Goal: Information Seeking & Learning: Learn about a topic

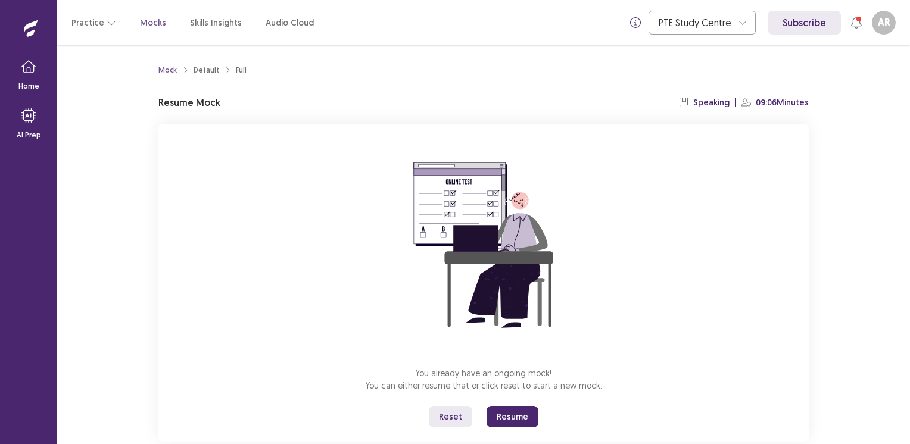
click at [507, 413] on button "Resume" at bounding box center [512, 416] width 52 height 21
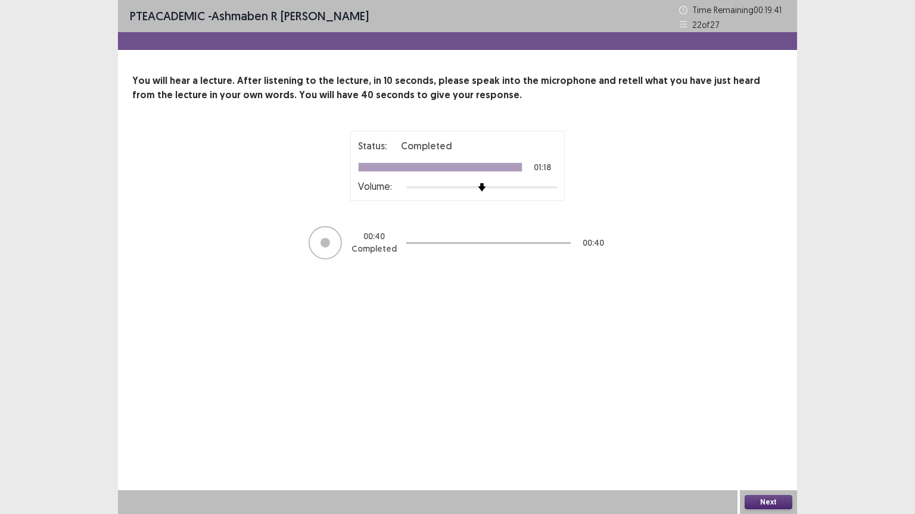
click at [774, 444] on button "Next" at bounding box center [768, 502] width 48 height 14
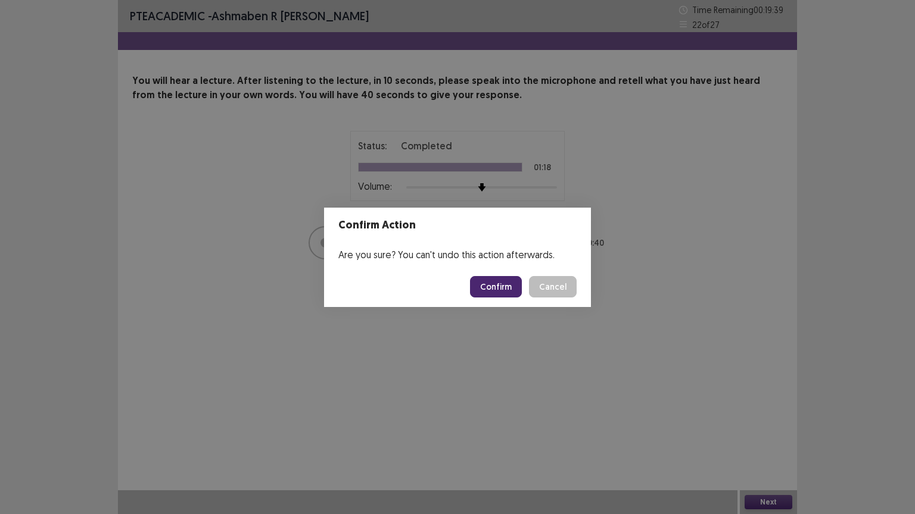
click at [497, 282] on button "Confirm" at bounding box center [496, 286] width 52 height 21
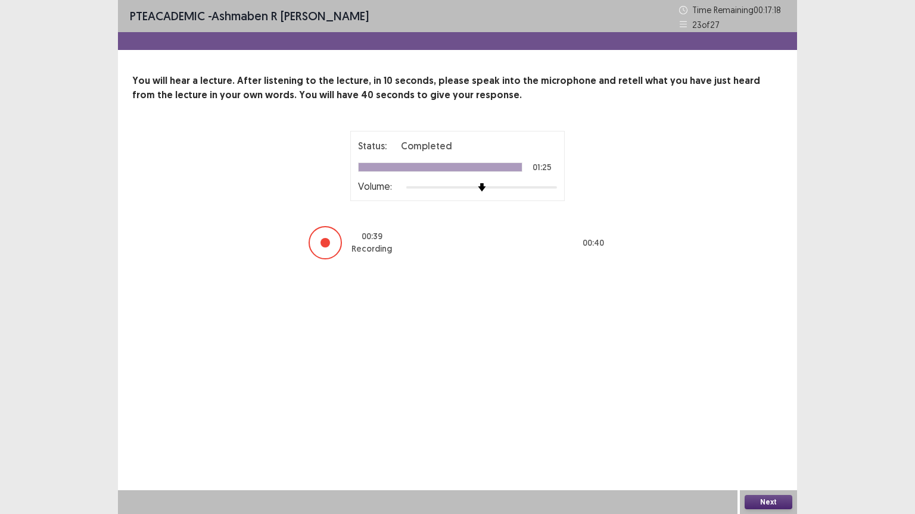
click at [765, 444] on button "Next" at bounding box center [768, 502] width 48 height 14
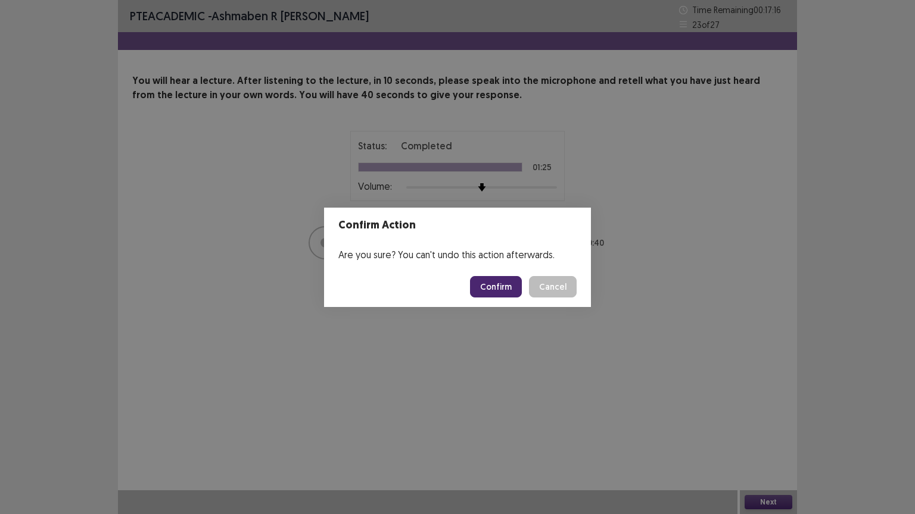
click at [495, 287] on button "Confirm" at bounding box center [496, 286] width 52 height 21
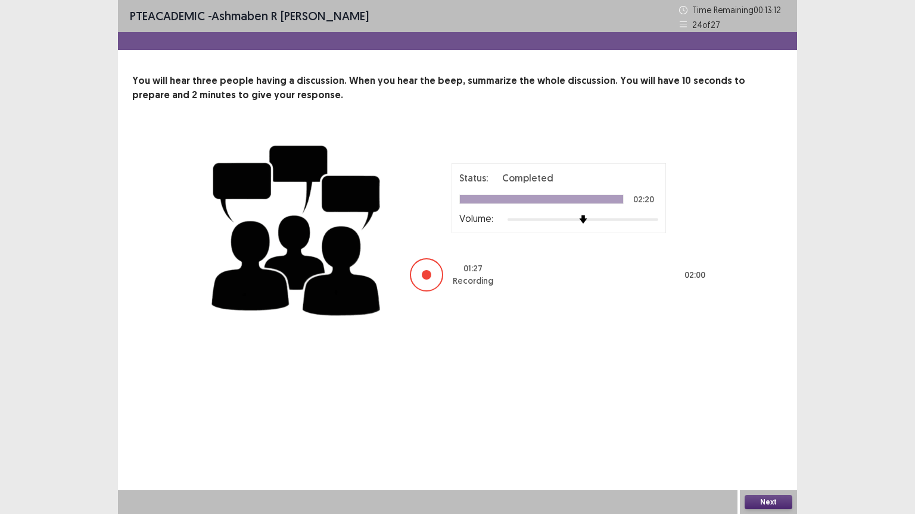
click at [769, 444] on button "Next" at bounding box center [768, 502] width 48 height 14
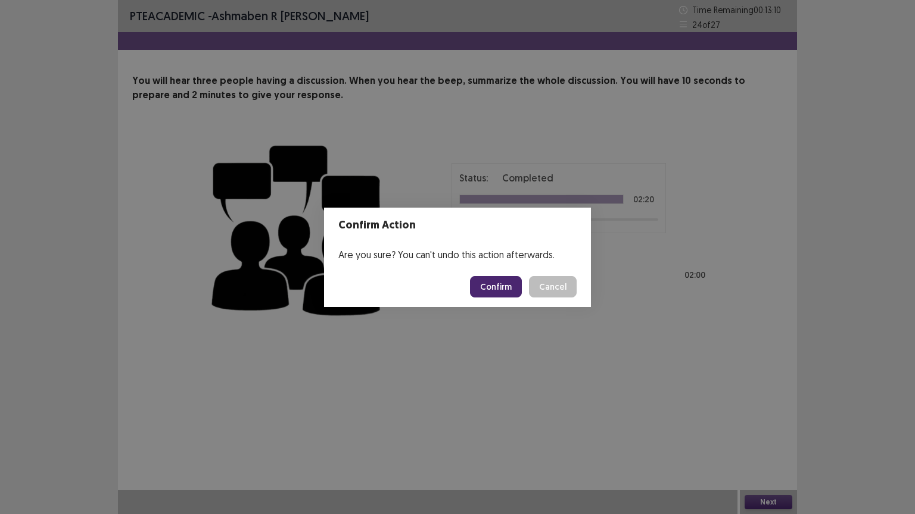
click at [487, 285] on button "Confirm" at bounding box center [496, 286] width 52 height 21
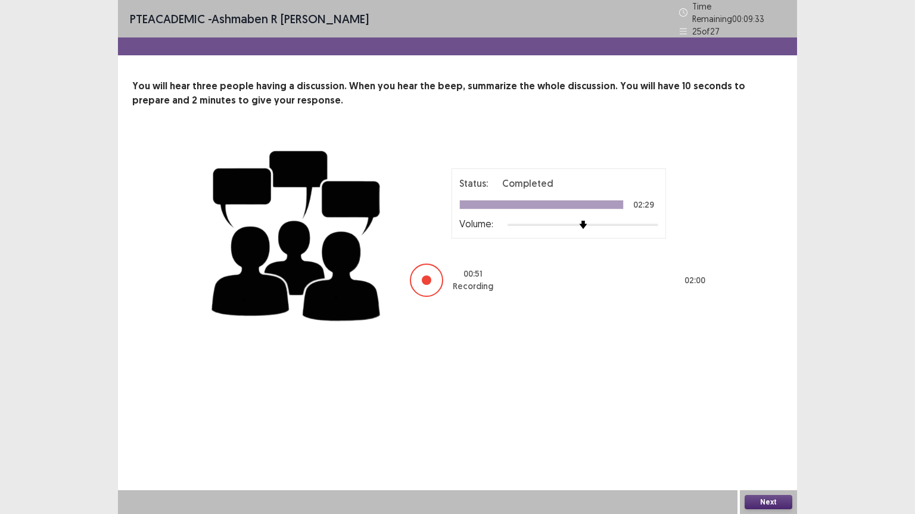
click at [487, 285] on p "Recording" at bounding box center [473, 286] width 40 height 13
click at [572, 322] on div "Status: Completed 02:29 Volume: 00 : 54 Recording 02 : 00" at bounding box center [457, 233] width 500 height 195
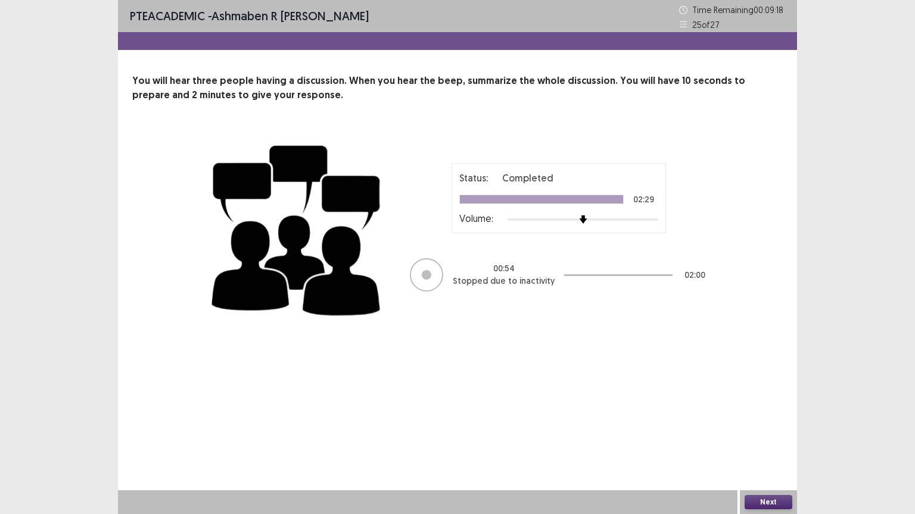
click at [763, 444] on button "Next" at bounding box center [768, 502] width 48 height 14
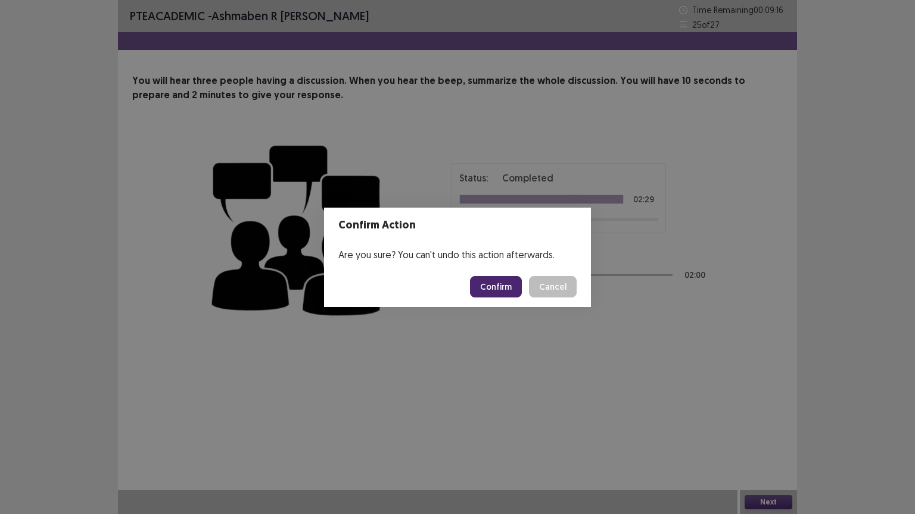
click at [498, 288] on button "Confirm" at bounding box center [496, 286] width 52 height 21
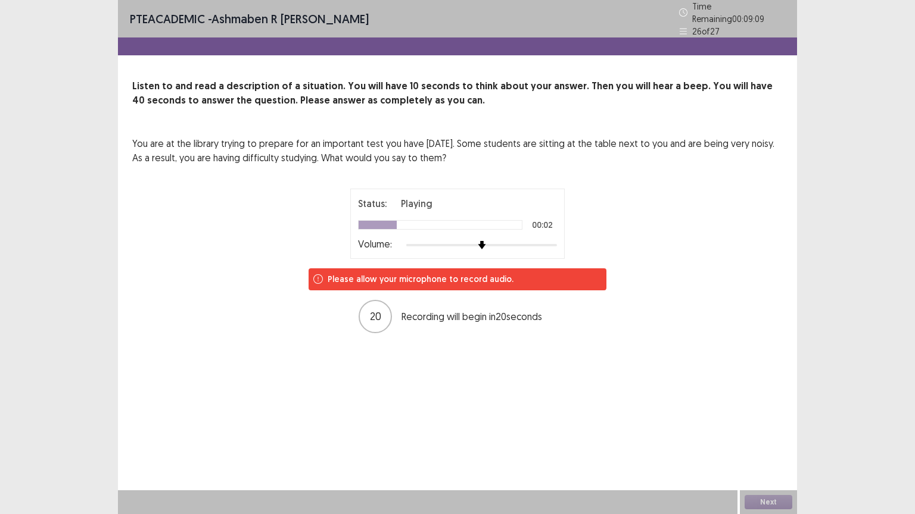
click at [493, 300] on div "20 Recording will begin in 20 seconds" at bounding box center [457, 316] width 198 height 33
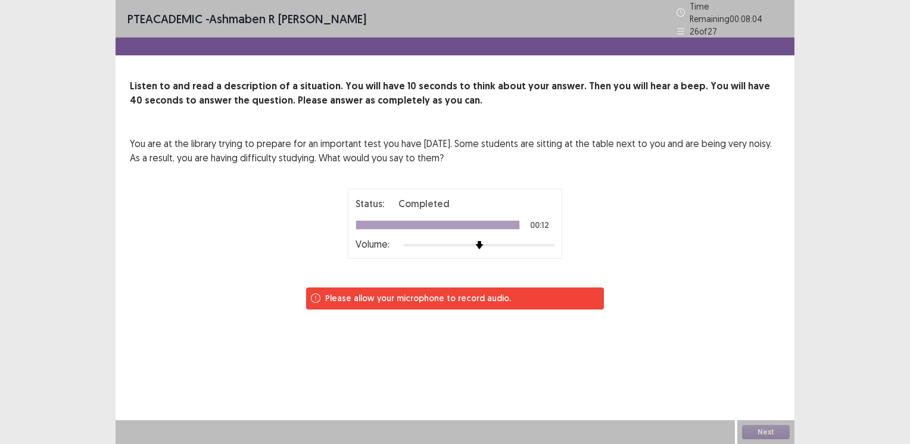
click at [31, 271] on div "PTE academic - [PERSON_NAME] [PERSON_NAME] Time Remaining 00 : 08 : 04 26 of 27…" at bounding box center [455, 222] width 910 height 444
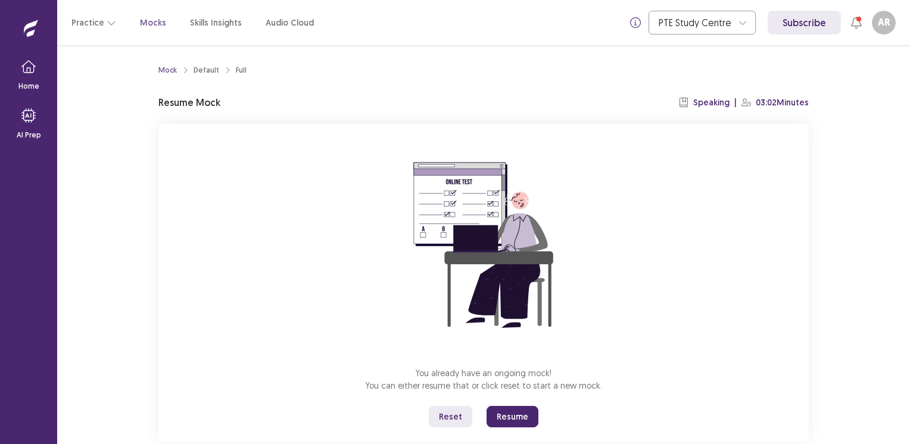
scroll to position [26, 0]
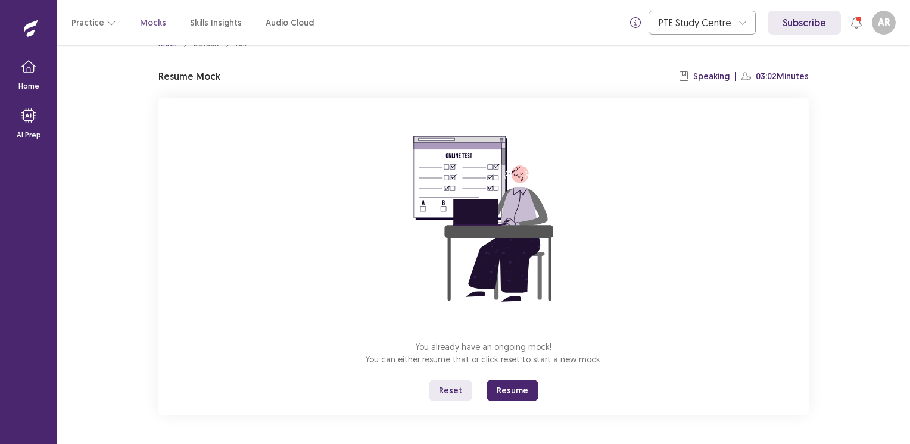
click at [448, 393] on button "Reset" at bounding box center [450, 390] width 43 height 21
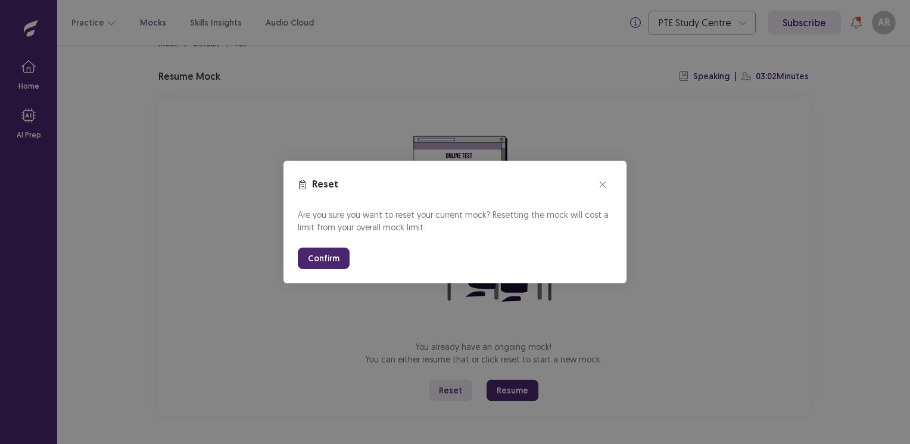
click at [309, 257] on button "Confirm" at bounding box center [324, 258] width 52 height 21
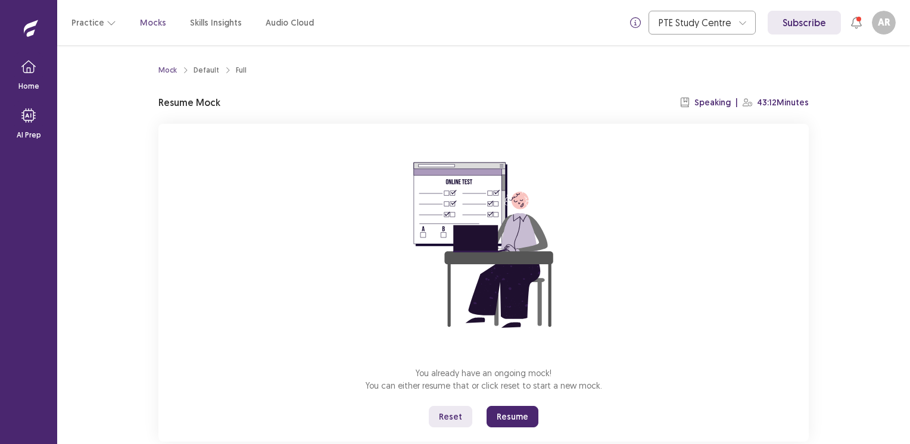
click at [505, 418] on button "Resume" at bounding box center [512, 416] width 52 height 21
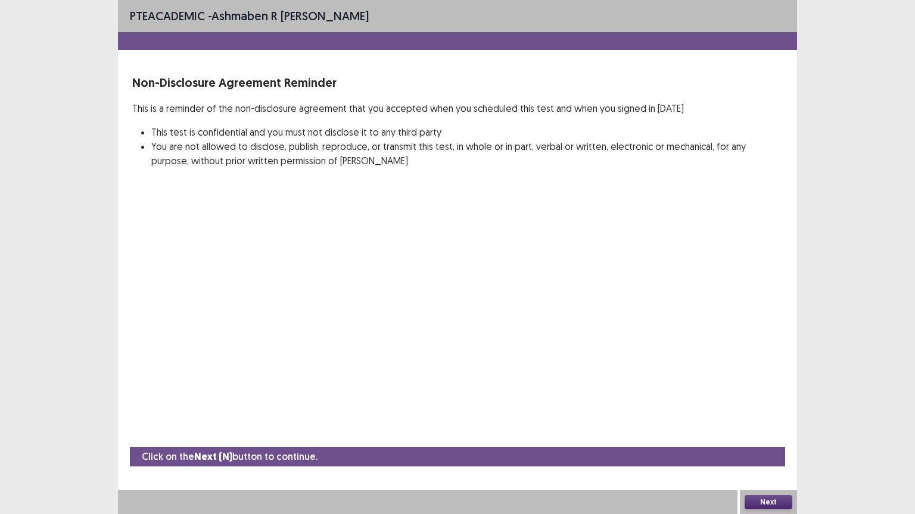
click at [767, 444] on button "Next" at bounding box center [768, 502] width 48 height 14
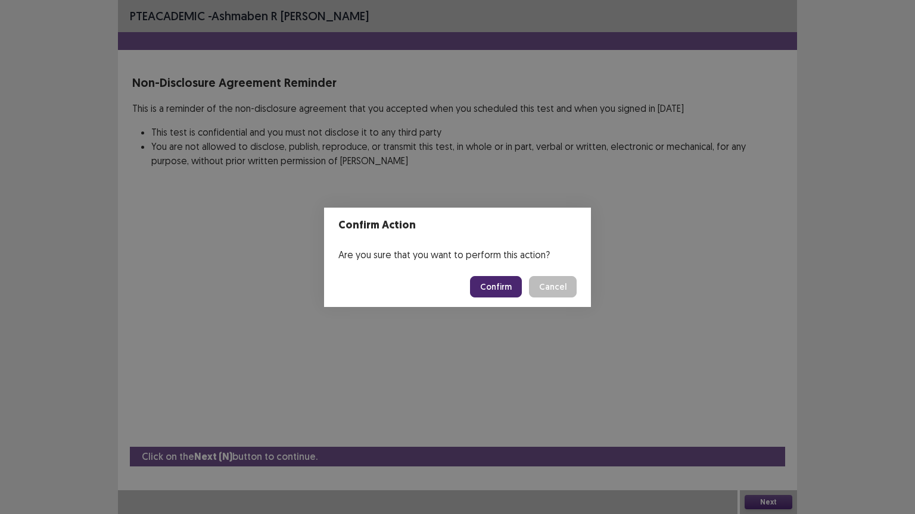
click at [499, 284] on button "Confirm" at bounding box center [496, 286] width 52 height 21
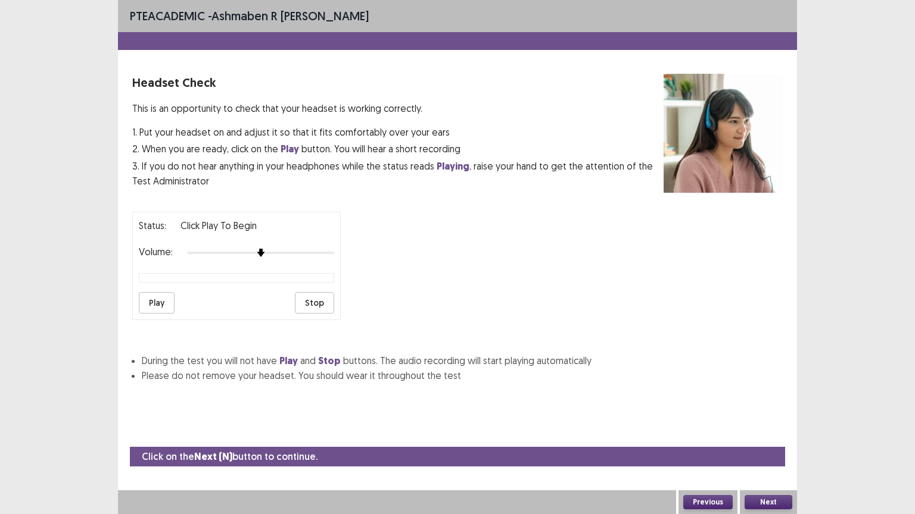
click at [157, 294] on button "Play" at bounding box center [157, 302] width 36 height 21
click at [327, 248] on div at bounding box center [260, 253] width 147 height 10
click at [766, 444] on button "Next" at bounding box center [768, 502] width 48 height 14
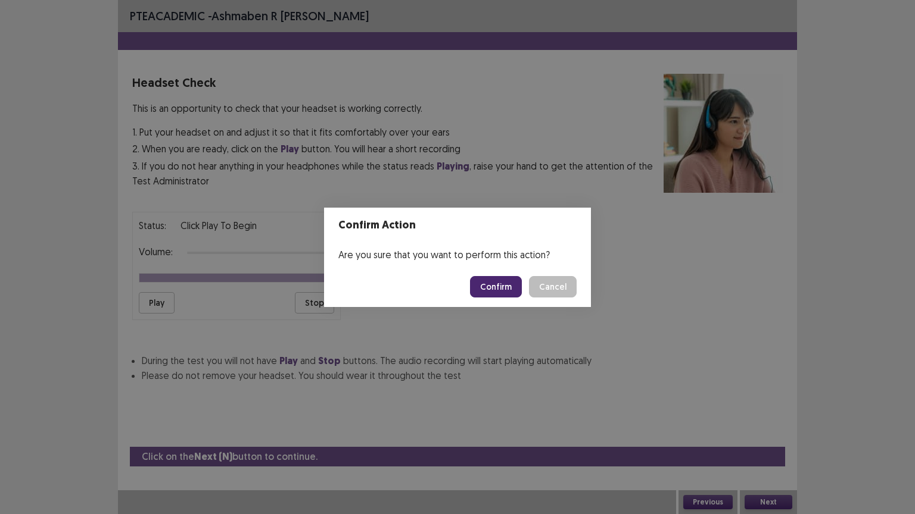
click at [489, 286] on button "Confirm" at bounding box center [496, 286] width 52 height 21
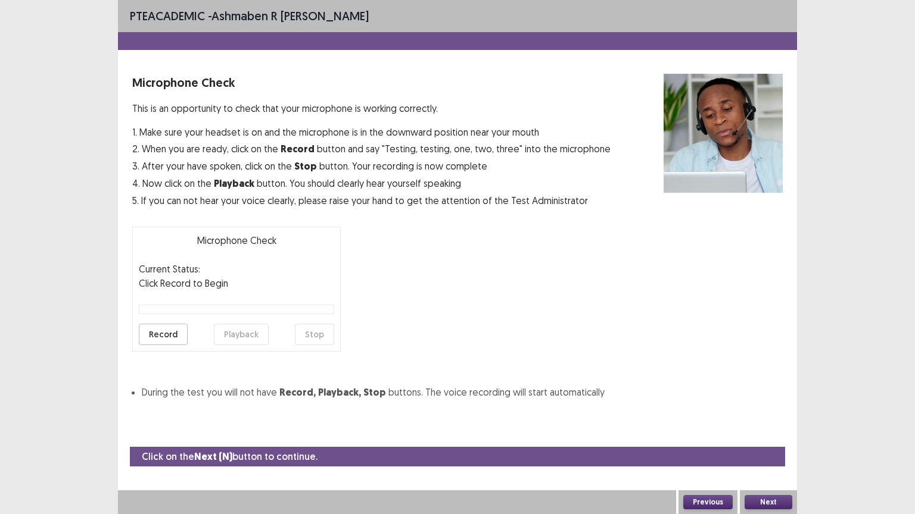
click at [151, 332] on button "Record" at bounding box center [163, 334] width 49 height 21
click at [316, 331] on button "Stop" at bounding box center [314, 334] width 39 height 21
click at [251, 334] on button "Playback" at bounding box center [241, 334] width 55 height 21
click at [778, 444] on button "Next" at bounding box center [768, 502] width 48 height 14
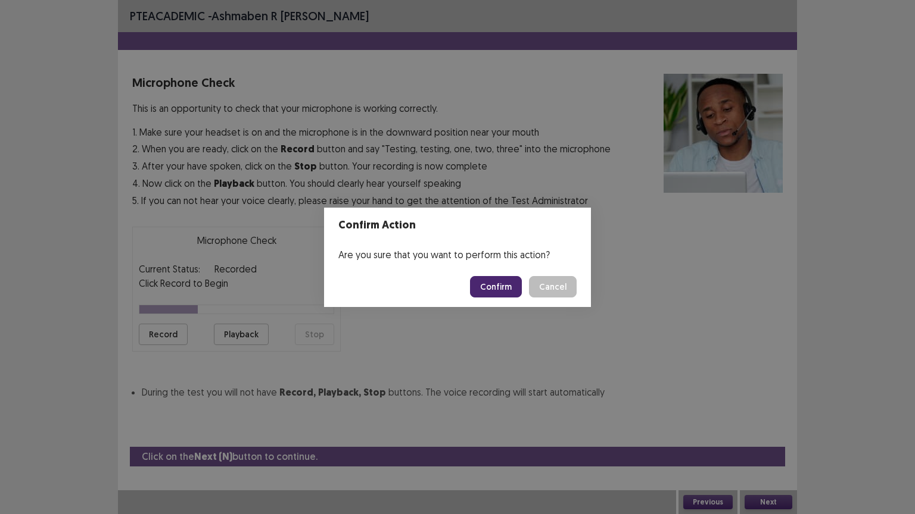
click at [483, 285] on button "Confirm" at bounding box center [496, 286] width 52 height 21
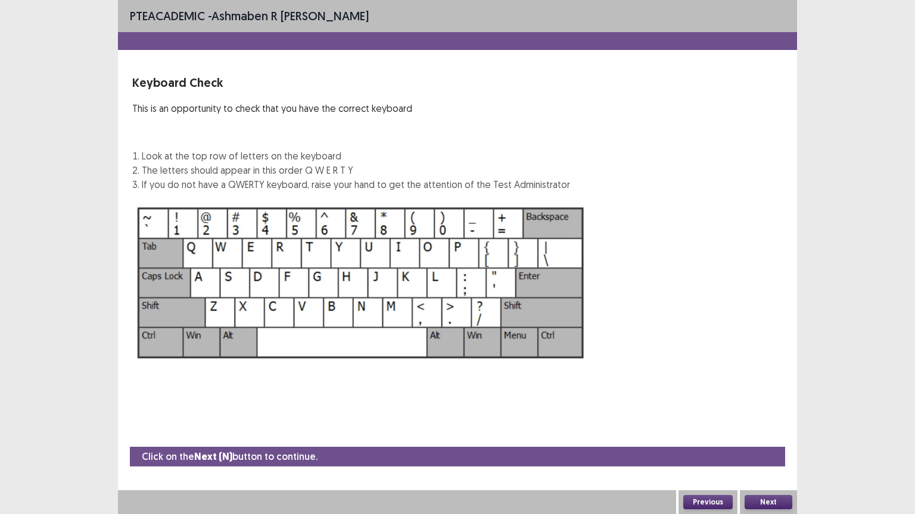
click at [760, 444] on button "Next" at bounding box center [768, 502] width 48 height 14
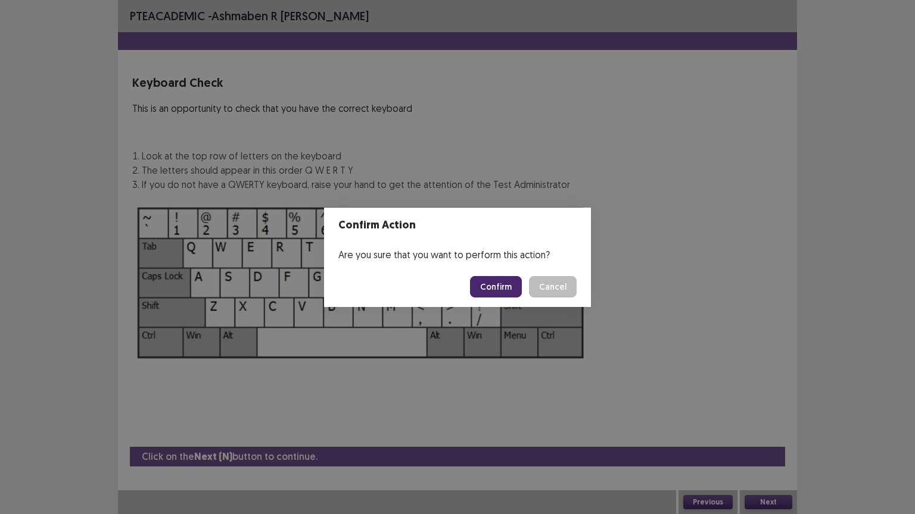
click at [487, 288] on button "Confirm" at bounding box center [496, 286] width 52 height 21
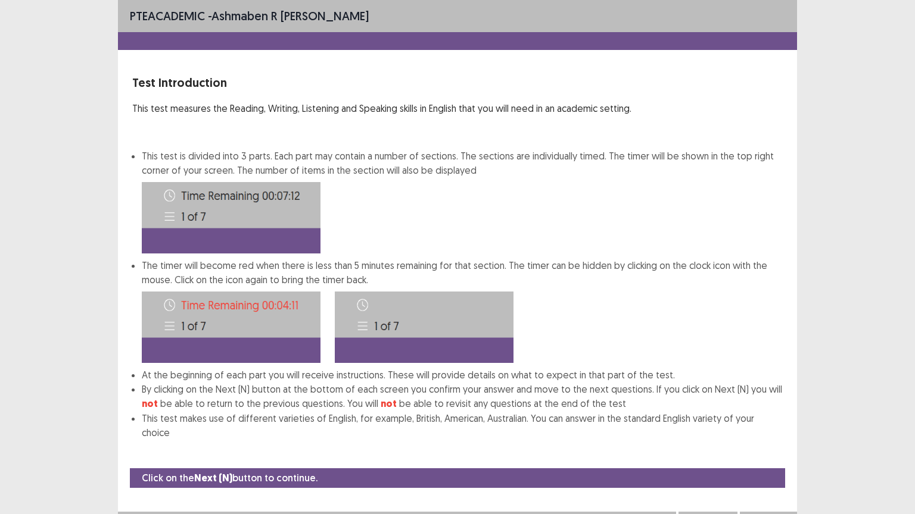
scroll to position [1, 0]
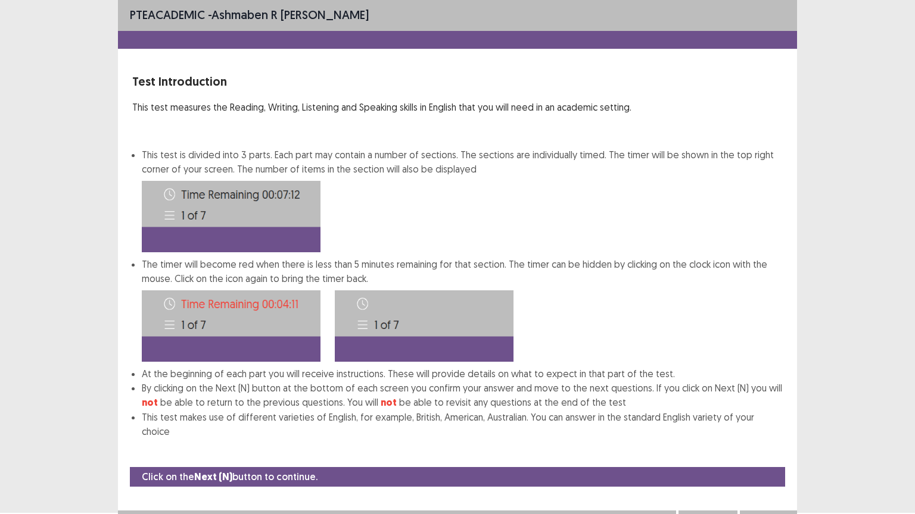
click at [774, 444] on button "Next" at bounding box center [768, 523] width 48 height 14
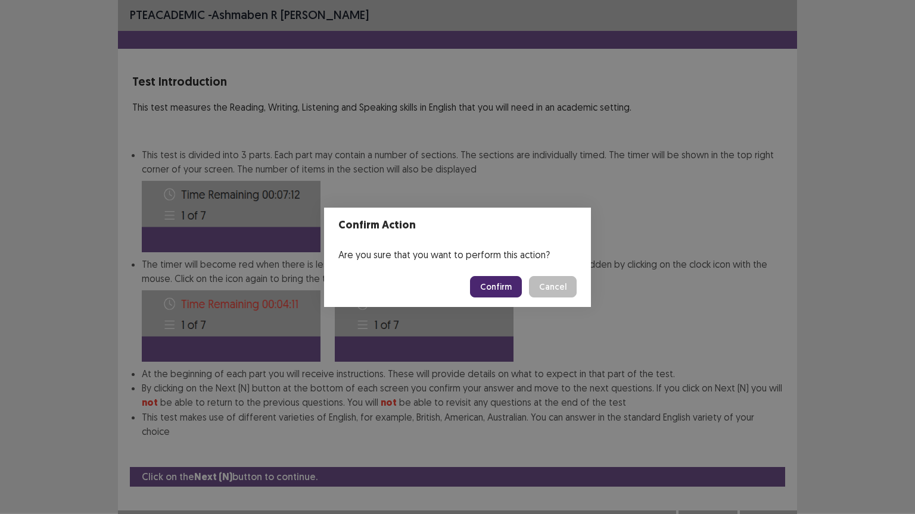
click at [508, 286] on button "Confirm" at bounding box center [496, 286] width 52 height 21
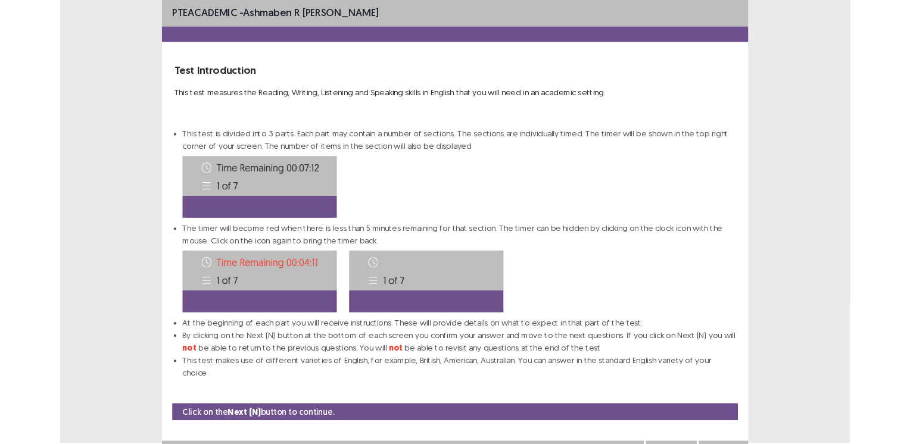
scroll to position [0, 0]
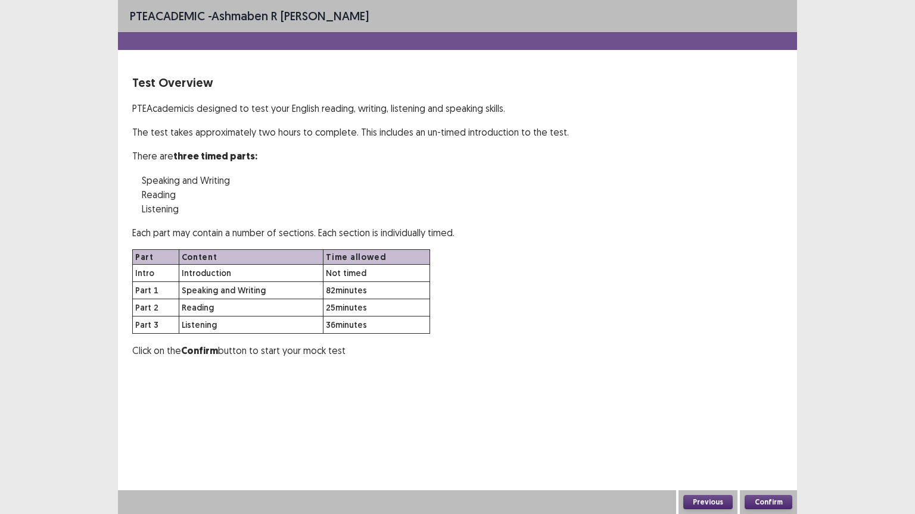
click at [763, 444] on button "Confirm" at bounding box center [768, 502] width 48 height 14
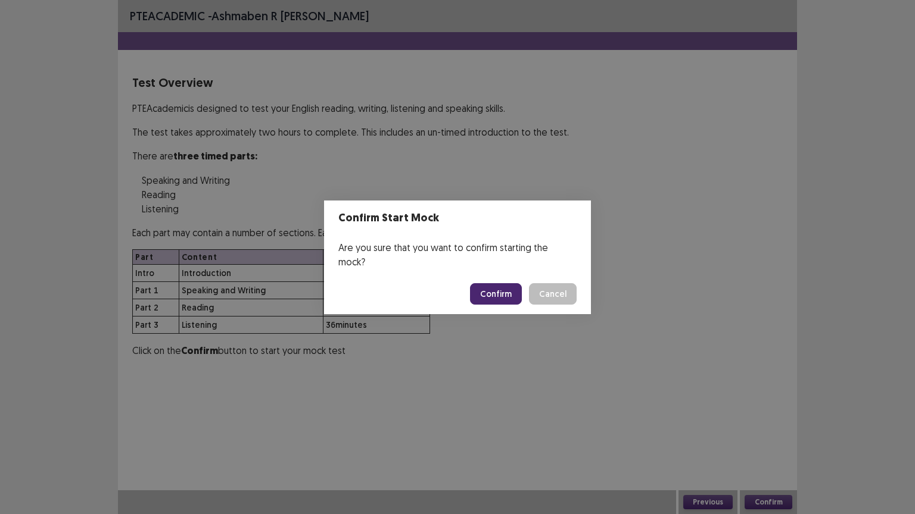
click at [489, 285] on button "Confirm" at bounding box center [496, 293] width 52 height 21
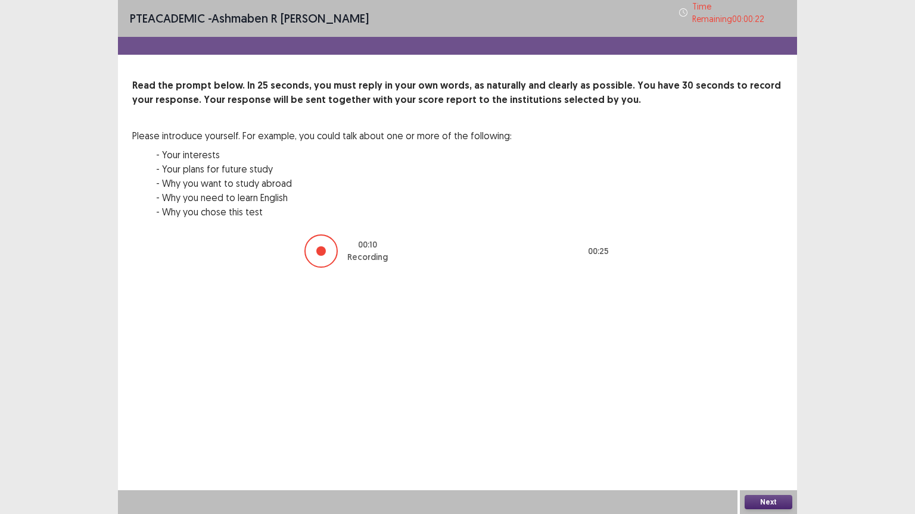
click at [765, 444] on button "Next" at bounding box center [768, 502] width 48 height 14
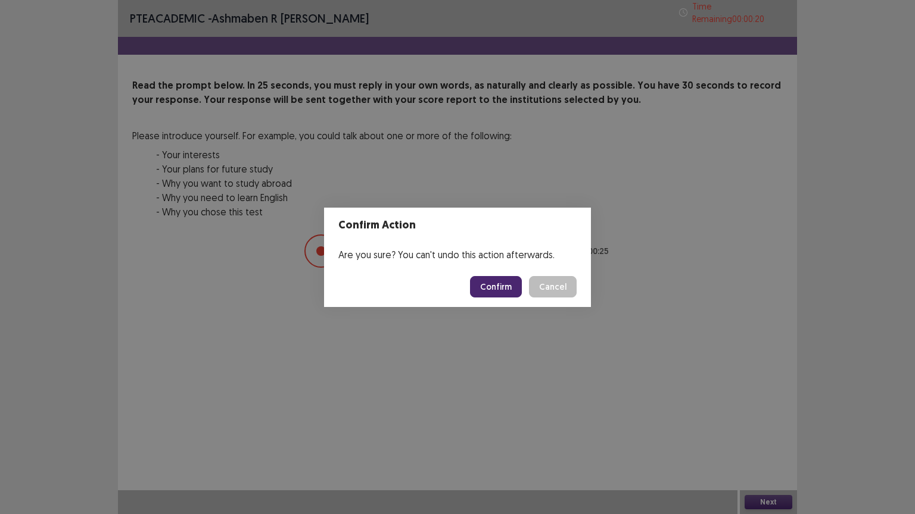
click at [498, 283] on button "Confirm" at bounding box center [496, 286] width 52 height 21
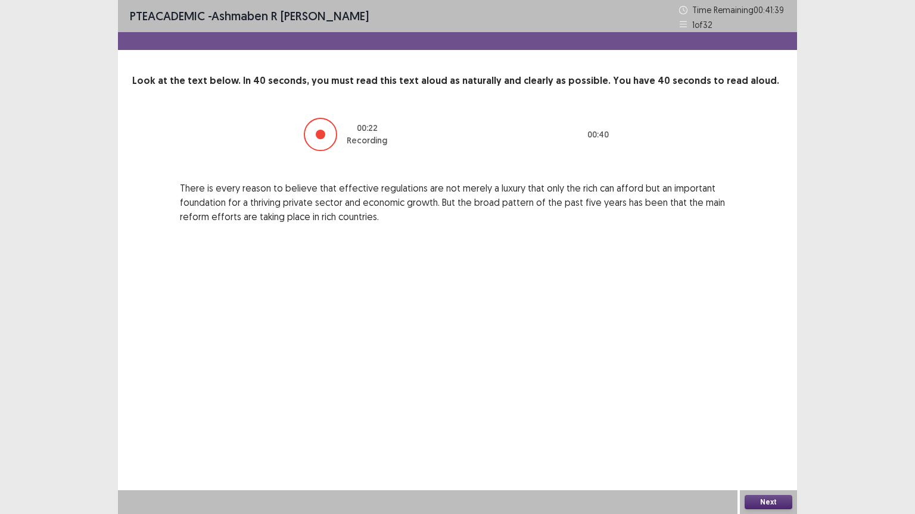
click at [759, 444] on button "Next" at bounding box center [768, 502] width 48 height 14
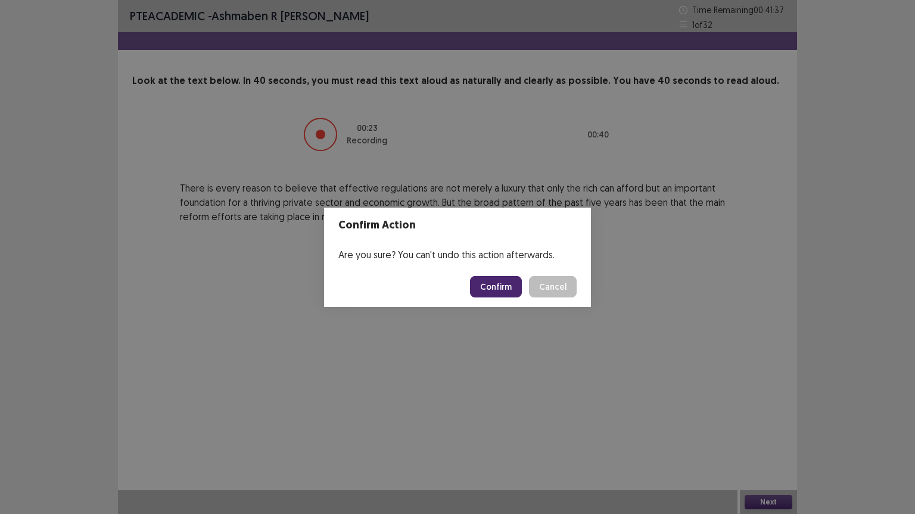
click at [485, 288] on button "Confirm" at bounding box center [496, 286] width 52 height 21
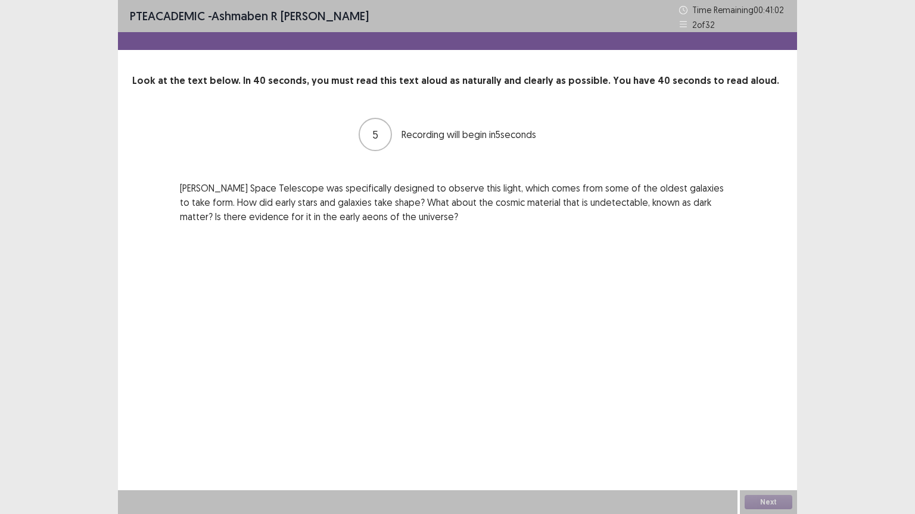
click at [752, 444] on div "Next" at bounding box center [767, 503] width 57 height 24
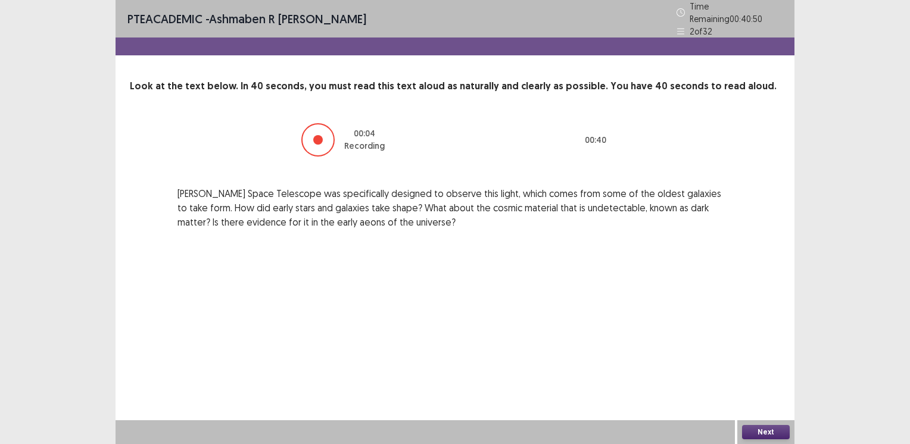
click at [638, 327] on div "PTE academic - Ashmaben R Vahora Time Remaining 00 : 40 : 50 2 of 32 Look at th…" at bounding box center [455, 222] width 679 height 444
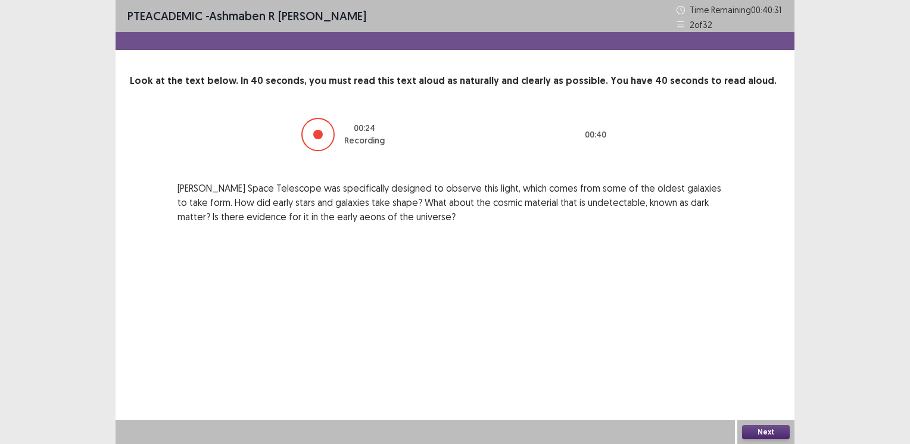
click at [750, 430] on button "Next" at bounding box center [766, 432] width 48 height 14
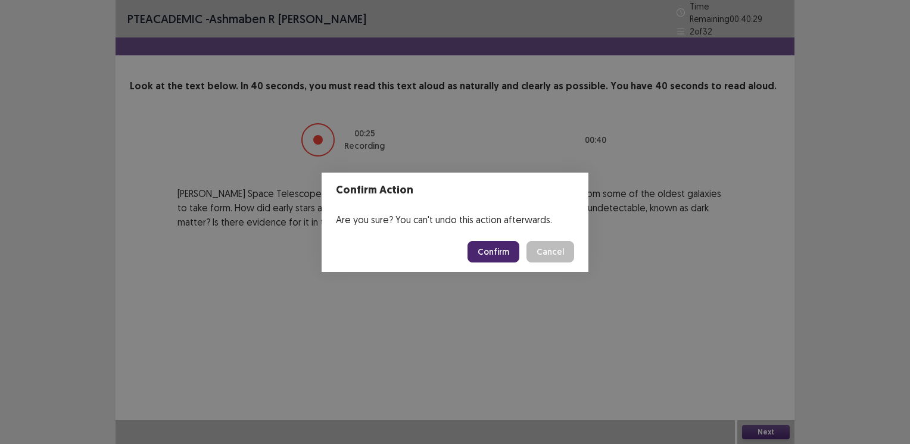
click at [491, 254] on button "Confirm" at bounding box center [493, 251] width 52 height 21
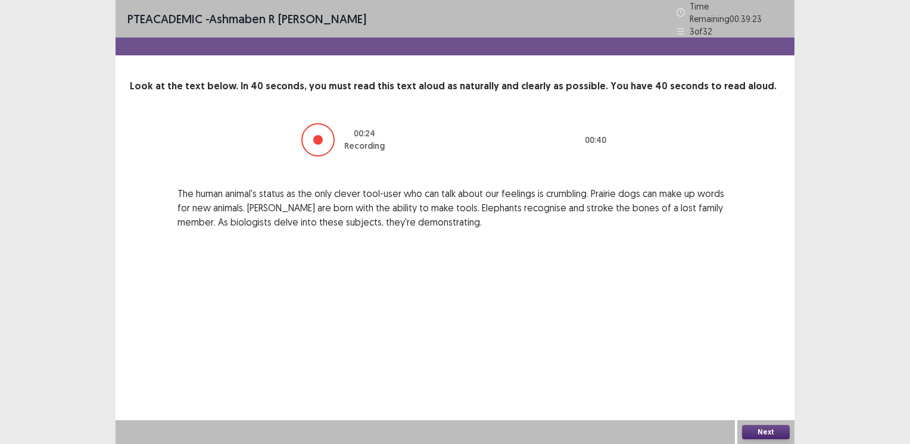
click at [753, 429] on button "Next" at bounding box center [766, 432] width 48 height 14
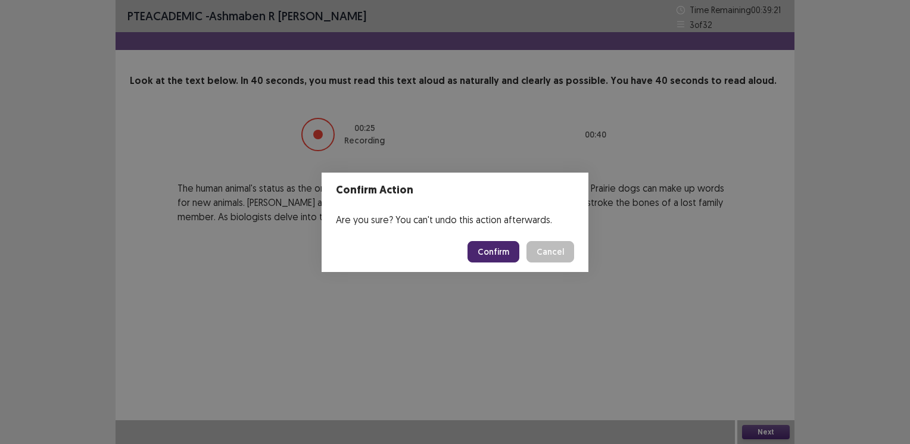
click at [484, 255] on button "Confirm" at bounding box center [493, 251] width 52 height 21
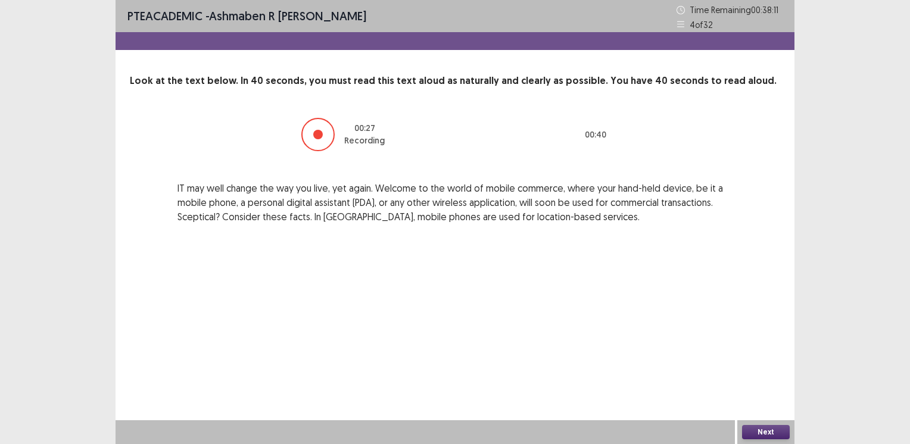
click at [753, 428] on button "Next" at bounding box center [766, 432] width 48 height 14
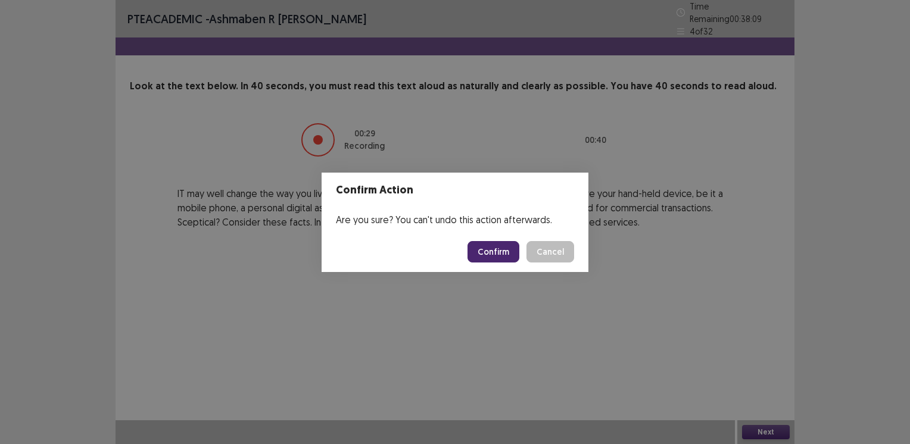
click at [494, 250] on button "Confirm" at bounding box center [493, 251] width 52 height 21
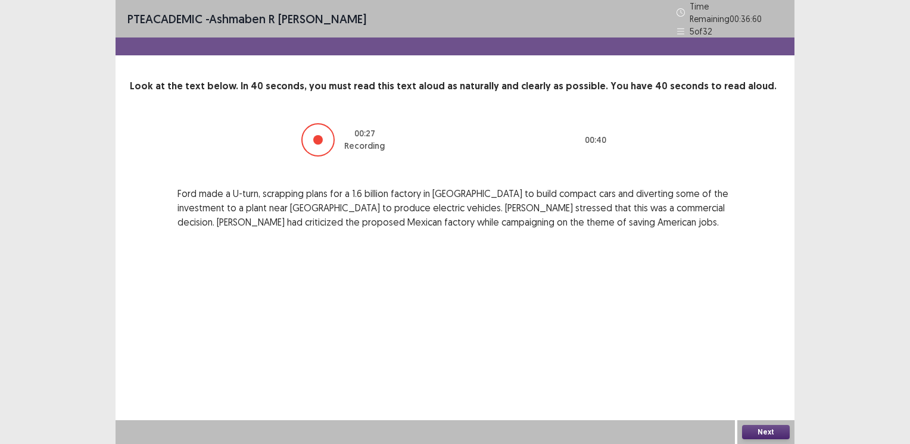
click at [760, 428] on button "Next" at bounding box center [766, 432] width 48 height 14
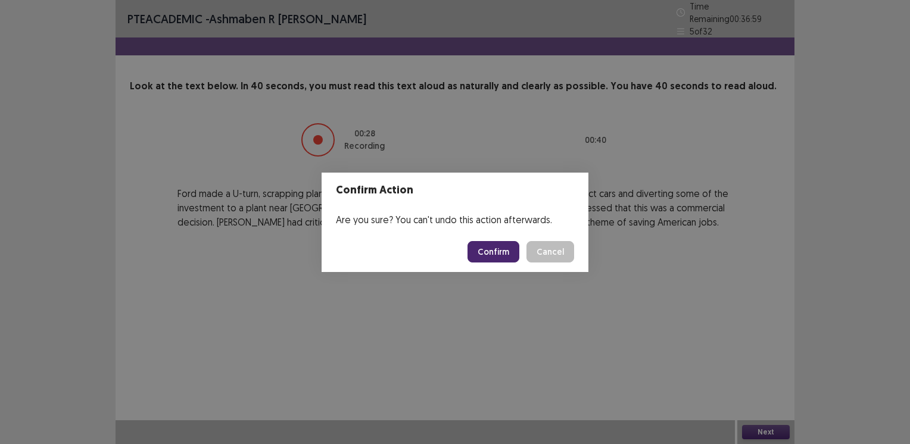
click at [486, 246] on button "Confirm" at bounding box center [493, 251] width 52 height 21
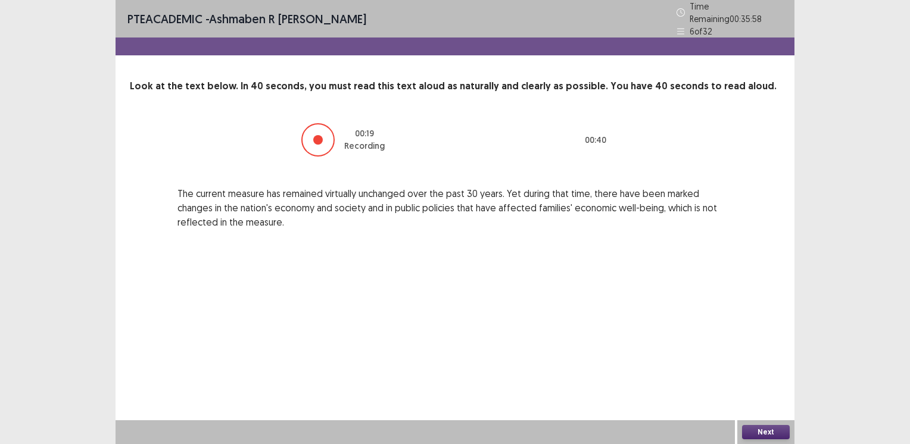
click at [767, 429] on button "Next" at bounding box center [766, 432] width 48 height 14
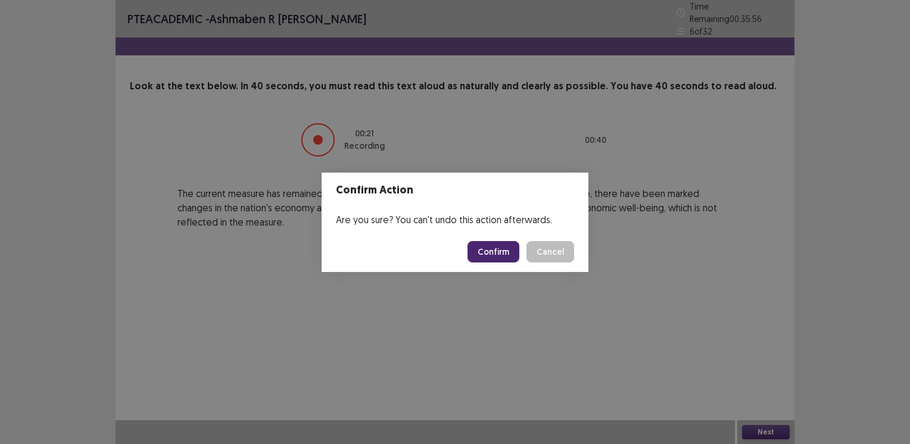
click at [498, 257] on button "Confirm" at bounding box center [493, 251] width 52 height 21
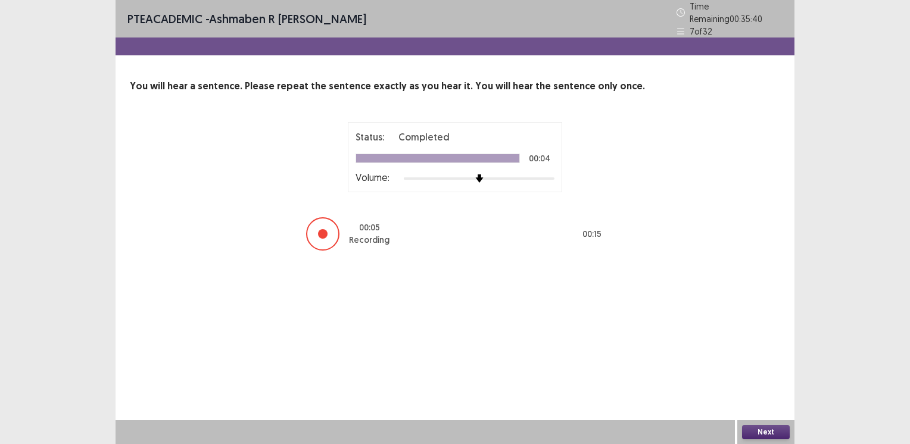
click at [762, 433] on button "Next" at bounding box center [766, 432] width 48 height 14
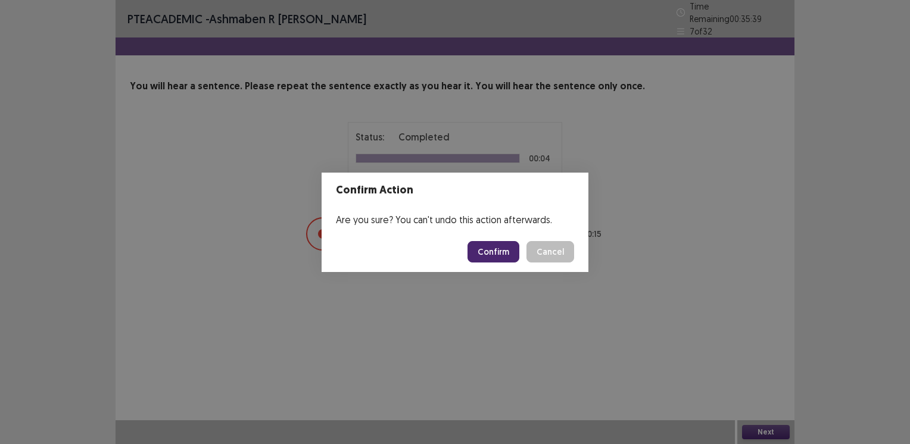
click at [483, 247] on button "Confirm" at bounding box center [493, 251] width 52 height 21
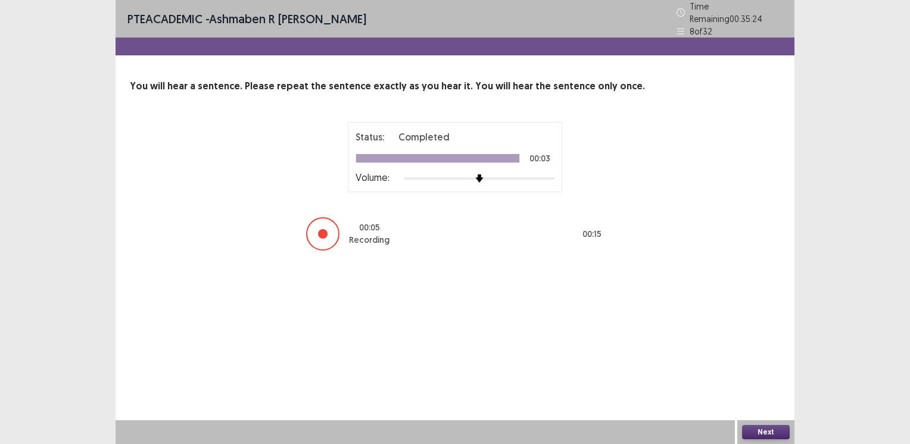
click at [760, 432] on button "Next" at bounding box center [766, 432] width 48 height 14
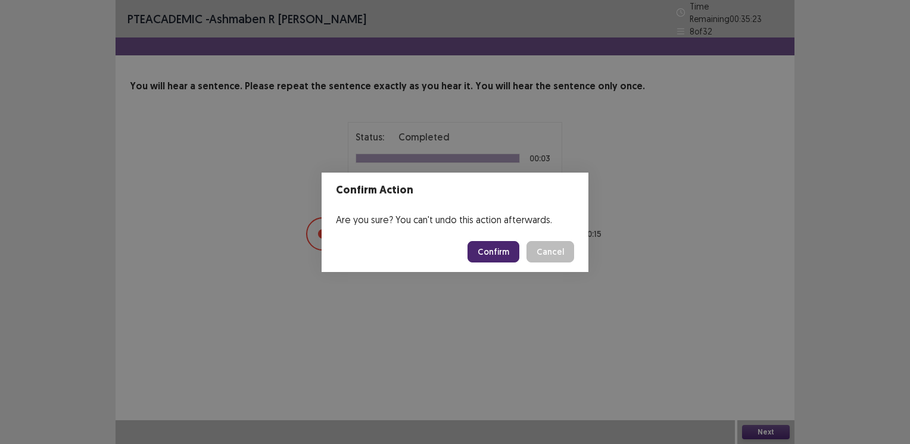
click at [492, 250] on button "Confirm" at bounding box center [493, 251] width 52 height 21
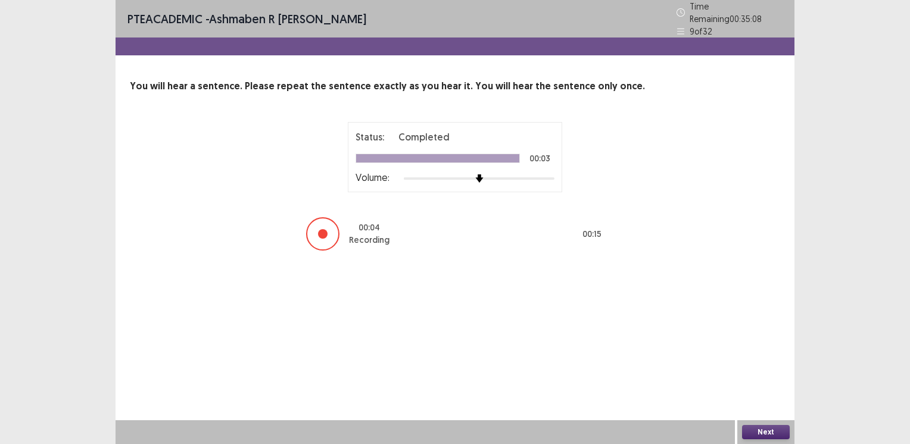
click at [755, 434] on button "Next" at bounding box center [766, 432] width 48 height 14
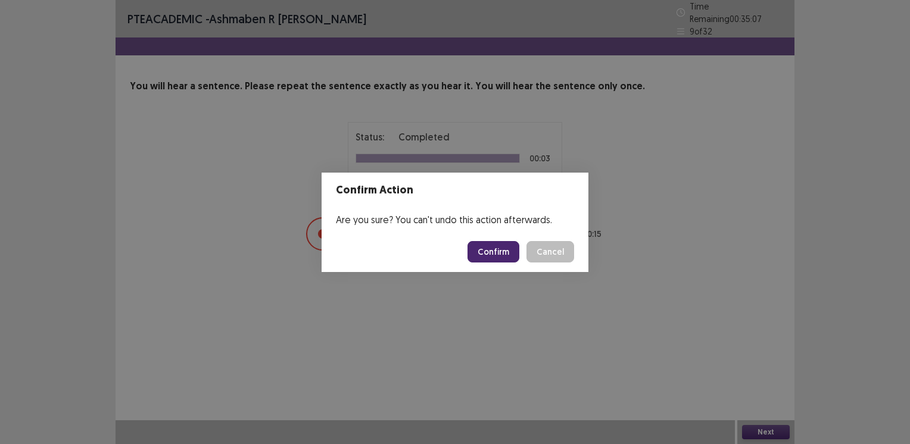
click at [486, 248] on button "Confirm" at bounding box center [493, 251] width 52 height 21
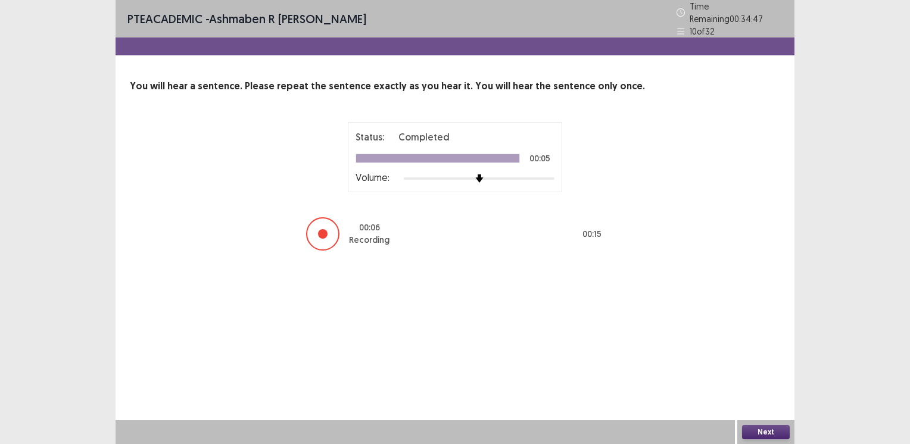
click at [763, 430] on button "Next" at bounding box center [766, 432] width 48 height 14
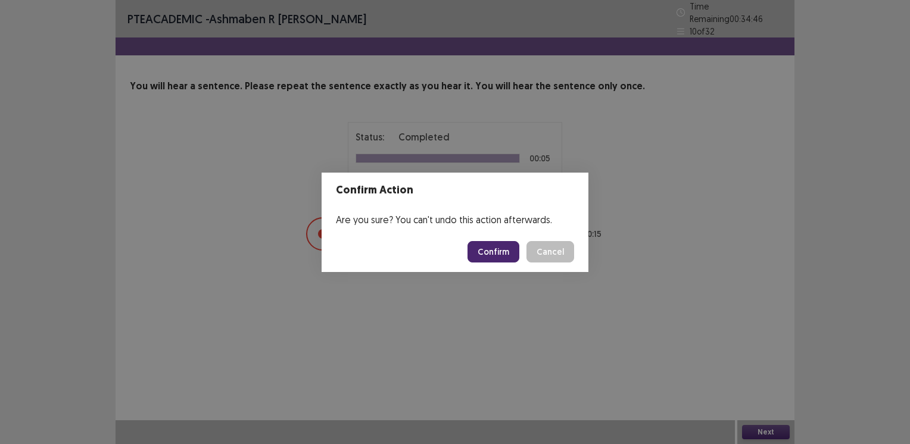
click at [497, 241] on button "Confirm" at bounding box center [493, 251] width 52 height 21
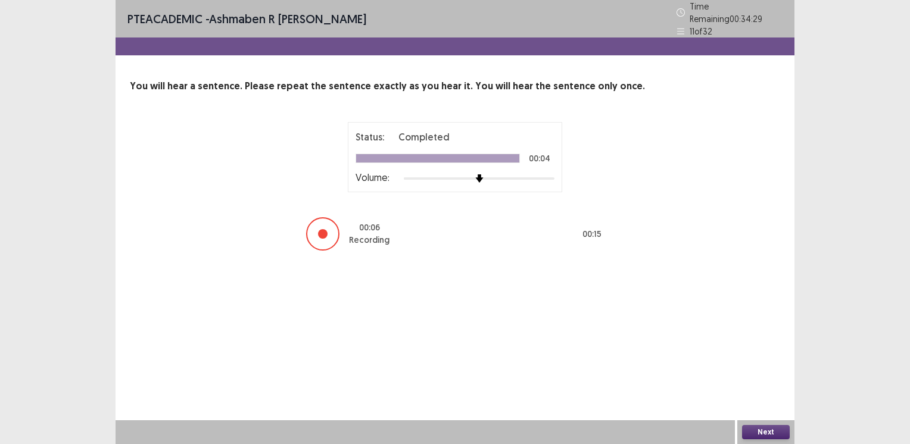
click at [773, 430] on button "Next" at bounding box center [766, 432] width 48 height 14
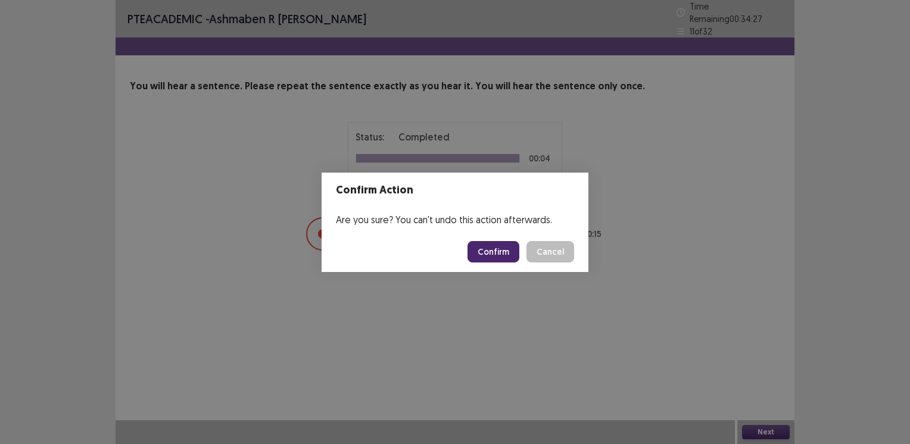
click at [504, 253] on button "Confirm" at bounding box center [493, 251] width 52 height 21
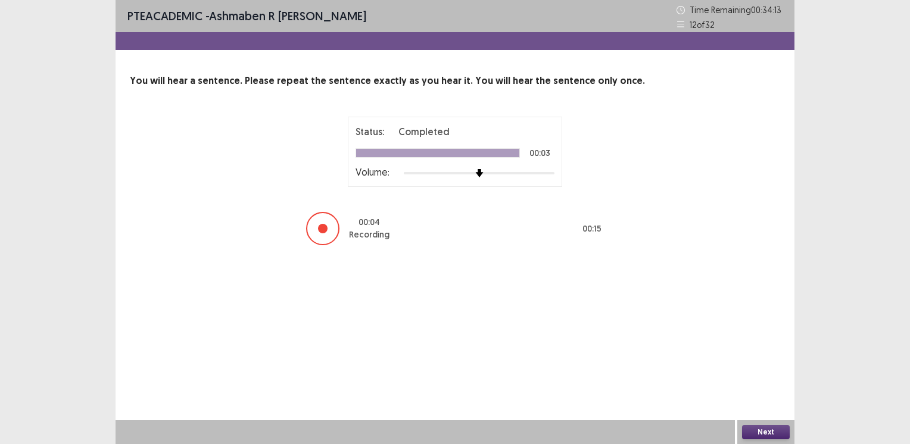
click at [765, 435] on button "Next" at bounding box center [766, 432] width 48 height 14
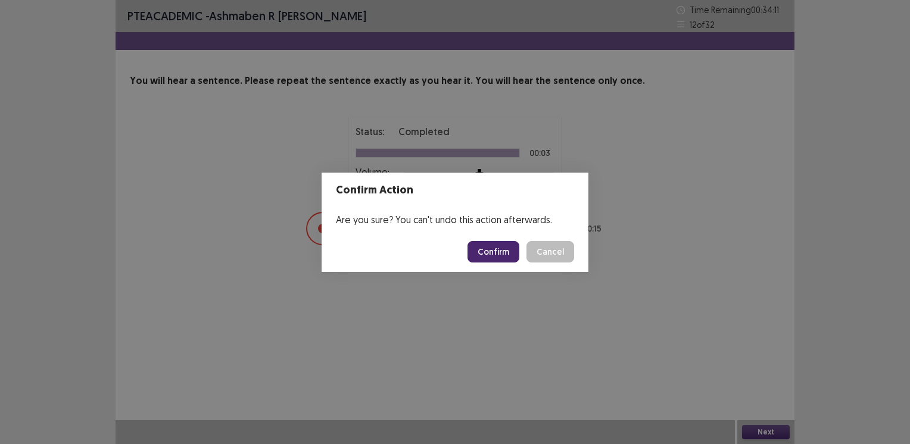
click at [491, 253] on button "Confirm" at bounding box center [493, 251] width 52 height 21
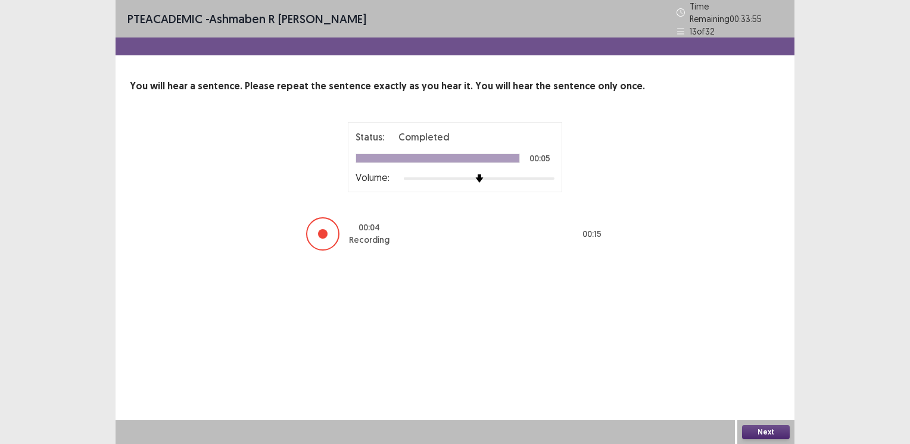
click at [762, 430] on button "Next" at bounding box center [766, 432] width 48 height 14
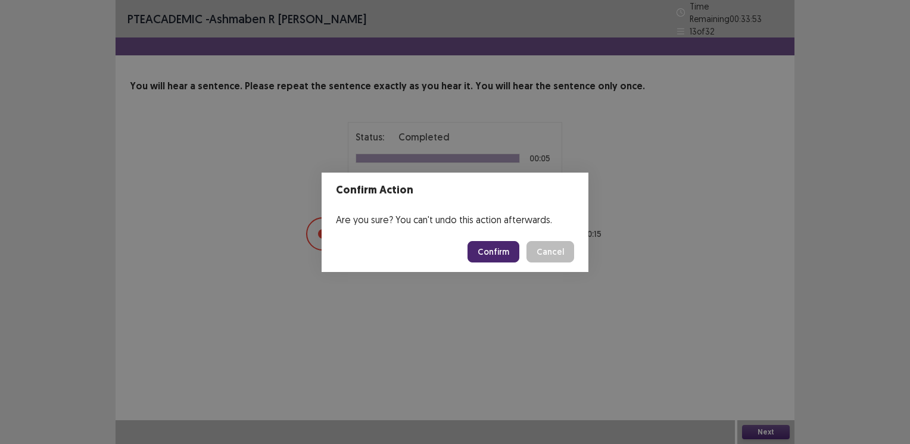
click at [485, 254] on button "Confirm" at bounding box center [493, 251] width 52 height 21
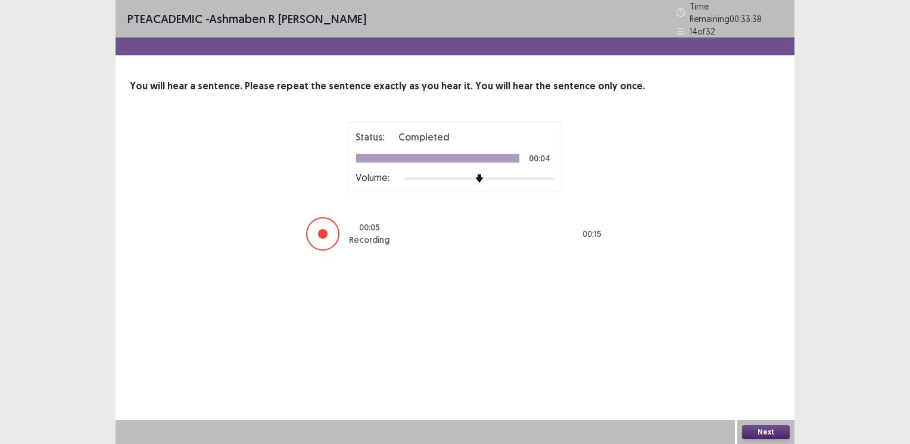
click at [765, 432] on button "Next" at bounding box center [766, 432] width 48 height 14
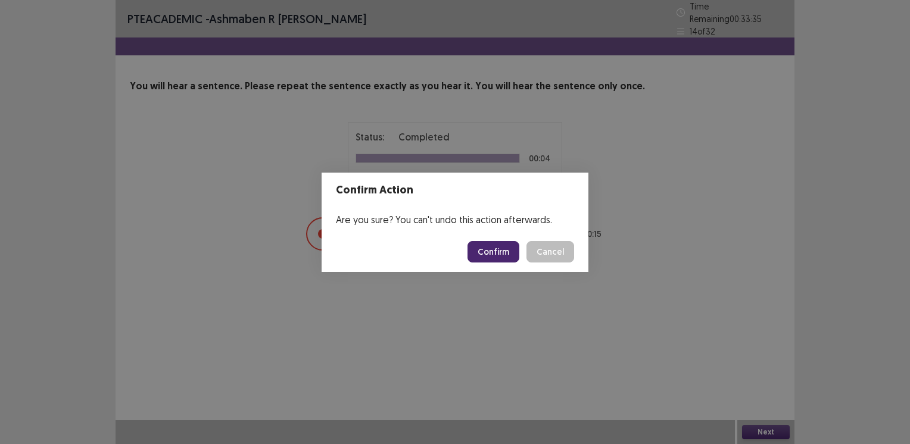
click at [481, 249] on button "Confirm" at bounding box center [493, 251] width 52 height 21
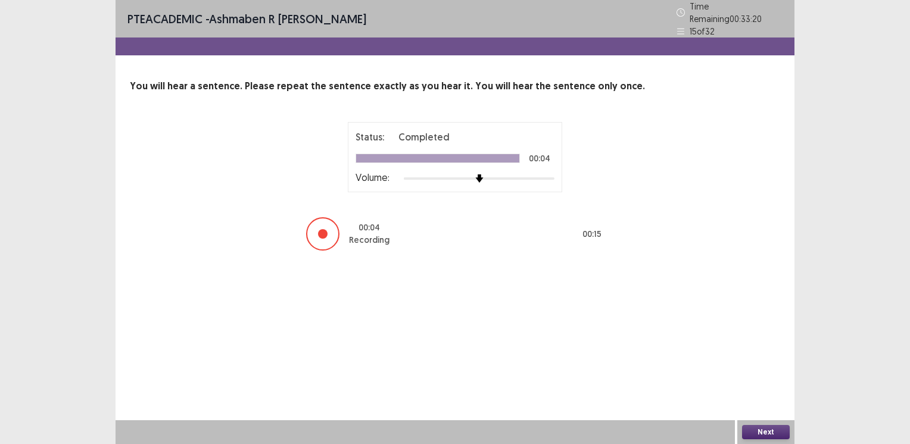
click at [756, 430] on button "Next" at bounding box center [766, 432] width 48 height 14
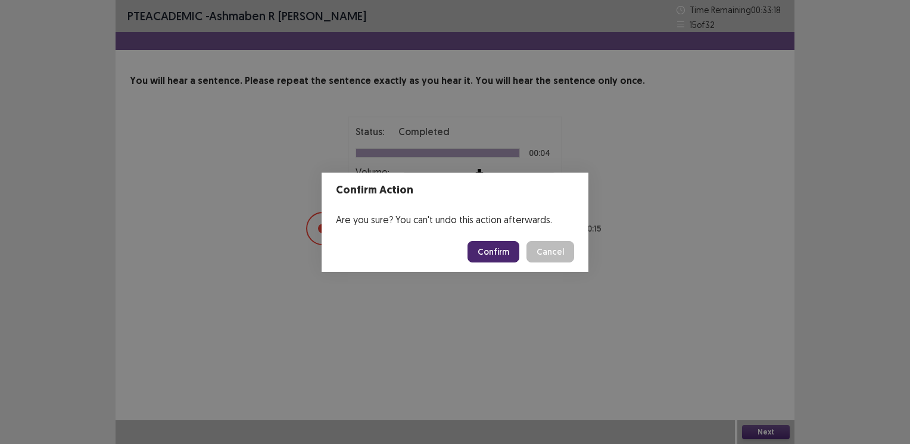
click at [500, 247] on button "Confirm" at bounding box center [493, 251] width 52 height 21
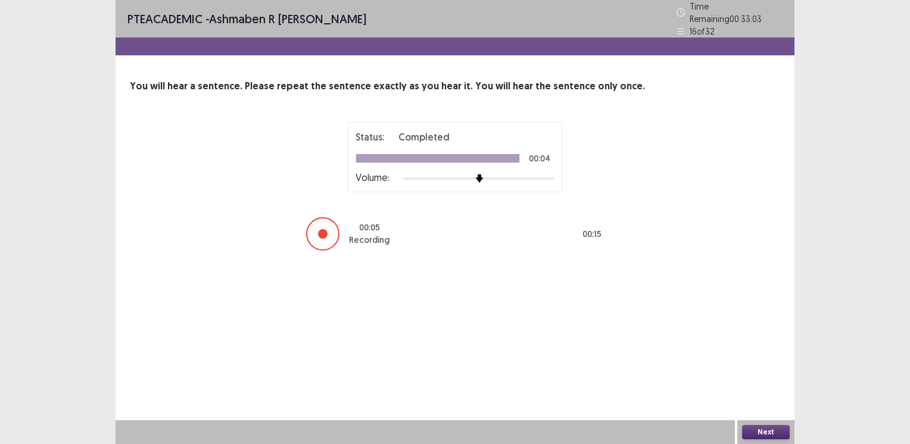
click at [768, 433] on button "Next" at bounding box center [766, 432] width 48 height 14
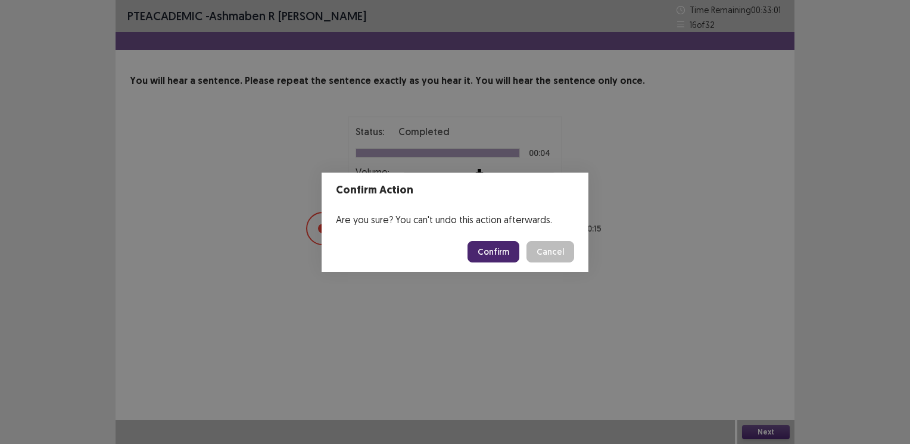
click at [494, 256] on button "Confirm" at bounding box center [493, 251] width 52 height 21
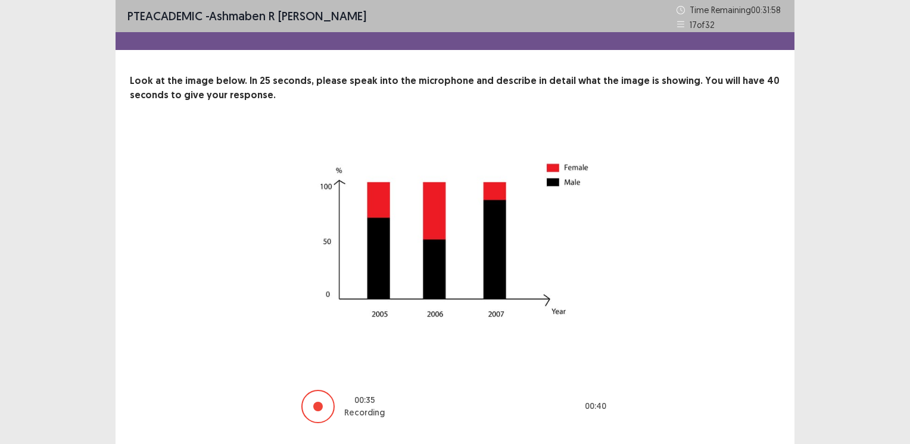
scroll to position [33, 0]
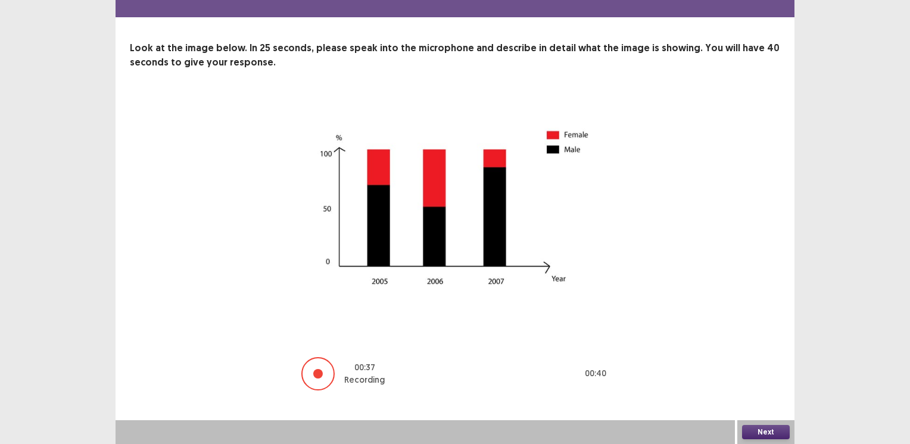
click at [756, 428] on button "Next" at bounding box center [766, 432] width 48 height 14
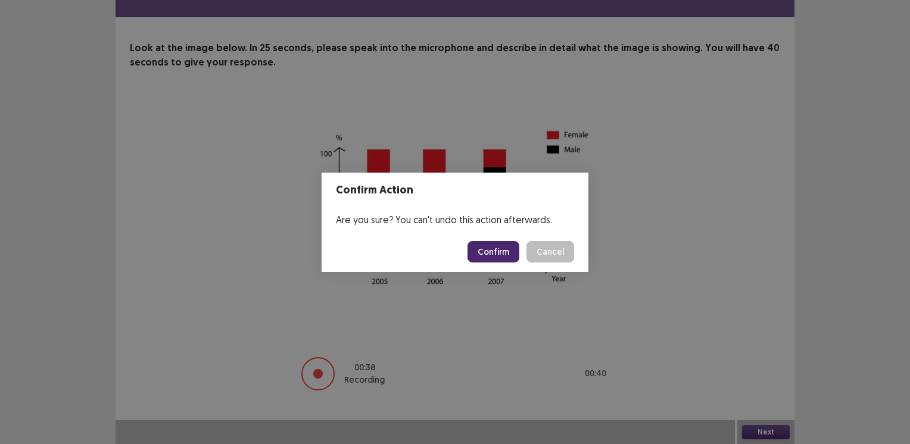
click at [501, 246] on button "Confirm" at bounding box center [493, 251] width 52 height 21
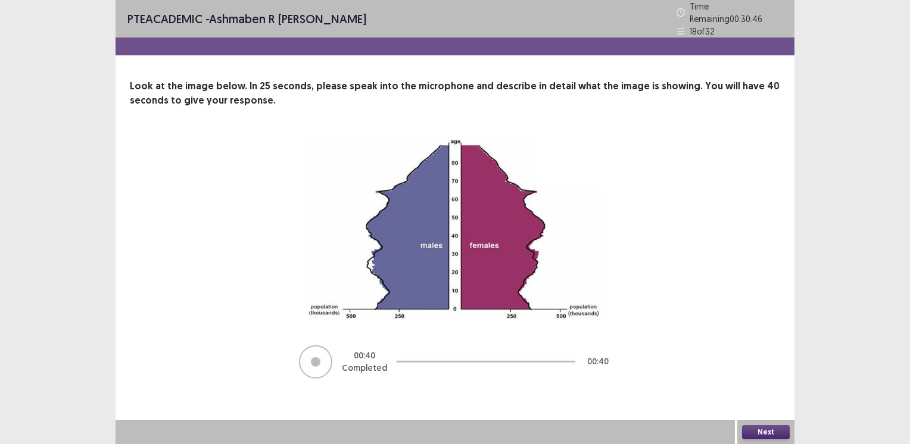
click at [768, 429] on button "Next" at bounding box center [766, 432] width 48 height 14
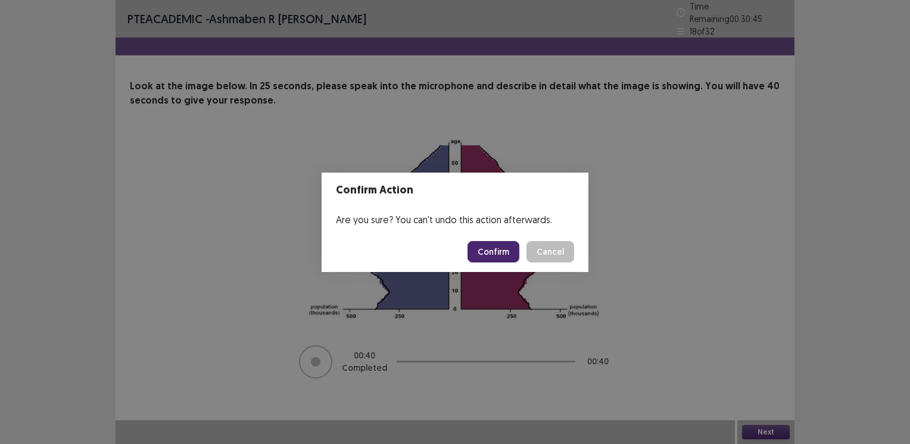
click at [475, 248] on button "Confirm" at bounding box center [493, 251] width 52 height 21
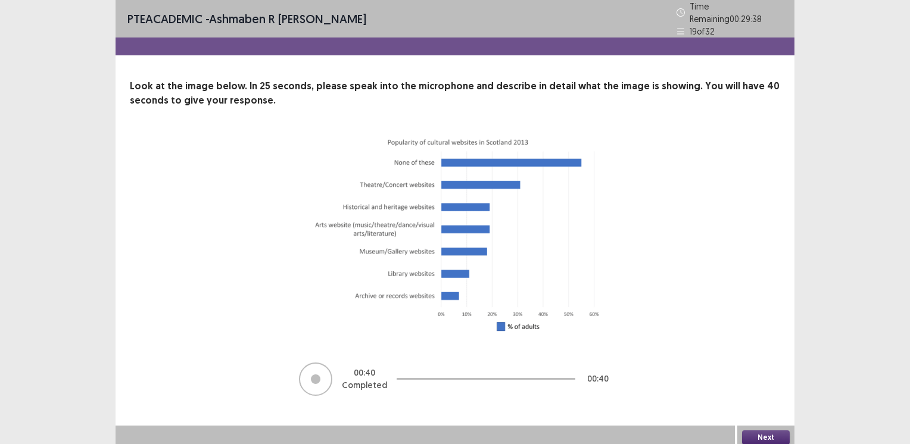
click at [776, 430] on button "Next" at bounding box center [766, 437] width 48 height 14
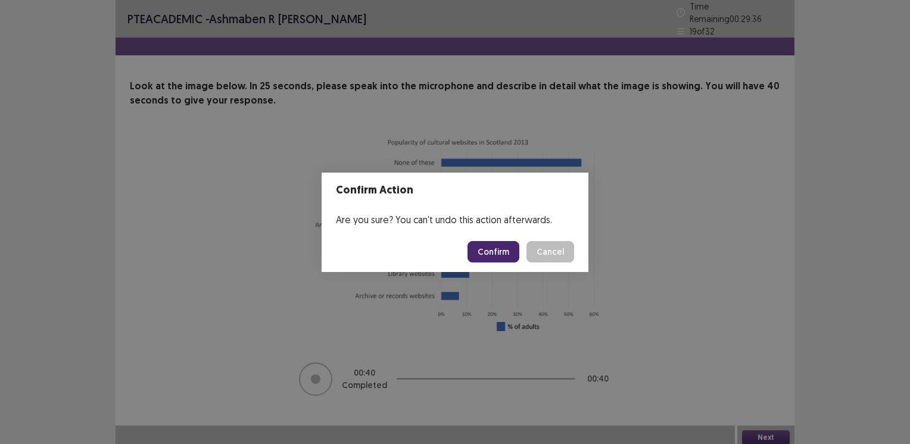
click at [495, 251] on button "Confirm" at bounding box center [493, 251] width 52 height 21
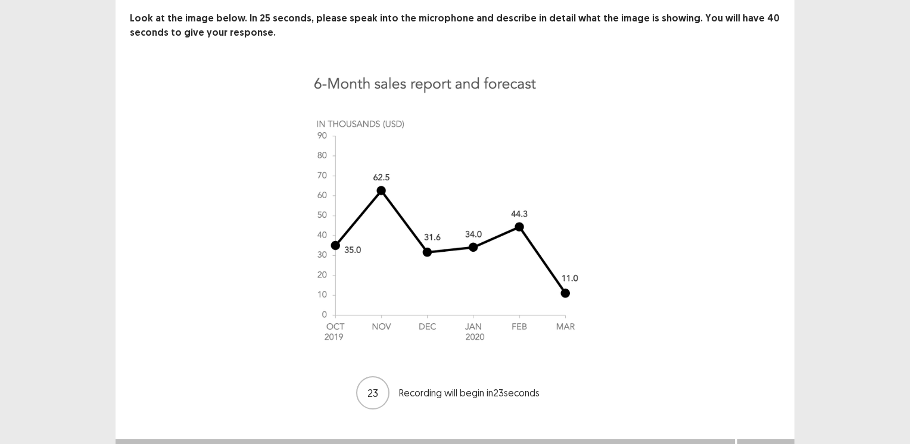
scroll to position [81, 0]
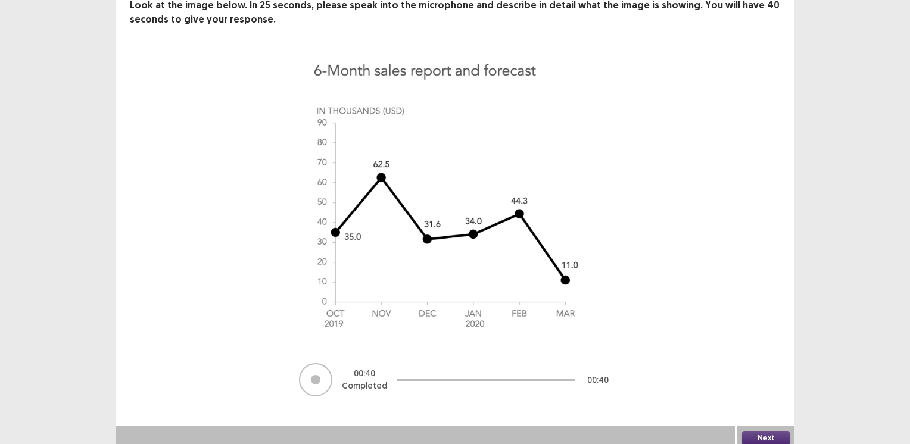
click at [773, 431] on button "Next" at bounding box center [766, 438] width 48 height 14
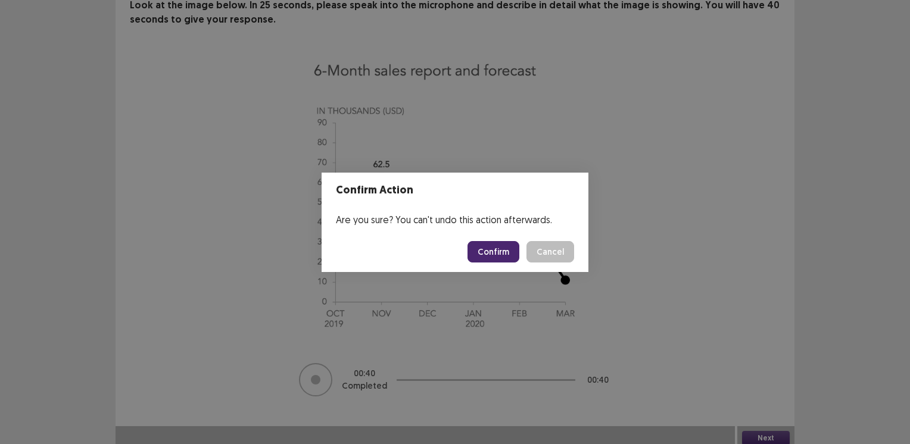
click at [486, 250] on button "Confirm" at bounding box center [493, 251] width 52 height 21
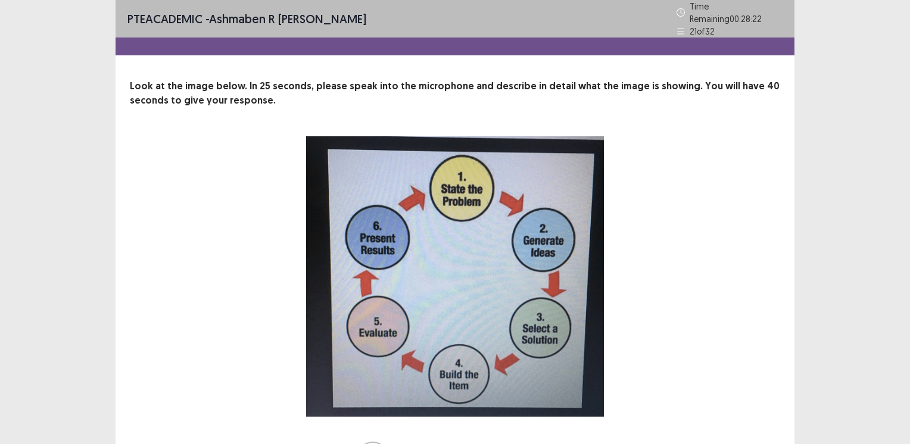
scroll to position [79, 0]
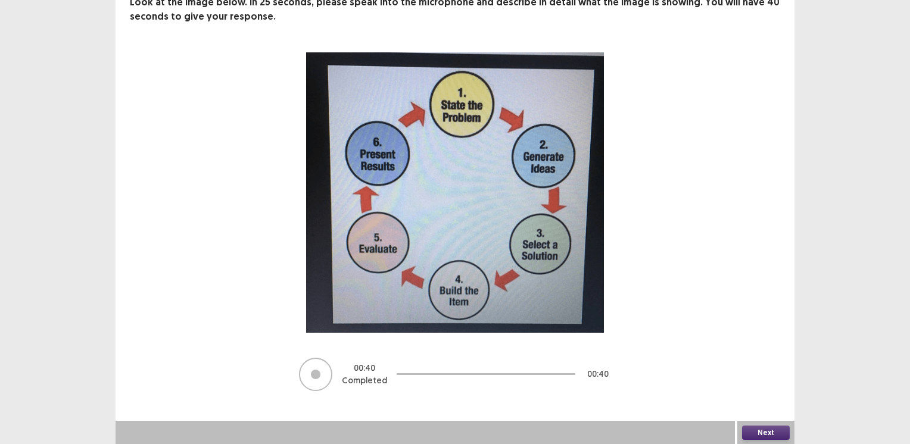
click at [760, 432] on button "Next" at bounding box center [766, 433] width 48 height 14
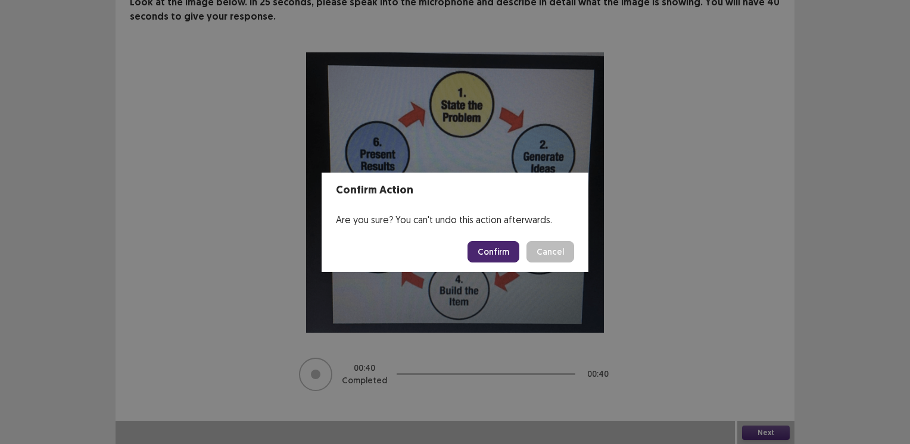
click at [483, 246] on button "Confirm" at bounding box center [493, 251] width 52 height 21
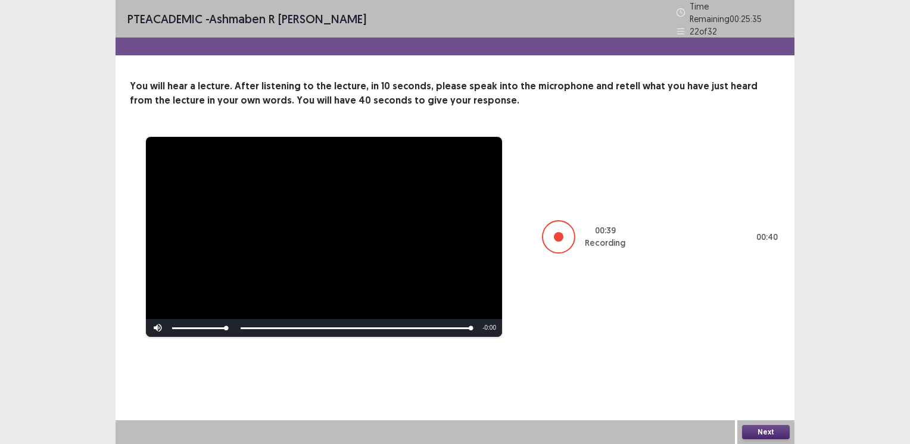
click at [754, 430] on button "Next" at bounding box center [766, 432] width 48 height 14
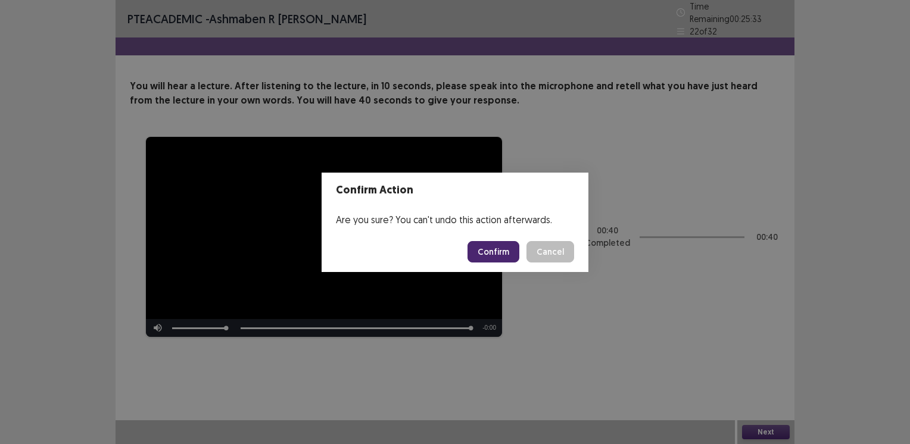
click at [489, 249] on button "Confirm" at bounding box center [493, 251] width 52 height 21
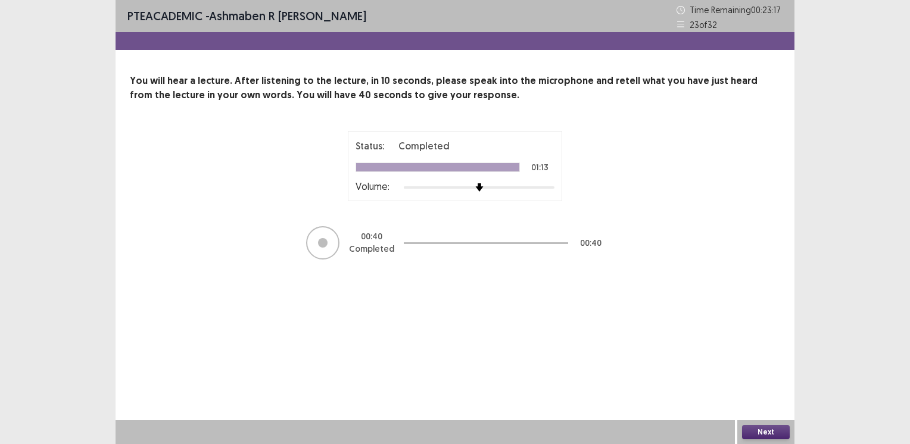
click at [754, 430] on button "Next" at bounding box center [766, 432] width 48 height 14
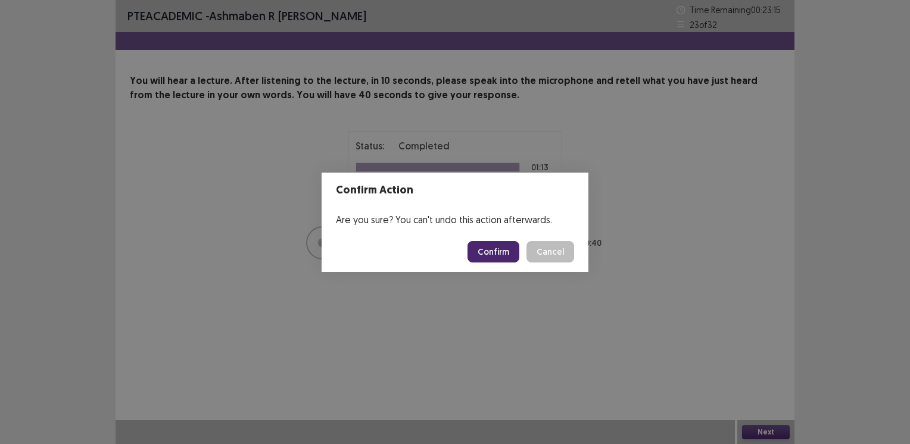
click at [486, 251] on button "Confirm" at bounding box center [493, 251] width 52 height 21
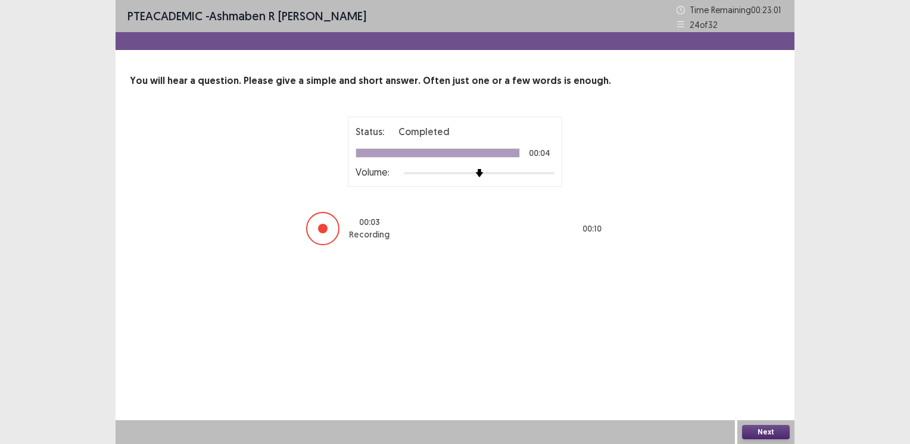
click at [766, 434] on button "Next" at bounding box center [766, 432] width 48 height 14
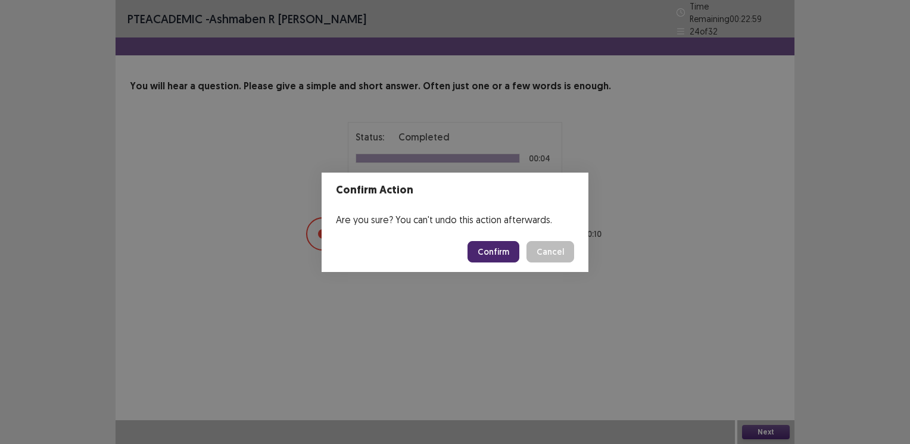
click at [495, 251] on button "Confirm" at bounding box center [493, 251] width 52 height 21
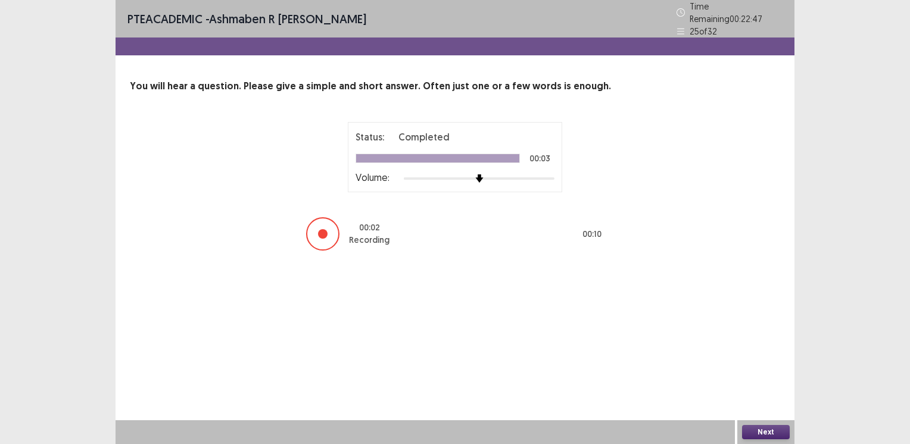
click at [759, 432] on button "Next" at bounding box center [766, 432] width 48 height 14
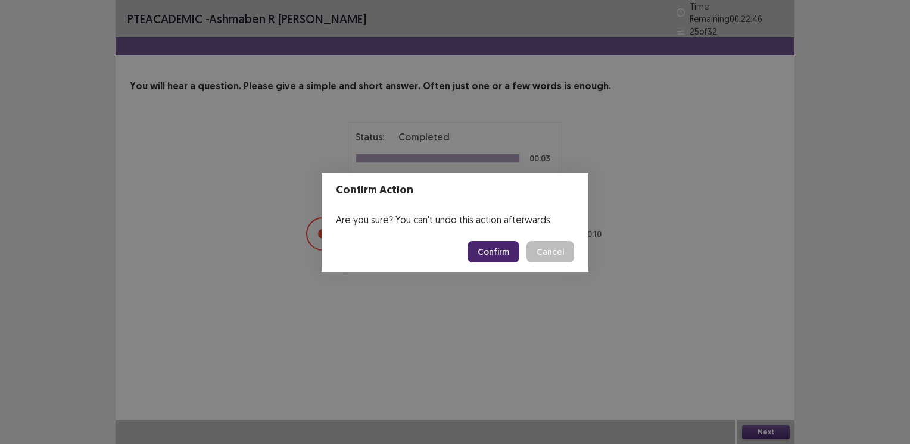
click at [504, 246] on button "Confirm" at bounding box center [493, 251] width 52 height 21
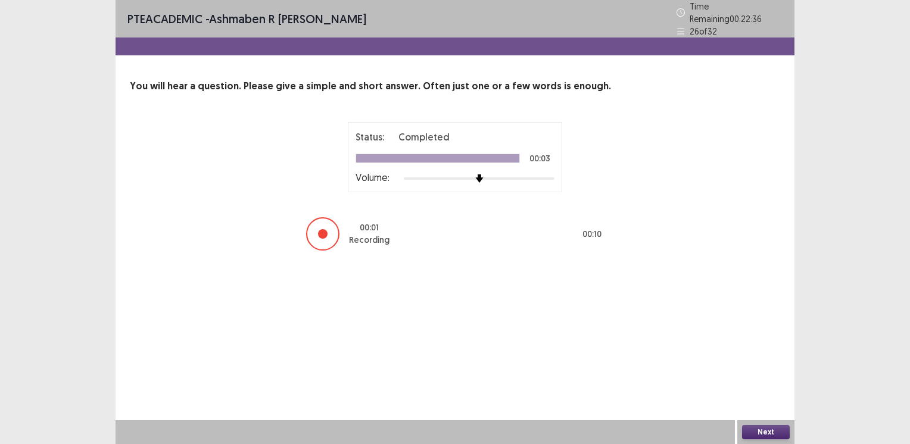
click at [760, 432] on button "Next" at bounding box center [766, 432] width 48 height 14
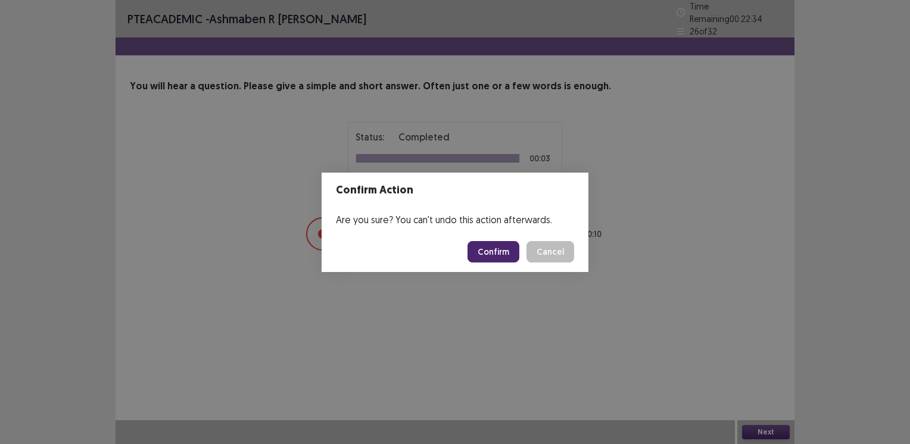
click at [515, 246] on button "Confirm" at bounding box center [493, 251] width 52 height 21
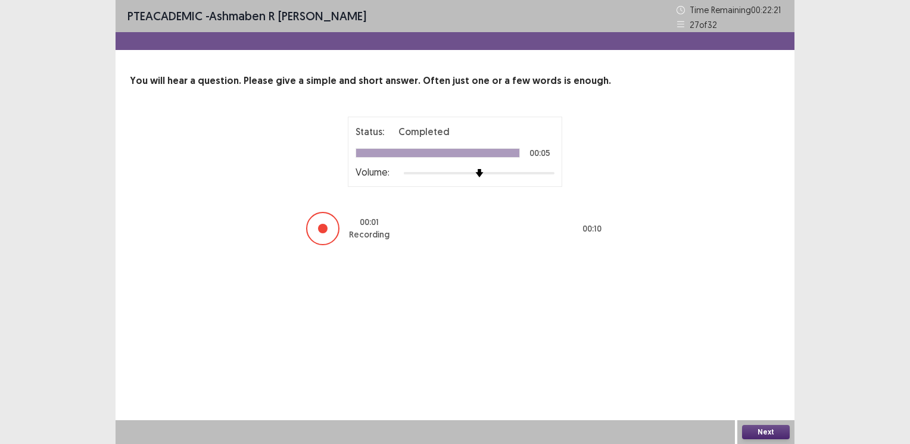
click at [757, 433] on button "Next" at bounding box center [766, 432] width 48 height 14
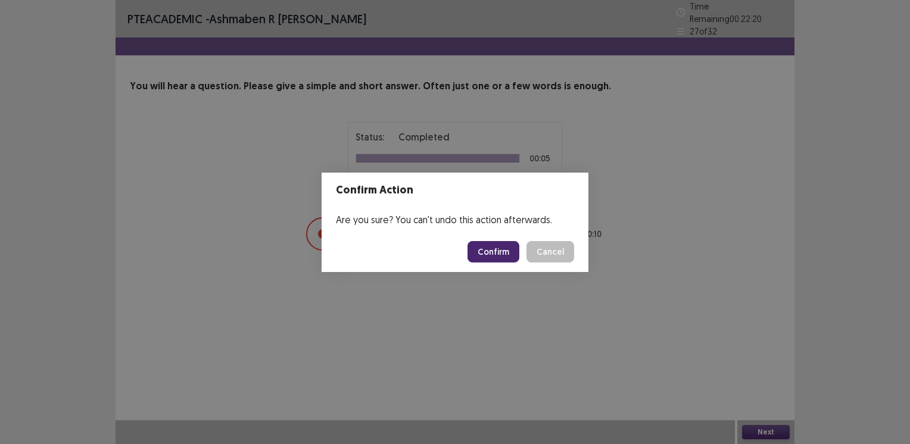
click at [494, 246] on button "Confirm" at bounding box center [493, 251] width 52 height 21
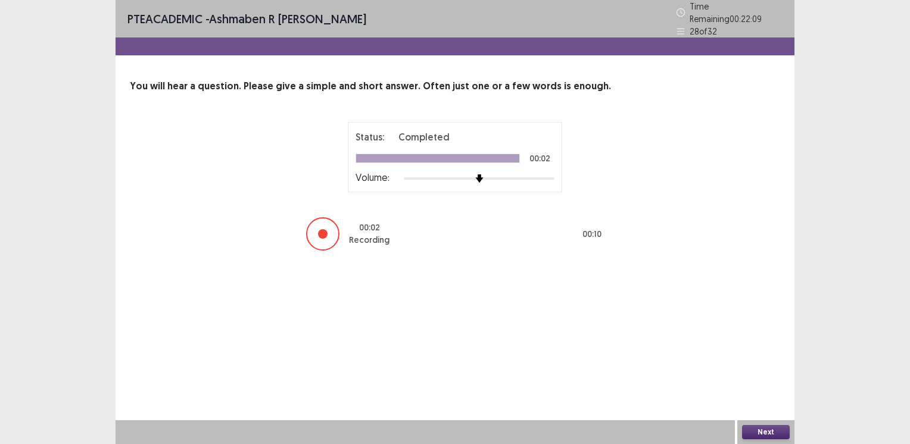
click at [760, 432] on button "Next" at bounding box center [766, 432] width 48 height 14
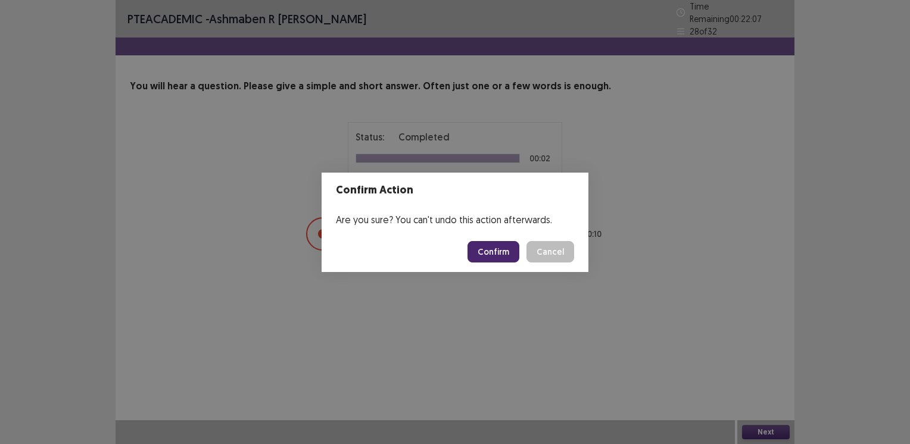
click at [481, 249] on button "Confirm" at bounding box center [493, 251] width 52 height 21
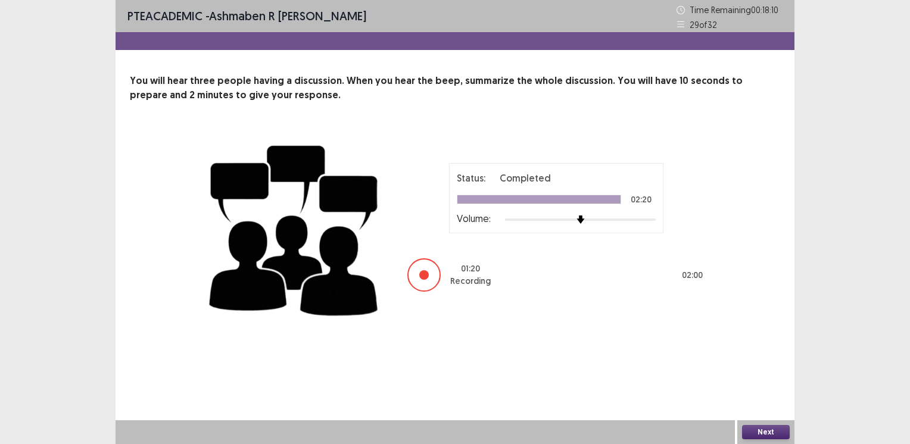
click at [756, 425] on button "Next" at bounding box center [766, 432] width 48 height 14
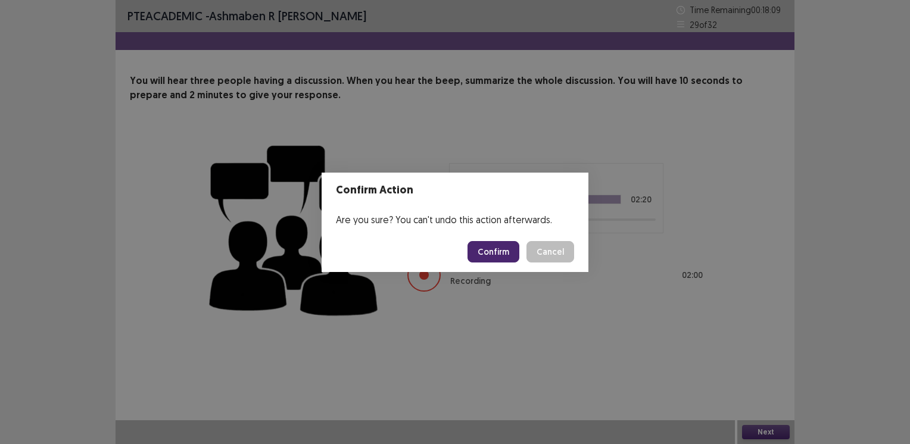
click at [486, 246] on button "Confirm" at bounding box center [493, 251] width 52 height 21
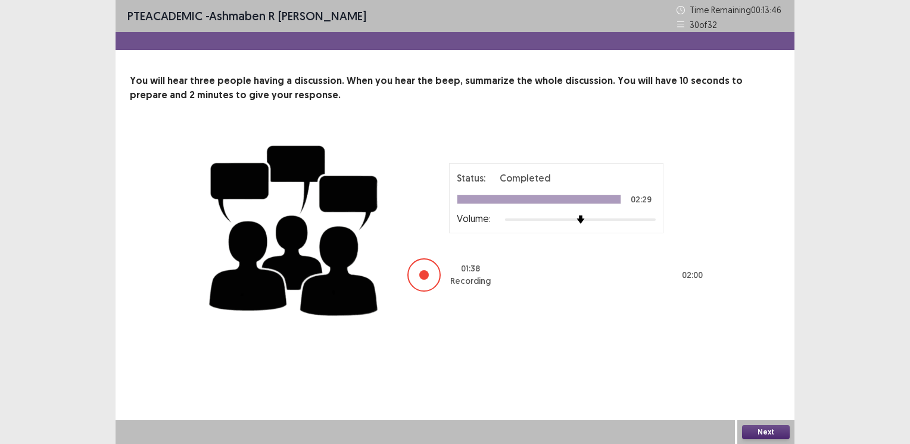
click at [766, 426] on button "Next" at bounding box center [766, 432] width 48 height 14
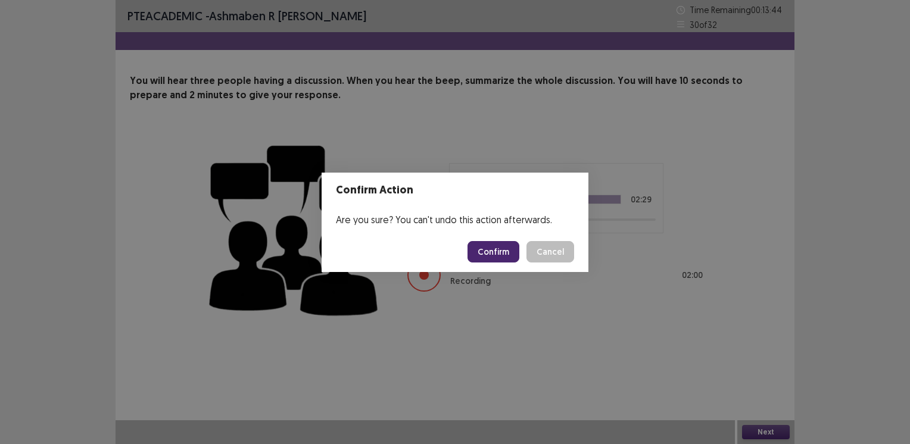
click at [480, 251] on button "Confirm" at bounding box center [493, 251] width 52 height 21
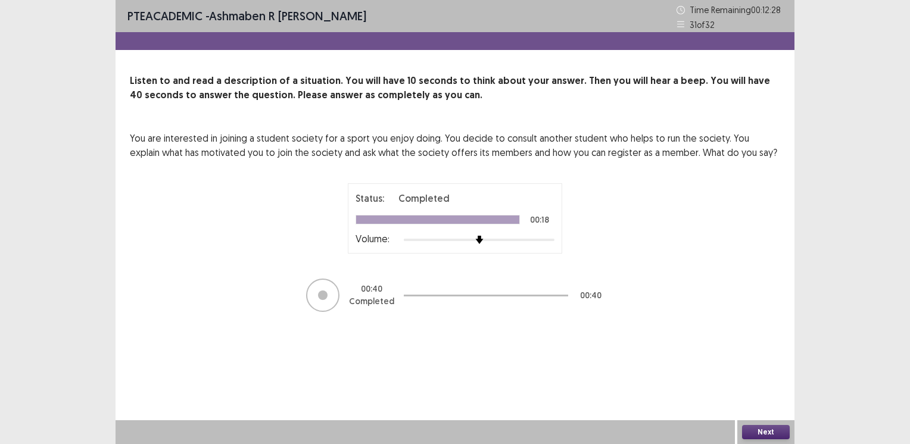
click at [753, 432] on button "Next" at bounding box center [766, 432] width 48 height 14
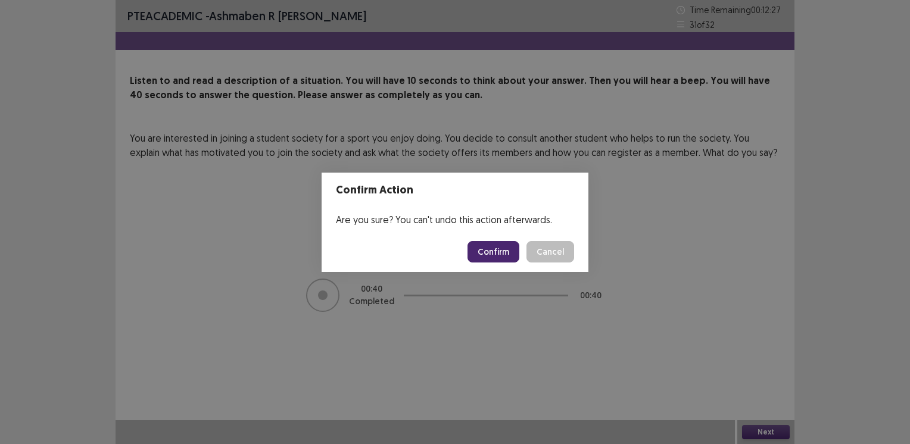
click at [481, 252] on button "Confirm" at bounding box center [493, 251] width 52 height 21
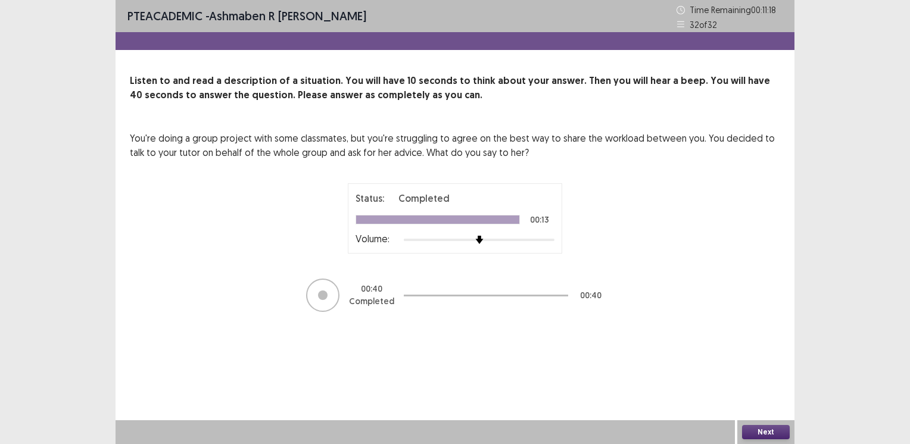
click at [753, 435] on button "Next" at bounding box center [766, 432] width 48 height 14
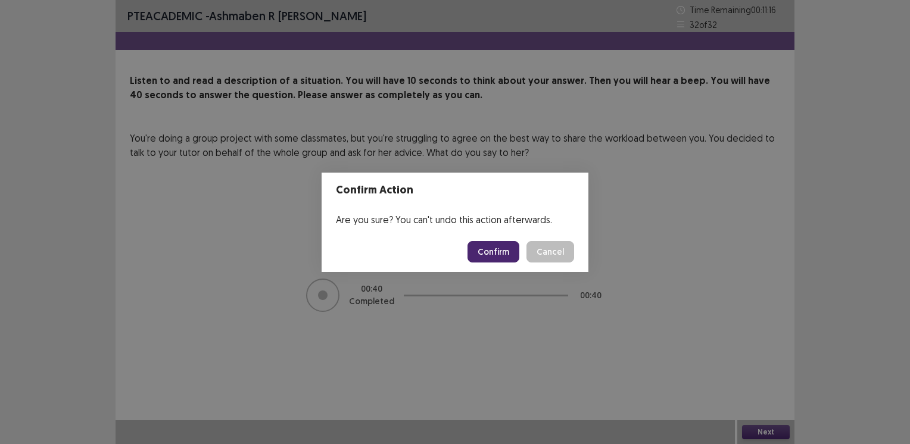
click at [491, 252] on button "Confirm" at bounding box center [493, 251] width 52 height 21
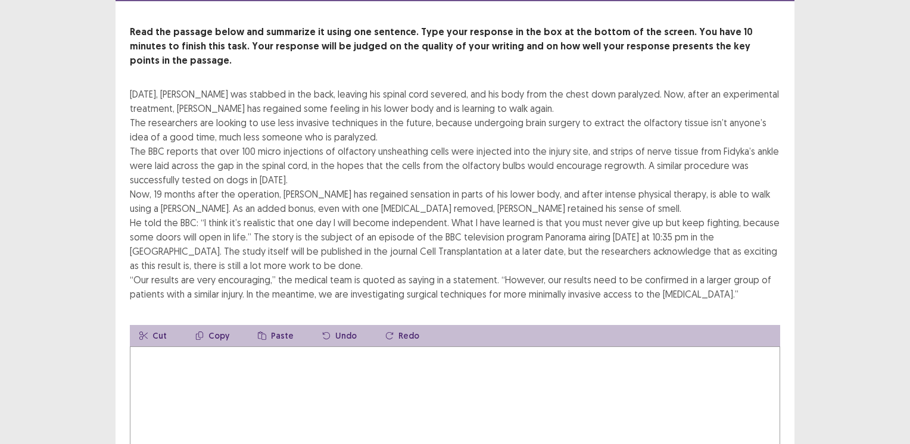
scroll to position [56, 0]
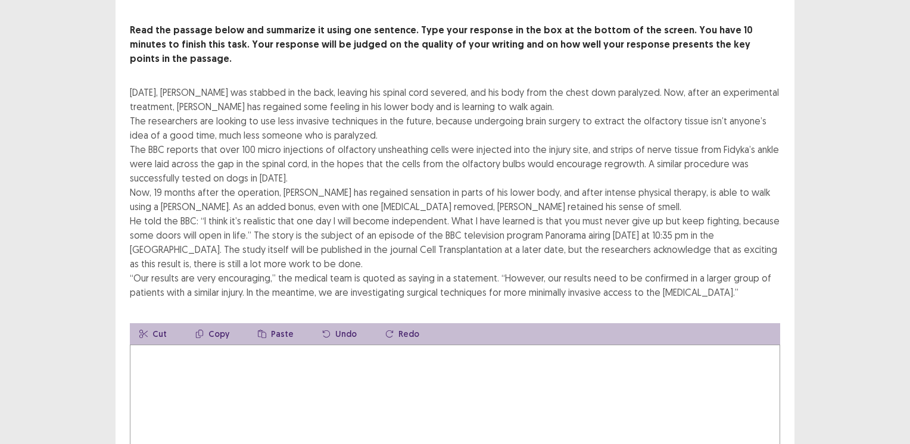
click at [467, 391] on textarea at bounding box center [455, 410] width 650 height 131
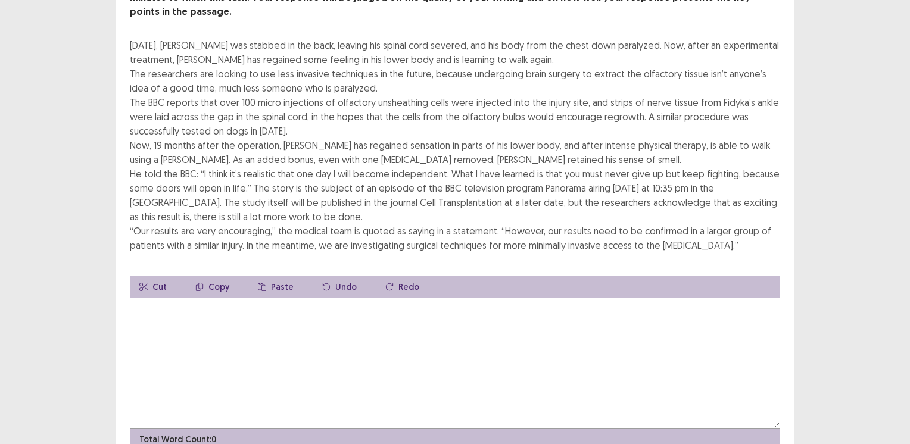
scroll to position [102, 0]
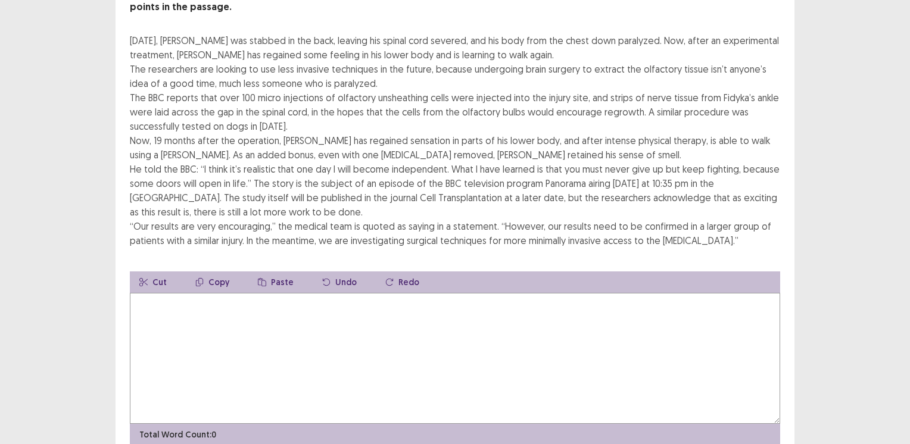
click at [329, 320] on textarea at bounding box center [455, 358] width 650 height 131
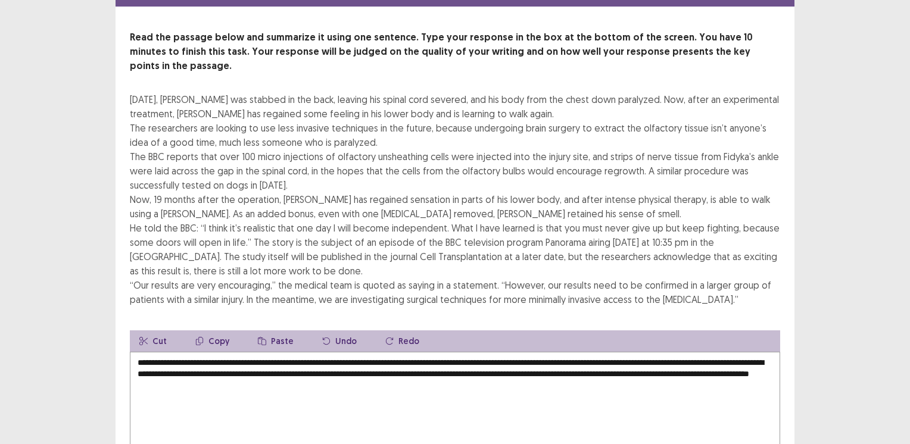
scroll to position [141, 0]
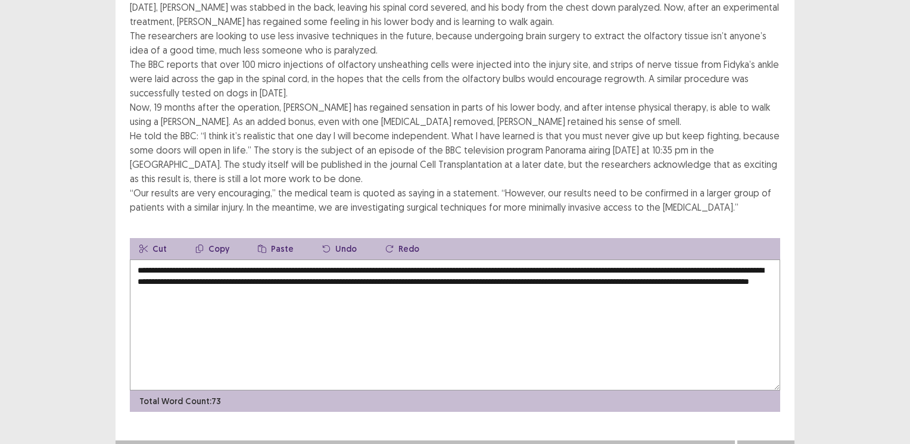
type textarea "**********"
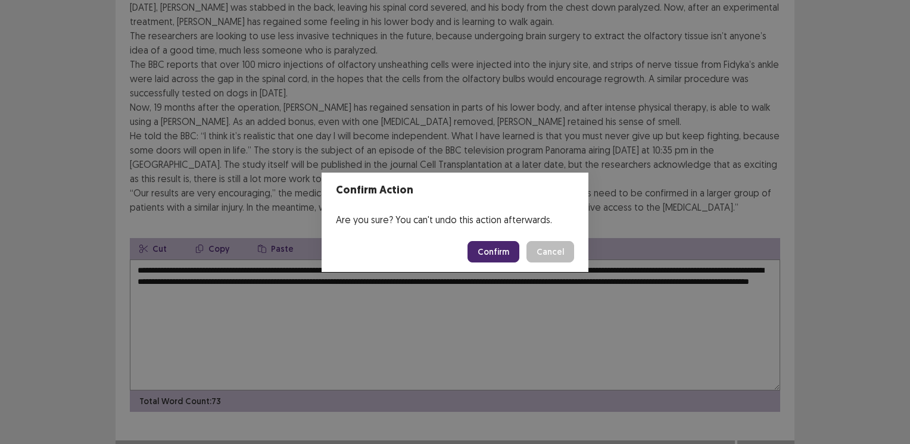
click at [502, 251] on button "Confirm" at bounding box center [493, 251] width 52 height 21
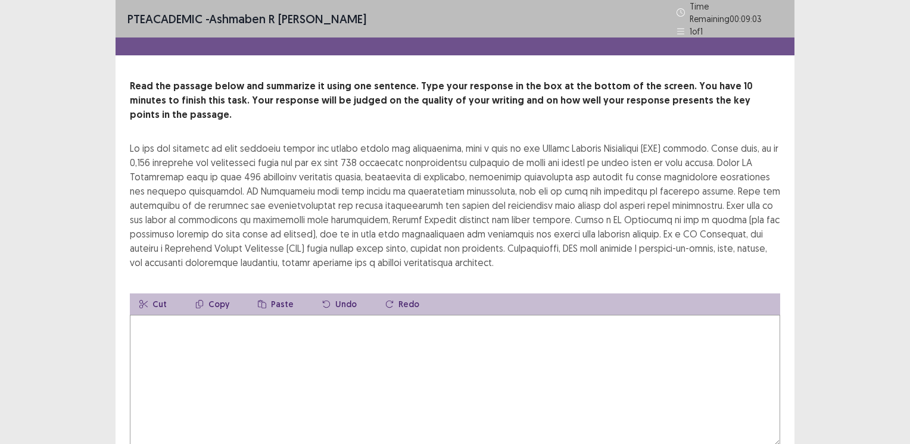
click at [299, 334] on textarea at bounding box center [455, 380] width 650 height 131
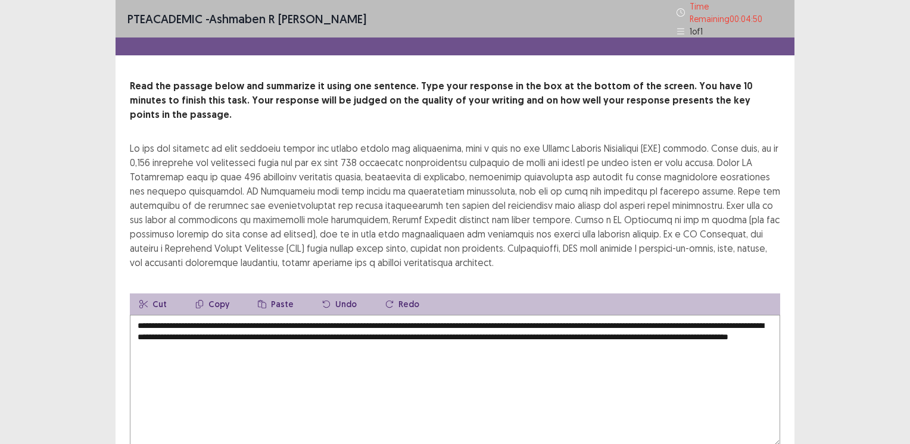
scroll to position [55, 0]
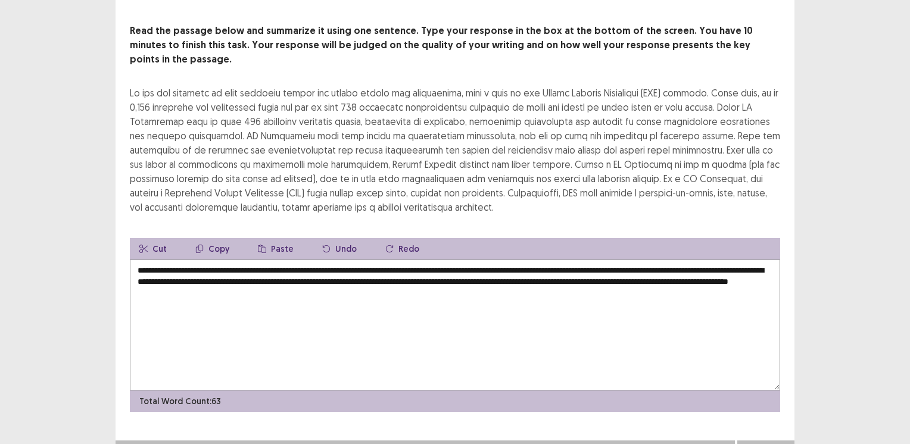
type textarea "**********"
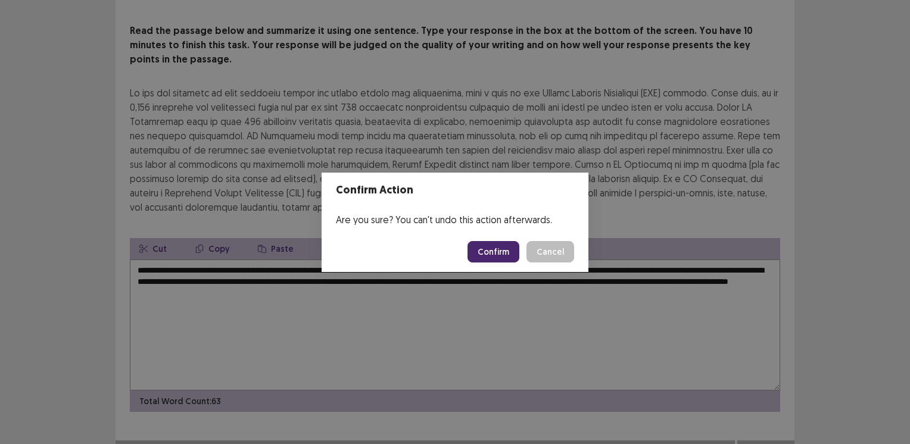
click at [497, 254] on button "Confirm" at bounding box center [493, 251] width 52 height 21
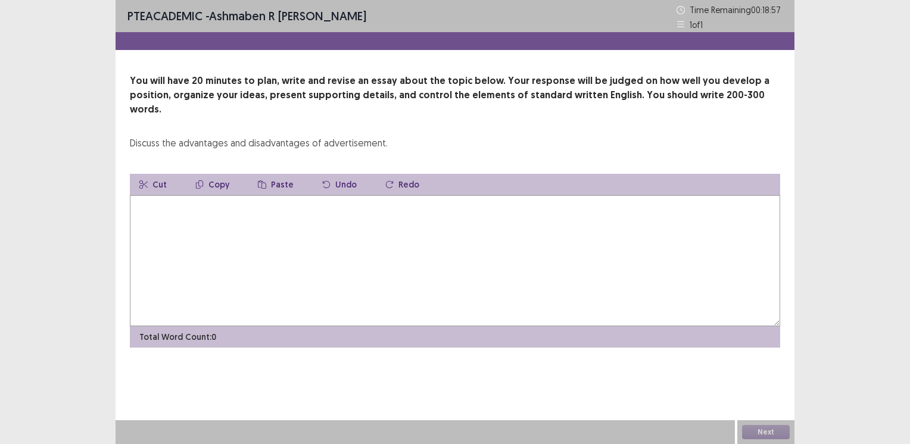
click at [423, 235] on textarea at bounding box center [455, 260] width 650 height 131
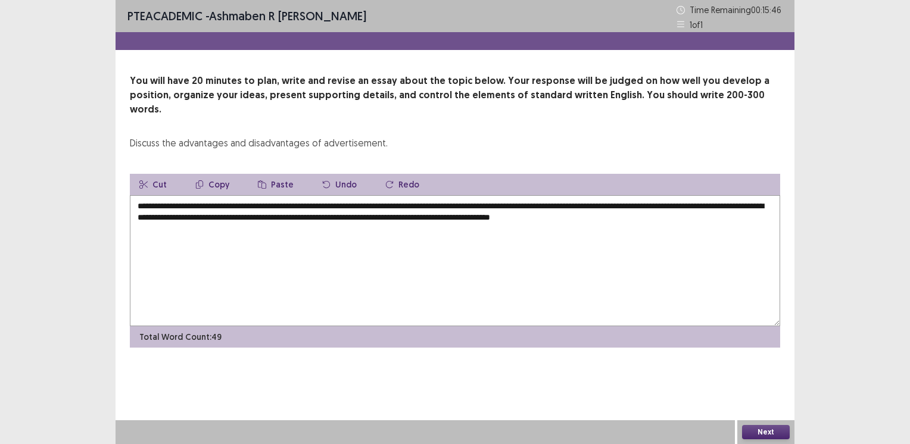
drag, startPoint x: 136, startPoint y: 205, endPoint x: 312, endPoint y: 208, distance: 176.3
click at [312, 208] on textarea "**********" at bounding box center [455, 260] width 650 height 131
click at [220, 174] on button "Copy" at bounding box center [212, 184] width 53 height 21
click at [714, 212] on textarea "**********" at bounding box center [455, 260] width 650 height 131
click at [274, 174] on button "Paste" at bounding box center [275, 184] width 55 height 21
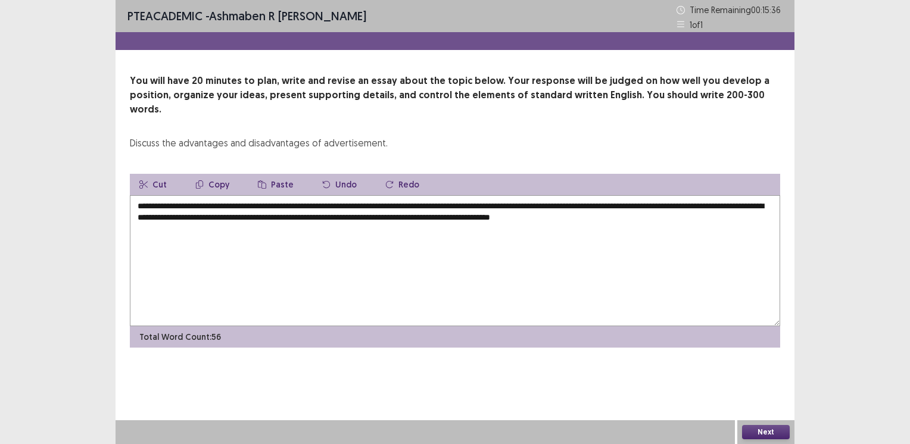
click at [707, 210] on textarea "**********" at bounding box center [455, 260] width 650 height 131
click at [706, 207] on textarea "**********" at bounding box center [455, 260] width 650 height 131
click at [168, 220] on textarea "**********" at bounding box center [455, 260] width 650 height 131
click at [258, 226] on textarea "**********" at bounding box center [455, 260] width 650 height 131
click at [277, 174] on button "Paste" at bounding box center [275, 184] width 55 height 21
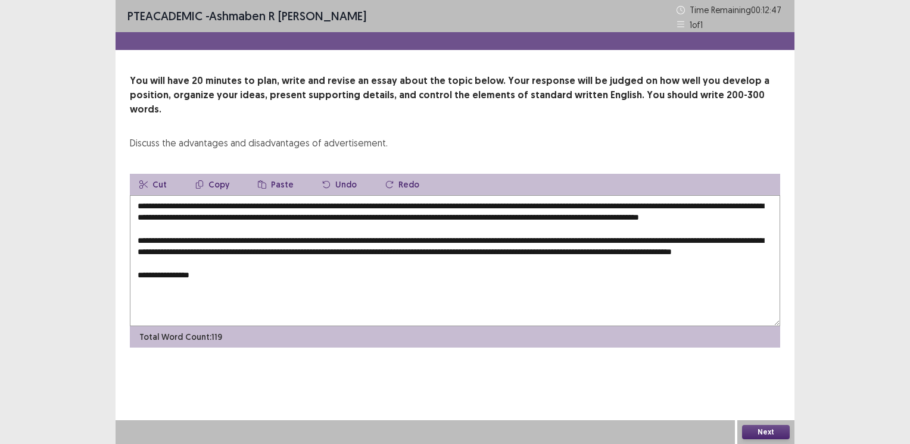
drag, startPoint x: 429, startPoint y: 202, endPoint x: 609, endPoint y: 206, distance: 179.9
click at [609, 206] on textarea "**********" at bounding box center [455, 260] width 650 height 131
click at [220, 174] on button "Copy" at bounding box center [212, 184] width 53 height 21
click at [212, 292] on textarea "**********" at bounding box center [455, 260] width 650 height 131
click at [277, 174] on button "Paste" at bounding box center [275, 184] width 55 height 21
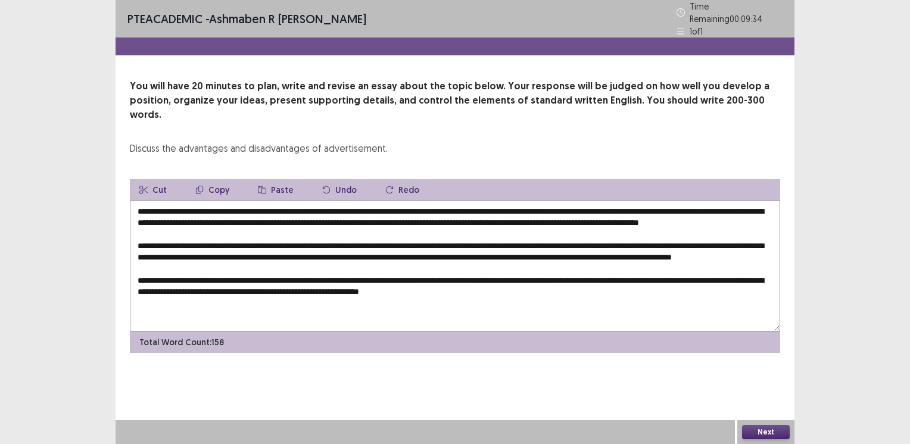
click at [486, 358] on div "PTE academic - Ashmaben R Vahora Time Remaining 00 : 09 : 34 1 of 1 You will ha…" at bounding box center [455, 222] width 679 height 444
click at [585, 297] on textarea at bounding box center [455, 266] width 650 height 131
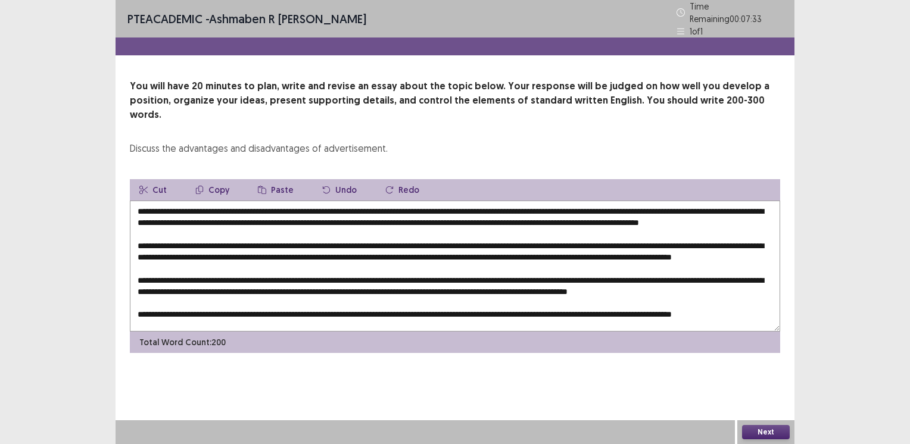
drag, startPoint x: 136, startPoint y: 205, endPoint x: 313, endPoint y: 204, distance: 176.8
click at [313, 204] on textarea at bounding box center [455, 266] width 650 height 131
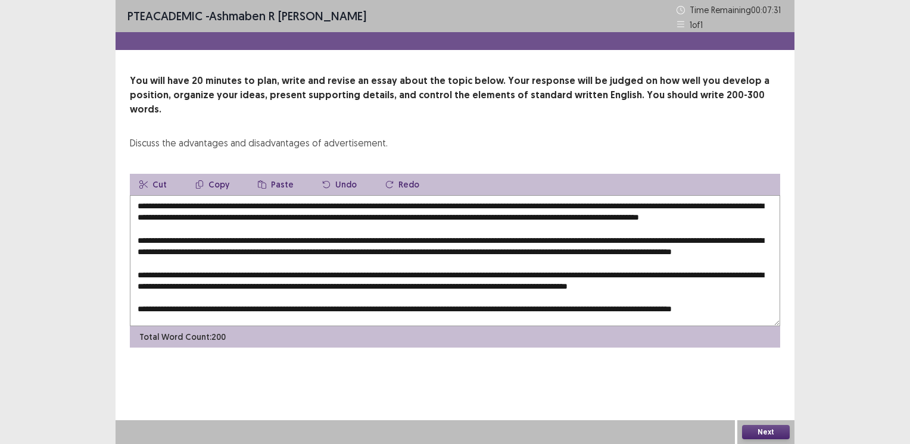
click at [217, 174] on button "Copy" at bounding box center [212, 184] width 53 height 21
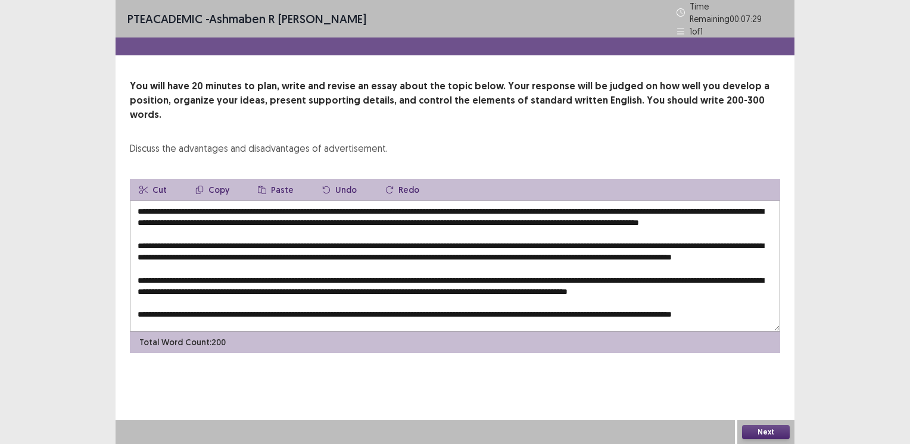
scroll to position [40, 0]
click at [152, 301] on textarea at bounding box center [455, 266] width 650 height 131
click at [276, 179] on button "Paste" at bounding box center [275, 189] width 55 height 21
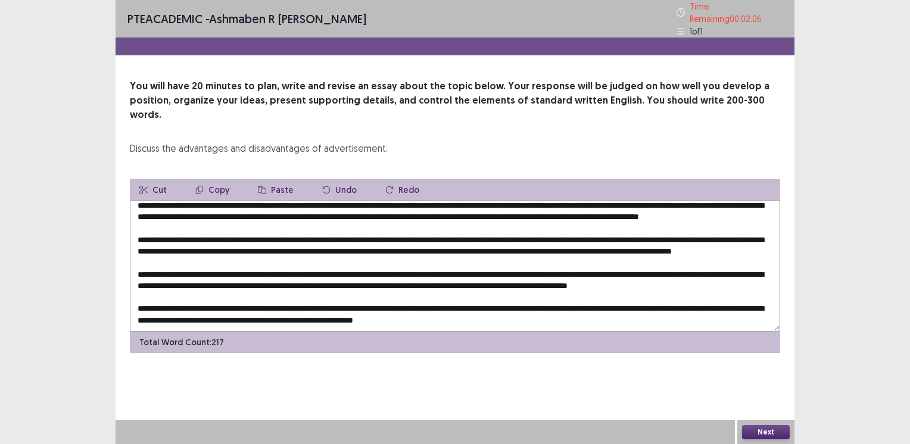
scroll to position [0, 0]
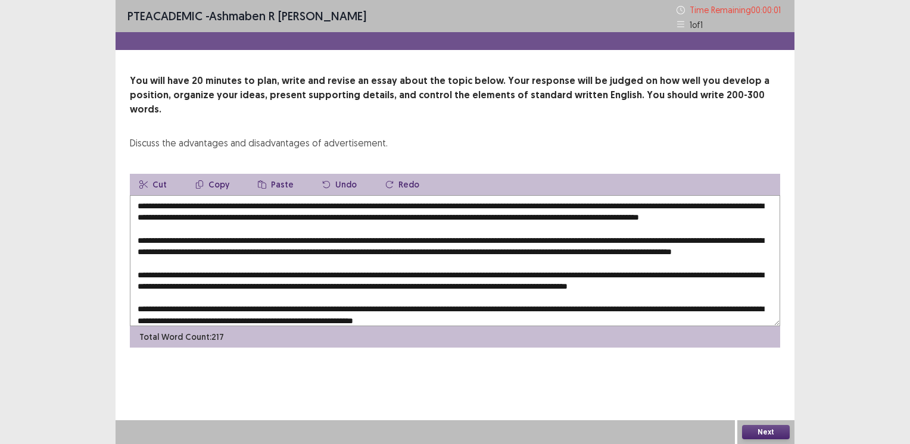
type textarea "**********"
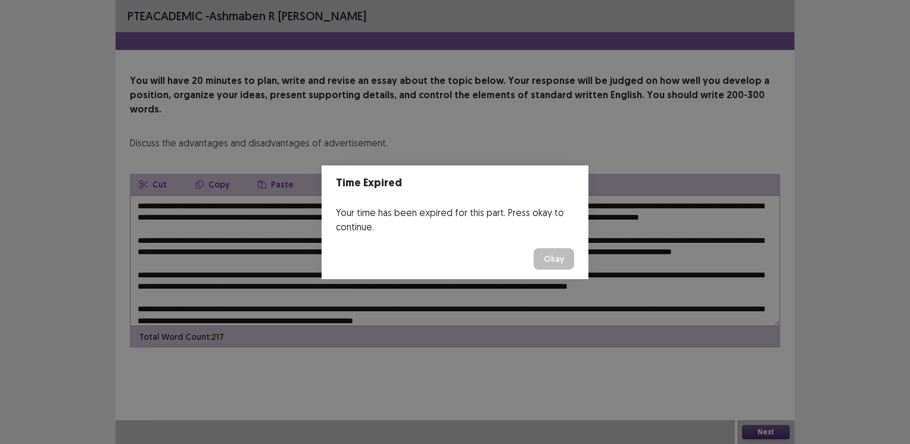
click at [550, 256] on button "Okay" at bounding box center [553, 258] width 40 height 21
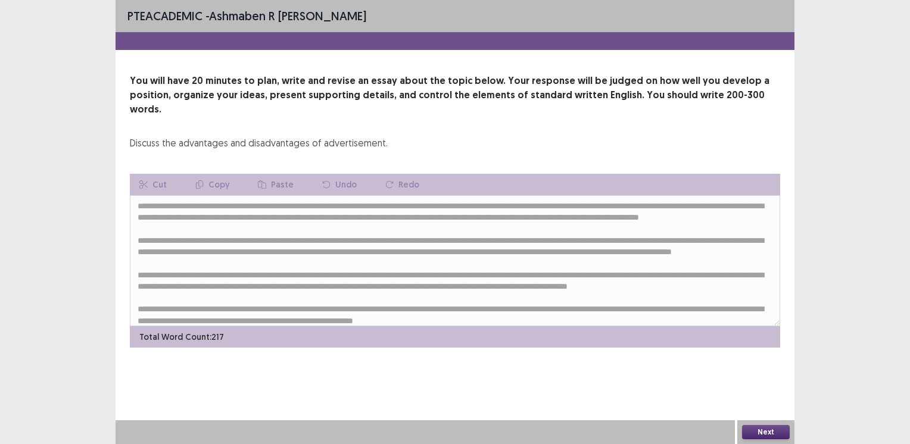
click at [750, 430] on button "Next" at bounding box center [766, 432] width 48 height 14
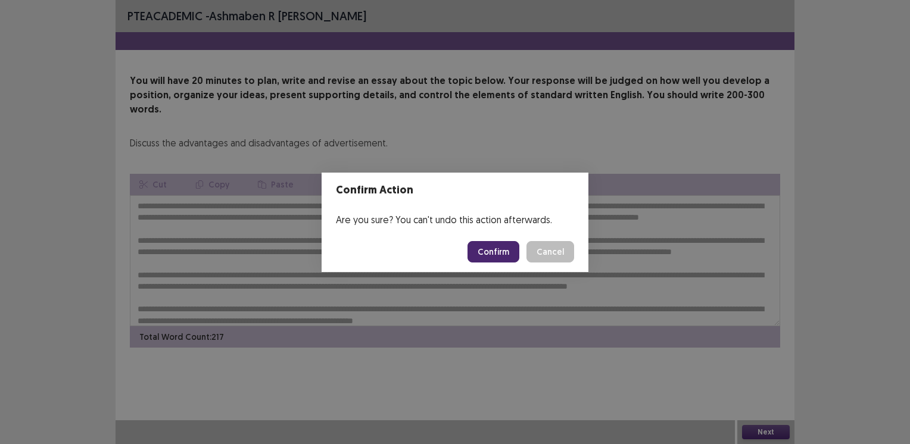
click at [491, 255] on button "Confirm" at bounding box center [493, 251] width 52 height 21
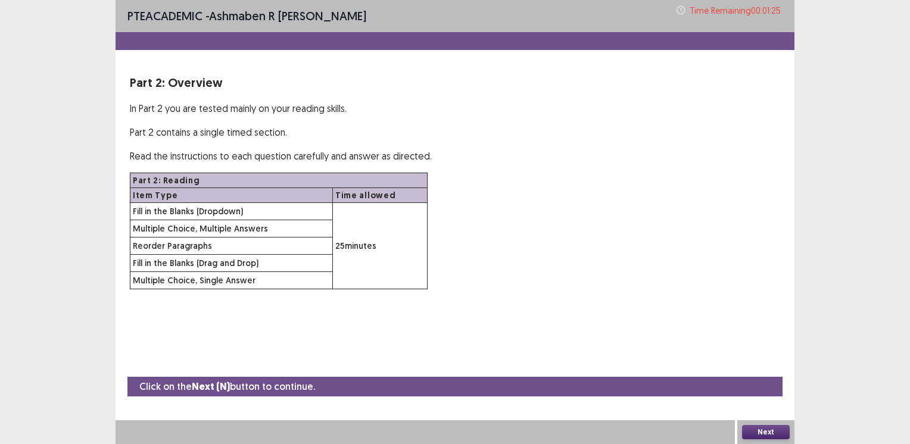
click at [759, 435] on button "Next" at bounding box center [766, 432] width 48 height 14
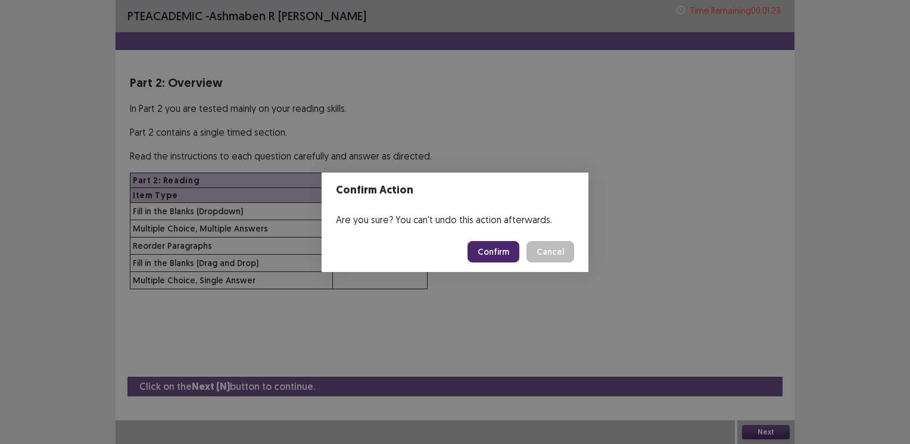
click at [488, 251] on button "Confirm" at bounding box center [493, 251] width 52 height 21
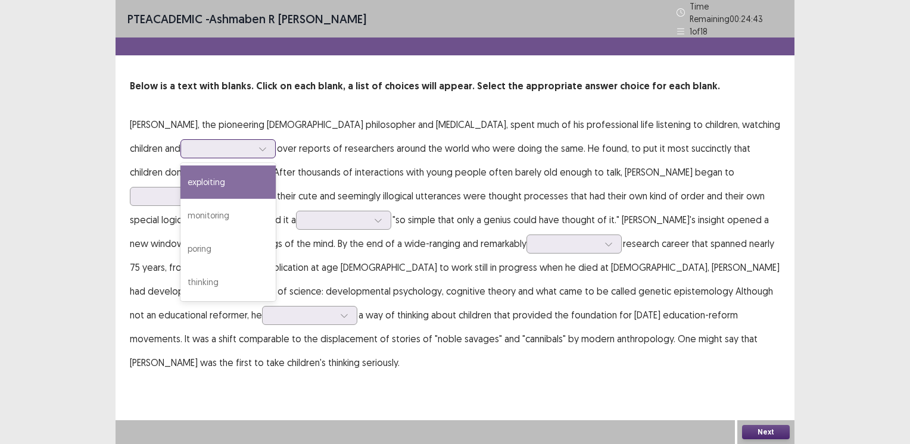
click at [191, 148] on div at bounding box center [222, 148] width 62 height 11
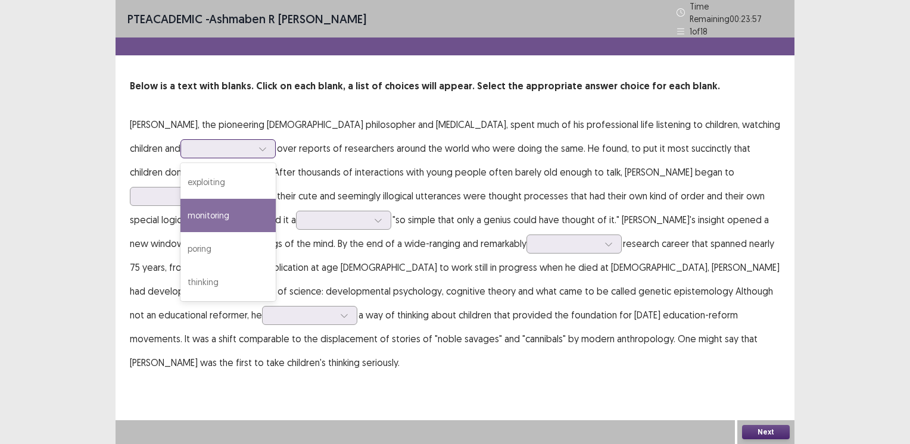
click at [180, 211] on div "monitoring" at bounding box center [227, 215] width 95 height 33
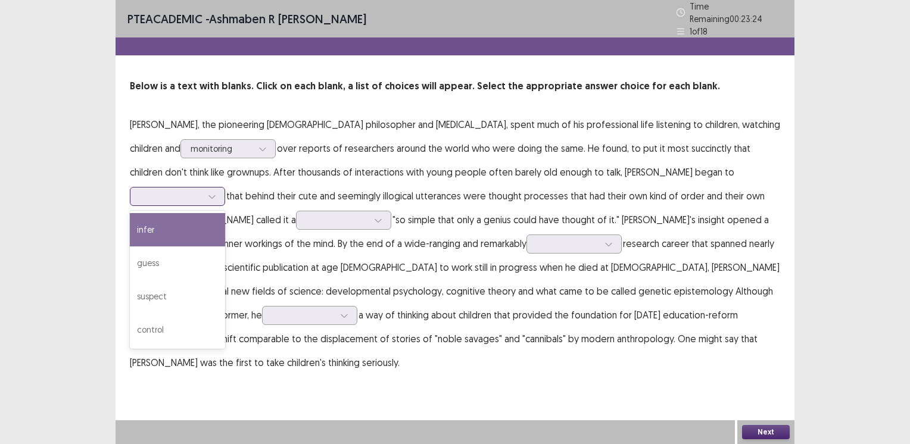
click at [202, 191] on div at bounding box center [171, 196] width 62 height 11
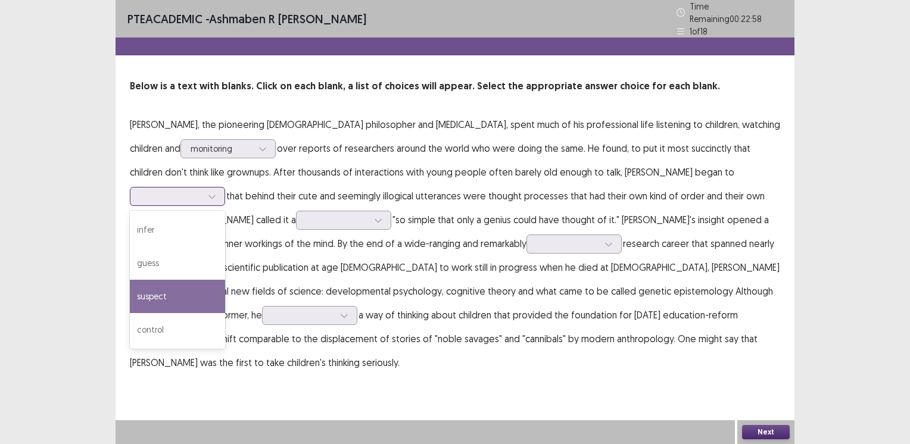
click at [225, 280] on div "suspect" at bounding box center [177, 296] width 95 height 33
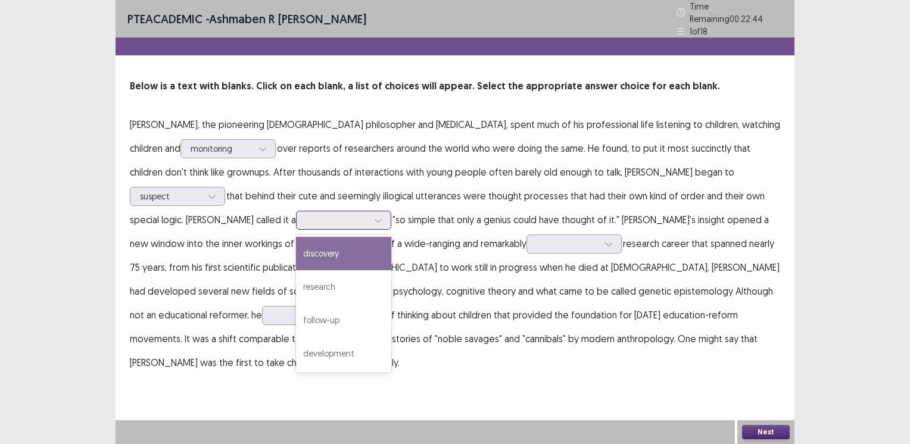
click at [306, 220] on div at bounding box center [337, 219] width 62 height 11
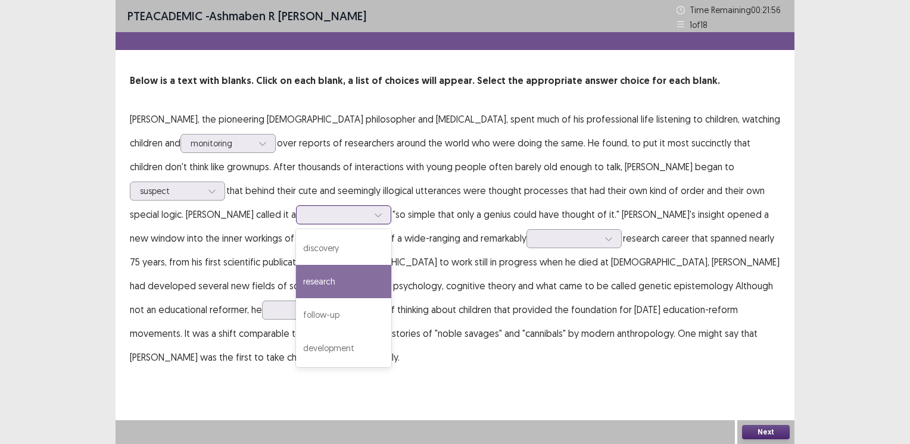
click at [296, 270] on div "research" at bounding box center [343, 281] width 95 height 33
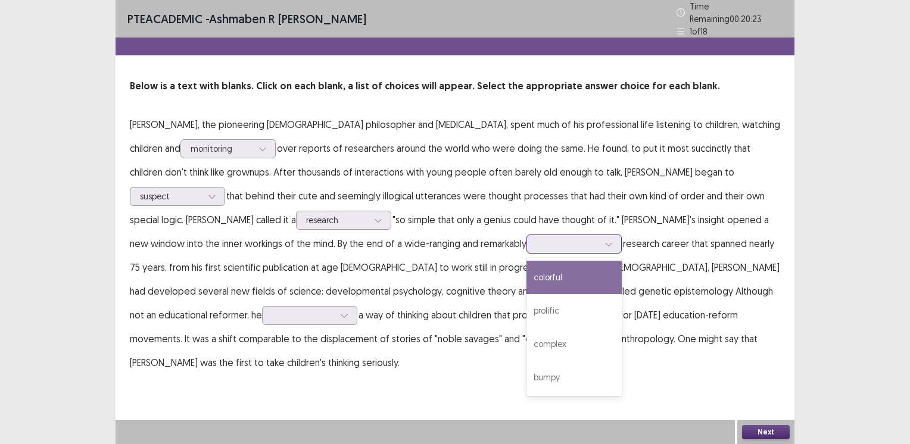
click at [536, 238] on div at bounding box center [567, 243] width 62 height 11
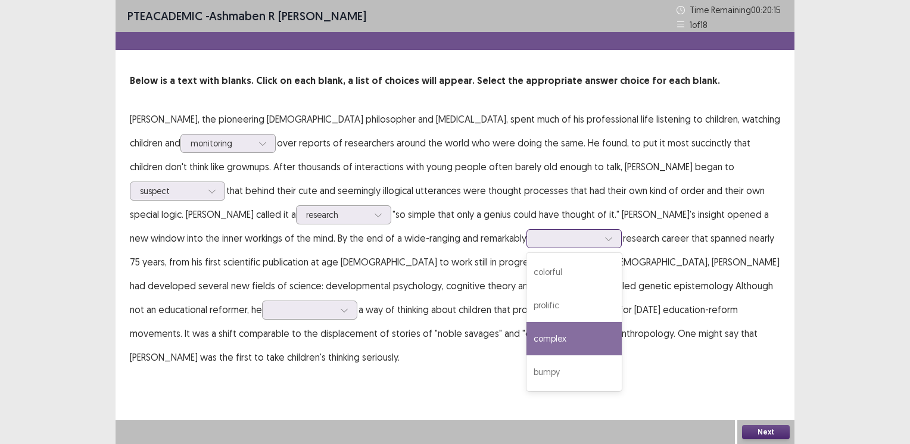
click at [526, 339] on div "complex" at bounding box center [573, 338] width 95 height 33
click at [536, 240] on div at bounding box center [567, 238] width 62 height 11
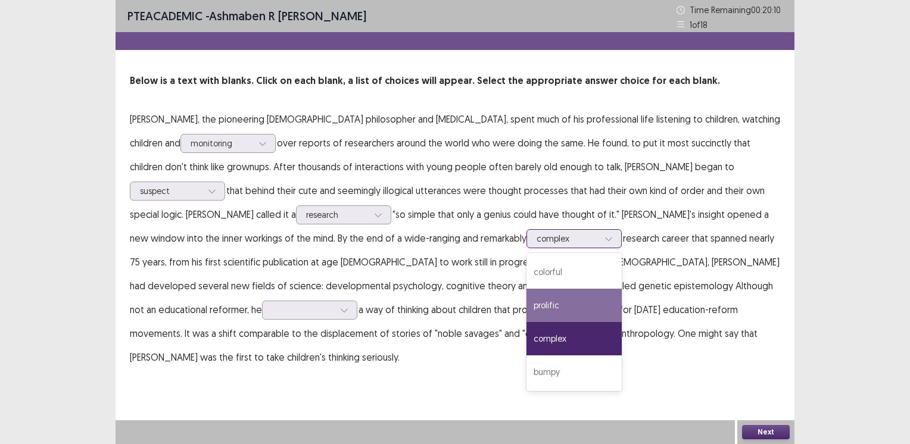
click at [526, 310] on div "prolific" at bounding box center [573, 305] width 95 height 33
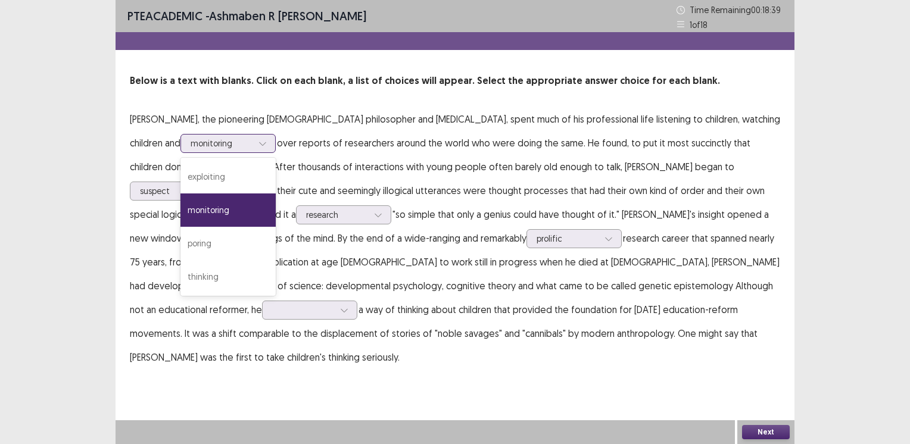
click at [193, 142] on div at bounding box center [222, 143] width 62 height 11
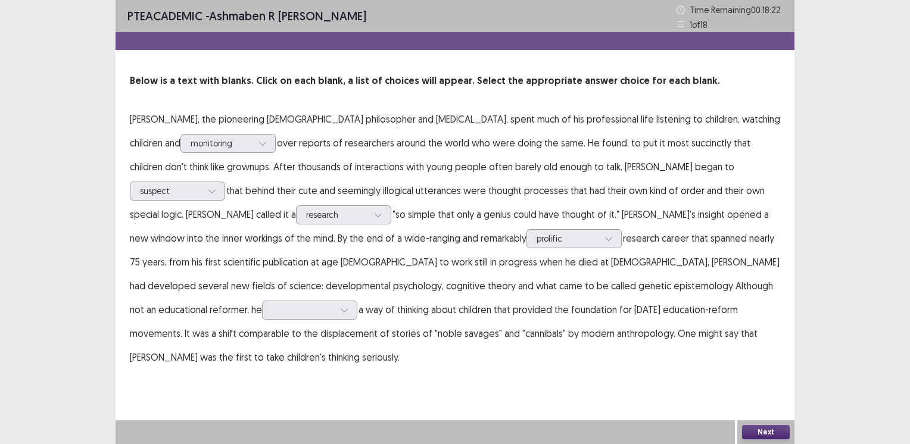
click at [413, 205] on p "Jean Piaget, the pioneering Swiss philosopher and psychologist, spent much of h…" at bounding box center [455, 238] width 650 height 262
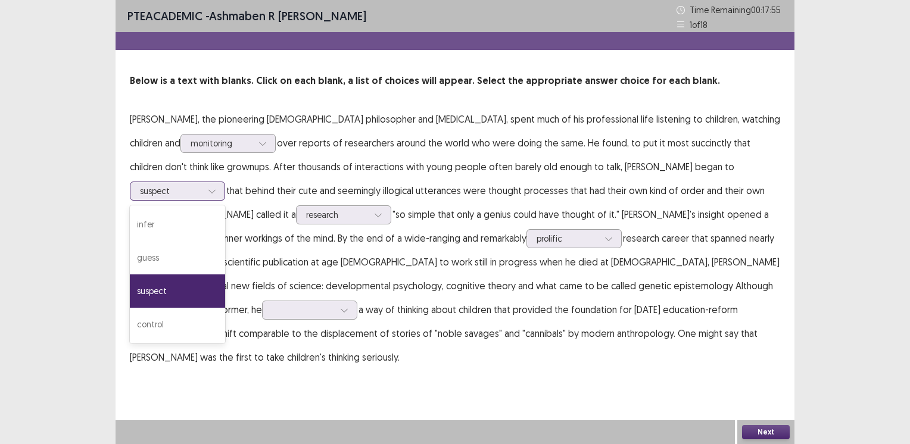
click at [202, 185] on div at bounding box center [171, 190] width 62 height 11
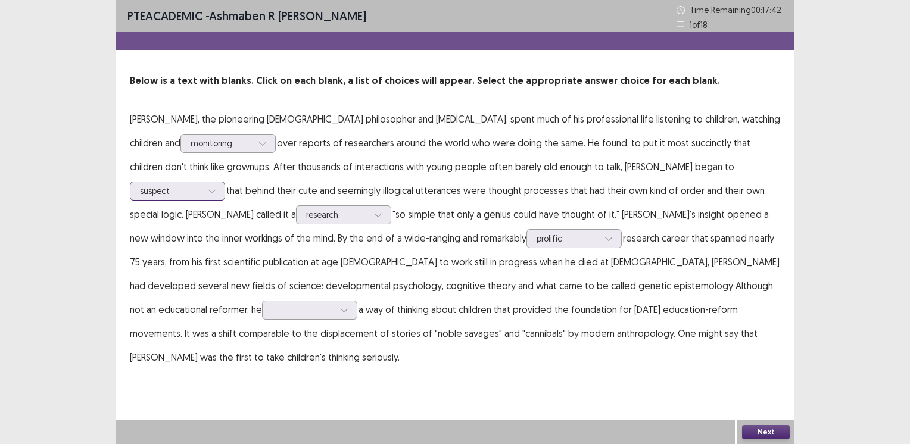
click at [202, 185] on div at bounding box center [171, 190] width 62 height 11
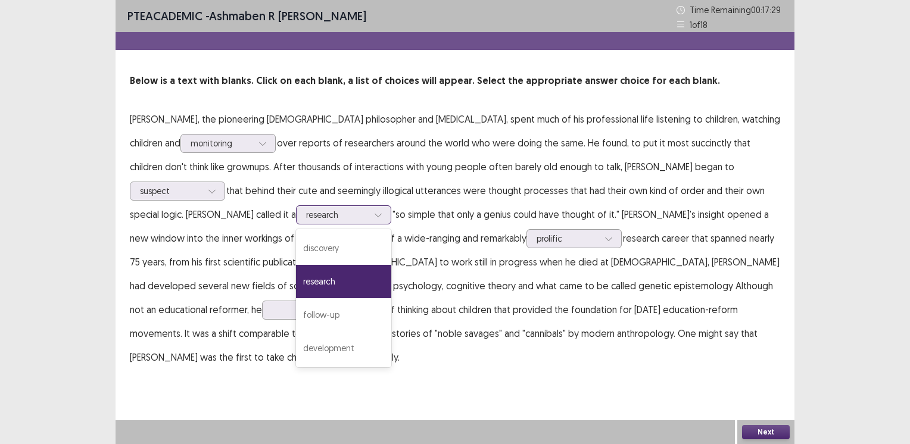
click at [306, 209] on div at bounding box center [337, 214] width 62 height 11
click at [296, 232] on div "discovery" at bounding box center [343, 248] width 95 height 33
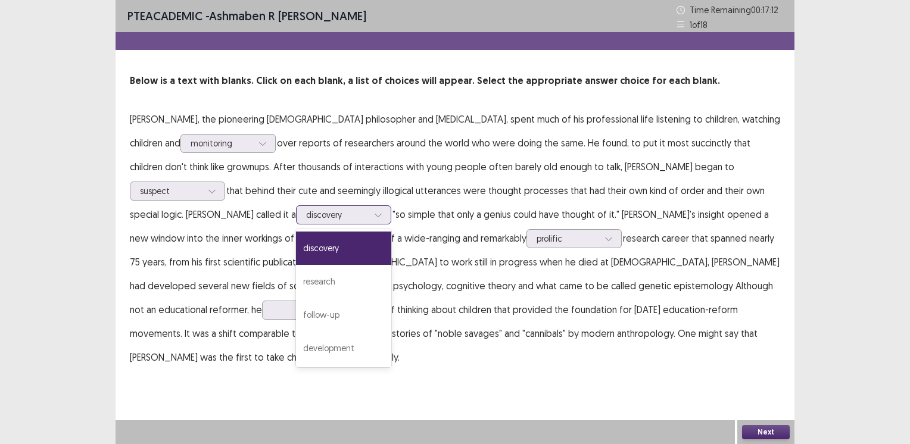
click at [306, 211] on div at bounding box center [337, 214] width 62 height 11
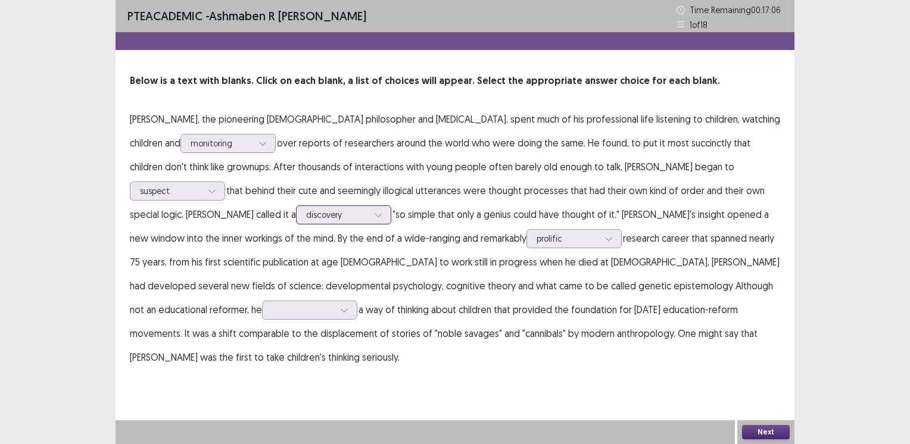
click at [306, 211] on div at bounding box center [337, 214] width 62 height 11
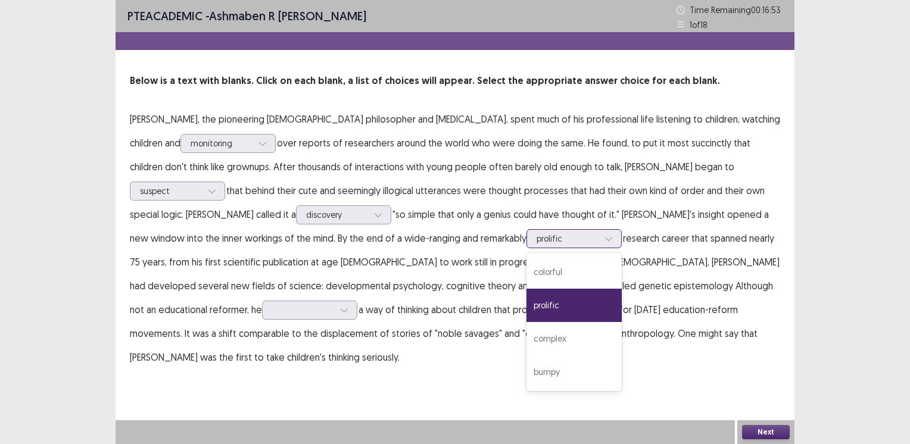
click at [536, 241] on div at bounding box center [567, 238] width 62 height 11
click at [526, 324] on div "complex" at bounding box center [573, 338] width 95 height 33
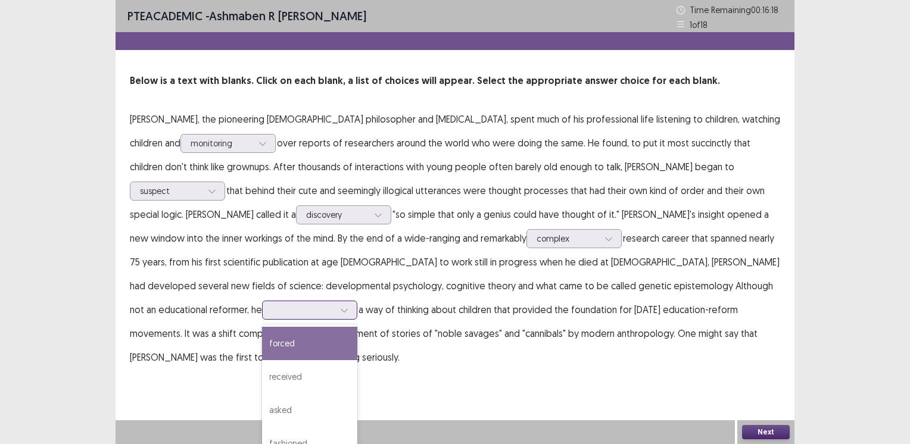
click at [334, 304] on div at bounding box center [303, 309] width 62 height 11
click at [357, 327] on div "forced" at bounding box center [309, 343] width 95 height 33
click at [334, 304] on div at bounding box center [303, 309] width 62 height 11
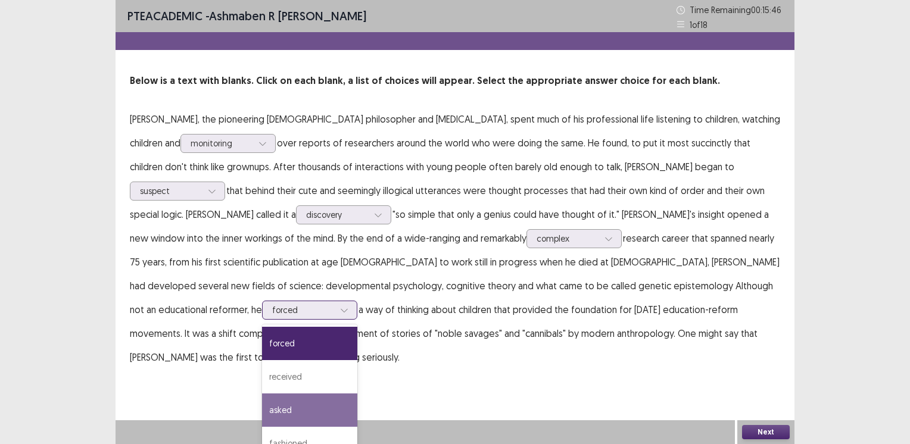
click at [357, 396] on div "asked" at bounding box center [309, 410] width 95 height 33
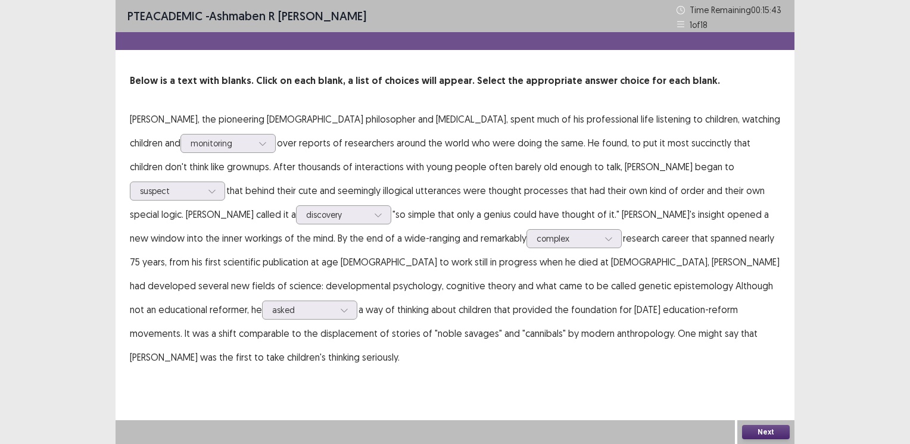
click at [766, 430] on button "Next" at bounding box center [766, 432] width 48 height 14
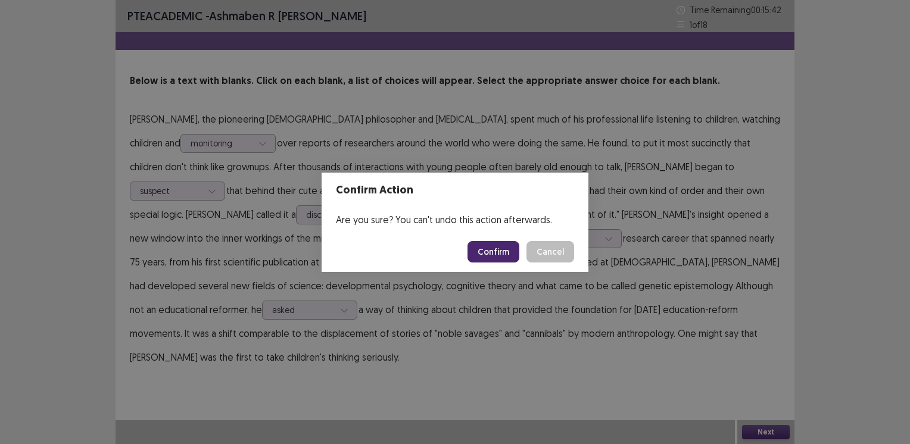
click at [492, 247] on button "Confirm" at bounding box center [493, 251] width 52 height 21
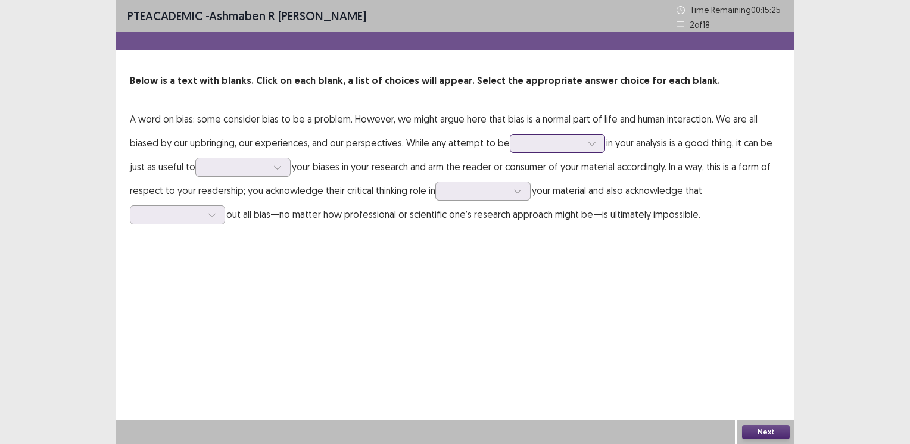
click at [541, 142] on div at bounding box center [551, 143] width 62 height 11
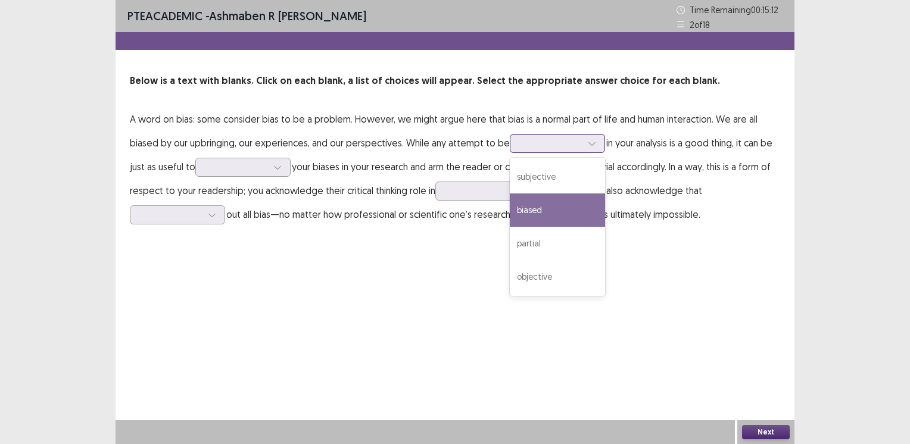
click at [529, 208] on div "biased" at bounding box center [557, 210] width 95 height 33
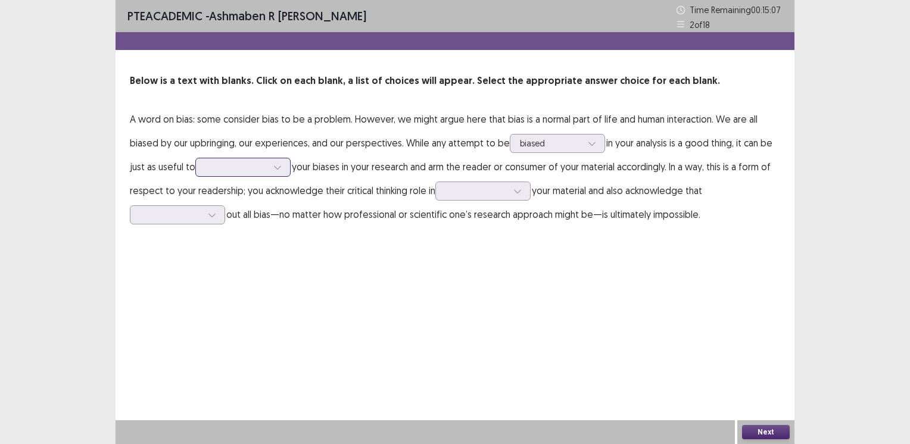
click at [261, 167] on div at bounding box center [236, 166] width 62 height 11
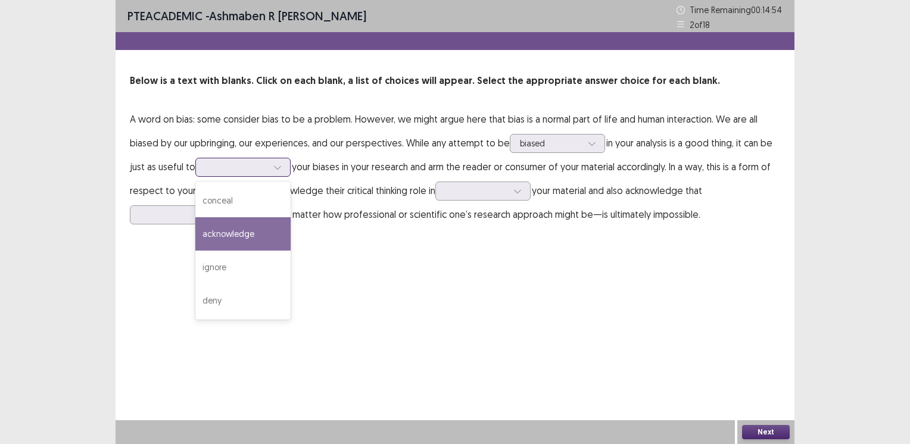
click at [240, 232] on div "acknowledge" at bounding box center [242, 233] width 95 height 33
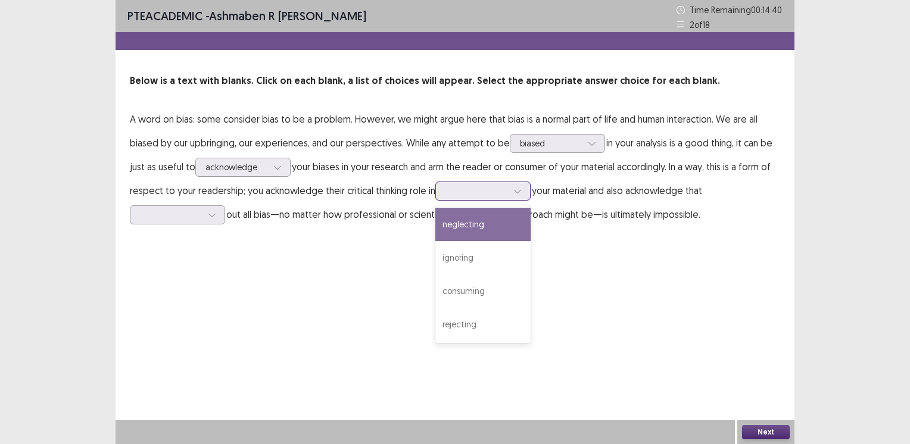
click at [458, 197] on div at bounding box center [476, 191] width 64 height 14
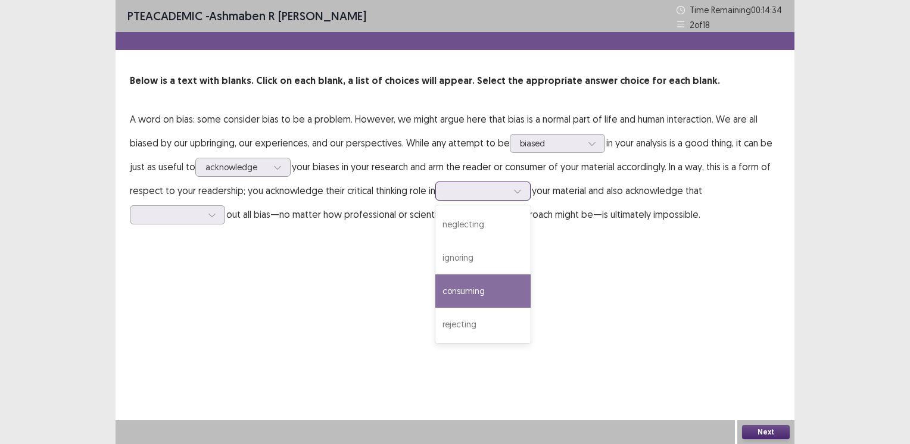
click at [464, 292] on div "consuming" at bounding box center [482, 290] width 95 height 33
click at [469, 191] on div at bounding box center [476, 190] width 62 height 11
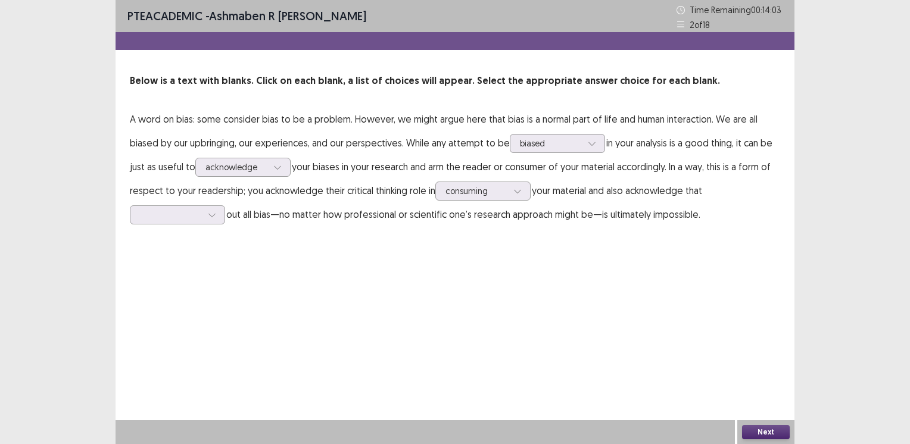
click at [326, 285] on div "PTE academic - Ashmaben R Vahora Time Remaining 00 : 14 : 03 2 of 18 Below is a…" at bounding box center [455, 222] width 679 height 444
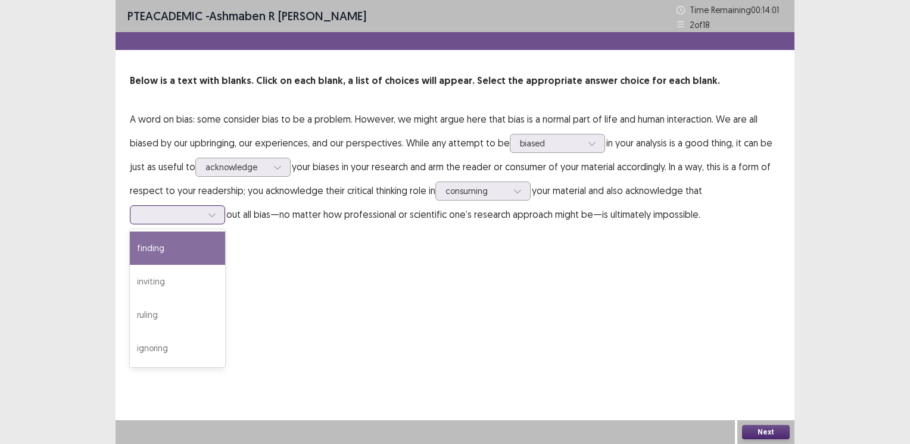
click at [162, 214] on div at bounding box center [171, 214] width 62 height 11
click at [157, 249] on div "finding" at bounding box center [177, 248] width 95 height 33
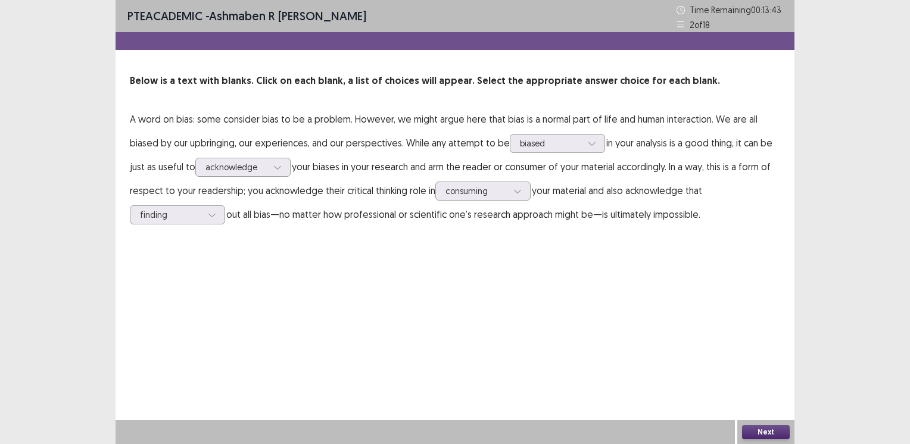
click at [760, 430] on button "Next" at bounding box center [766, 432] width 48 height 14
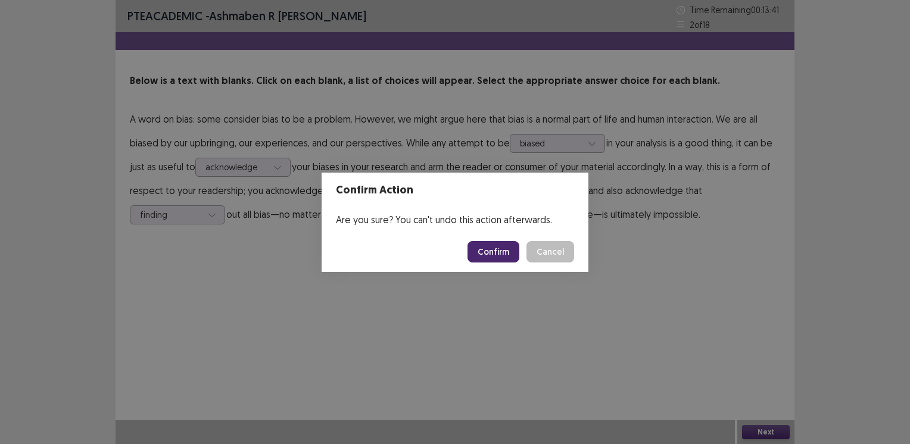
click at [488, 256] on button "Confirm" at bounding box center [493, 251] width 52 height 21
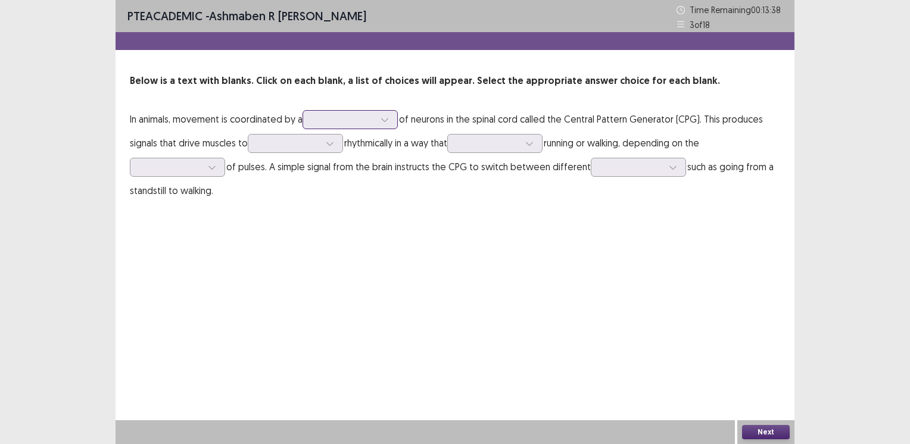
click at [376, 116] on div at bounding box center [343, 120] width 64 height 14
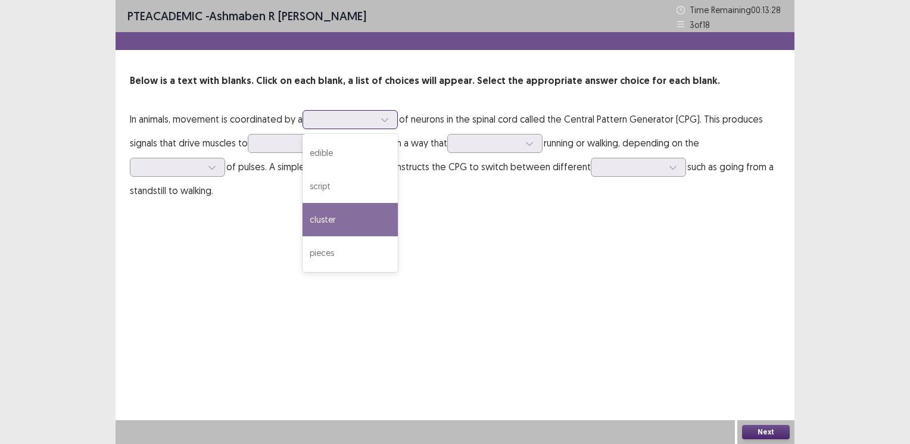
click at [340, 213] on div "cluster" at bounding box center [349, 219] width 95 height 33
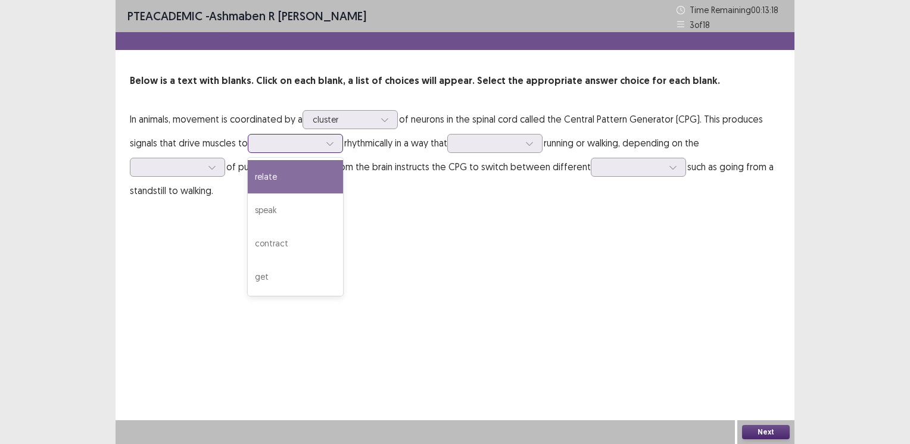
click at [294, 149] on div at bounding box center [289, 143] width 62 height 11
click at [278, 180] on div "relate" at bounding box center [295, 176] width 95 height 33
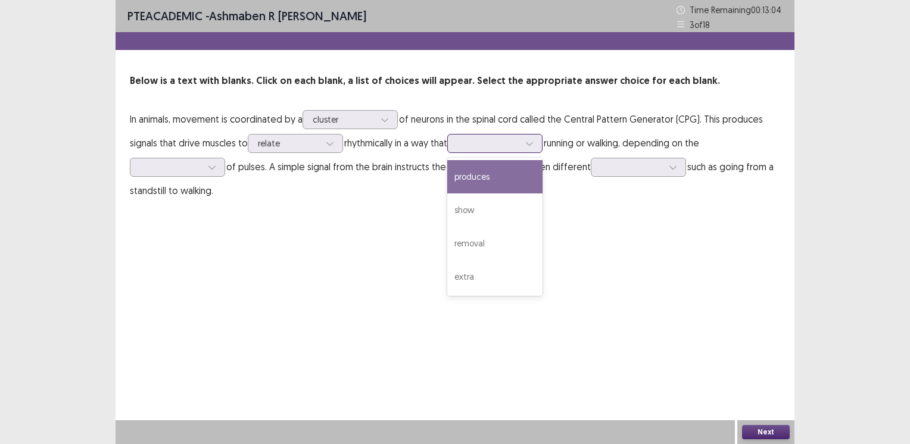
click at [486, 148] on div at bounding box center [488, 143] width 62 height 11
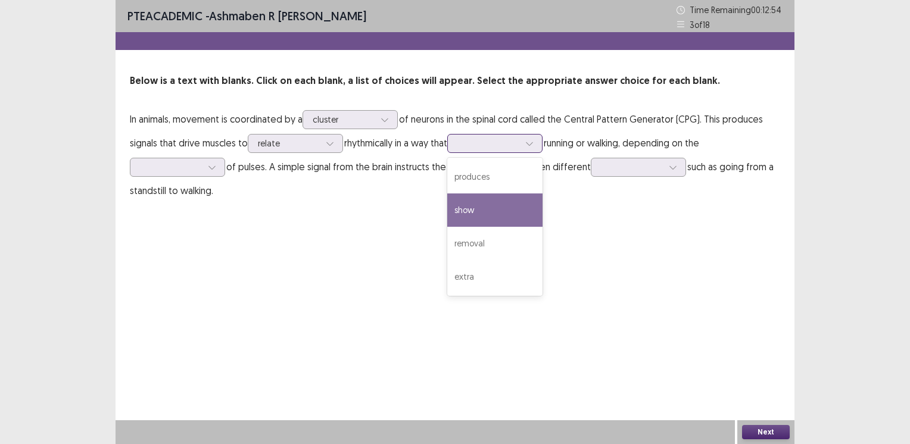
click at [464, 211] on div "show" at bounding box center [494, 210] width 95 height 33
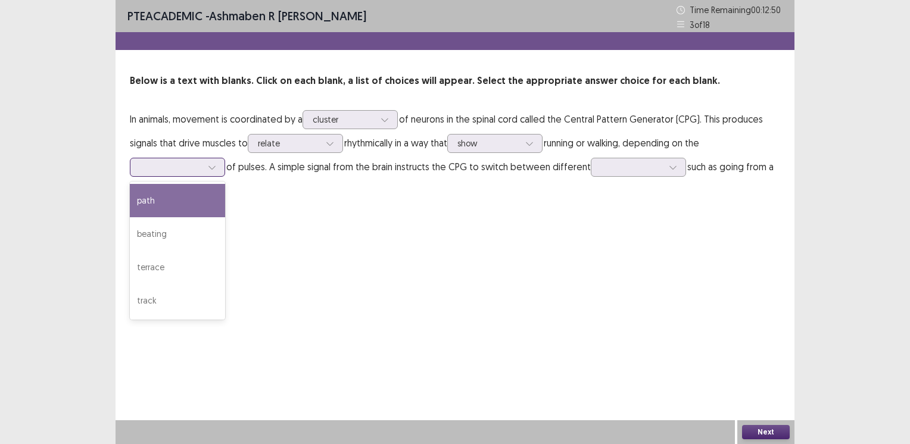
click at [179, 166] on div at bounding box center [171, 166] width 62 height 11
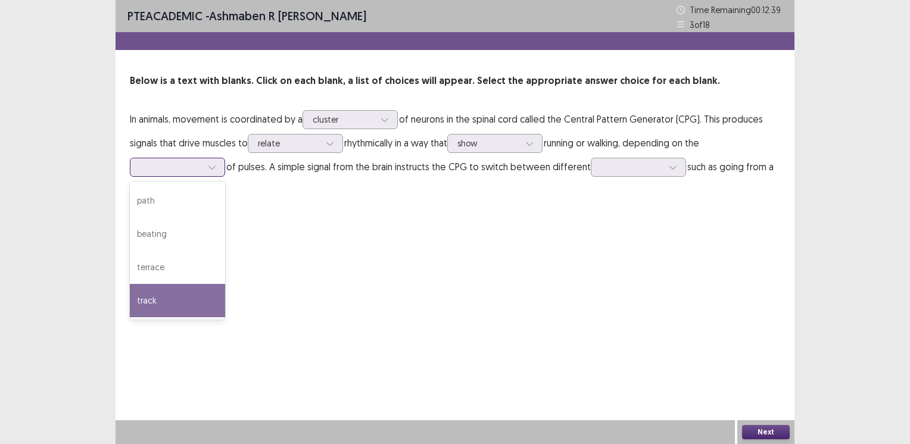
click at [151, 301] on div "track" at bounding box center [177, 300] width 95 height 33
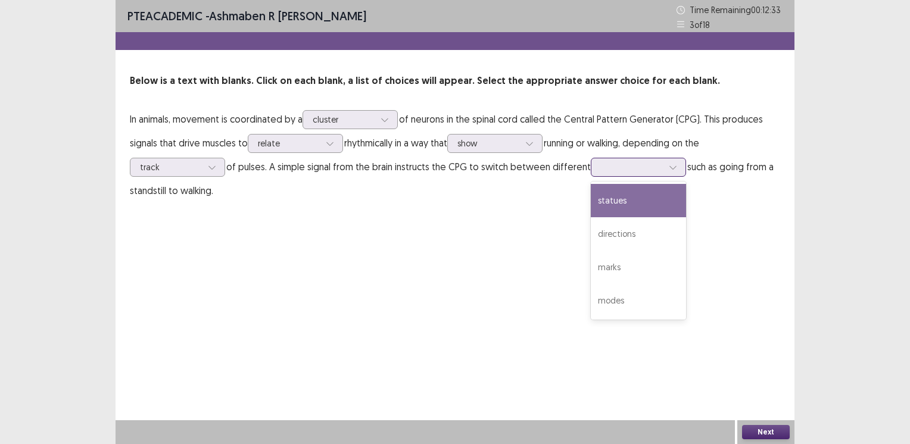
click at [614, 170] on div at bounding box center [632, 166] width 62 height 11
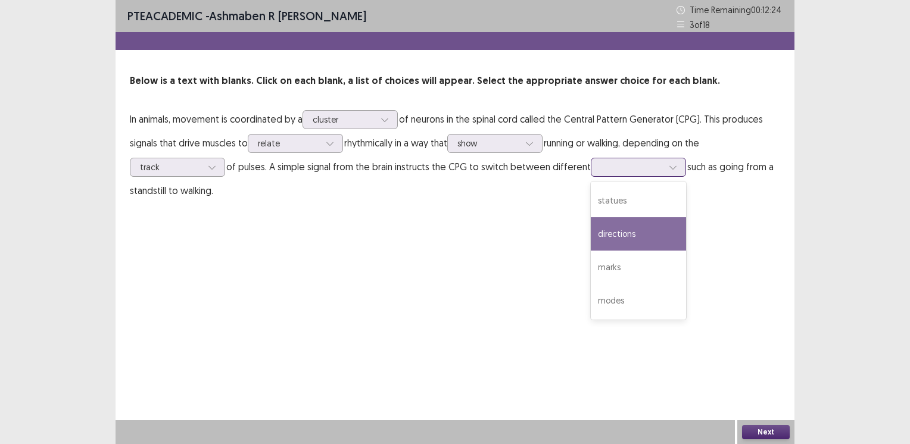
click at [604, 233] on div "directions" at bounding box center [638, 233] width 95 height 33
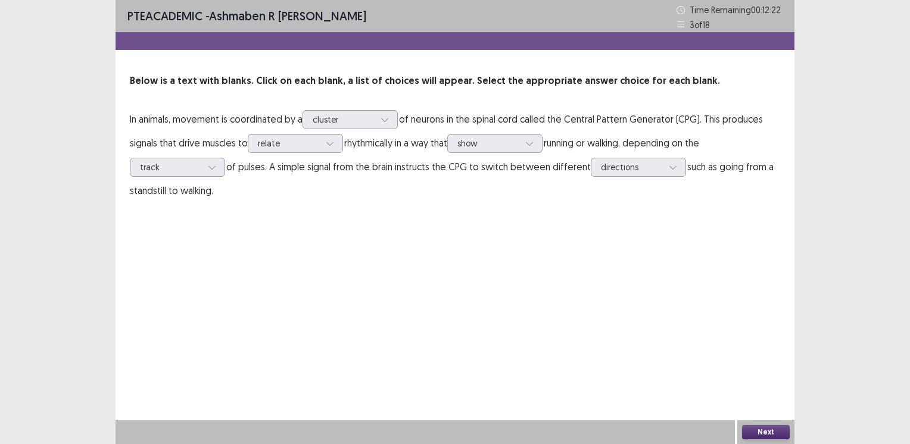
click at [762, 430] on button "Next" at bounding box center [766, 432] width 48 height 14
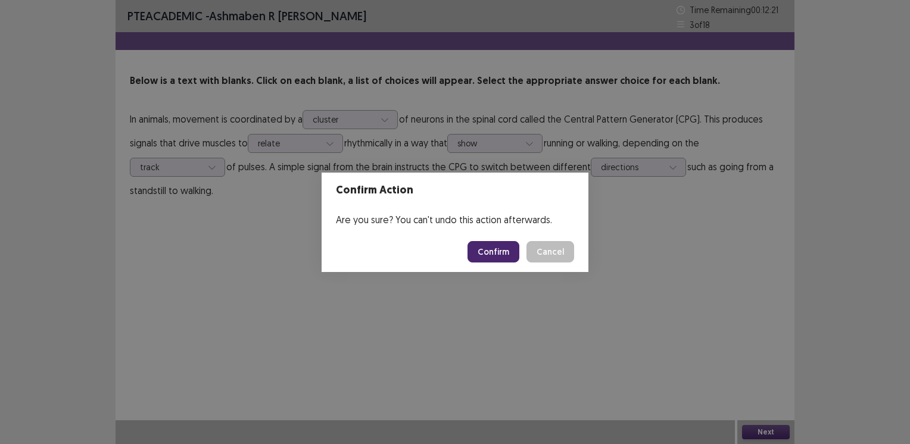
click at [491, 257] on button "Confirm" at bounding box center [493, 251] width 52 height 21
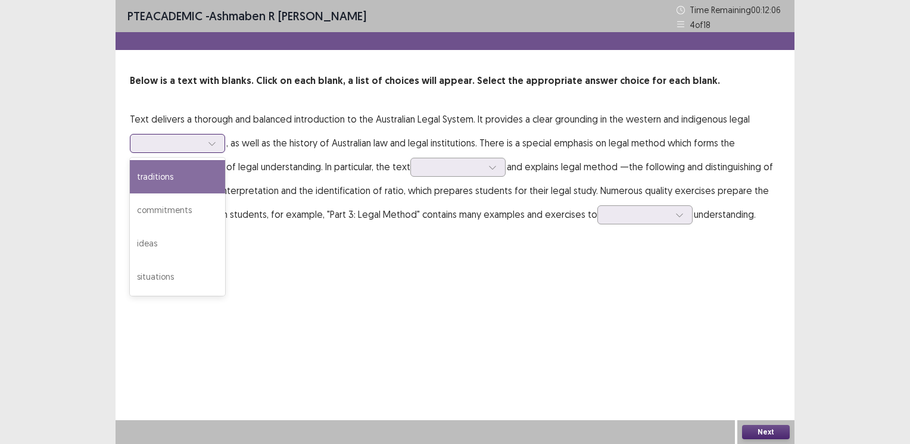
click at [193, 144] on div at bounding box center [171, 143] width 62 height 11
click at [182, 180] on div "traditions" at bounding box center [177, 176] width 95 height 33
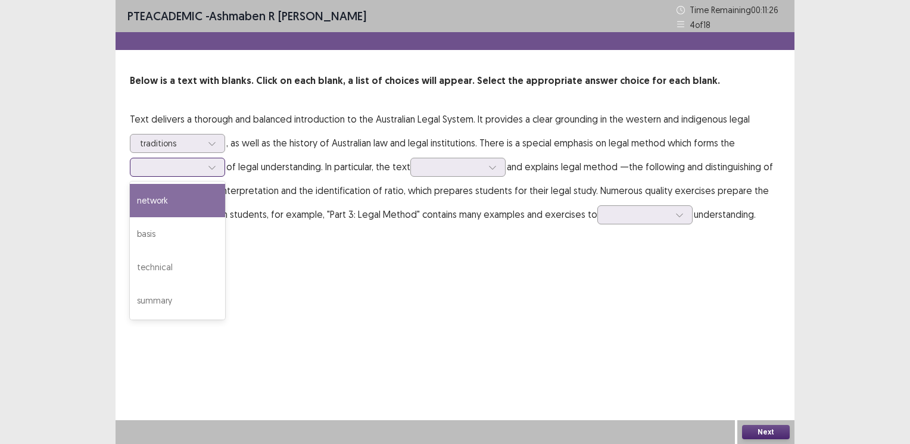
click at [198, 171] on div at bounding box center [171, 166] width 62 height 11
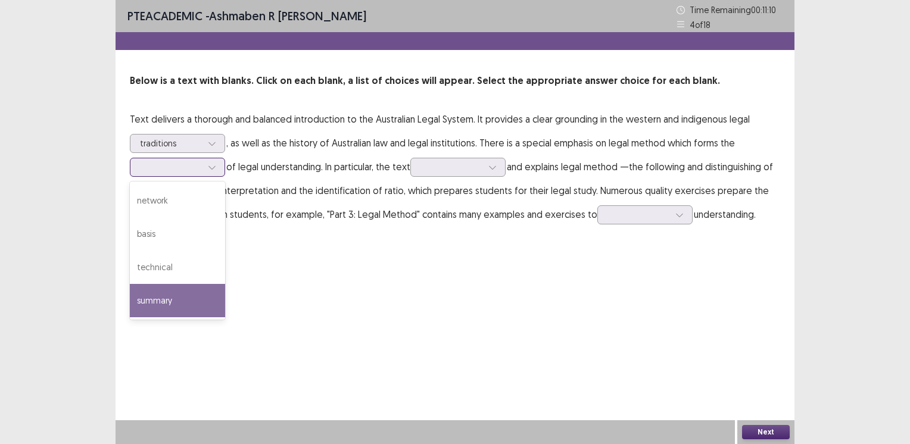
click at [177, 295] on div "summary" at bounding box center [177, 300] width 95 height 33
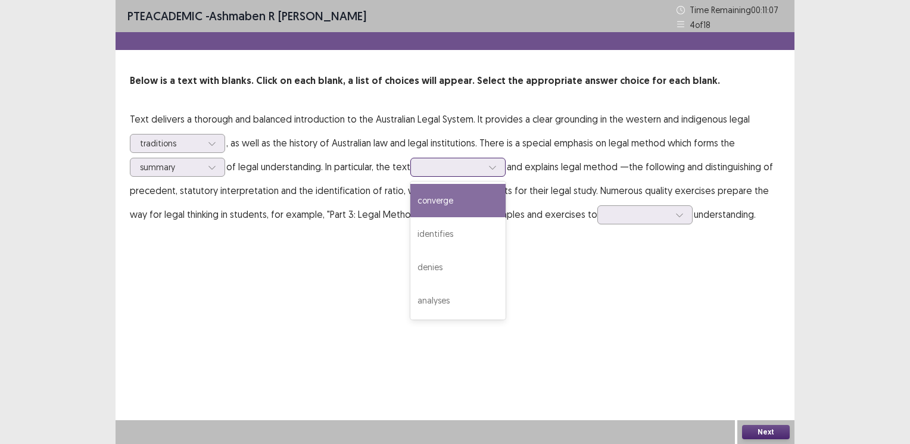
click at [457, 167] on div at bounding box center [451, 166] width 62 height 11
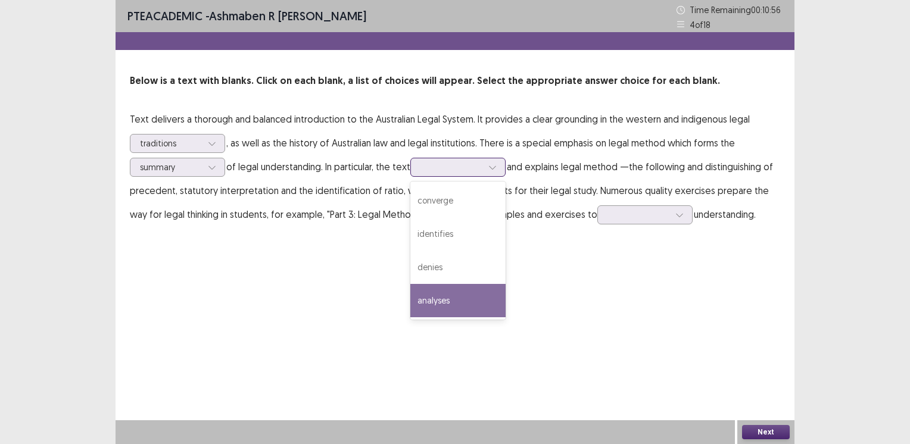
click at [428, 306] on div "analyses" at bounding box center [457, 300] width 95 height 33
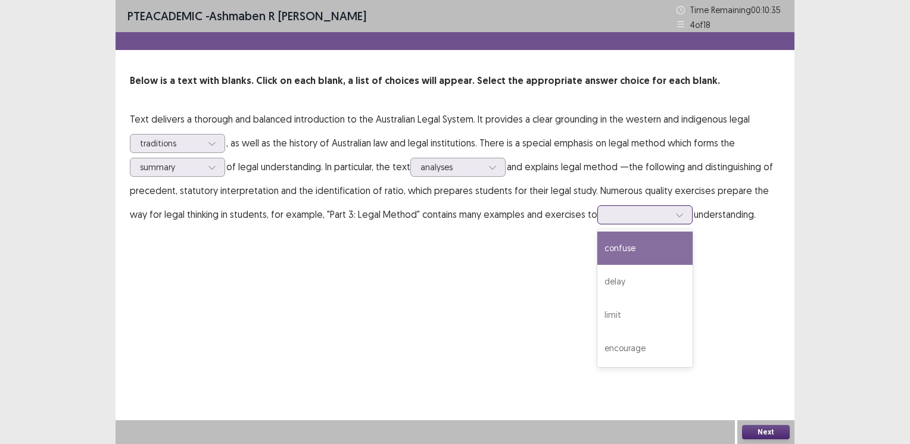
click at [607, 216] on div at bounding box center [638, 214] width 62 height 11
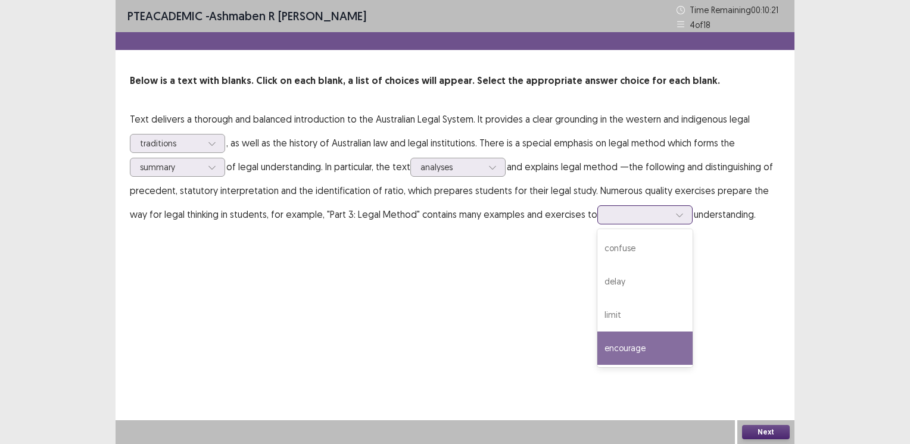
click at [597, 342] on div "encourage" at bounding box center [644, 348] width 95 height 33
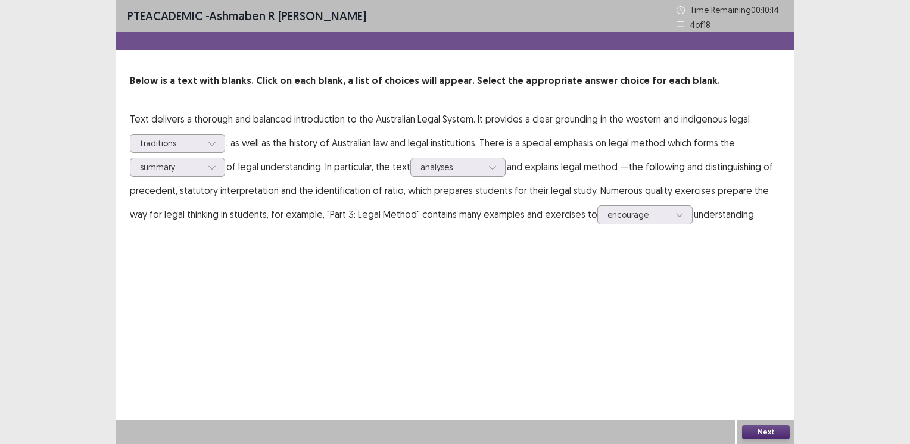
click at [770, 426] on button "Next" at bounding box center [766, 432] width 48 height 14
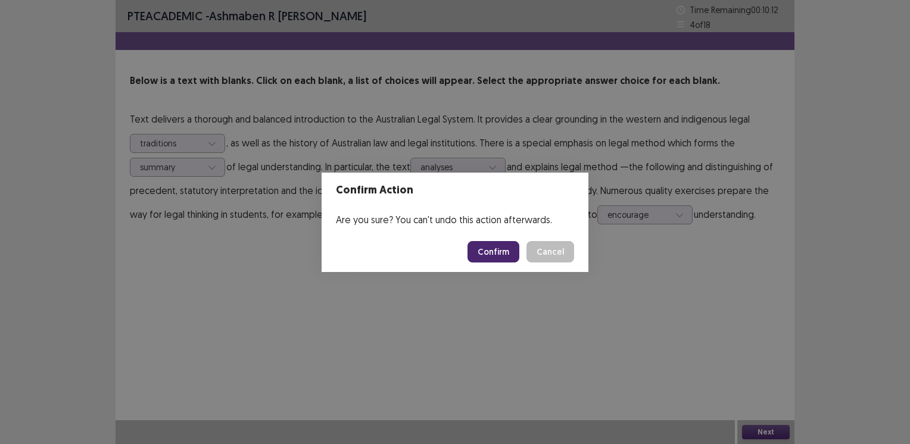
click at [495, 252] on button "Confirm" at bounding box center [493, 251] width 52 height 21
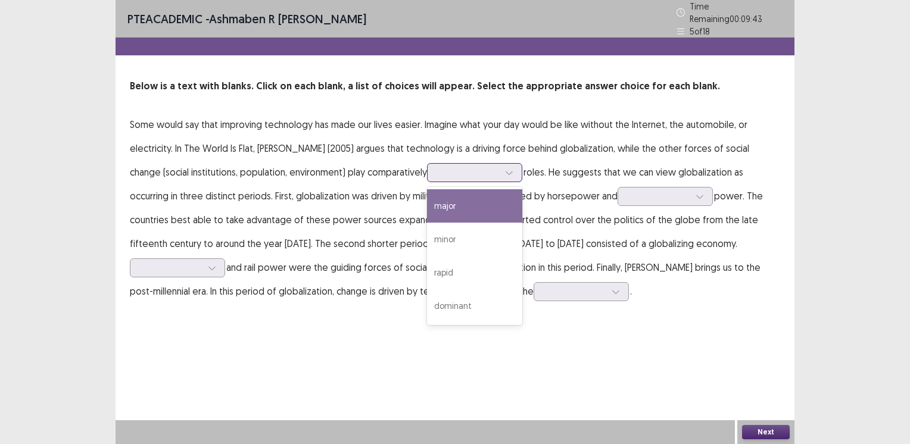
click at [474, 167] on div at bounding box center [468, 172] width 62 height 11
click at [467, 199] on div "major" at bounding box center [474, 205] width 95 height 33
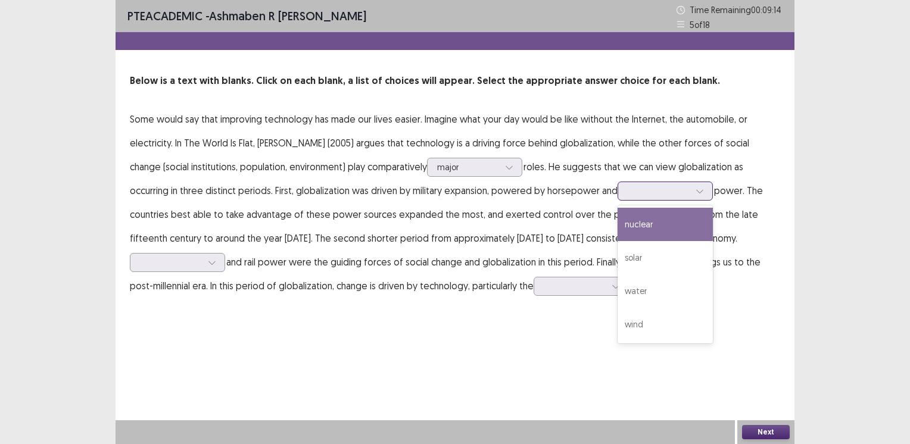
click at [650, 188] on div at bounding box center [659, 190] width 62 height 11
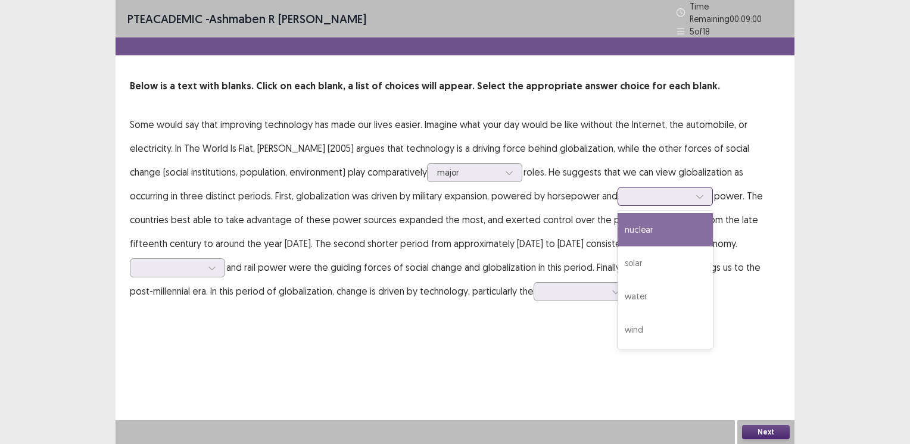
click at [642, 225] on div "nuclear" at bounding box center [664, 229] width 95 height 33
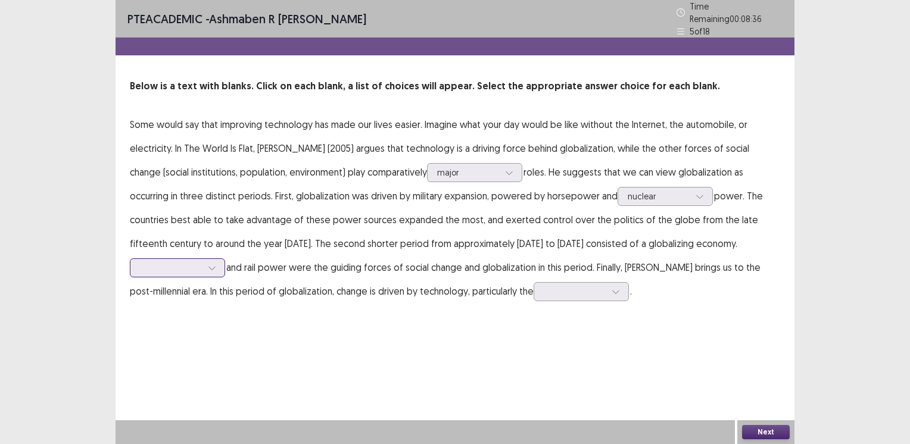
click at [181, 262] on div at bounding box center [171, 267] width 62 height 11
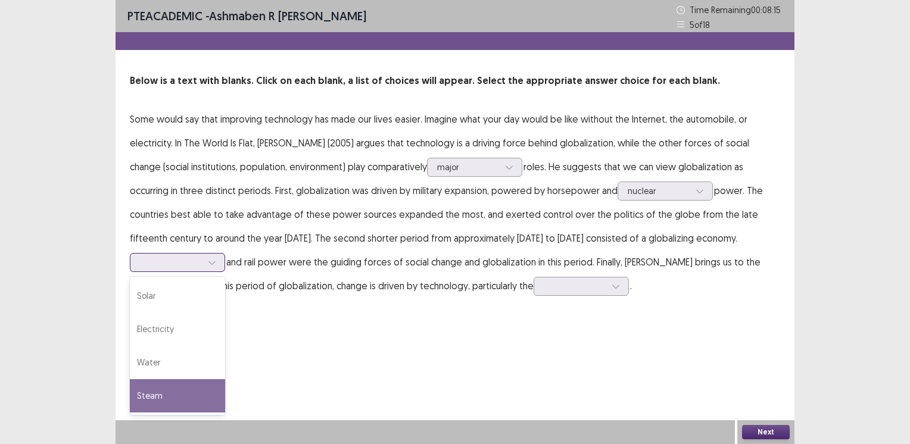
click at [152, 392] on div "Steam" at bounding box center [177, 395] width 95 height 33
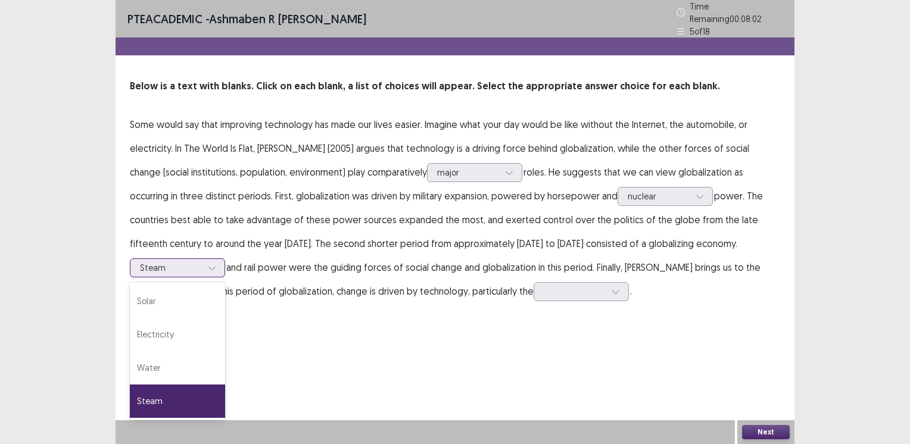
click at [207, 261] on div at bounding box center [212, 268] width 18 height 18
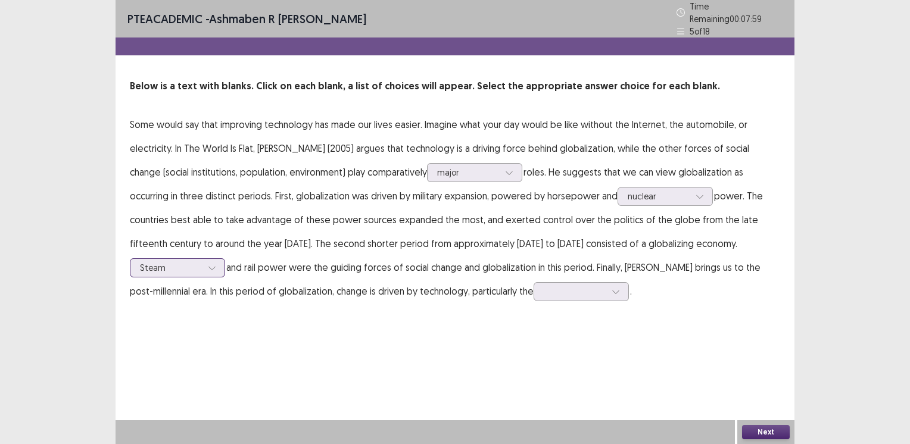
click at [207, 261] on div at bounding box center [212, 268] width 18 height 18
click at [554, 287] on div at bounding box center [575, 291] width 62 height 11
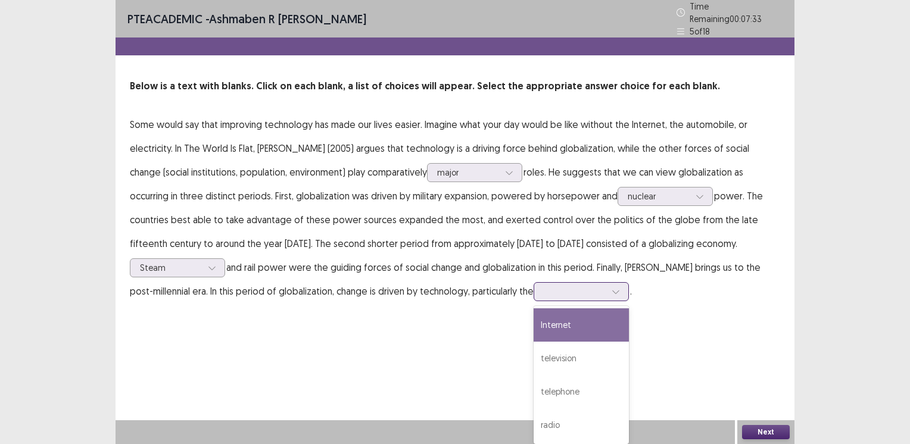
click at [553, 318] on div "Internet" at bounding box center [580, 324] width 95 height 33
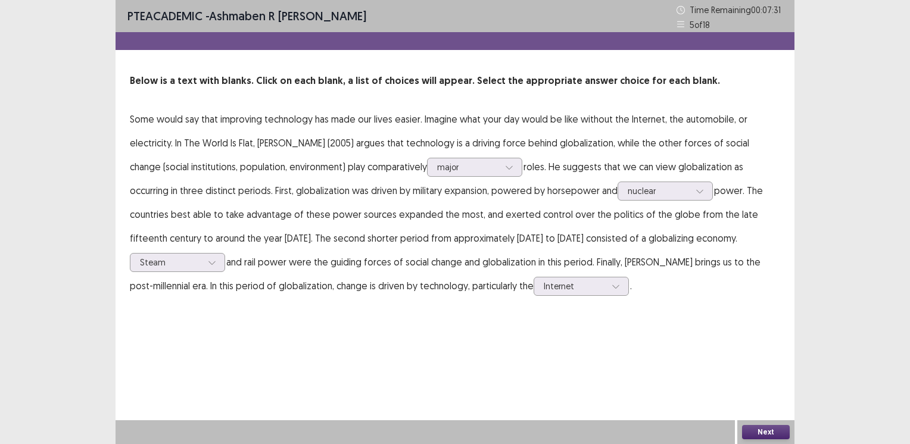
click at [751, 433] on button "Next" at bounding box center [766, 432] width 48 height 14
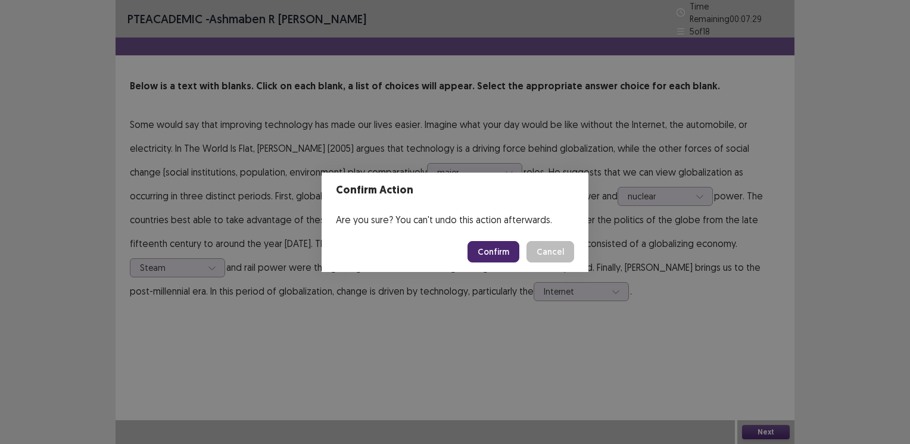
click at [498, 248] on button "Confirm" at bounding box center [493, 251] width 52 height 21
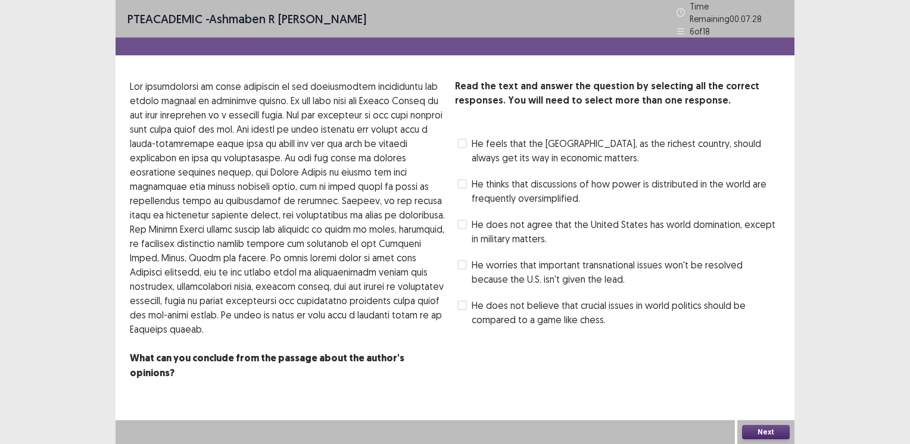
click at [460, 220] on span at bounding box center [462, 225] width 10 height 10
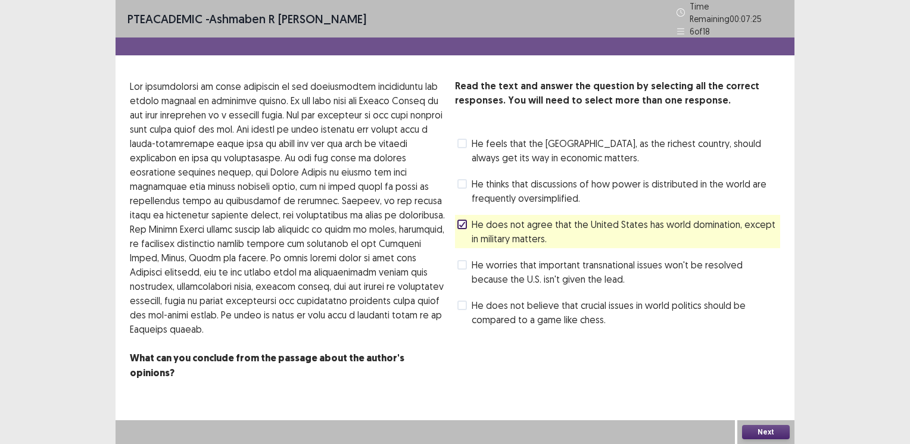
click at [750, 430] on button "Next" at bounding box center [766, 432] width 48 height 14
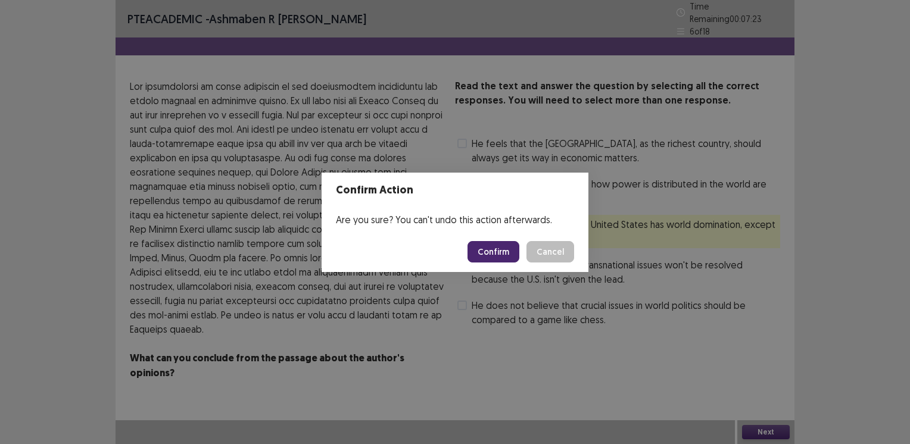
click at [483, 252] on button "Confirm" at bounding box center [493, 251] width 52 height 21
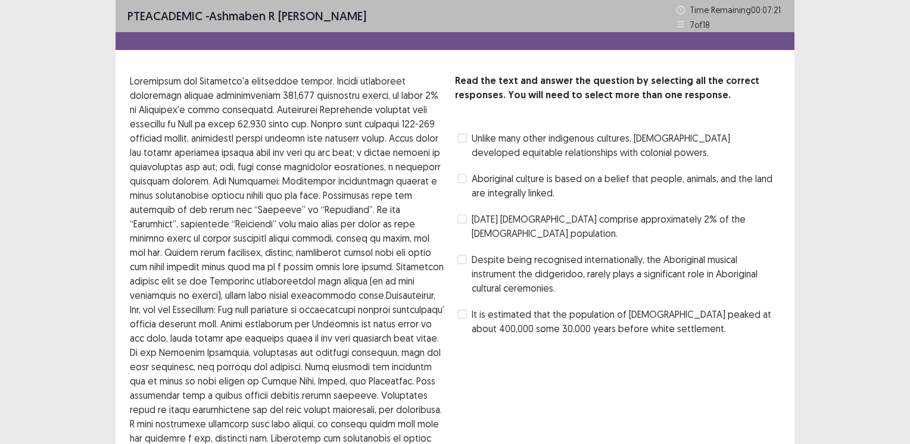
click at [460, 221] on span at bounding box center [462, 219] width 10 height 10
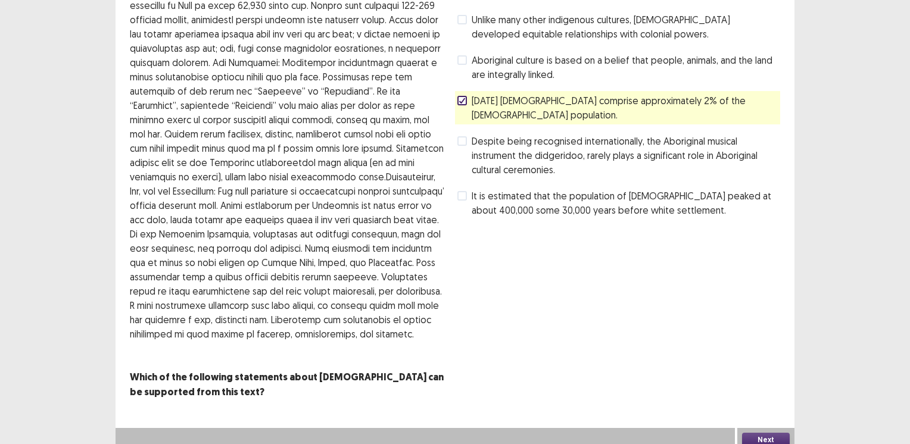
scroll to position [124, 0]
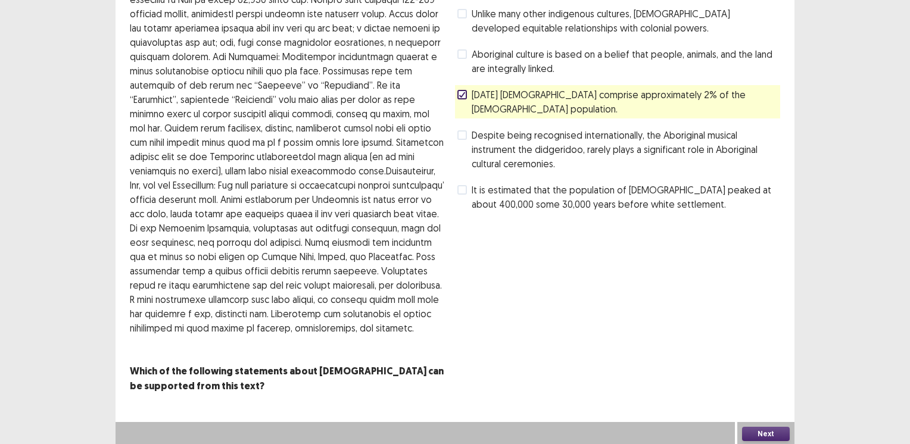
click at [772, 430] on button "Next" at bounding box center [766, 434] width 48 height 14
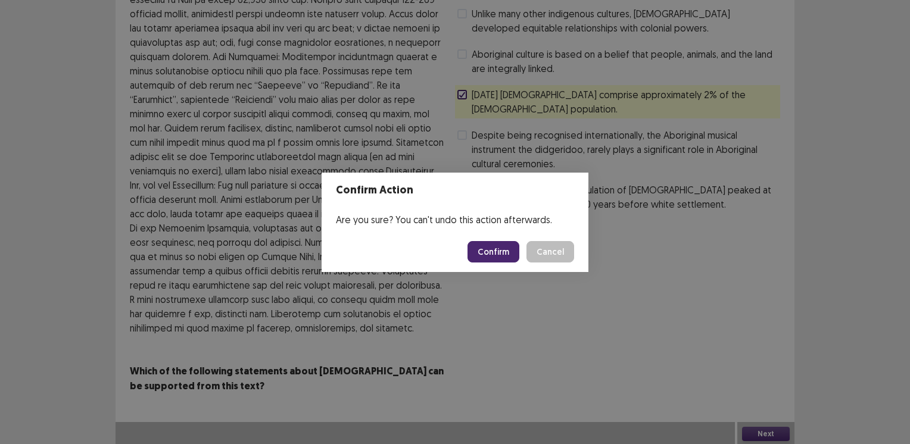
click at [490, 247] on button "Confirm" at bounding box center [493, 251] width 52 height 21
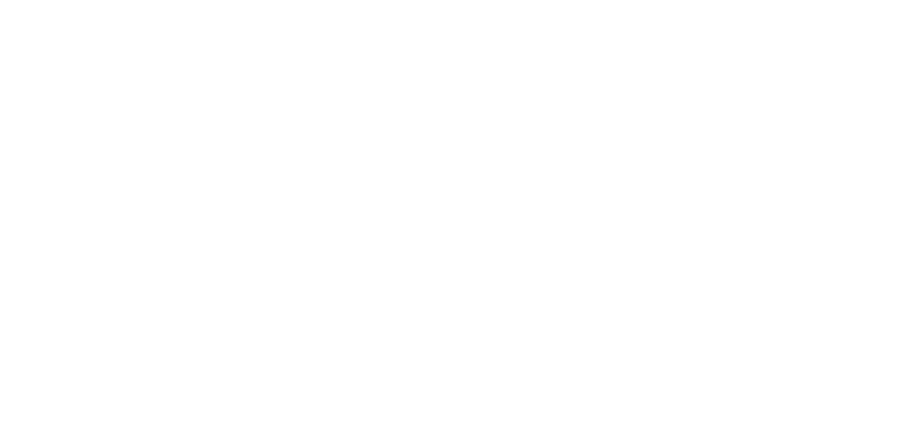
scroll to position [0, 0]
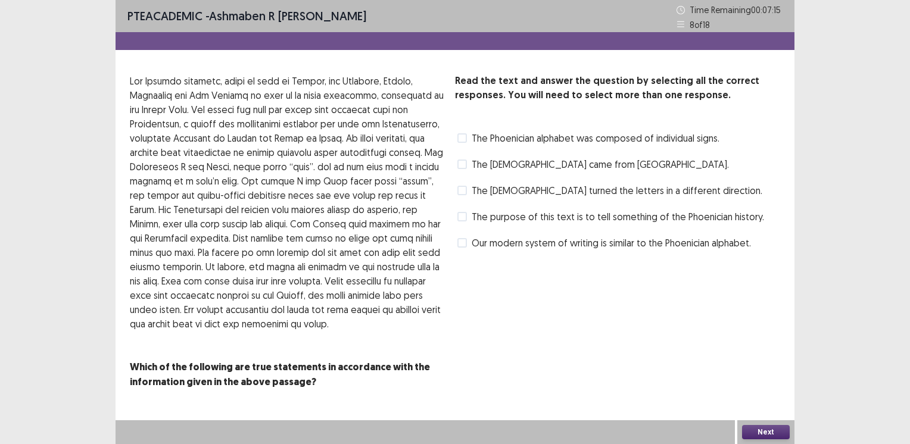
click at [461, 192] on span at bounding box center [462, 191] width 10 height 10
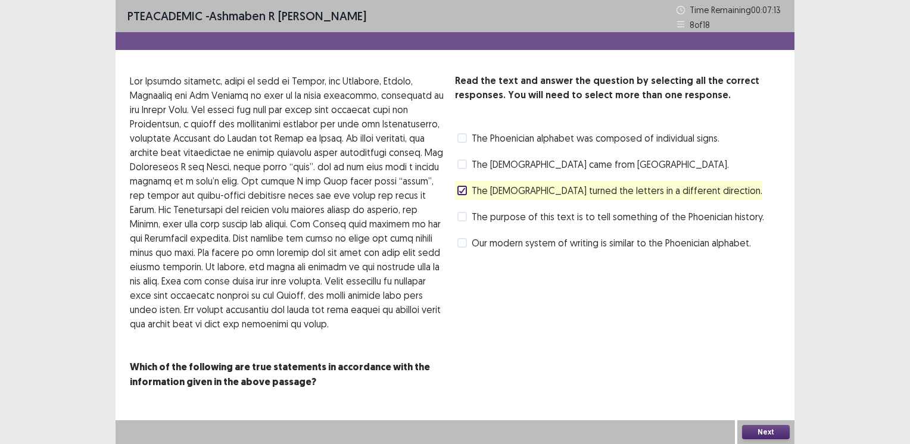
click at [754, 432] on button "Next" at bounding box center [766, 432] width 48 height 14
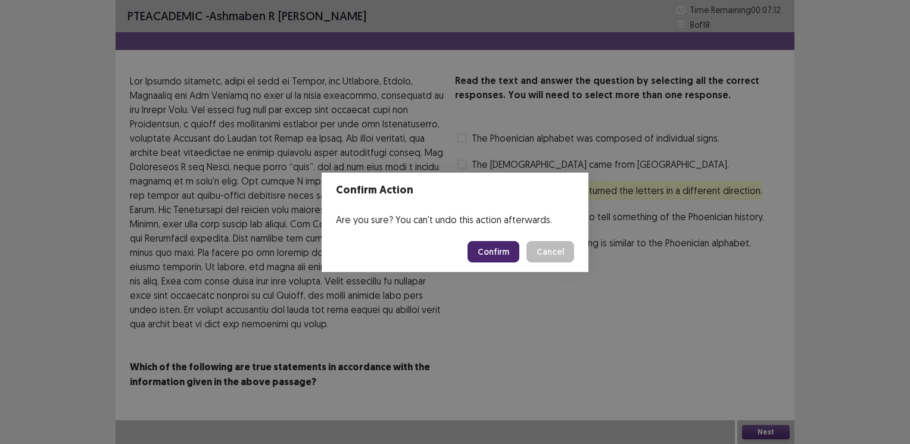
click at [488, 246] on button "Confirm" at bounding box center [493, 251] width 52 height 21
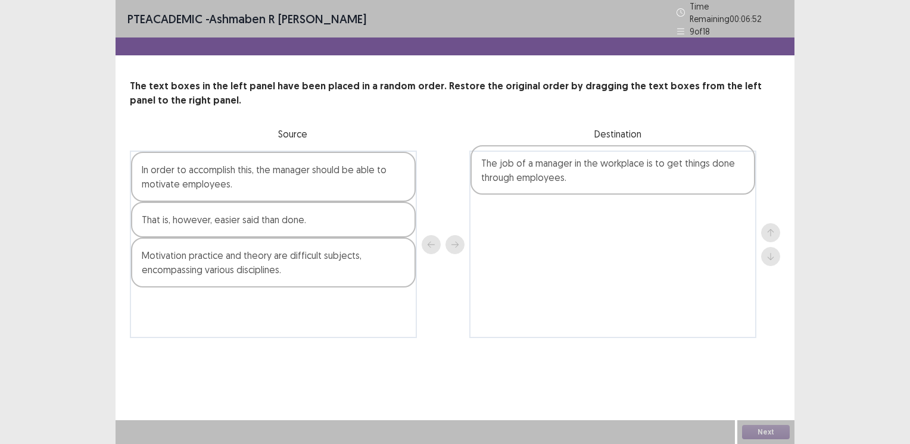
drag, startPoint x: 276, startPoint y: 264, endPoint x: 628, endPoint y: 176, distance: 362.9
click at [628, 176] on div "In order to accomplish this, the manager should be able to motivate employees. …" at bounding box center [455, 245] width 650 height 188
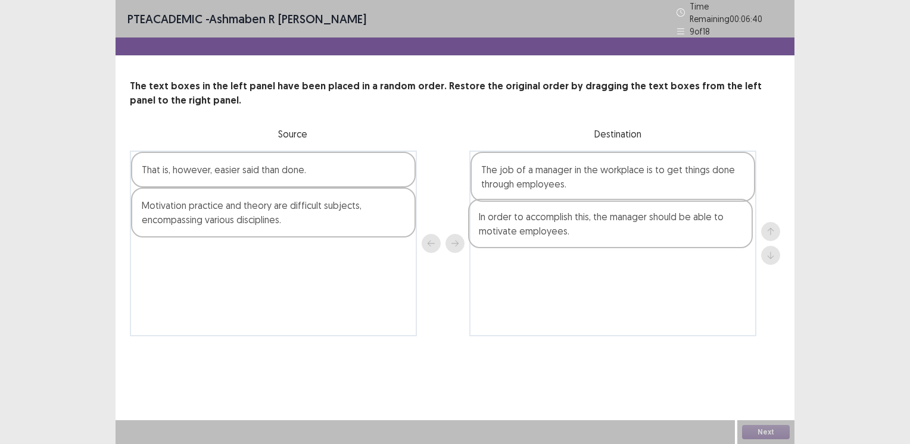
drag, startPoint x: 298, startPoint y: 171, endPoint x: 643, endPoint y: 224, distance: 349.5
click at [643, 224] on div "In order to accomplish this, the manager should be able to motivate employees. …" at bounding box center [455, 244] width 650 height 186
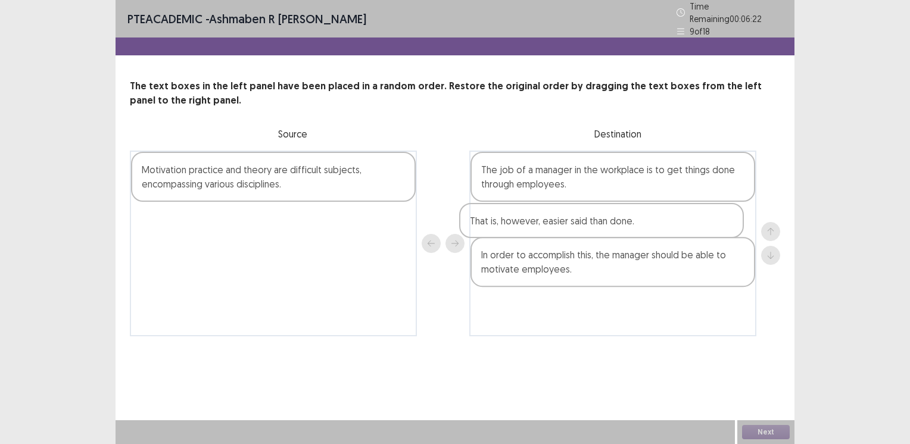
drag, startPoint x: 310, startPoint y: 171, endPoint x: 644, endPoint y: 229, distance: 339.0
click at [644, 229] on div "That is, however, easier said than done. Motivation practice and theory are dif…" at bounding box center [455, 244] width 650 height 186
click at [297, 173] on div "Motivation practice and theory are difficult subjects, encompassing various dis…" at bounding box center [273, 177] width 285 height 50
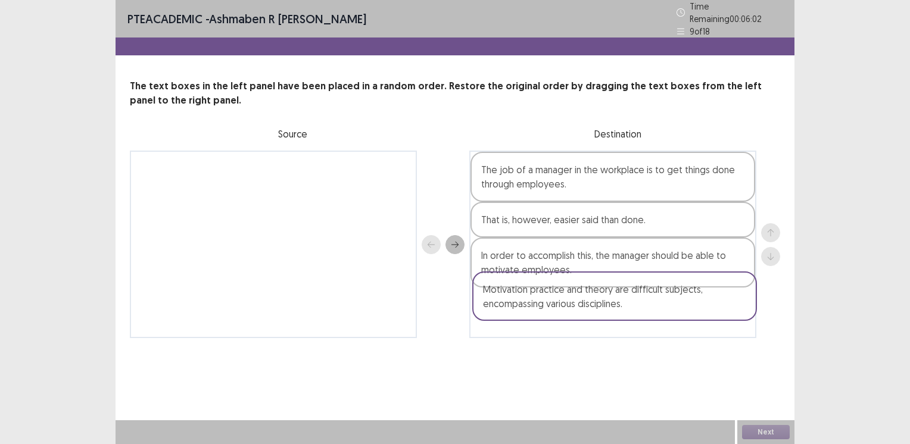
drag, startPoint x: 297, startPoint y: 173, endPoint x: 644, endPoint y: 301, distance: 370.0
click at [644, 301] on div "Motivation practice and theory are difficult subjects, encompassing various dis…" at bounding box center [455, 245] width 650 height 188
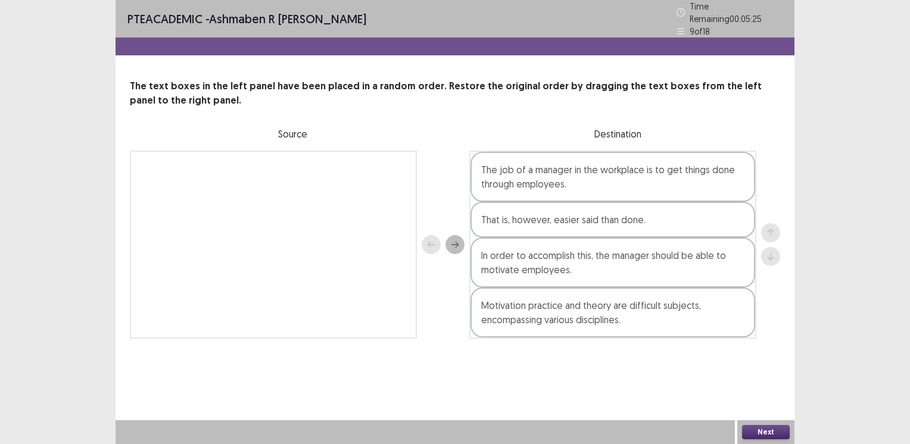
click at [586, 323] on div "Motivation practice and theory are difficult subjects, encompassing various dis…" at bounding box center [612, 313] width 285 height 50
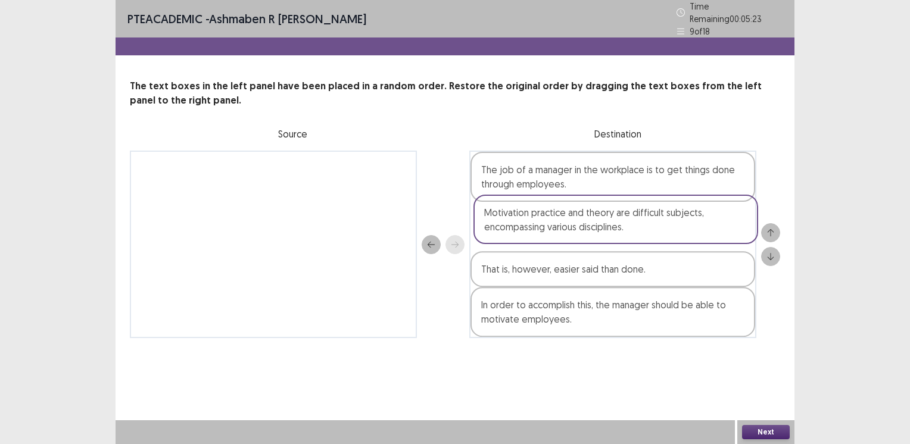
drag, startPoint x: 586, startPoint y: 323, endPoint x: 591, endPoint y: 228, distance: 94.8
click at [591, 228] on div "The job of a manager in the workplace is to get things done through employees. …" at bounding box center [612, 245] width 287 height 188
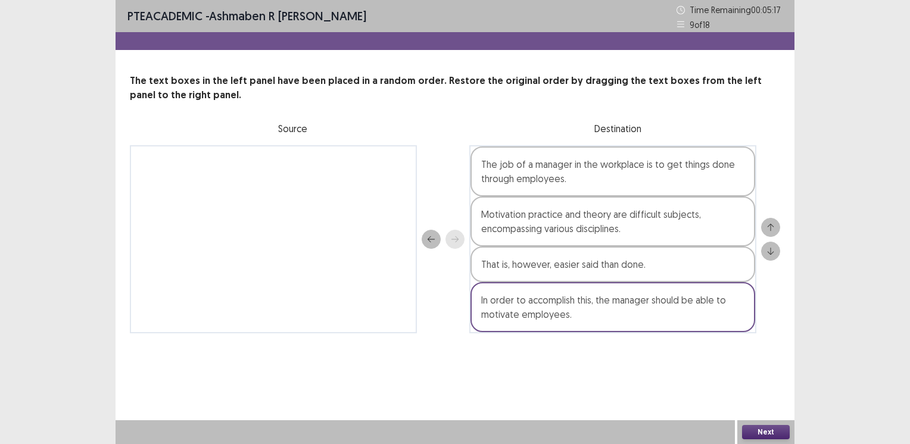
click at [591, 228] on div "Motivation practice and theory are difficult subjects, encompassing various dis…" at bounding box center [612, 221] width 285 height 50
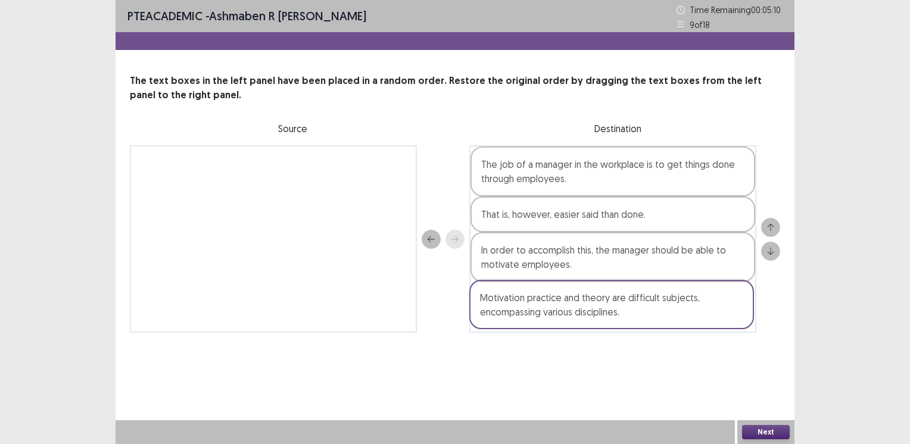
drag, startPoint x: 591, startPoint y: 228, endPoint x: 591, endPoint y: 318, distance: 89.9
click at [591, 318] on div "The job of a manager in the workplace is to get things done through employees. …" at bounding box center [612, 239] width 287 height 188
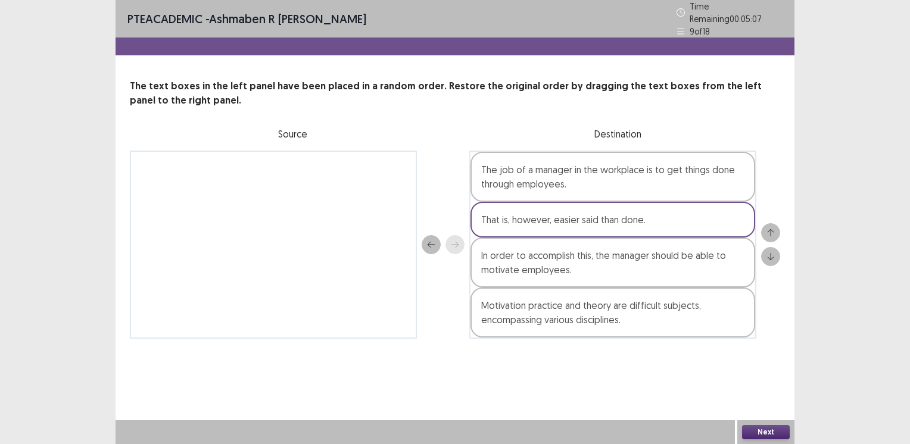
click at [774, 435] on button "Next" at bounding box center [766, 432] width 48 height 14
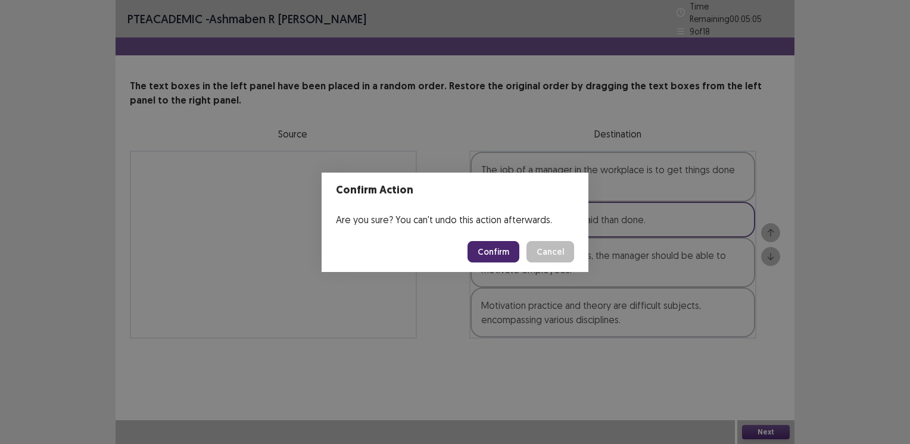
click at [488, 248] on button "Confirm" at bounding box center [493, 251] width 52 height 21
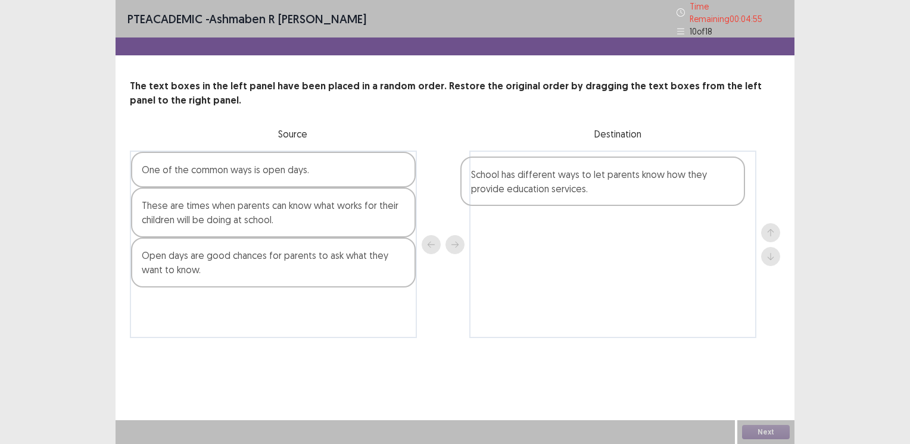
drag, startPoint x: 214, startPoint y: 208, endPoint x: 551, endPoint y: 183, distance: 338.0
click at [551, 183] on div "One of the common ways is open days. School has different ways to let parents k…" at bounding box center [455, 245] width 650 height 188
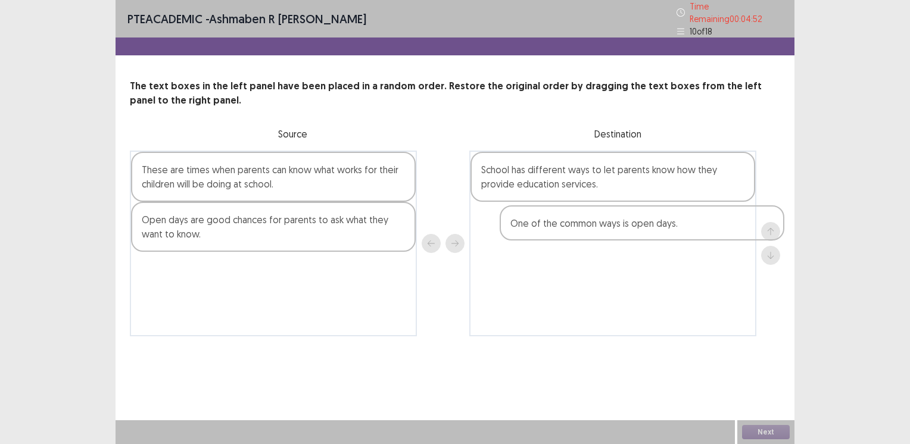
drag, startPoint x: 291, startPoint y: 170, endPoint x: 667, endPoint y: 231, distance: 381.2
click at [667, 231] on div "One of the common ways is open days. These are times when parents can know what…" at bounding box center [455, 244] width 650 height 186
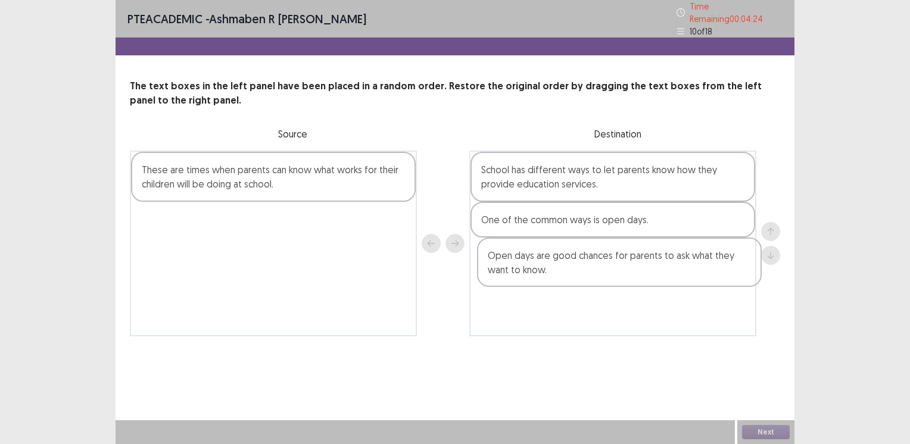
drag, startPoint x: 350, startPoint y: 223, endPoint x: 703, endPoint y: 269, distance: 356.1
click at [703, 269] on div "These are times when parents can know what works for their children will be doi…" at bounding box center [455, 244] width 650 height 186
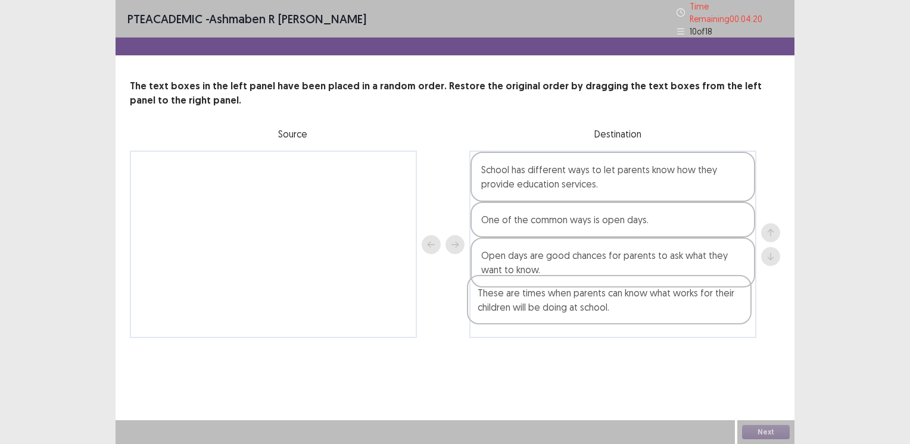
drag, startPoint x: 315, startPoint y: 171, endPoint x: 653, endPoint y: 307, distance: 363.9
click at [653, 307] on div "These are times when parents can know what works for their children will be doi…" at bounding box center [455, 245] width 650 height 188
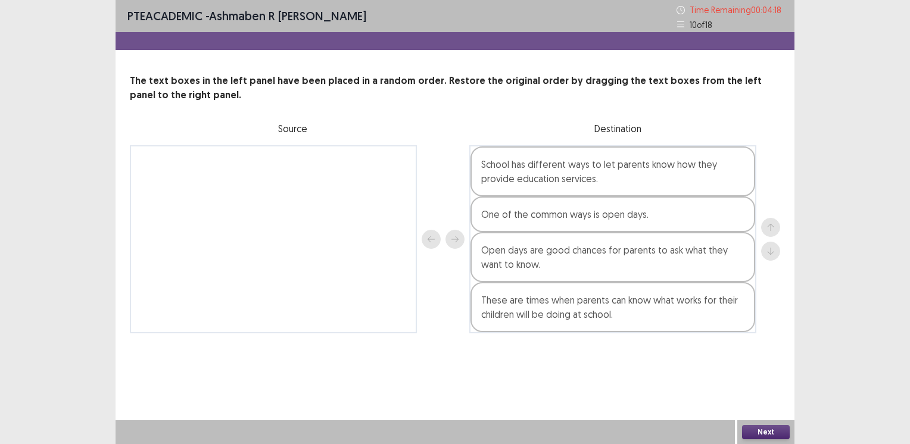
click at [753, 432] on button "Next" at bounding box center [766, 432] width 48 height 14
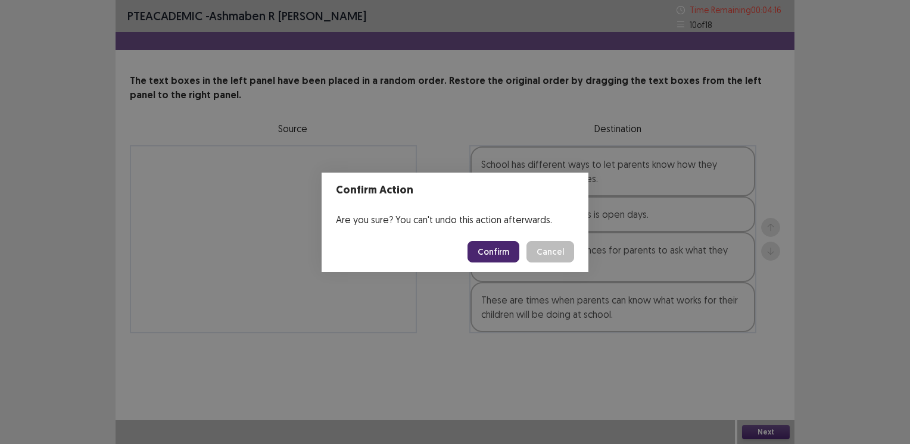
click at [492, 252] on button "Confirm" at bounding box center [493, 251] width 52 height 21
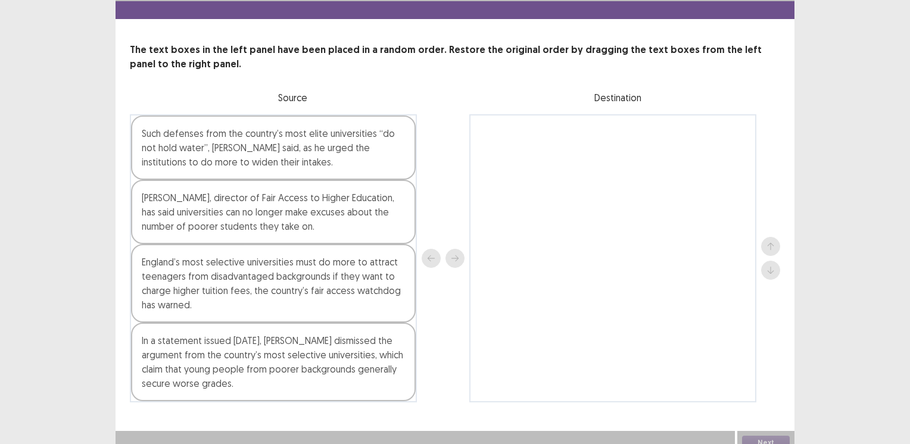
scroll to position [39, 0]
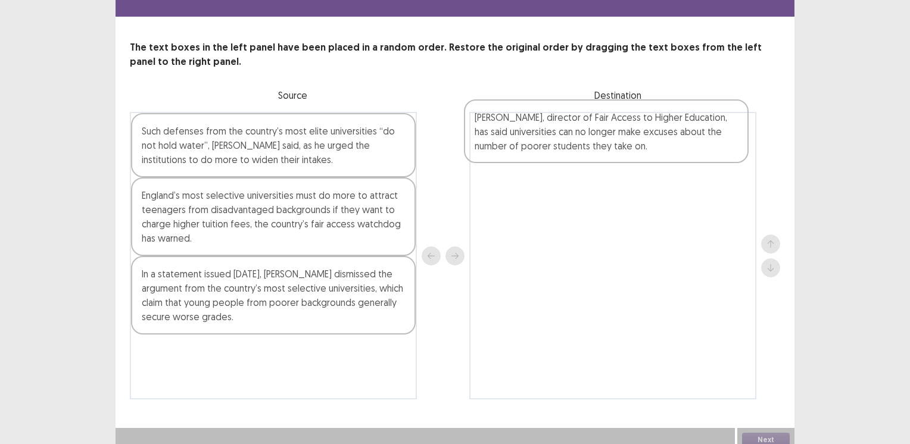
drag, startPoint x: 304, startPoint y: 227, endPoint x: 648, endPoint y: 154, distance: 352.0
click at [648, 154] on div "Such defenses from the country’s most elite universities “do not hold water”, P…" at bounding box center [455, 256] width 650 height 288
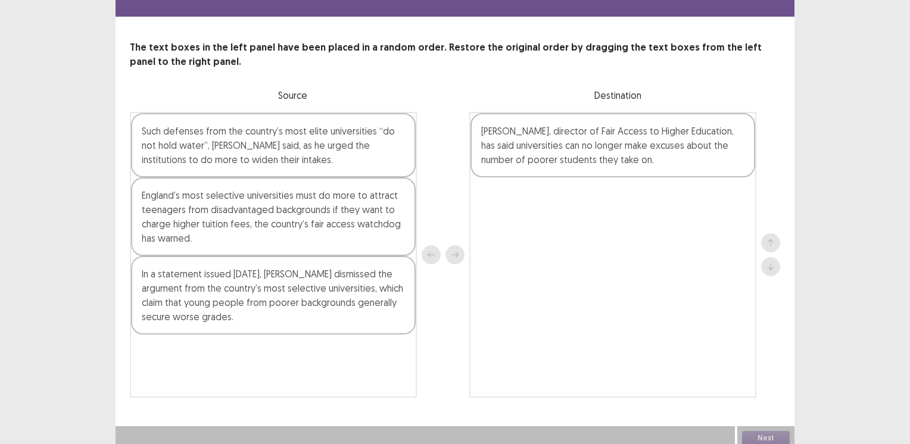
click at [300, 302] on div "In a statement issued yesterday, Prof Ebson dismissed the argument from the cou…" at bounding box center [273, 295] width 285 height 79
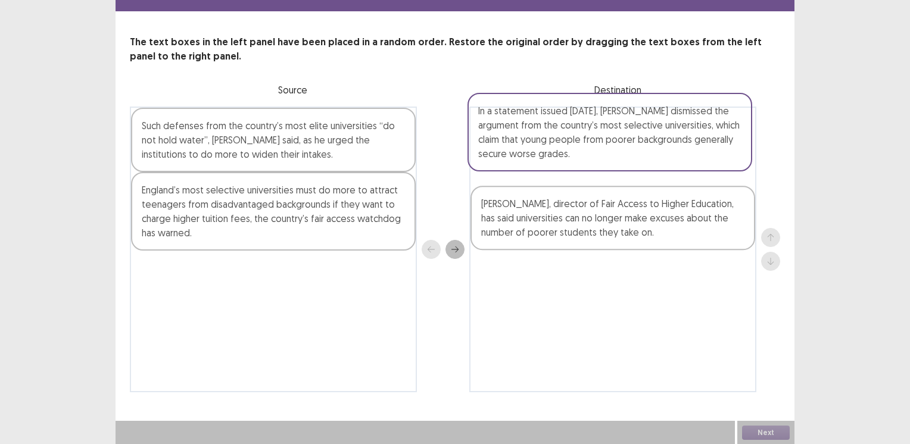
drag, startPoint x: 235, startPoint y: 311, endPoint x: 576, endPoint y: 156, distance: 374.9
click at [576, 156] on div "Such defenses from the country’s most elite universities “do not hold water”, P…" at bounding box center [455, 250] width 650 height 286
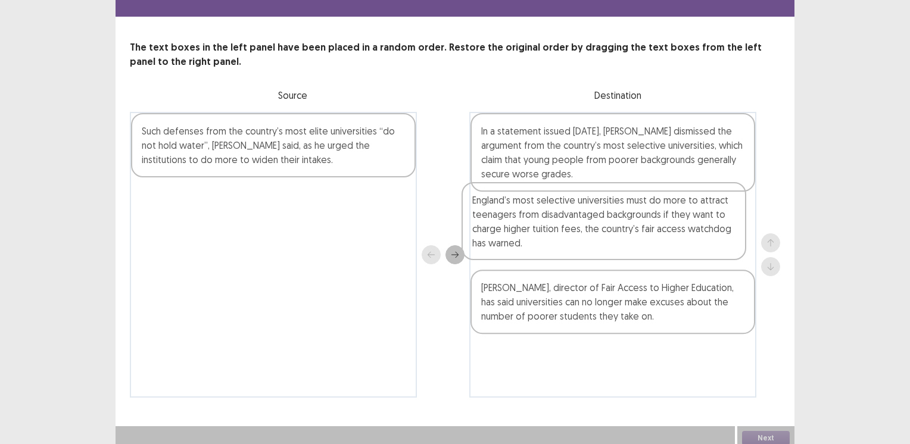
drag, startPoint x: 325, startPoint y: 222, endPoint x: 684, endPoint y: 230, distance: 358.5
click at [684, 230] on div "Such defenses from the country’s most elite universities “do not hold water”, P…" at bounding box center [455, 255] width 650 height 286
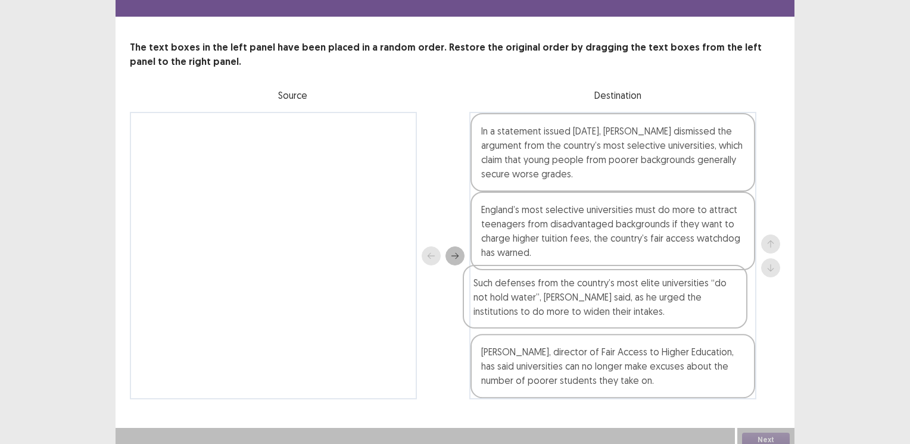
drag, startPoint x: 301, startPoint y: 153, endPoint x: 639, endPoint y: 313, distance: 374.2
click at [639, 313] on div "Such defenses from the country’s most elite universities “do not hold water”, P…" at bounding box center [455, 256] width 650 height 288
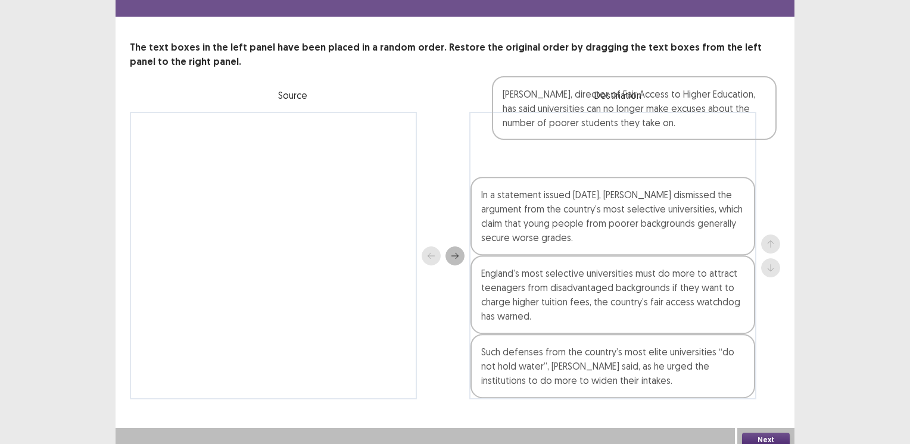
scroll to position [36, 0]
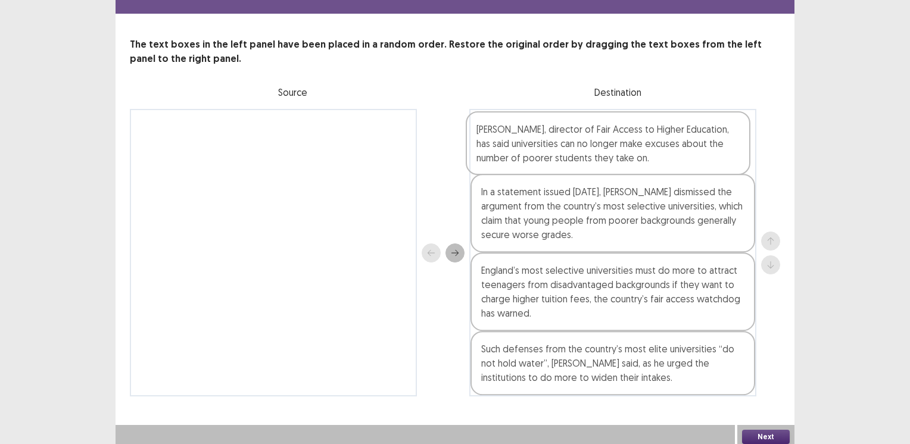
drag, startPoint x: 567, startPoint y: 366, endPoint x: 570, endPoint y: 146, distance: 219.7
click at [570, 146] on div "In a statement issued yesterday, Prof Ebson dismissed the argument from the cou…" at bounding box center [612, 253] width 287 height 288
click at [756, 433] on button "Next" at bounding box center [766, 437] width 48 height 14
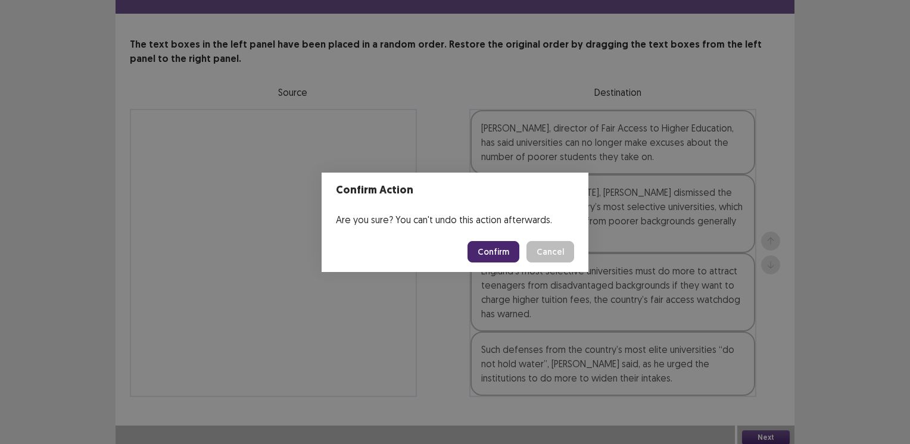
click at [488, 243] on button "Confirm" at bounding box center [493, 251] width 52 height 21
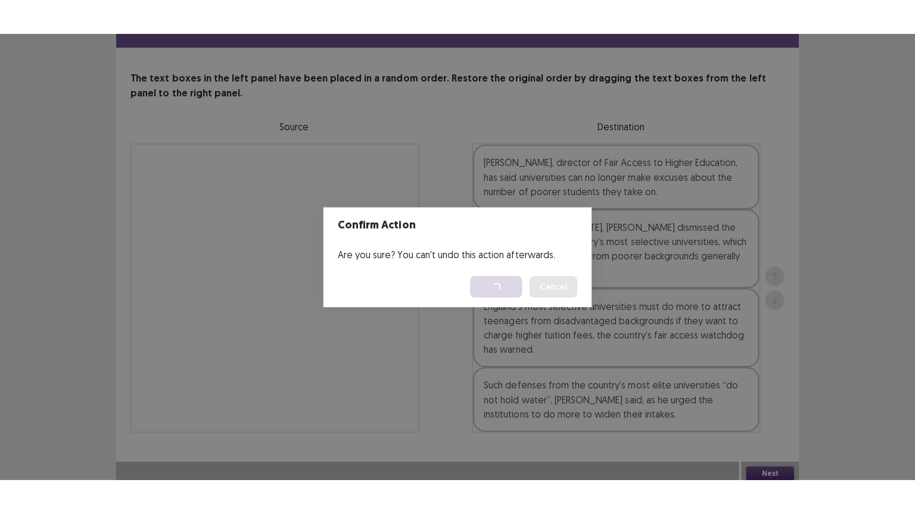
scroll to position [0, 0]
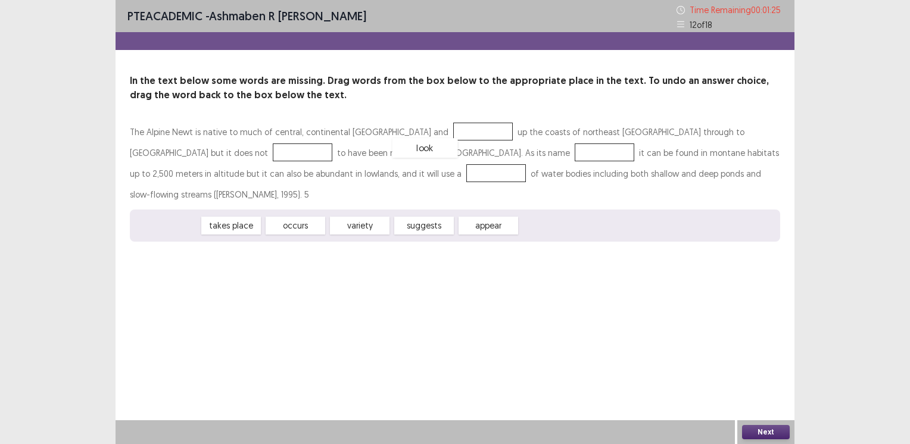
drag, startPoint x: 163, startPoint y: 203, endPoint x: 420, endPoint y: 125, distance: 268.8
click at [433, 216] on div "appear" at bounding box center [423, 226] width 65 height 20
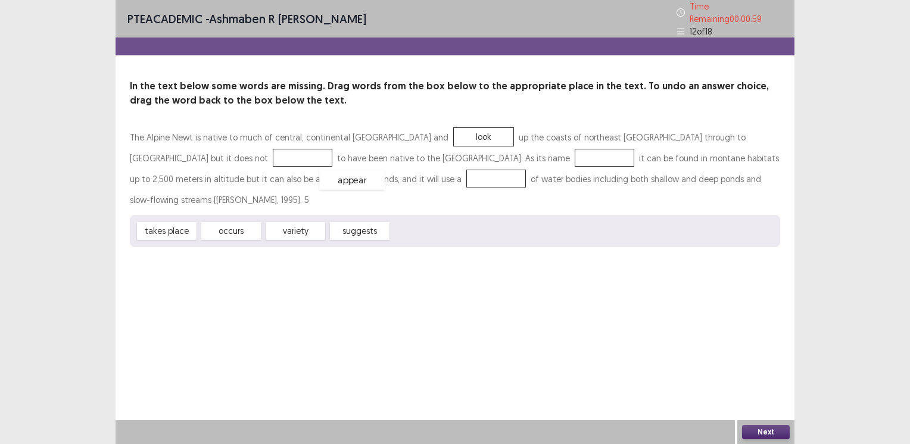
drag, startPoint x: 433, startPoint y: 204, endPoint x: 361, endPoint y: 154, distance: 88.0
drag, startPoint x: 295, startPoint y: 204, endPoint x: 220, endPoint y: 174, distance: 80.2
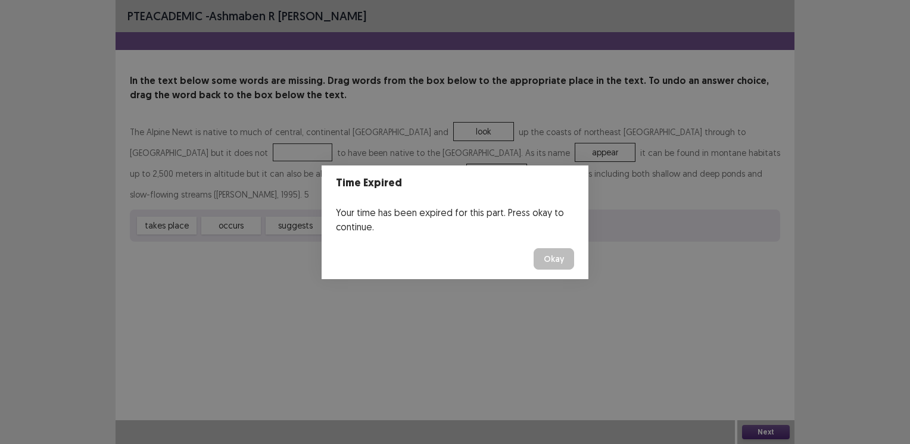
click at [553, 257] on button "Okay" at bounding box center [553, 258] width 40 height 21
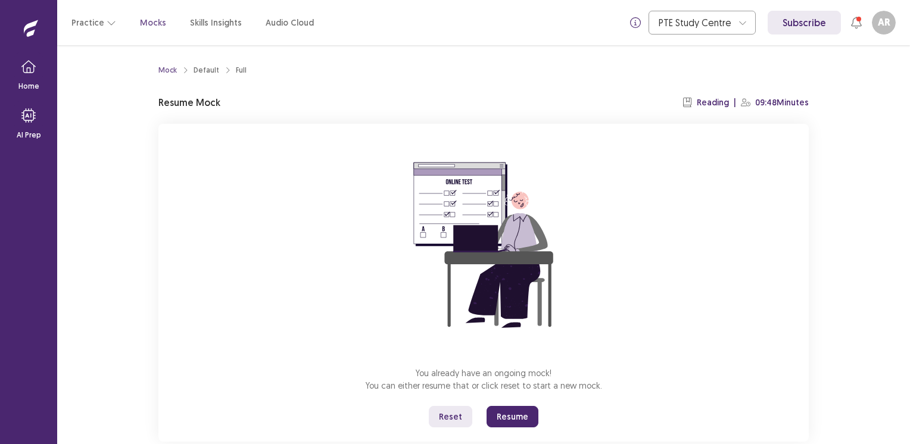
click at [507, 408] on button "Resume" at bounding box center [512, 416] width 52 height 21
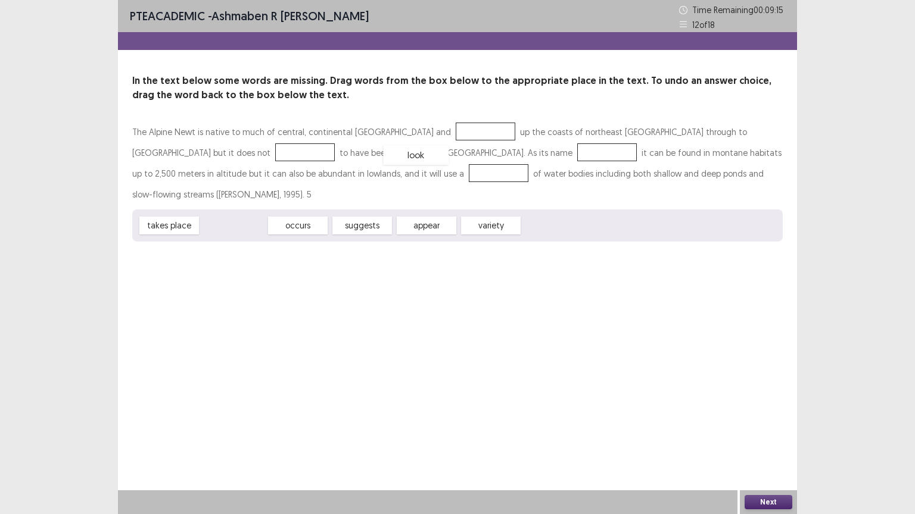
drag, startPoint x: 230, startPoint y: 202, endPoint x: 414, endPoint y: 130, distance: 197.6
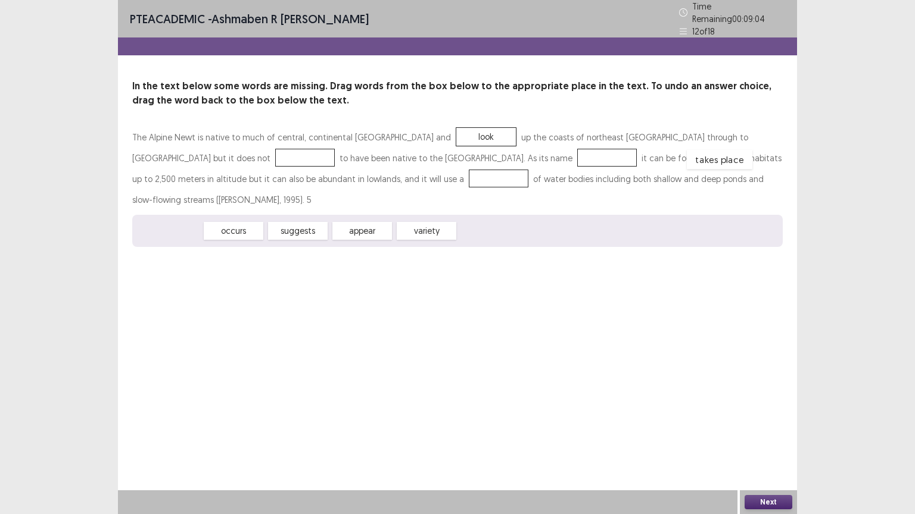
drag, startPoint x: 167, startPoint y: 206, endPoint x: 723, endPoint y: 134, distance: 561.3
drag, startPoint x: 294, startPoint y: 204, endPoint x: 348, endPoint y: 151, distance: 75.8
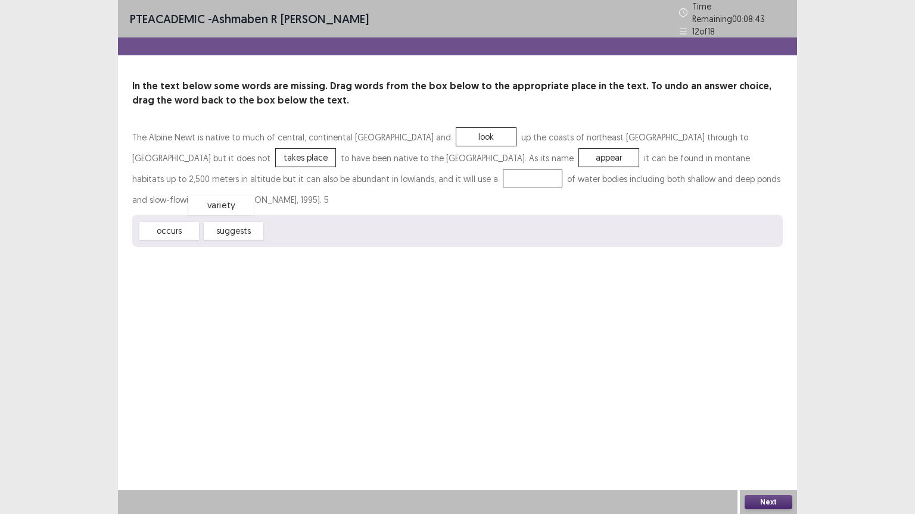
drag, startPoint x: 302, startPoint y: 207, endPoint x: 224, endPoint y: 181, distance: 81.5
click at [751, 444] on button "Next" at bounding box center [768, 502] width 48 height 14
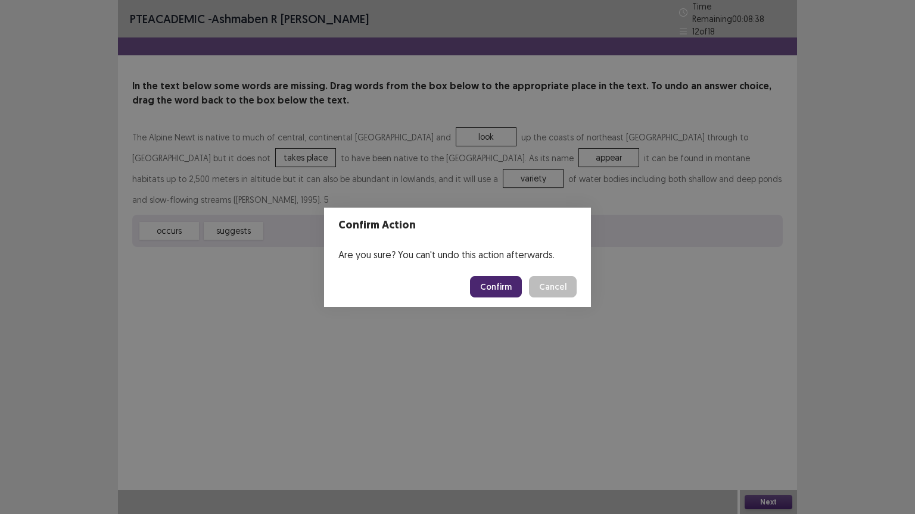
click at [498, 291] on button "Confirm" at bounding box center [496, 286] width 52 height 21
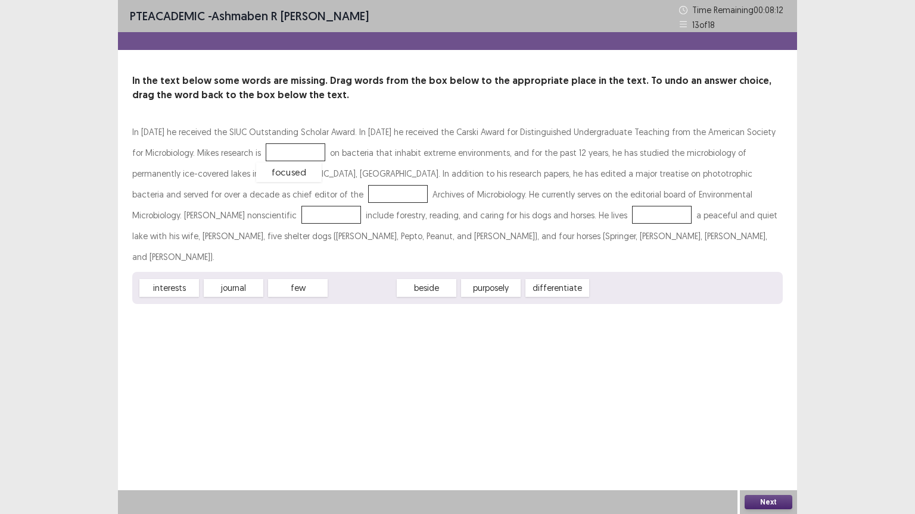
drag, startPoint x: 355, startPoint y: 269, endPoint x: 281, endPoint y: 152, distance: 138.1
click at [224, 279] on div "journal" at bounding box center [233, 289] width 65 height 20
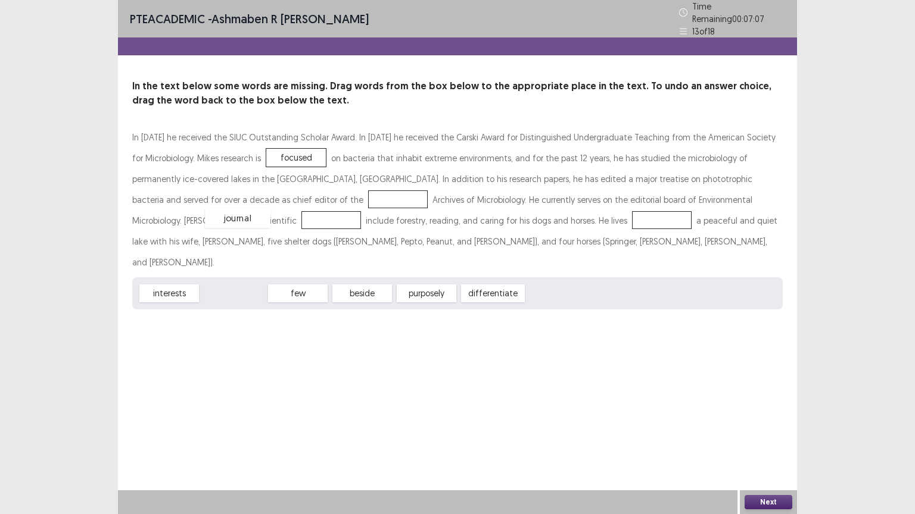
drag, startPoint x: 228, startPoint y: 269, endPoint x: 232, endPoint y: 194, distance: 75.7
drag, startPoint x: 174, startPoint y: 260, endPoint x: 769, endPoint y: 186, distance: 598.9
drag, startPoint x: 236, startPoint y: 272, endPoint x: 423, endPoint y: 223, distance: 193.2
click at [757, 444] on button "Next" at bounding box center [768, 502] width 48 height 14
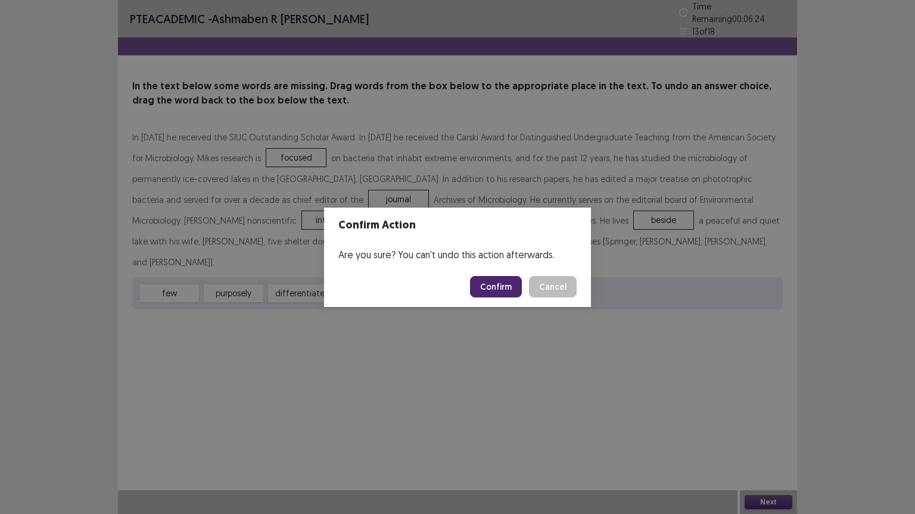
click at [491, 282] on button "Confirm" at bounding box center [496, 286] width 52 height 21
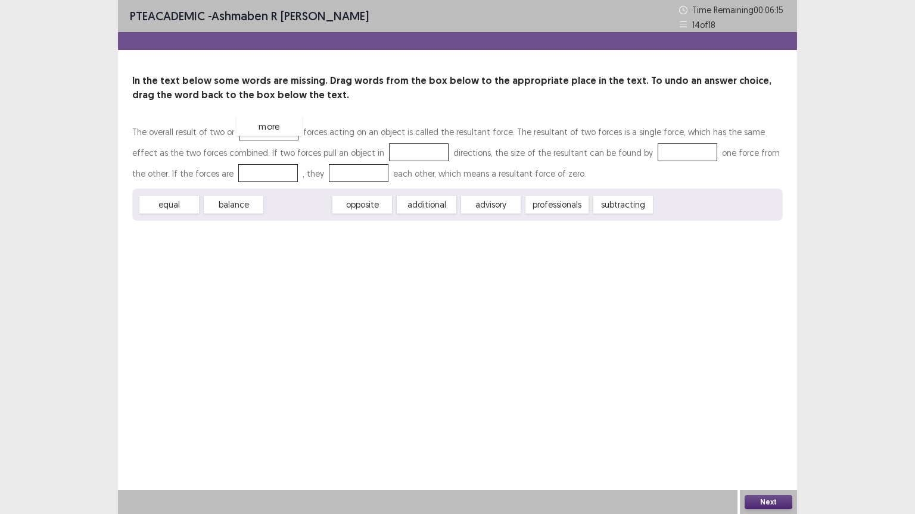
drag, startPoint x: 299, startPoint y: 208, endPoint x: 271, endPoint y: 130, distance: 83.6
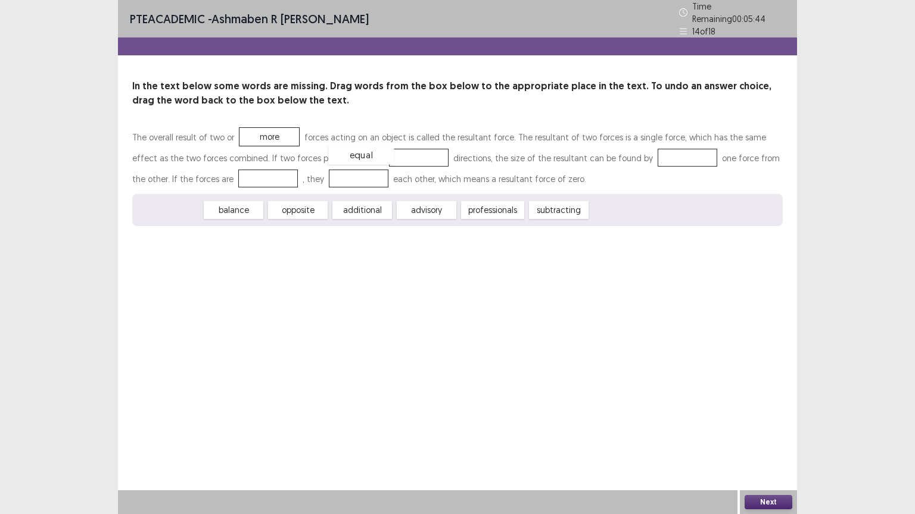
drag, startPoint x: 166, startPoint y: 202, endPoint x: 358, endPoint y: 146, distance: 199.6
drag, startPoint x: 350, startPoint y: 155, endPoint x: 597, endPoint y: 163, distance: 247.2
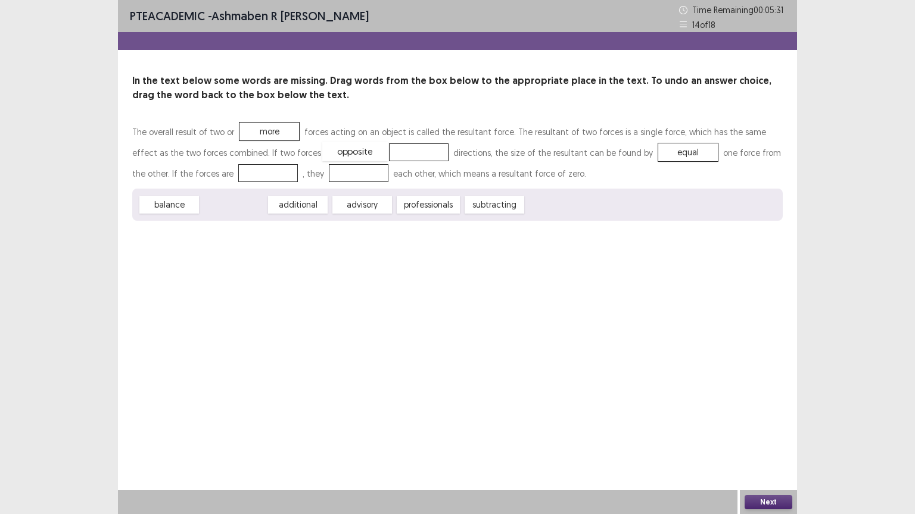
drag, startPoint x: 240, startPoint y: 202, endPoint x: 364, endPoint y: 150, distance: 134.5
click at [659, 151] on div "equal" at bounding box center [689, 152] width 60 height 18
click at [656, 151] on div "equal" at bounding box center [688, 153] width 65 height 20
drag, startPoint x: 631, startPoint y: 151, endPoint x: 218, endPoint y: 174, distance: 413.9
drag, startPoint x: 177, startPoint y: 203, endPoint x: 626, endPoint y: 155, distance: 451.5
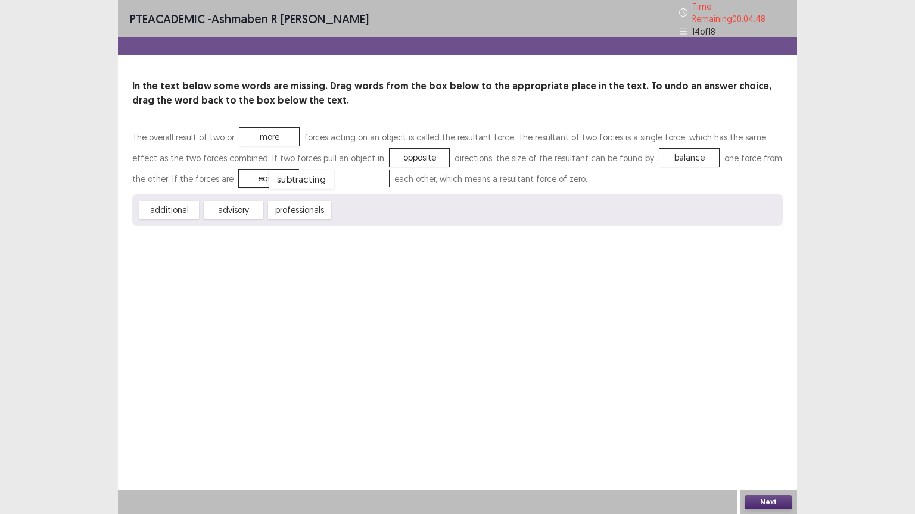
drag, startPoint x: 361, startPoint y: 205, endPoint x: 297, endPoint y: 174, distance: 71.1
click at [769, 444] on button "Next" at bounding box center [768, 502] width 48 height 14
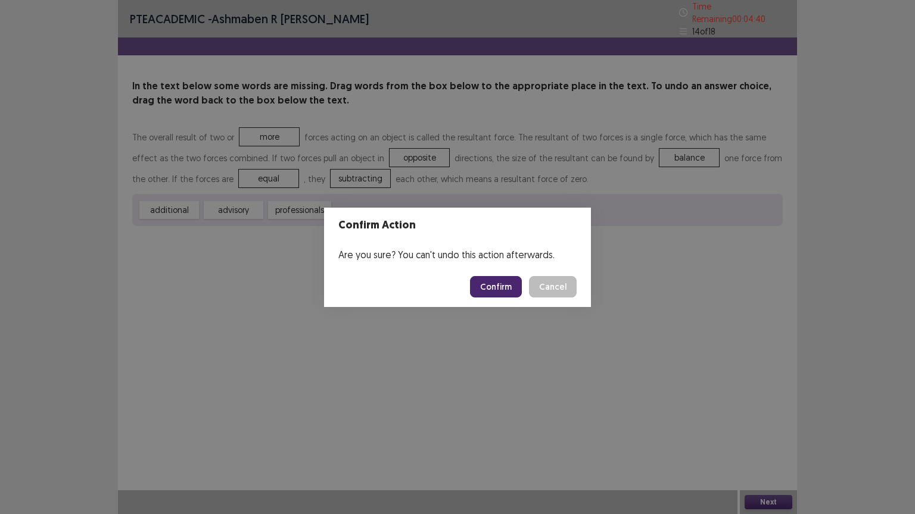
click at [495, 286] on button "Confirm" at bounding box center [496, 286] width 52 height 21
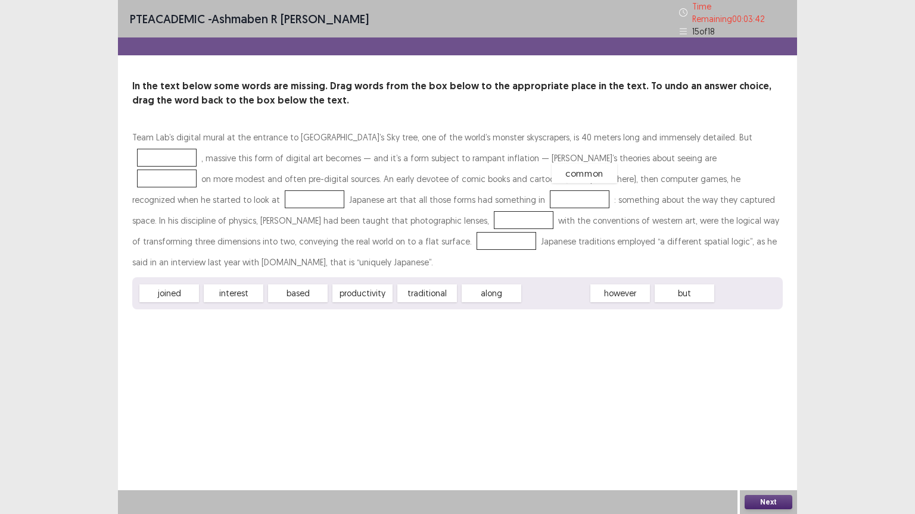
drag, startPoint x: 547, startPoint y: 265, endPoint x: 577, endPoint y: 143, distance: 125.1
drag, startPoint x: 156, startPoint y: 267, endPoint x: 696, endPoint y: 135, distance: 556.1
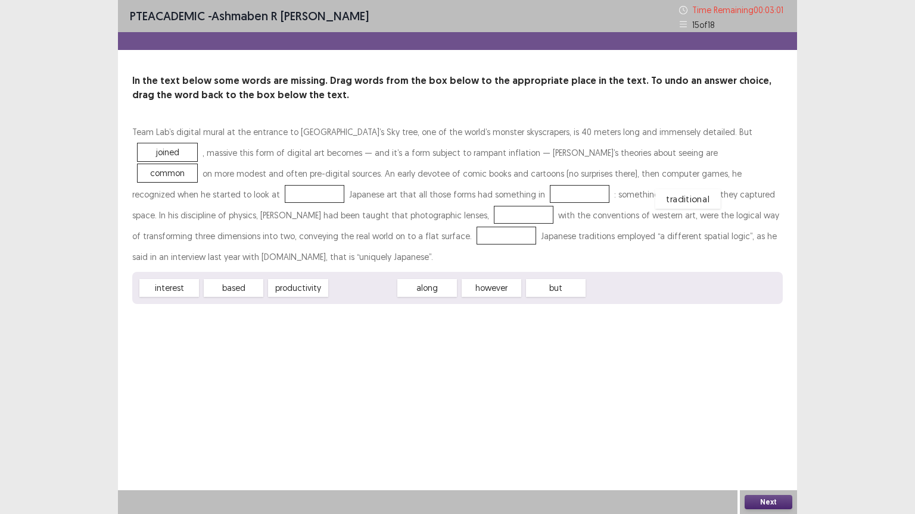
drag, startPoint x: 342, startPoint y: 267, endPoint x: 667, endPoint y: 178, distance: 337.0
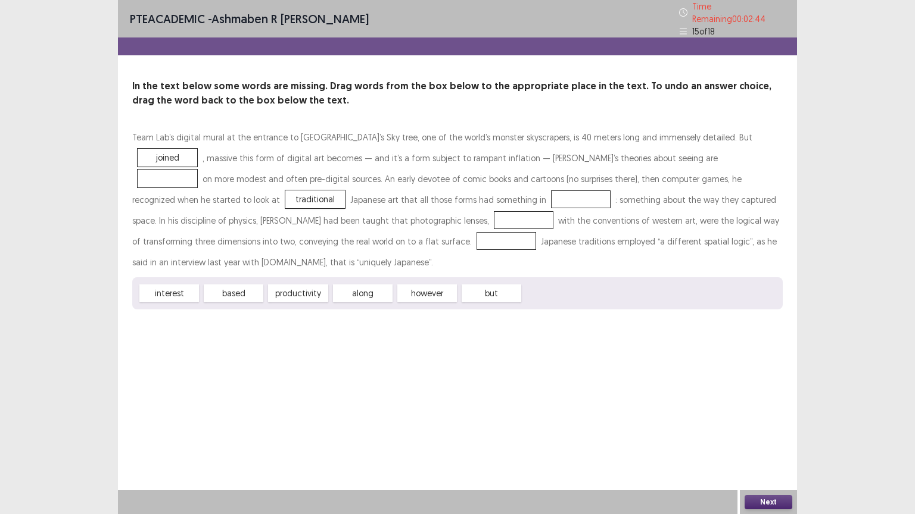
drag, startPoint x: 578, startPoint y: 146, endPoint x: 301, endPoint y: 192, distance: 280.6
drag, startPoint x: 227, startPoint y: 267, endPoint x: 576, endPoint y: 153, distance: 367.7
drag, startPoint x: 299, startPoint y: 273, endPoint x: 201, endPoint y: 216, distance: 112.8
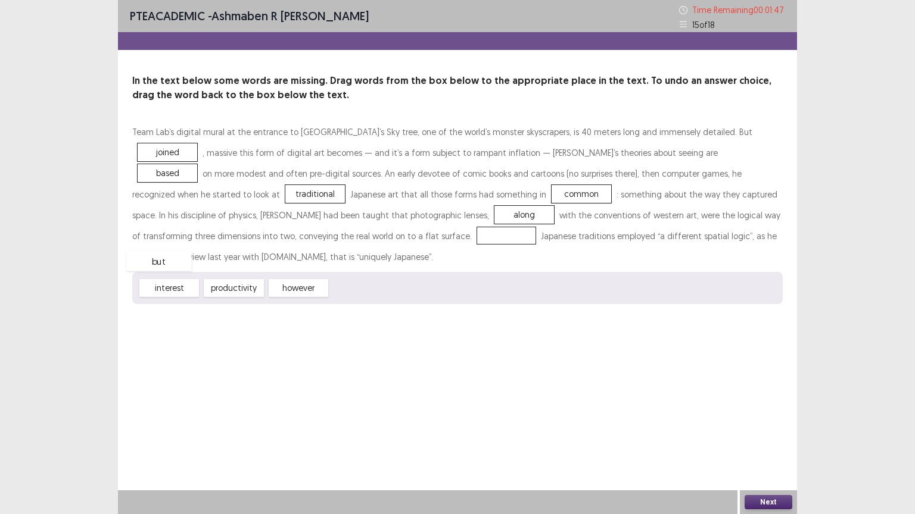
drag, startPoint x: 358, startPoint y: 269, endPoint x: 154, endPoint y: 242, distance: 205.4
click at [754, 444] on button "Next" at bounding box center [768, 502] width 48 height 14
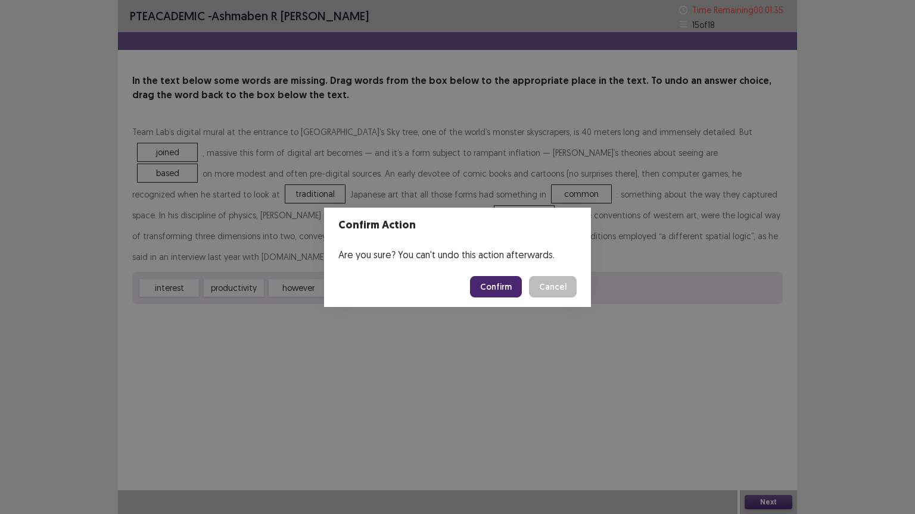
click at [501, 286] on button "Confirm" at bounding box center [496, 286] width 52 height 21
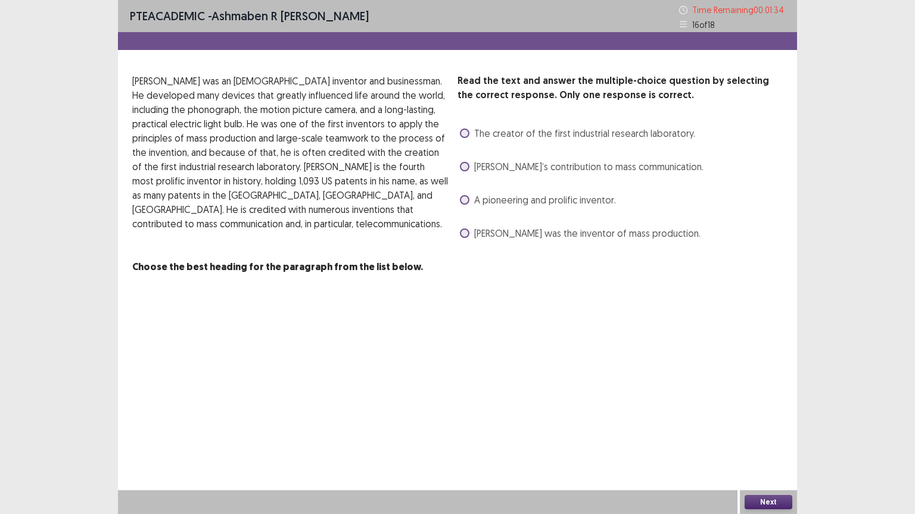
click at [465, 199] on span at bounding box center [465, 200] width 10 height 10
click at [750, 444] on button "Next" at bounding box center [768, 502] width 48 height 14
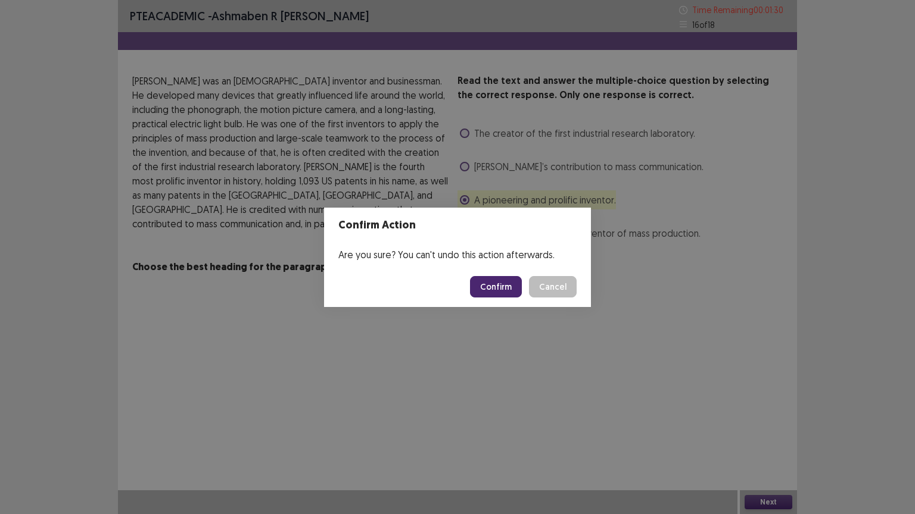
click at [488, 284] on button "Confirm" at bounding box center [496, 286] width 52 height 21
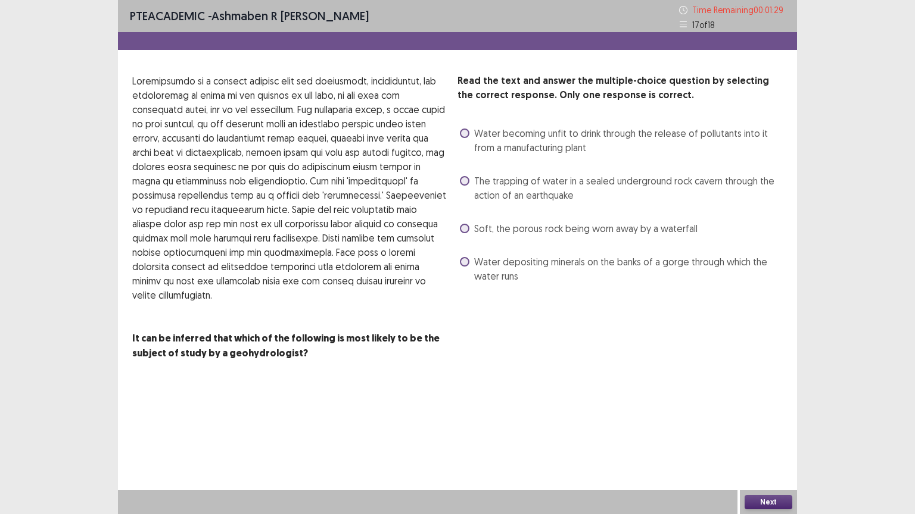
click at [463, 226] on span at bounding box center [465, 229] width 10 height 10
click at [756, 444] on button "Next" at bounding box center [768, 502] width 48 height 14
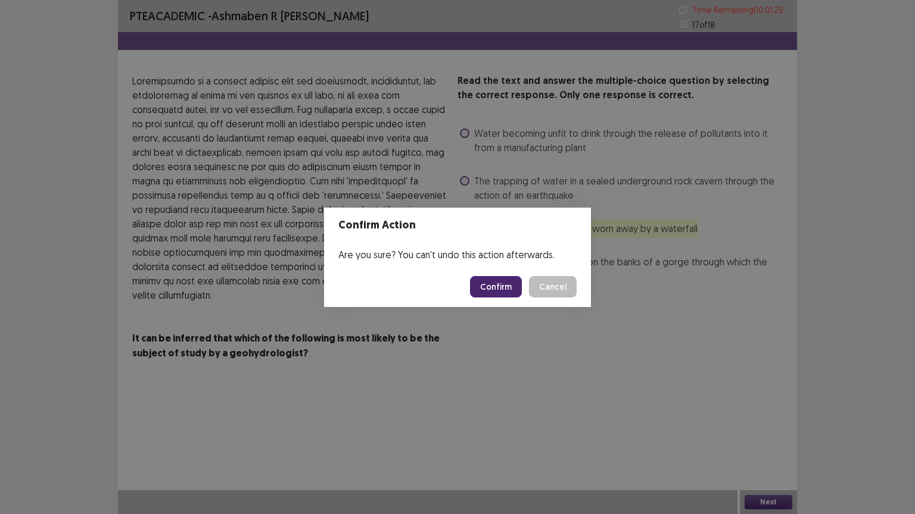
click at [488, 285] on button "Confirm" at bounding box center [496, 286] width 52 height 21
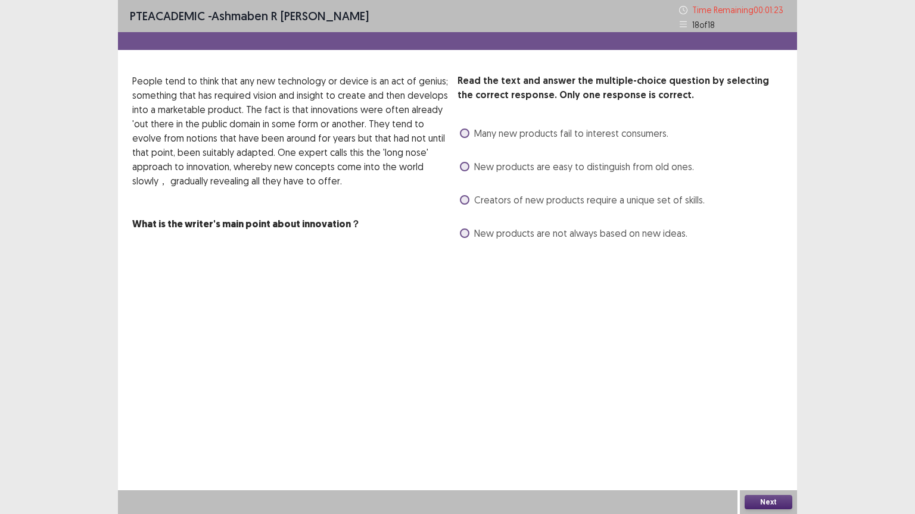
click at [464, 199] on span at bounding box center [465, 200] width 10 height 10
click at [762, 444] on button "Next" at bounding box center [768, 502] width 48 height 14
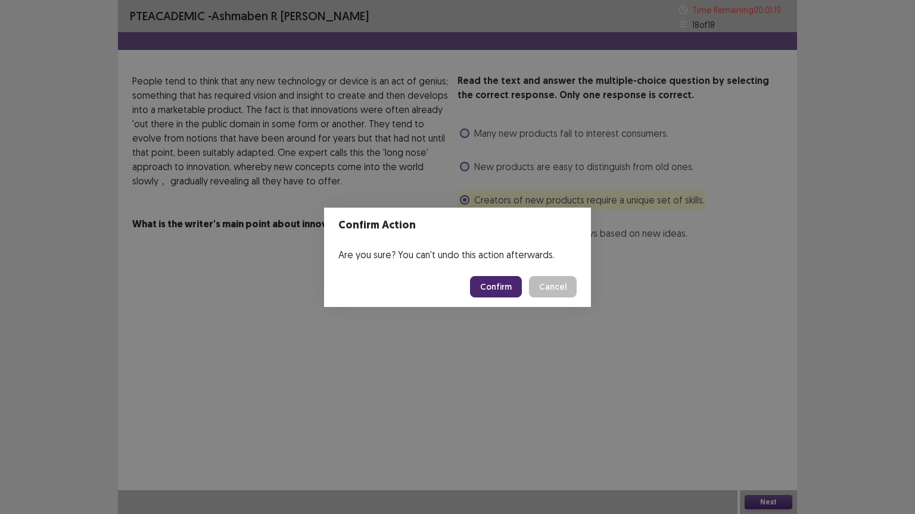
click at [492, 281] on button "Confirm" at bounding box center [496, 286] width 52 height 21
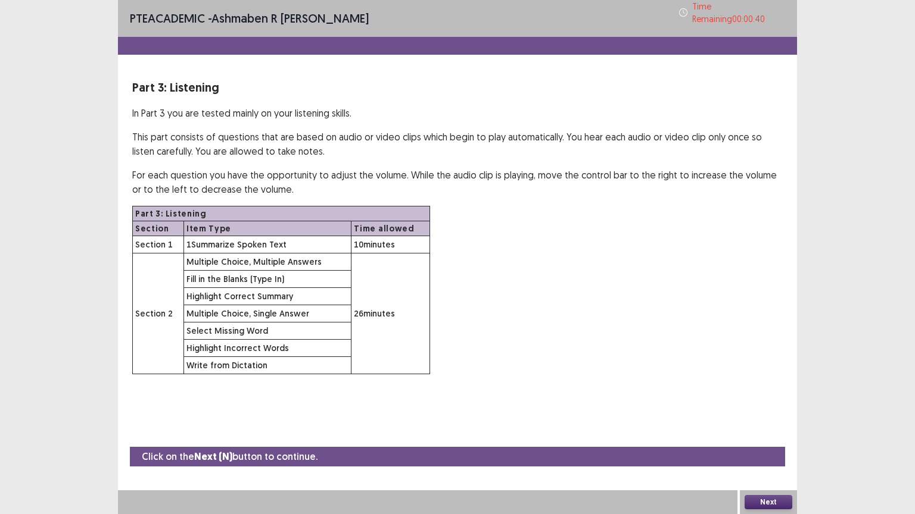
click at [765, 444] on button "Next" at bounding box center [768, 502] width 48 height 14
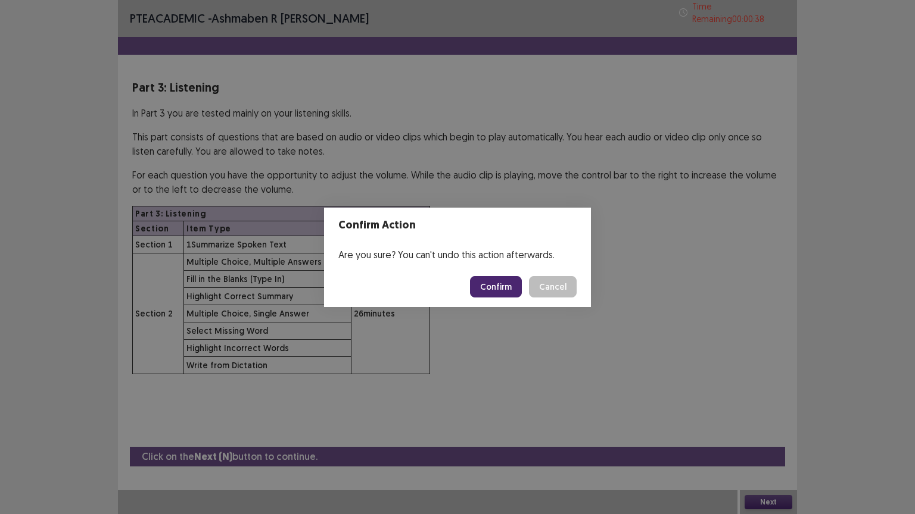
click at [495, 281] on button "Confirm" at bounding box center [496, 286] width 52 height 21
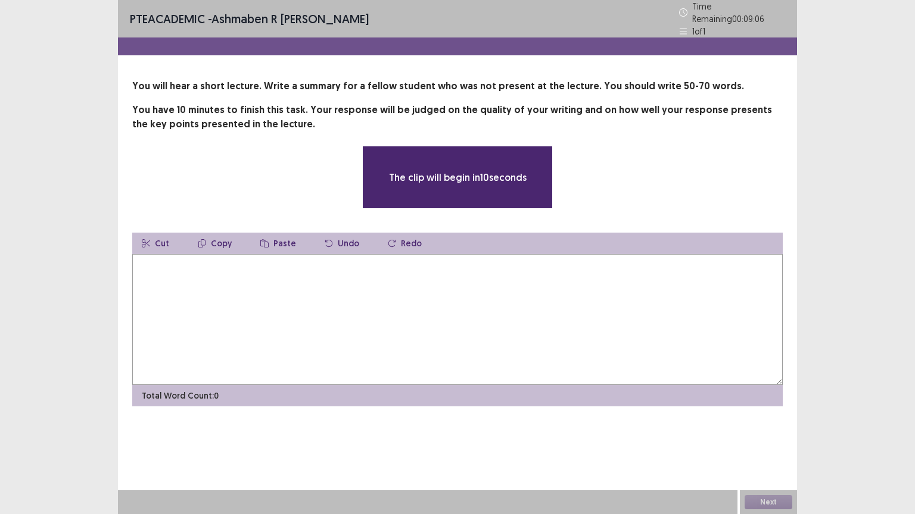
click at [495, 281] on textarea at bounding box center [457, 319] width 650 height 131
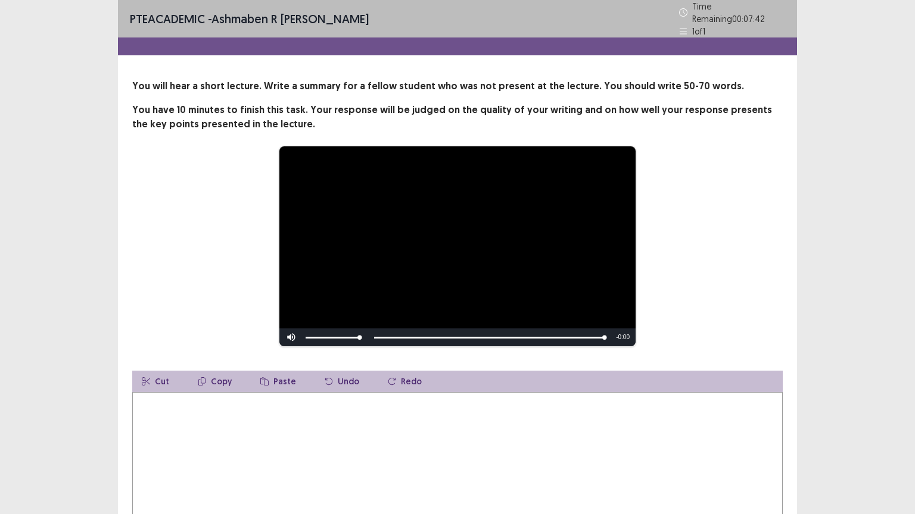
click at [388, 426] on textarea at bounding box center [457, 457] width 650 height 131
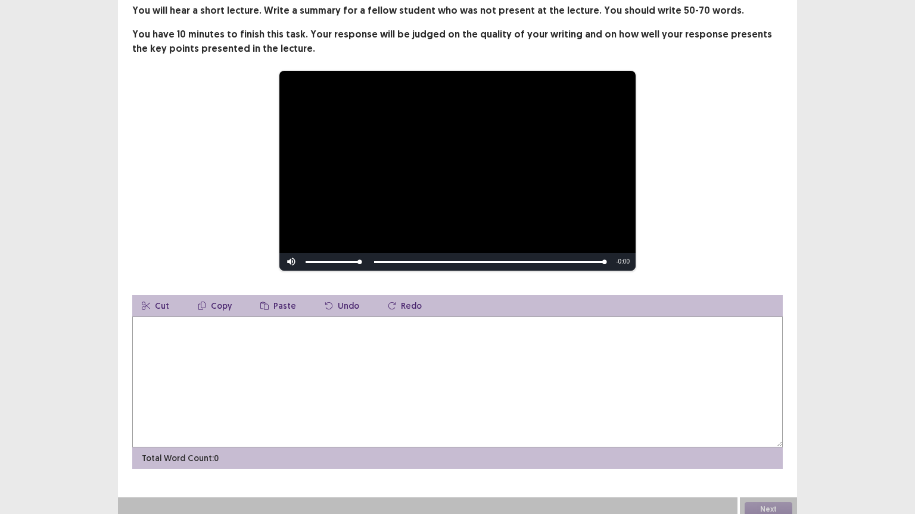
scroll to position [77, 0]
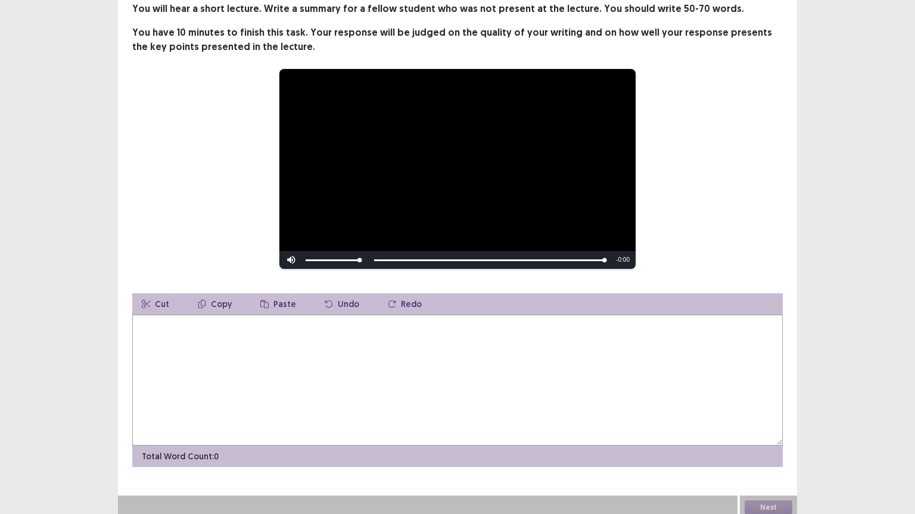
click at [381, 400] on textarea at bounding box center [457, 380] width 650 height 131
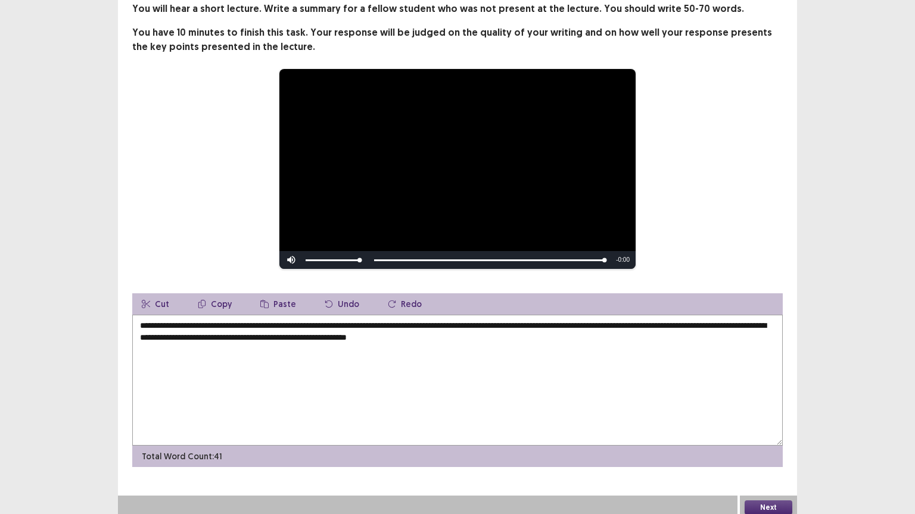
click at [454, 342] on textarea "**********" at bounding box center [457, 380] width 650 height 131
click at [454, 337] on textarea "**********" at bounding box center [457, 380] width 650 height 131
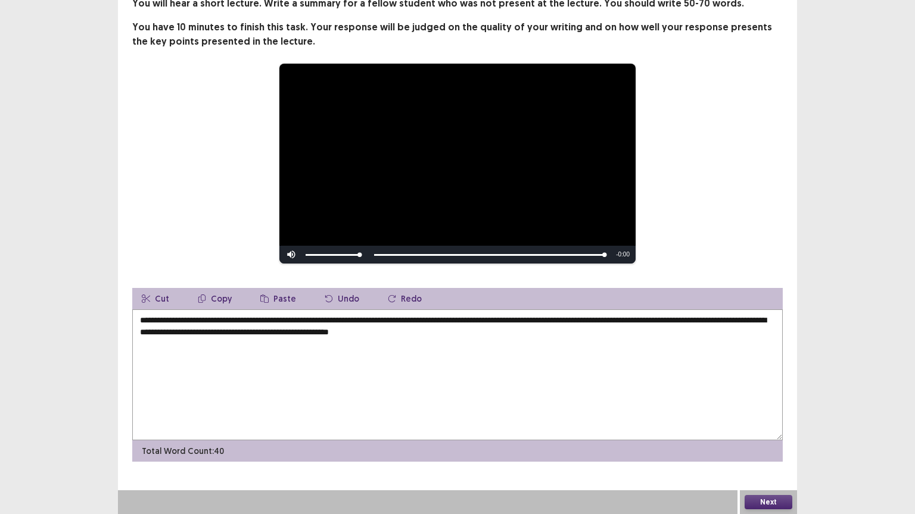
click at [398, 333] on textarea "**********" at bounding box center [457, 375] width 650 height 131
click at [494, 336] on textarea "**********" at bounding box center [457, 375] width 650 height 131
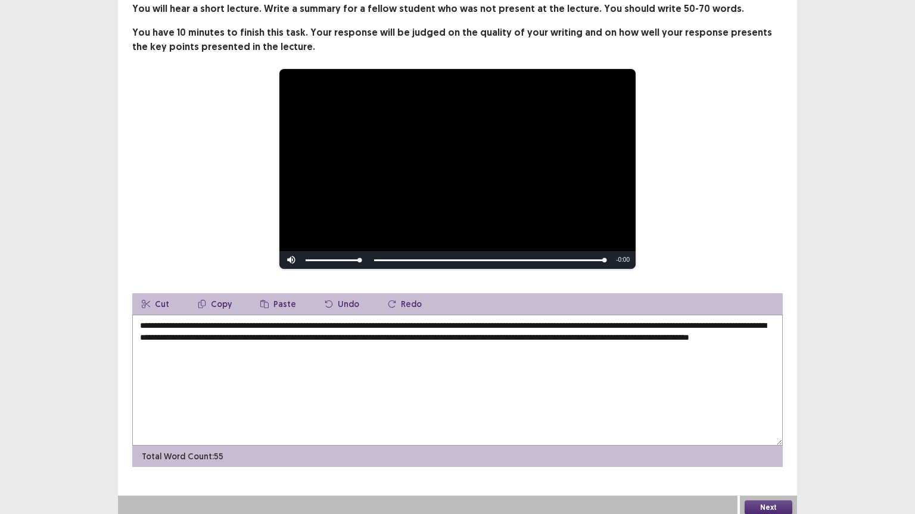
click at [265, 350] on textarea "**********" at bounding box center [457, 380] width 650 height 131
click at [363, 384] on textarea "**********" at bounding box center [457, 380] width 650 height 131
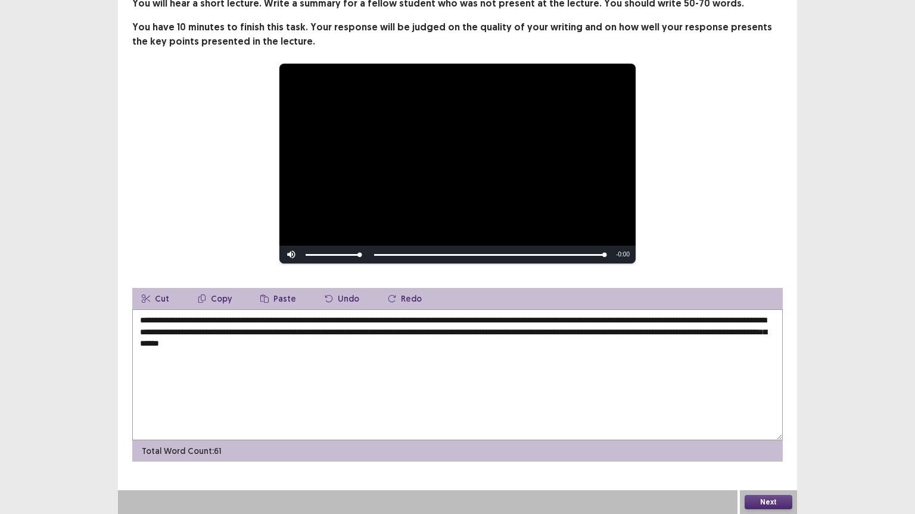
click at [204, 333] on textarea "**********" at bounding box center [457, 375] width 650 height 131
click at [428, 343] on textarea "**********" at bounding box center [457, 375] width 650 height 131
type textarea "**********"
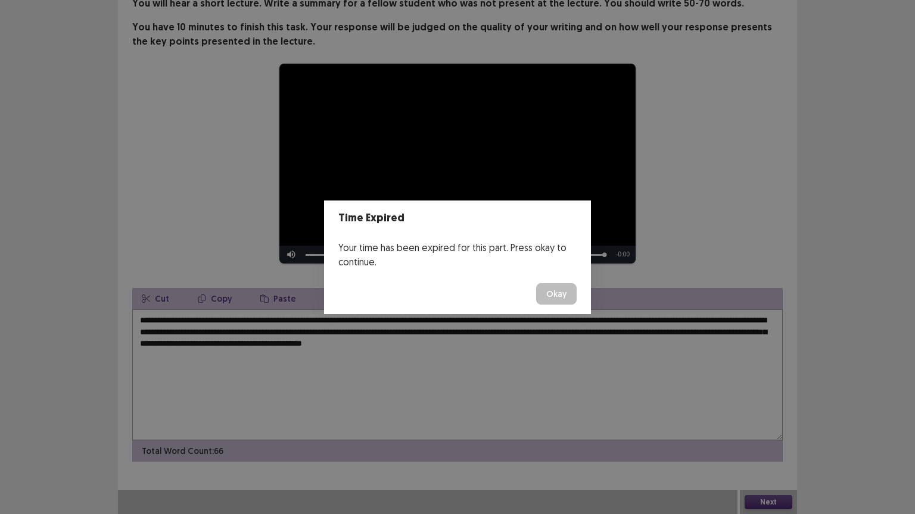
click at [549, 295] on button "Okay" at bounding box center [556, 293] width 40 height 21
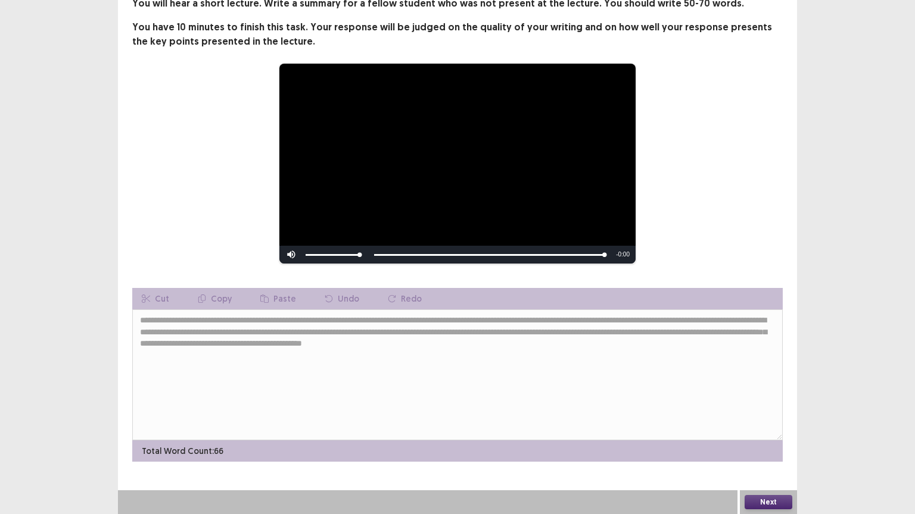
click at [773, 444] on button "Next" at bounding box center [768, 502] width 48 height 14
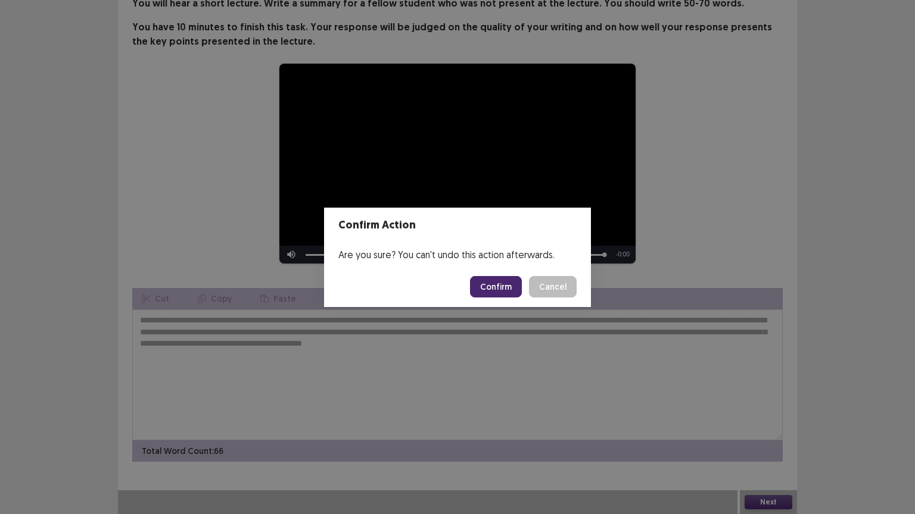
click at [494, 285] on button "Confirm" at bounding box center [496, 286] width 52 height 21
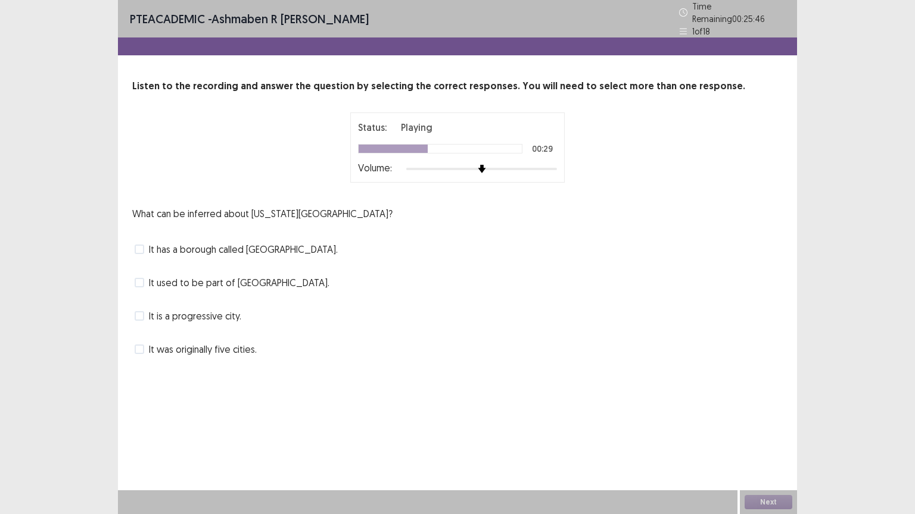
click at [143, 279] on span at bounding box center [140, 283] width 10 height 10
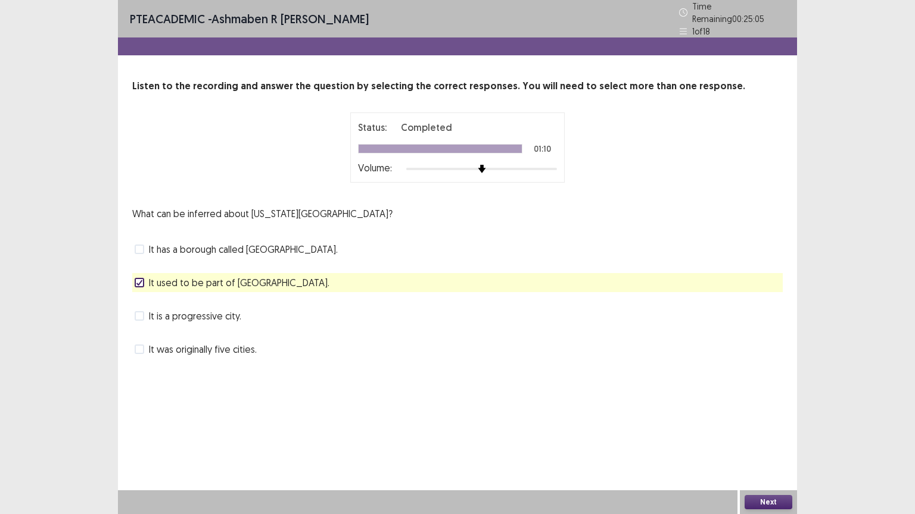
click at [765, 444] on button "Next" at bounding box center [768, 502] width 48 height 14
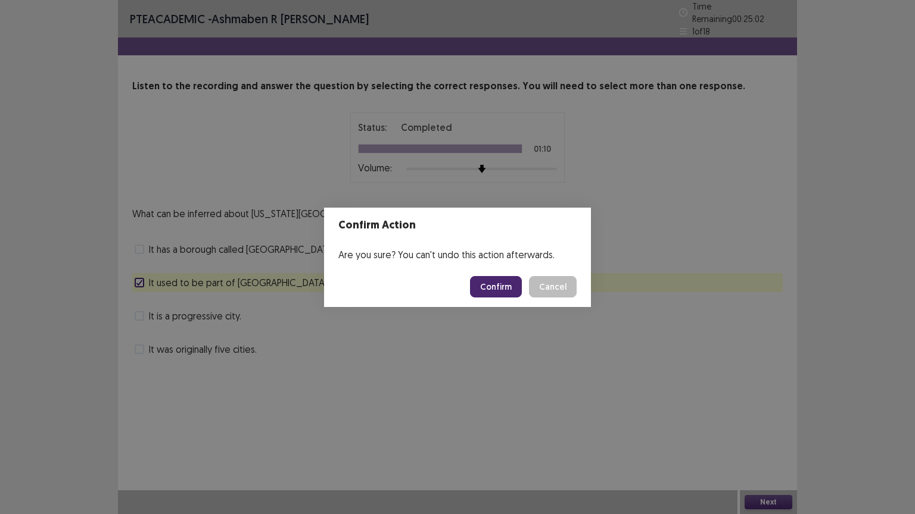
click at [505, 288] on button "Confirm" at bounding box center [496, 286] width 52 height 21
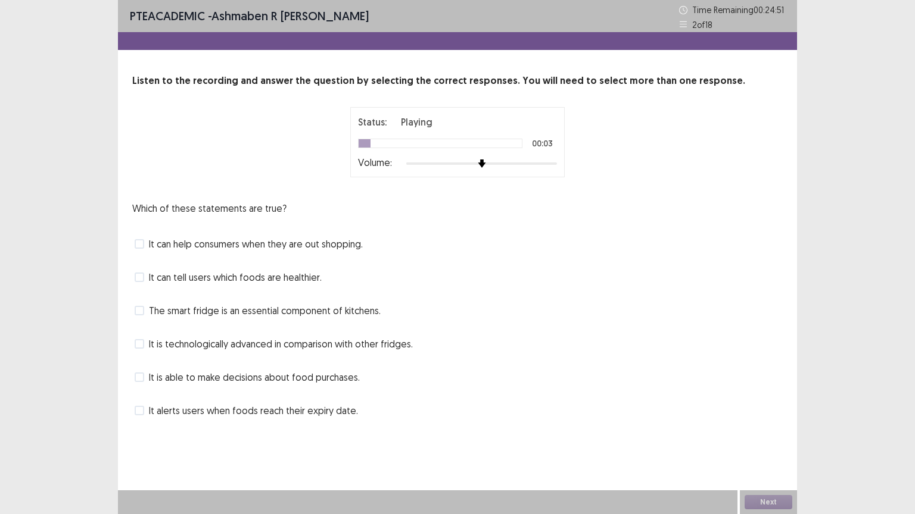
click at [547, 163] on div at bounding box center [481, 164] width 151 height 2
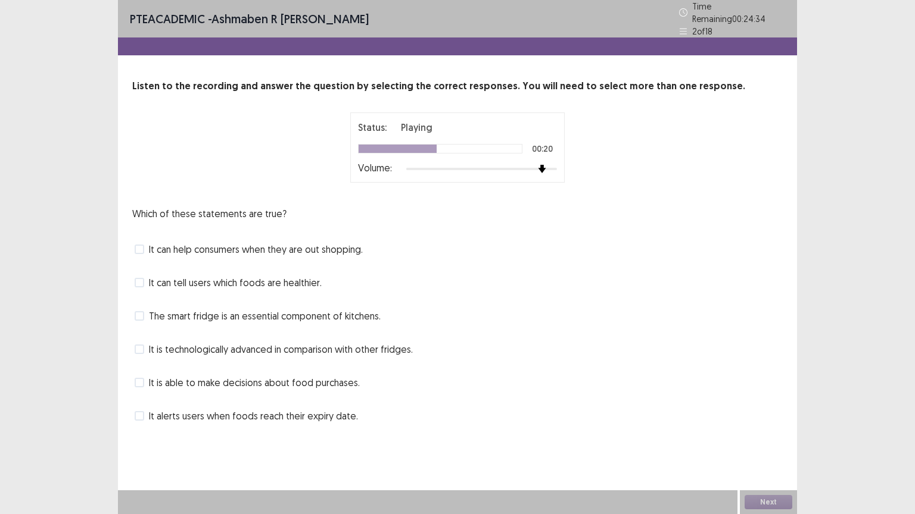
click at [142, 311] on span at bounding box center [140, 316] width 10 height 10
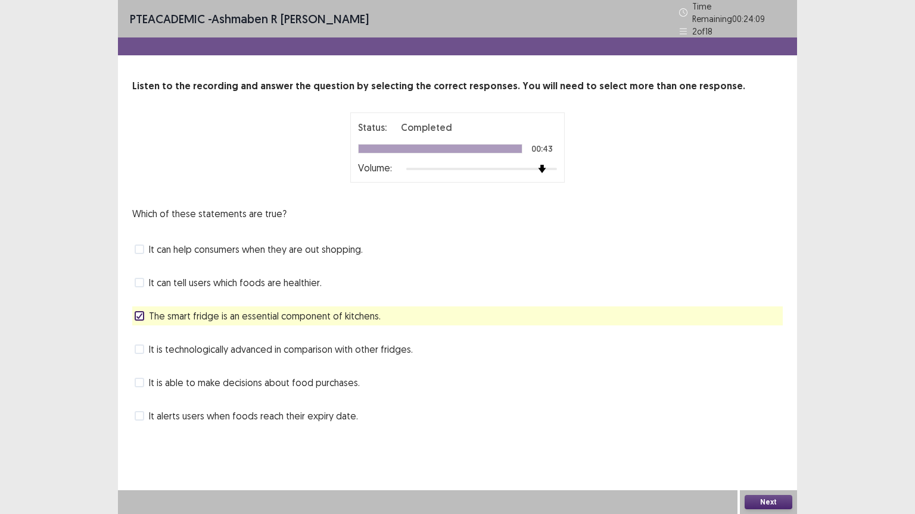
click at [145, 376] on label "It is able to make decisions about food purchases." at bounding box center [247, 383] width 225 height 14
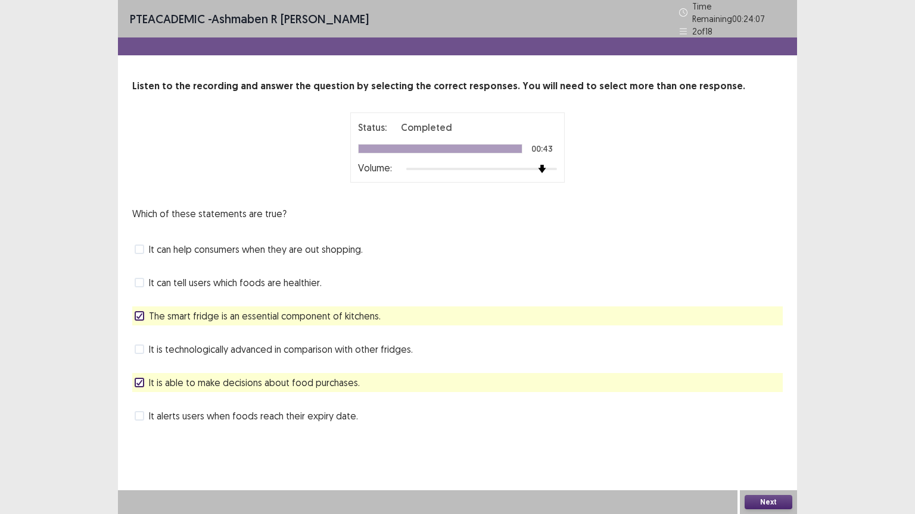
click at [760, 444] on button "Next" at bounding box center [768, 502] width 48 height 14
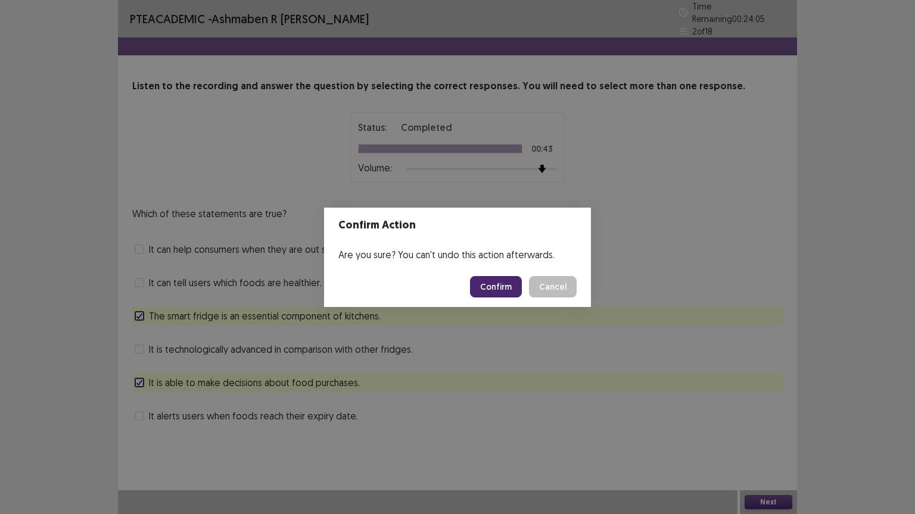
click at [487, 281] on button "Confirm" at bounding box center [496, 286] width 52 height 21
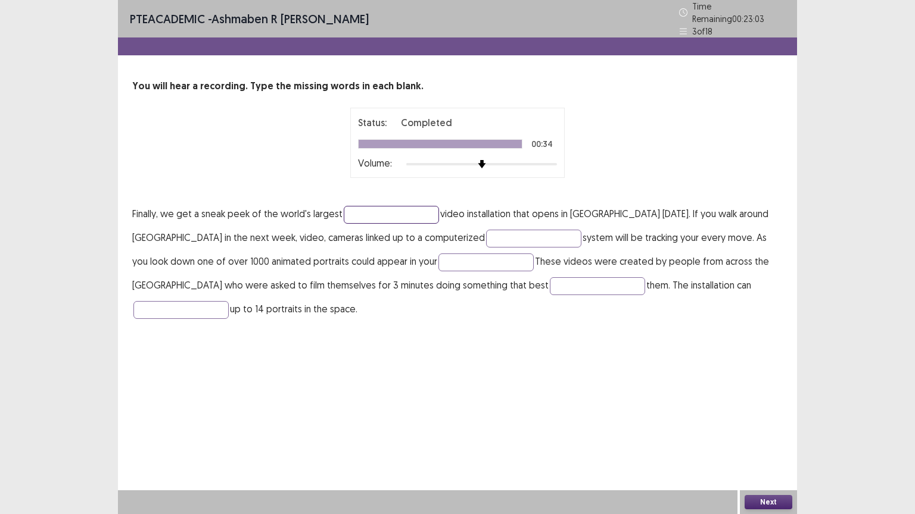
click at [357, 211] on input "text" at bounding box center [391, 215] width 95 height 18
type input "**********"
click at [486, 230] on input "text" at bounding box center [533, 239] width 95 height 18
type input "**********"
click at [438, 258] on input "text" at bounding box center [485, 263] width 95 height 18
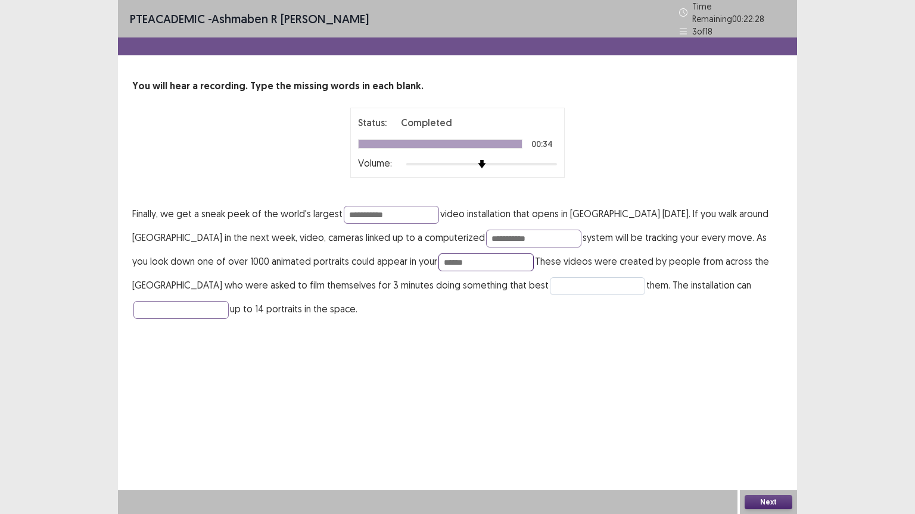
type input "******"
click at [550, 277] on input "text" at bounding box center [597, 286] width 95 height 18
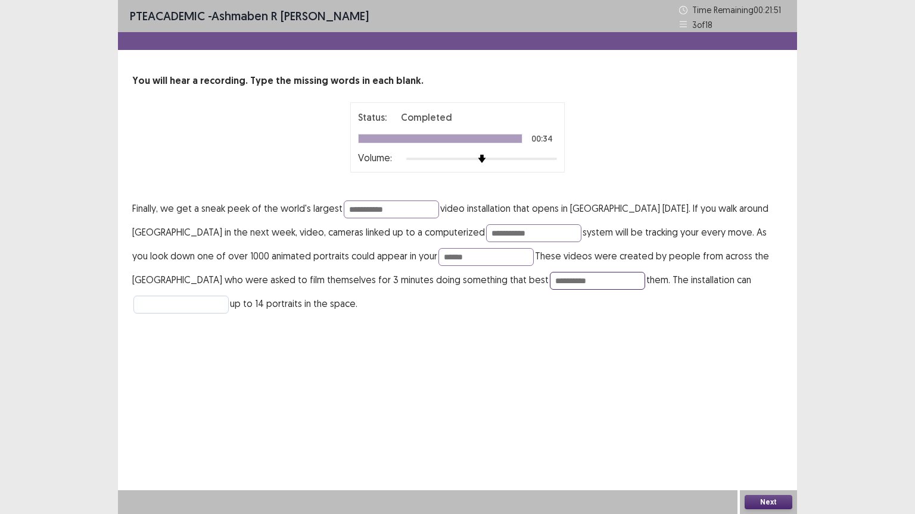
type input "**********"
click at [229, 296] on input "text" at bounding box center [180, 305] width 95 height 18
type input "*******"
click at [753, 444] on button "Next" at bounding box center [768, 502] width 48 height 14
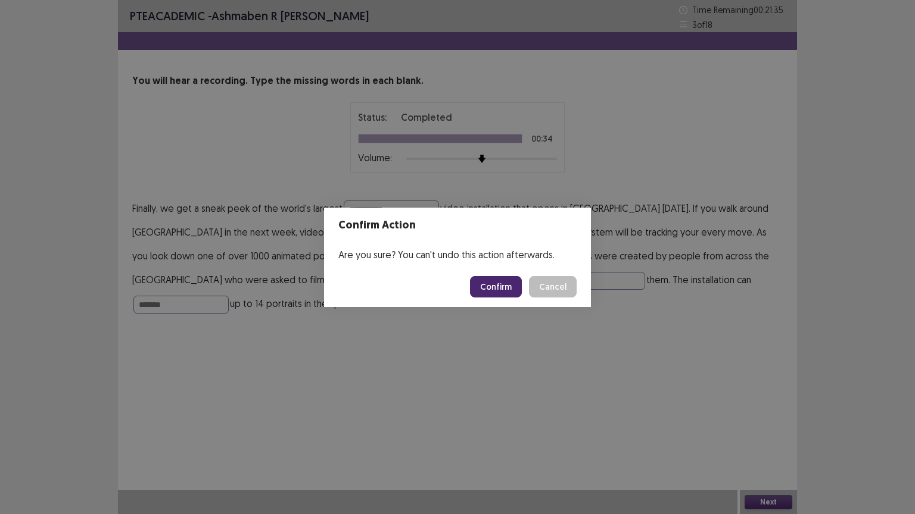
click at [495, 286] on button "Confirm" at bounding box center [496, 286] width 52 height 21
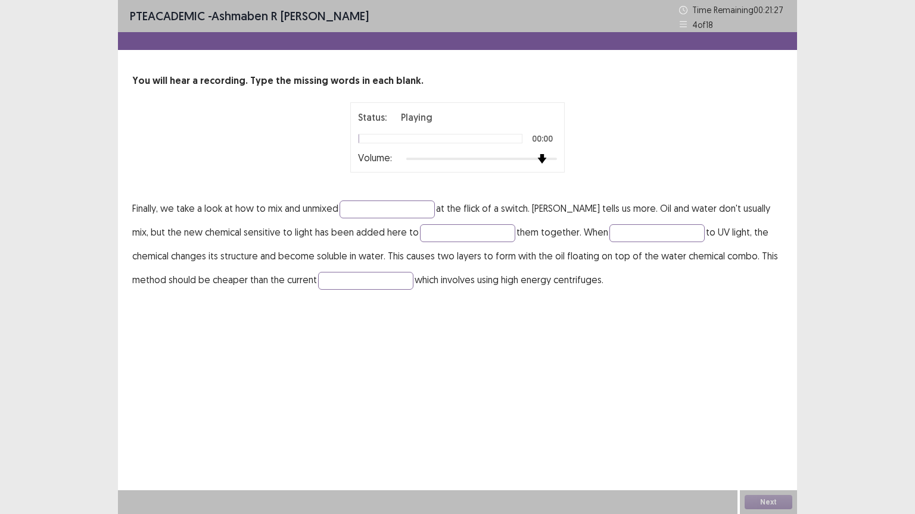
click at [548, 158] on div at bounding box center [481, 159] width 151 height 2
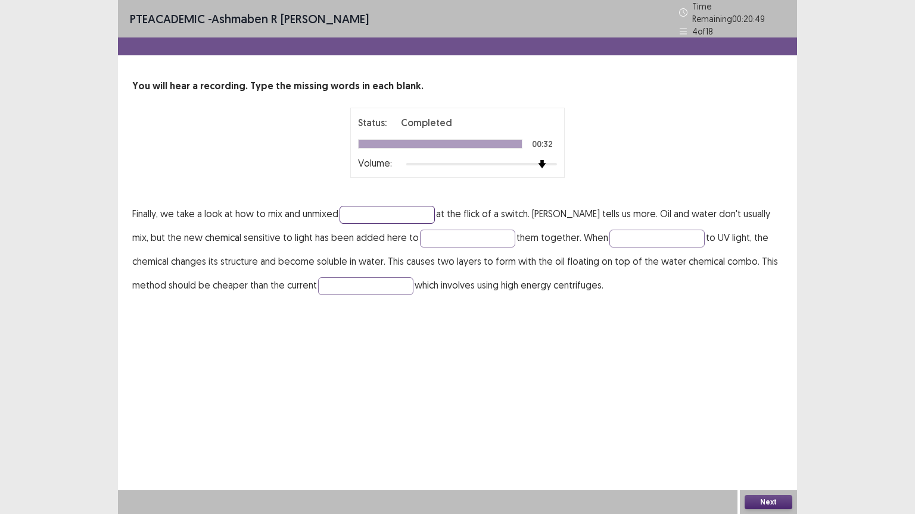
click at [382, 209] on input "text" at bounding box center [386, 215] width 95 height 18
type input "*******"
click at [420, 233] on input "text" at bounding box center [467, 239] width 95 height 18
type input "*****"
click at [609, 231] on input "text" at bounding box center [656, 239] width 95 height 18
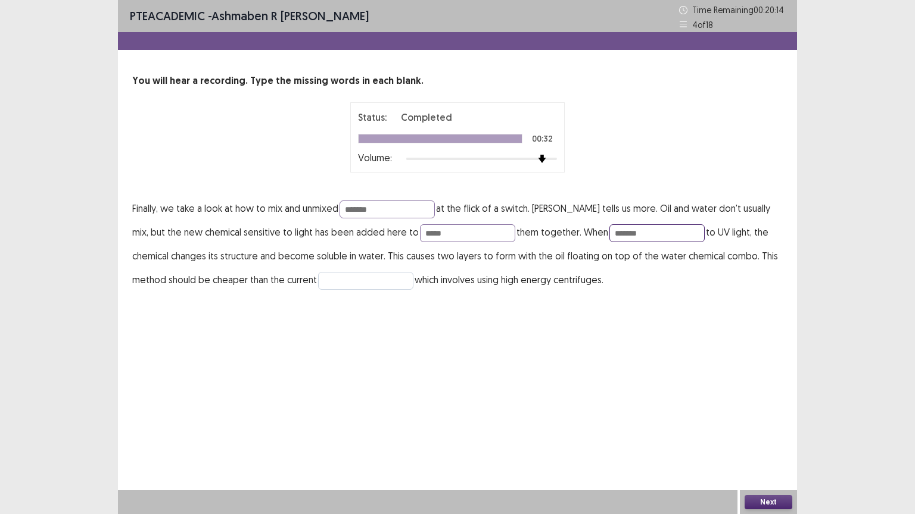
type input "*******"
click at [344, 277] on input "text" at bounding box center [365, 281] width 95 height 18
type input "**********"
click at [755, 444] on button "Next" at bounding box center [768, 502] width 48 height 14
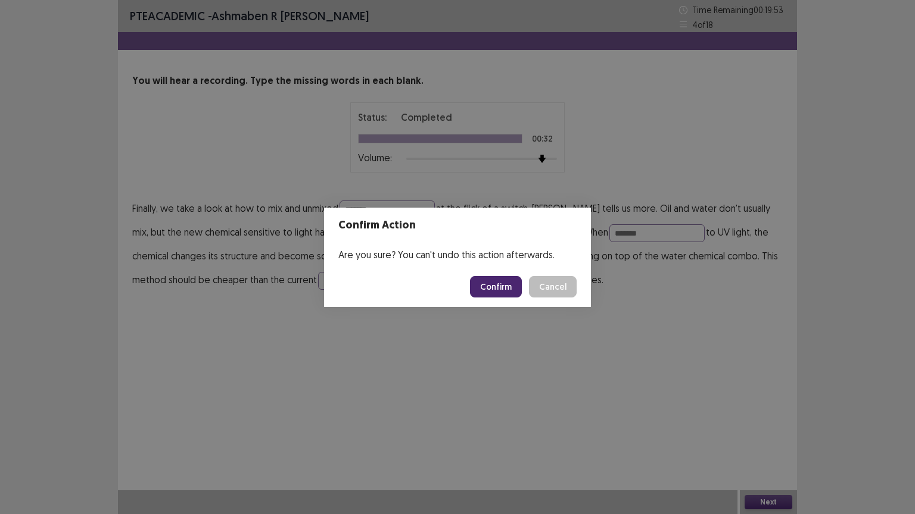
click at [503, 283] on button "Confirm" at bounding box center [496, 286] width 52 height 21
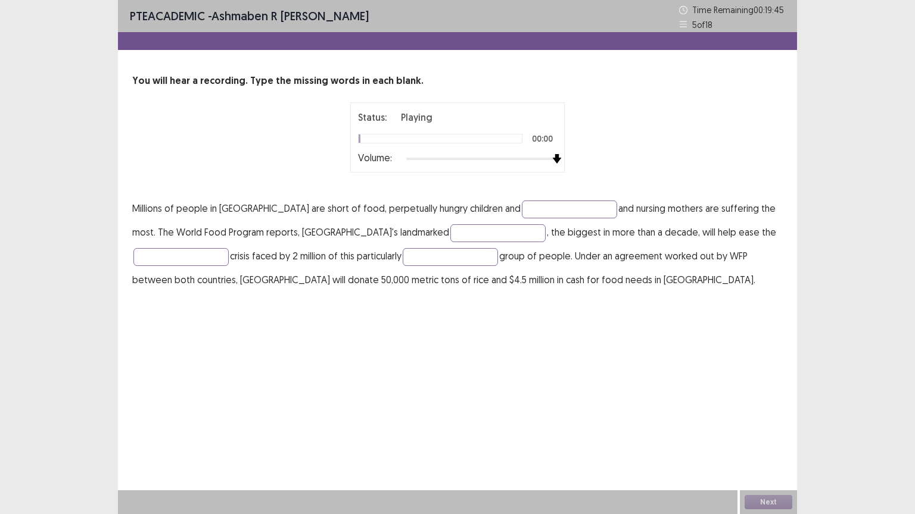
click at [552, 160] on div at bounding box center [481, 159] width 151 height 10
click at [522, 205] on input "text" at bounding box center [569, 210] width 95 height 18
type input "*********"
click at [450, 229] on input "text" at bounding box center [497, 233] width 95 height 18
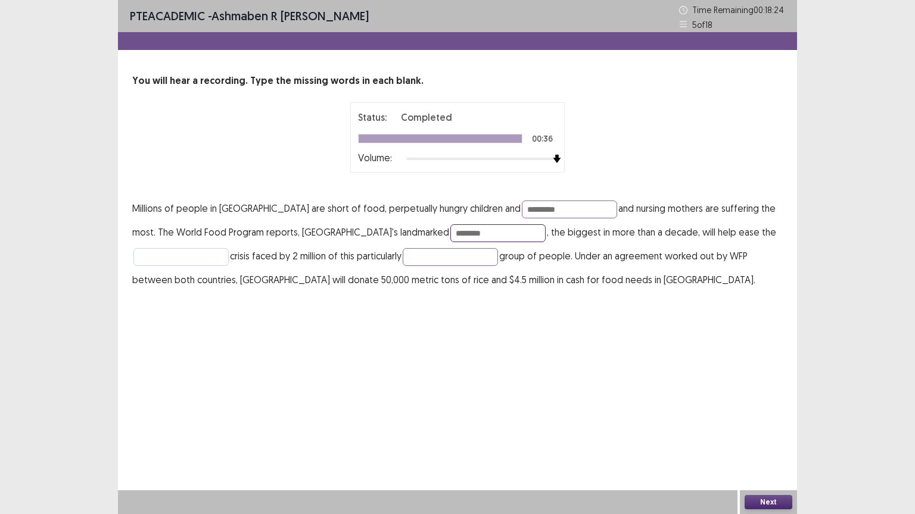
type input "********"
click at [192, 259] on input "text" at bounding box center [180, 257] width 95 height 18
type input "**********"
click at [451, 256] on input "text" at bounding box center [449, 257] width 95 height 18
type input "**********"
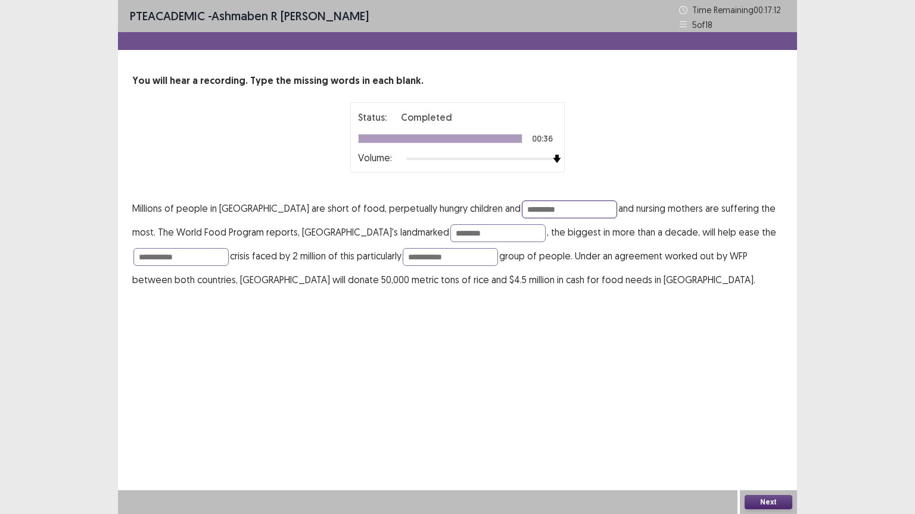
click at [522, 206] on input "*********" at bounding box center [569, 210] width 95 height 18
type input "********"
click at [422, 257] on input "**********" at bounding box center [449, 257] width 95 height 18
click at [429, 260] on input "**********" at bounding box center [449, 257] width 95 height 18
click at [431, 258] on input "**********" at bounding box center [449, 257] width 95 height 18
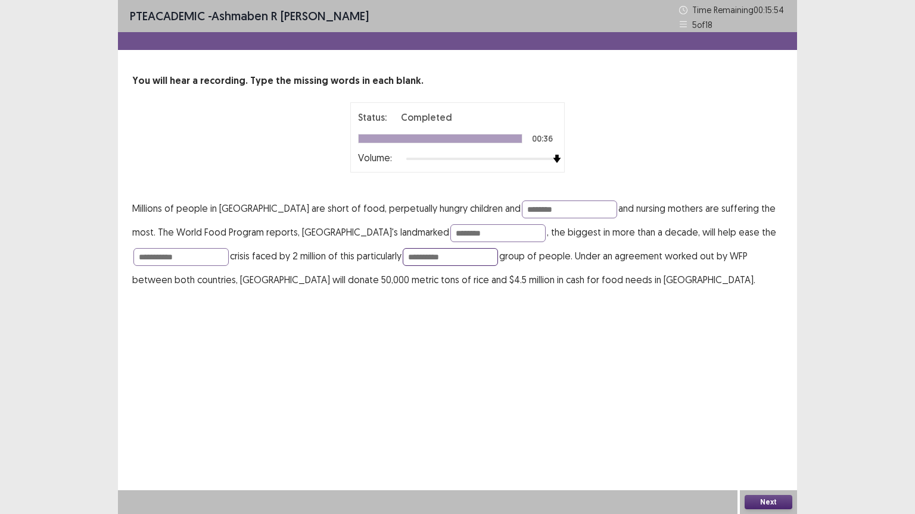
type input "**********"
click at [759, 444] on button "Next" at bounding box center [768, 502] width 48 height 14
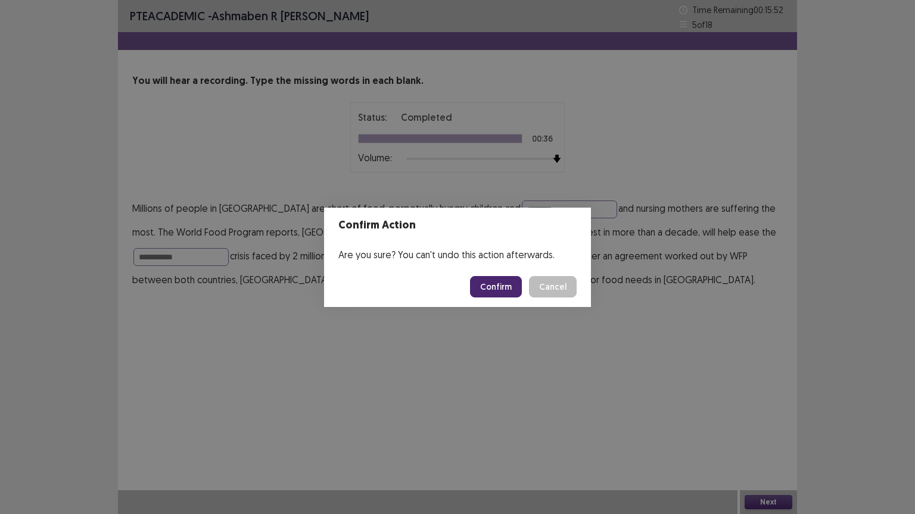
click at [495, 287] on button "Confirm" at bounding box center [496, 286] width 52 height 21
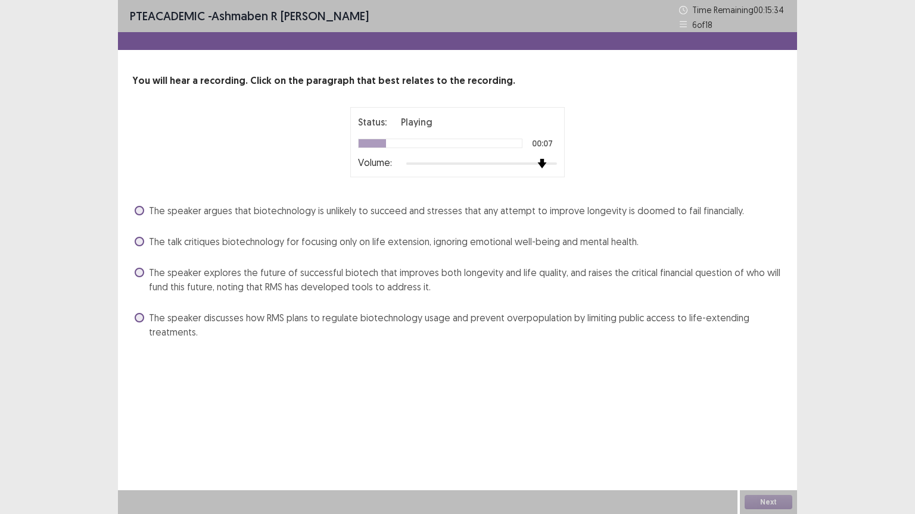
click at [548, 161] on div at bounding box center [481, 164] width 151 height 10
click at [141, 272] on span at bounding box center [140, 273] width 10 height 10
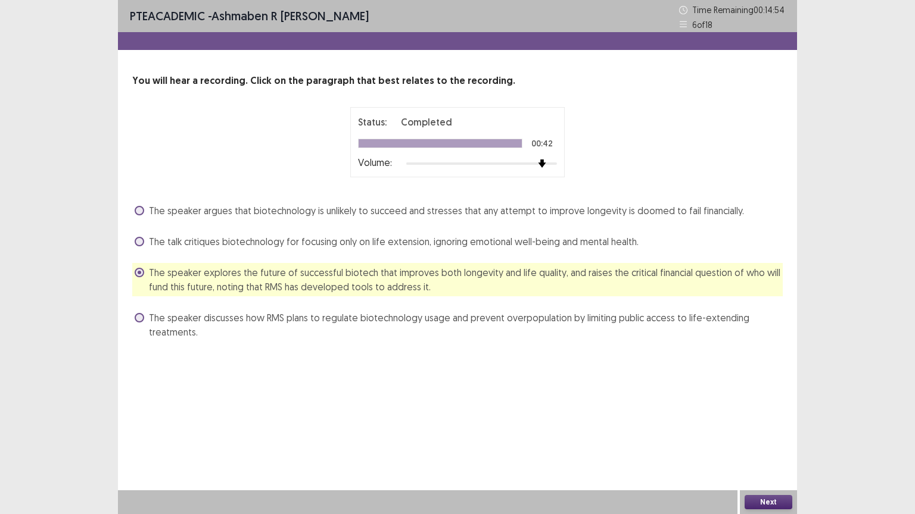
click at [756, 444] on button "Next" at bounding box center [768, 502] width 48 height 14
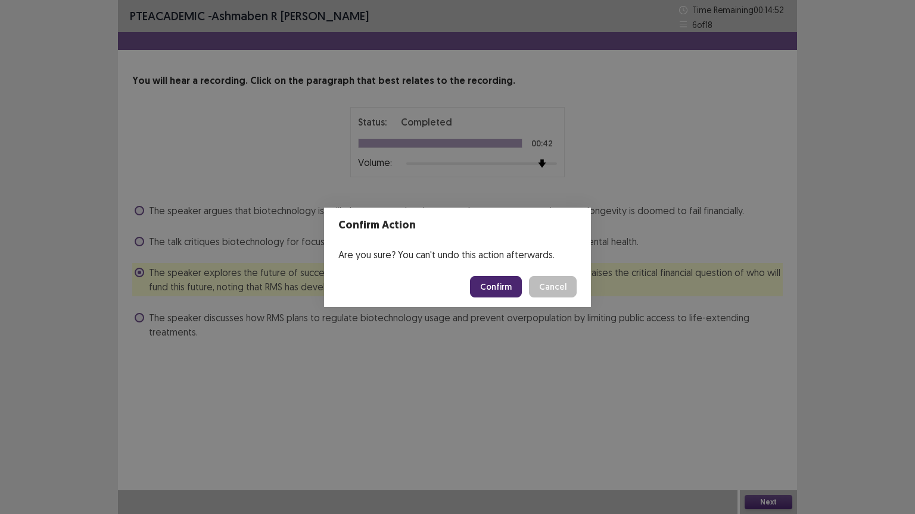
click at [495, 286] on button "Confirm" at bounding box center [496, 286] width 52 height 21
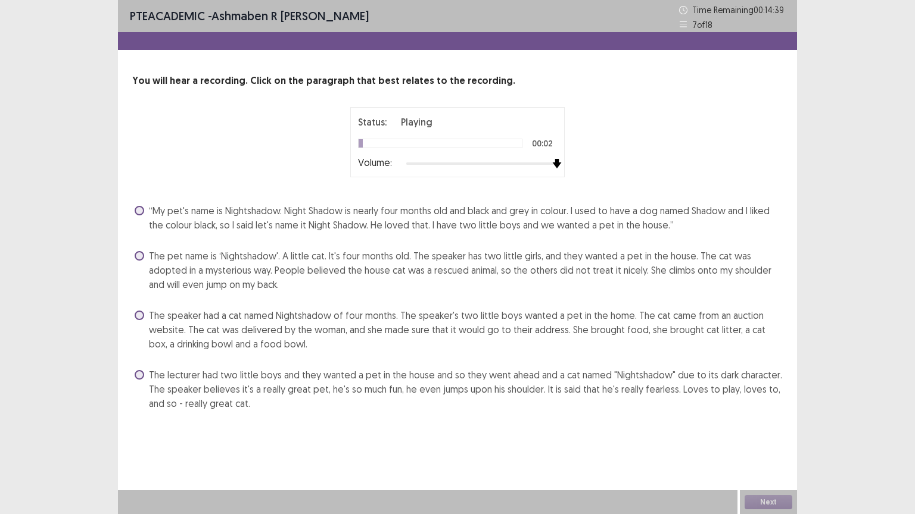
click at [555, 162] on div at bounding box center [481, 164] width 151 height 10
click at [140, 374] on span at bounding box center [140, 375] width 10 height 10
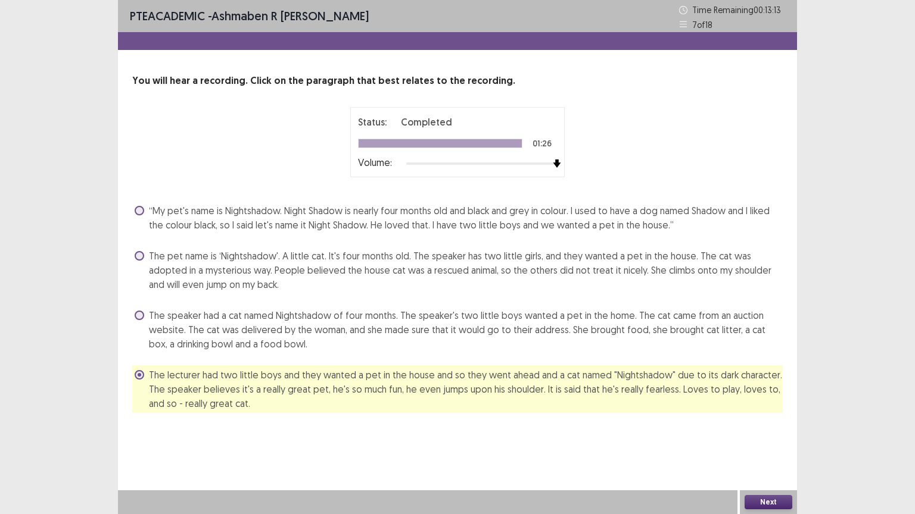
click at [760, 444] on button "Next" at bounding box center [768, 502] width 48 height 14
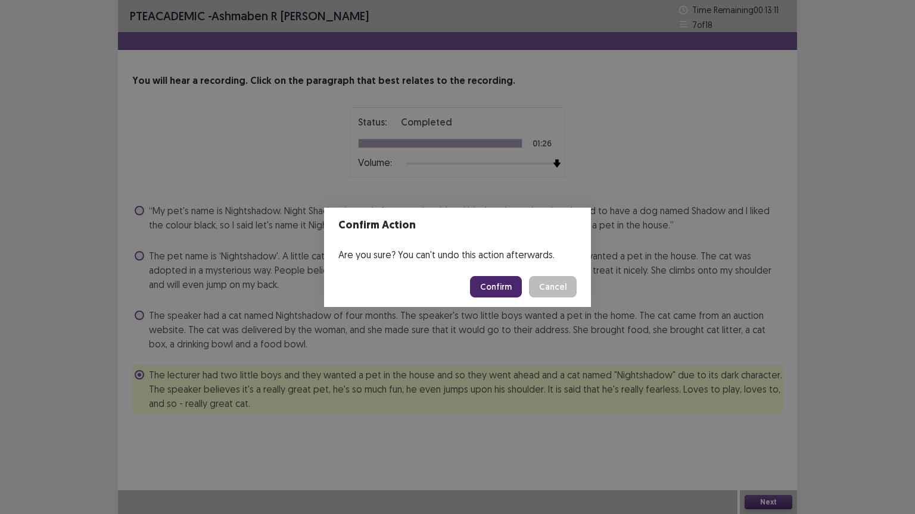
click at [498, 281] on button "Confirm" at bounding box center [496, 286] width 52 height 21
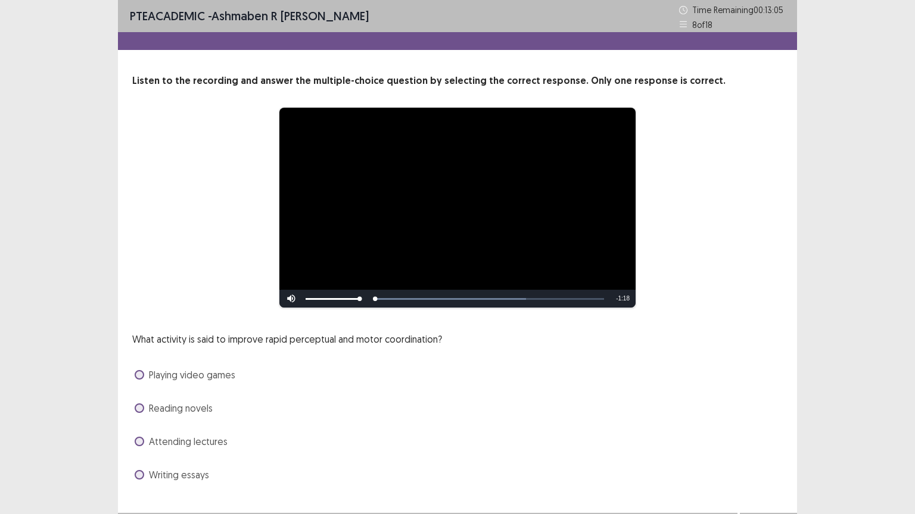
scroll to position [23, 0]
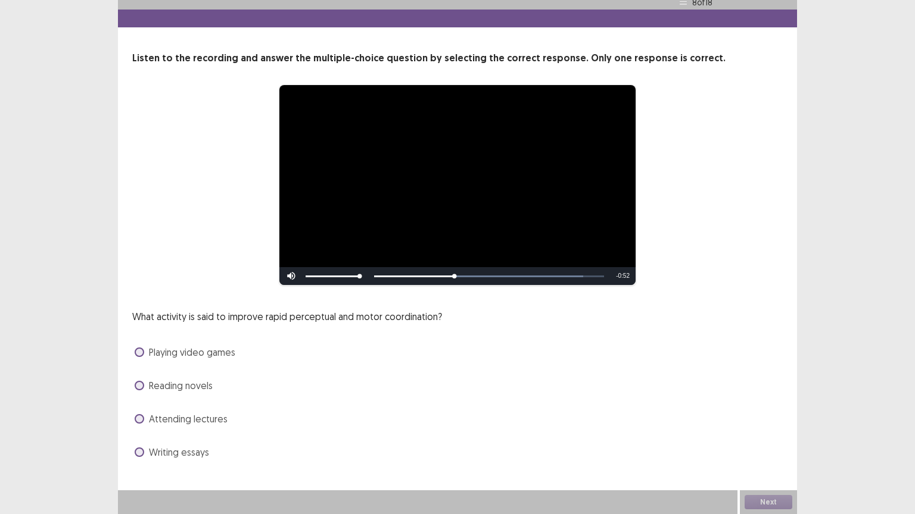
click at [141, 352] on span at bounding box center [140, 353] width 10 height 10
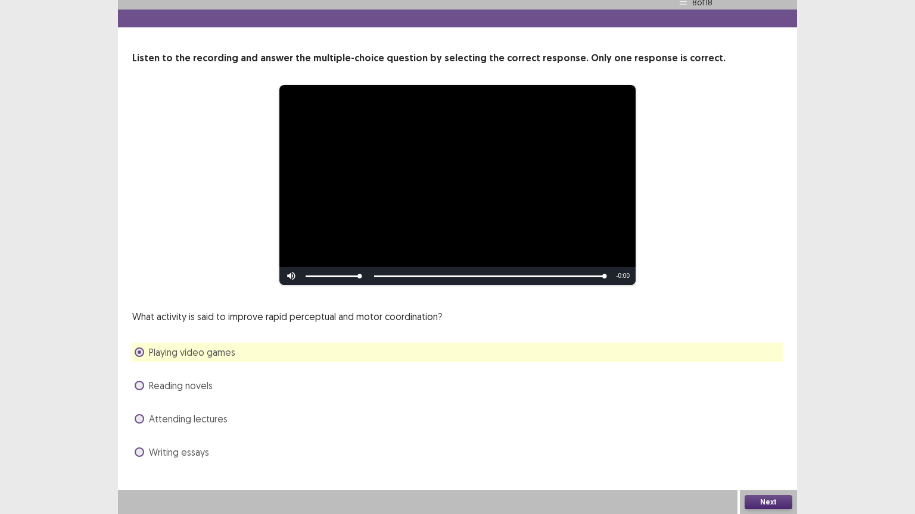
click at [773, 444] on button "Next" at bounding box center [768, 502] width 48 height 14
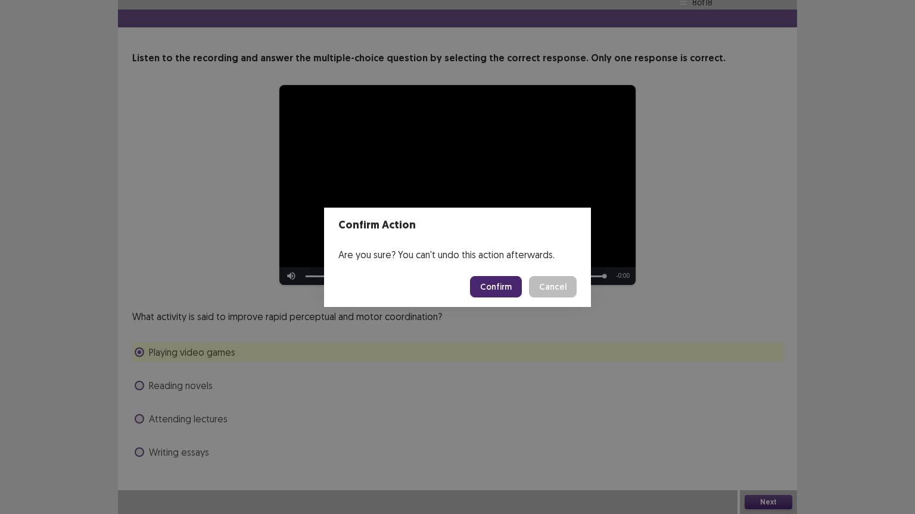
click at [494, 288] on button "Confirm" at bounding box center [496, 286] width 52 height 21
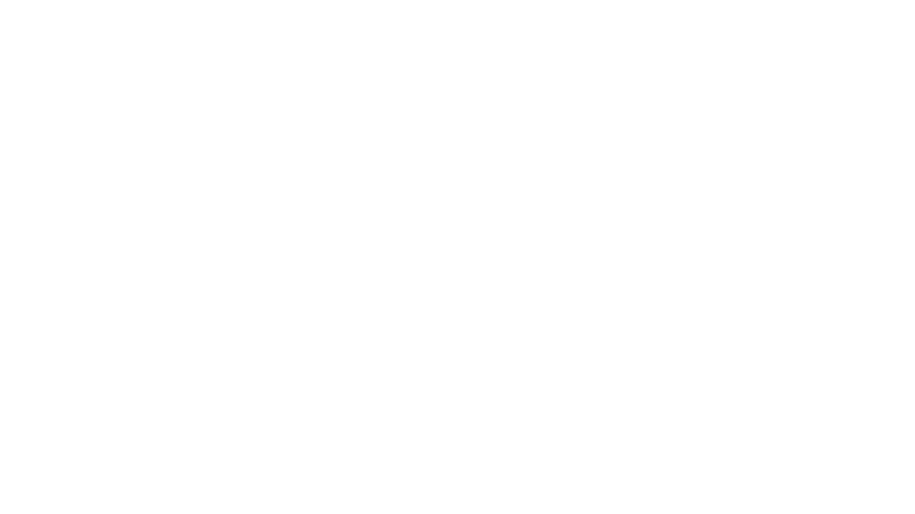
scroll to position [0, 0]
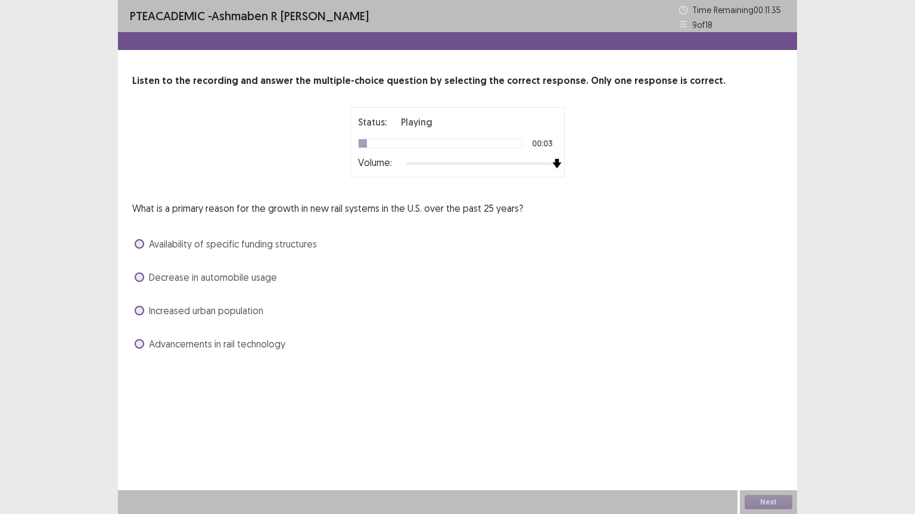
click at [554, 165] on div at bounding box center [481, 164] width 151 height 10
click at [142, 242] on span at bounding box center [140, 244] width 10 height 10
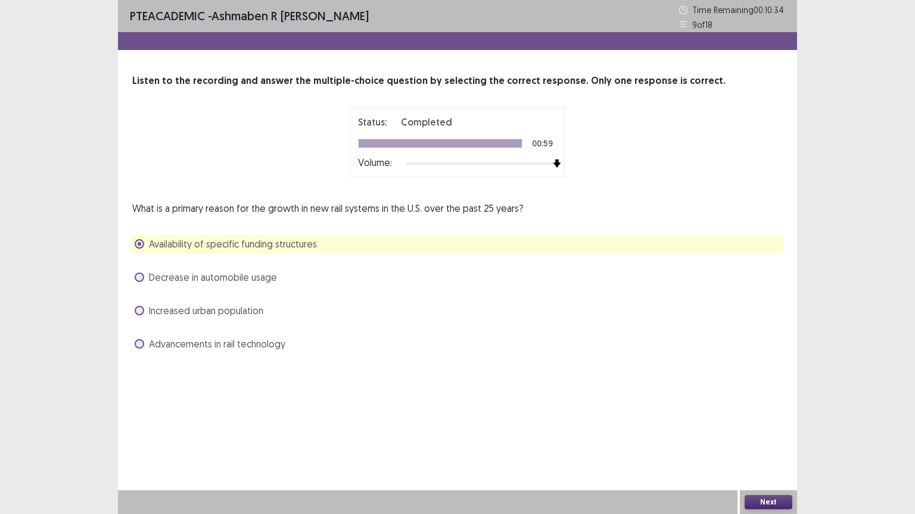
click at [755, 444] on button "Next" at bounding box center [768, 502] width 48 height 14
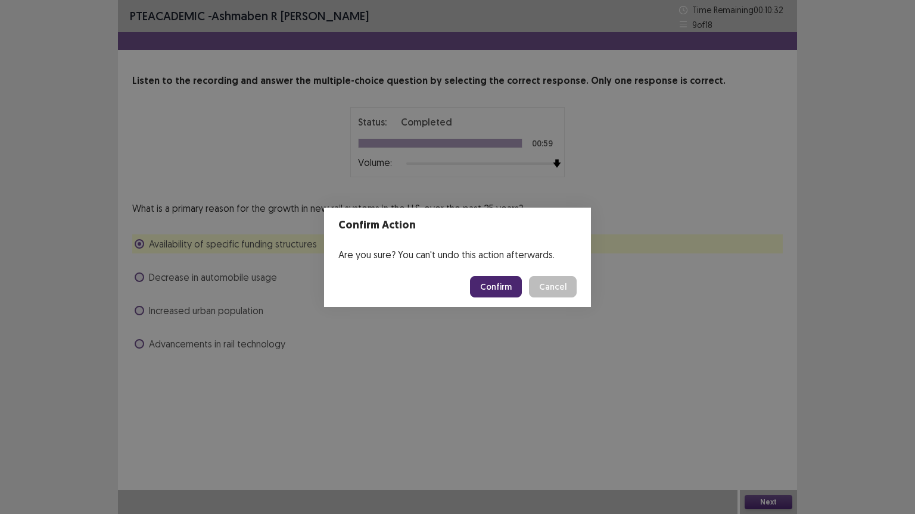
click at [491, 282] on button "Confirm" at bounding box center [496, 286] width 52 height 21
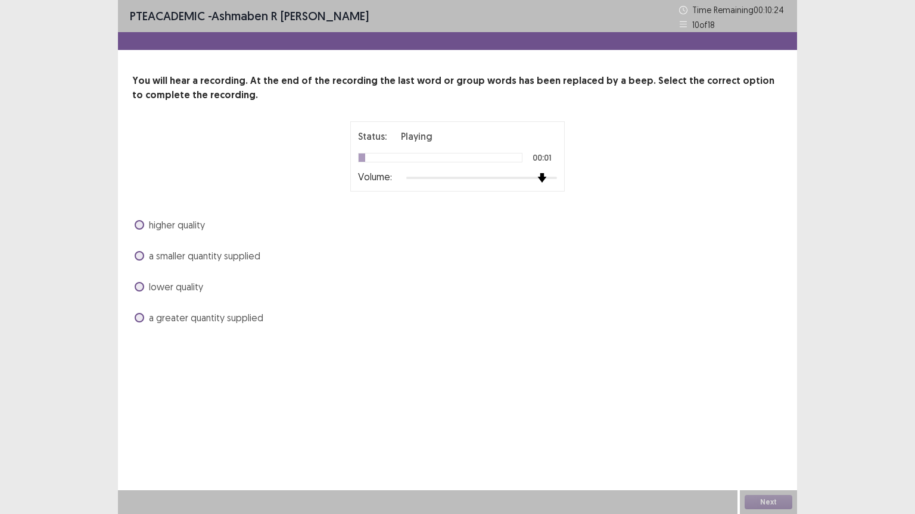
click at [547, 176] on div at bounding box center [481, 178] width 151 height 10
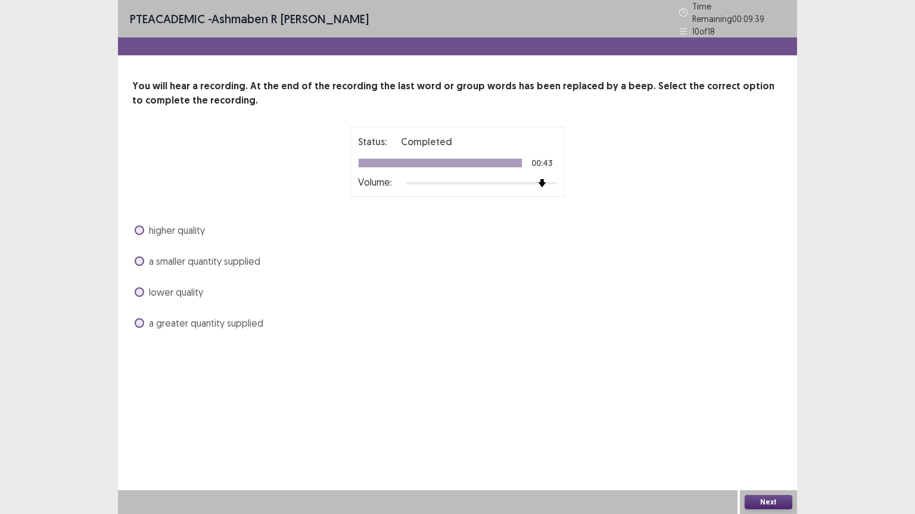
click at [138, 319] on span at bounding box center [140, 324] width 10 height 10
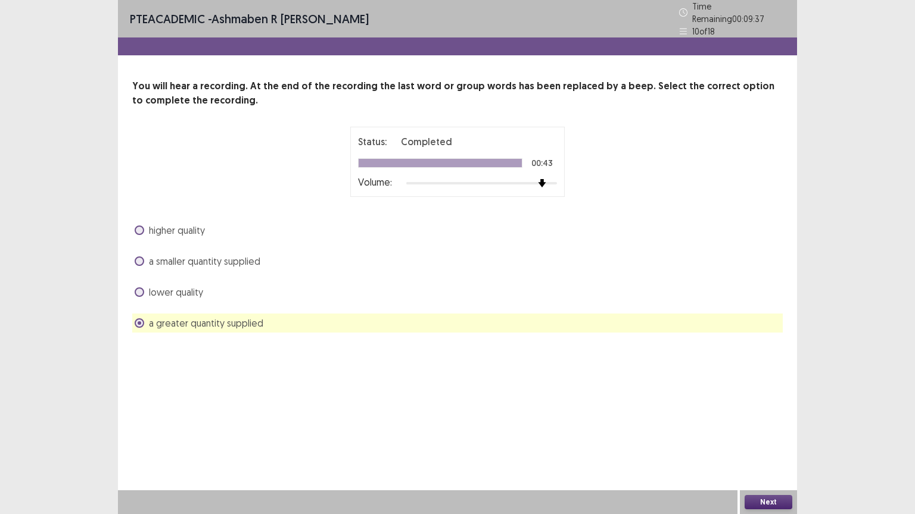
click at [756, 444] on button "Next" at bounding box center [768, 502] width 48 height 14
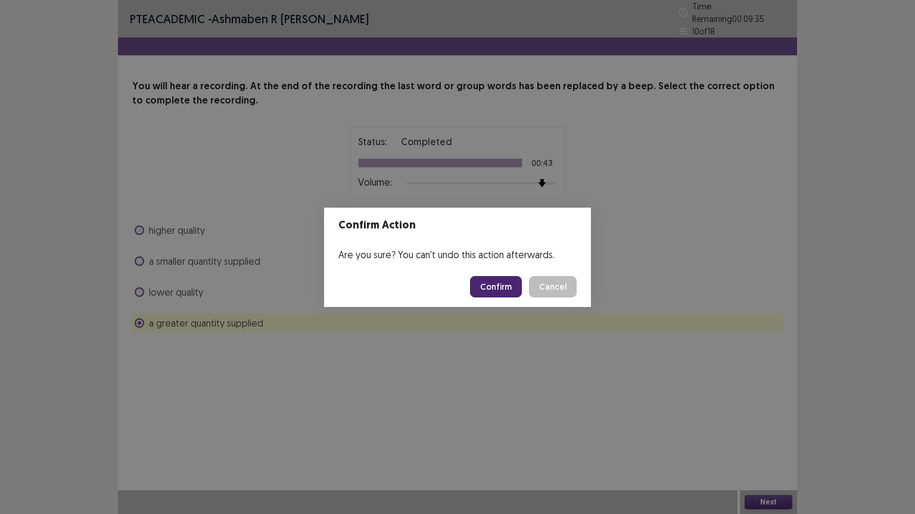
click at [488, 283] on button "Confirm" at bounding box center [496, 286] width 52 height 21
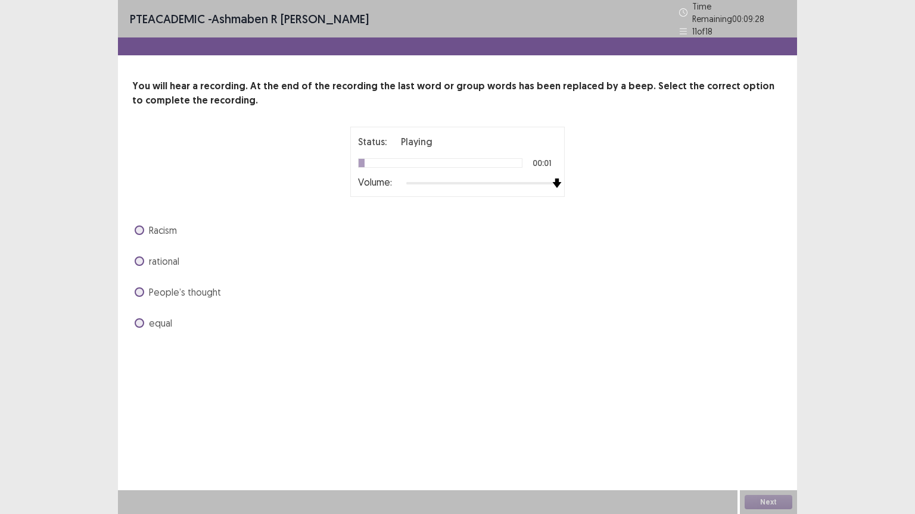
click at [551, 179] on div at bounding box center [481, 184] width 151 height 10
click at [138, 319] on span at bounding box center [140, 324] width 10 height 10
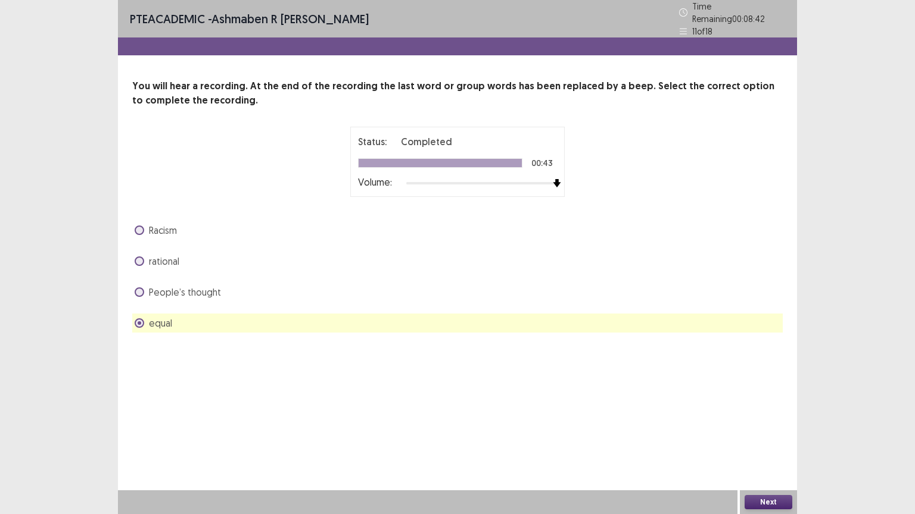
click at [756, 444] on button "Next" at bounding box center [768, 502] width 48 height 14
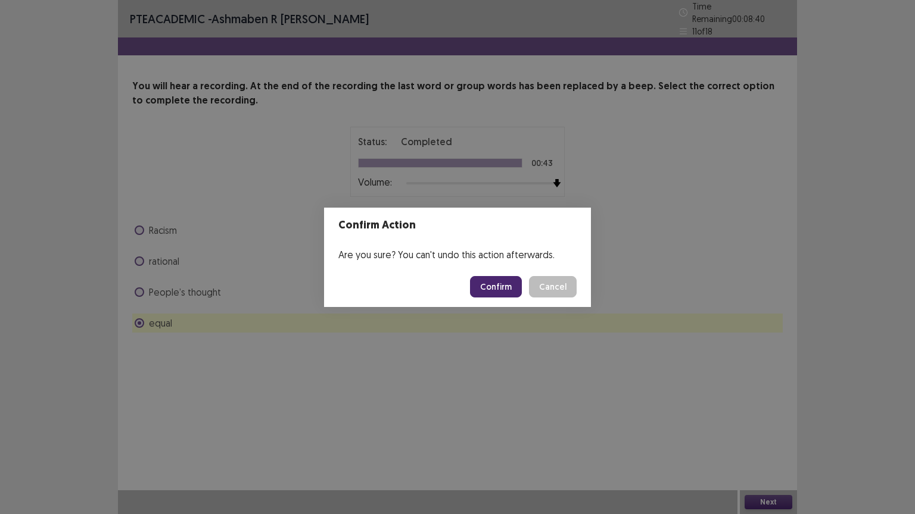
click at [498, 285] on button "Confirm" at bounding box center [496, 286] width 52 height 21
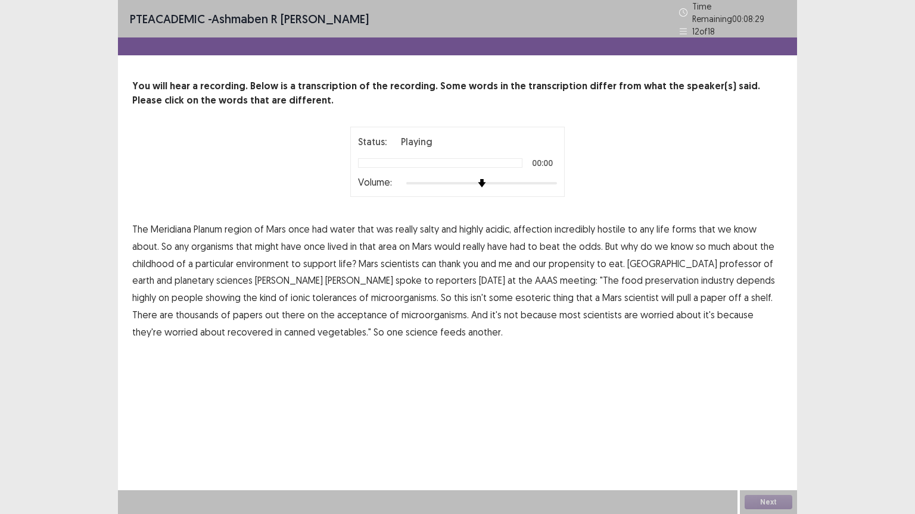
click at [551, 179] on div at bounding box center [481, 184] width 151 height 10
click at [536, 222] on span "affection" at bounding box center [532, 229] width 39 height 14
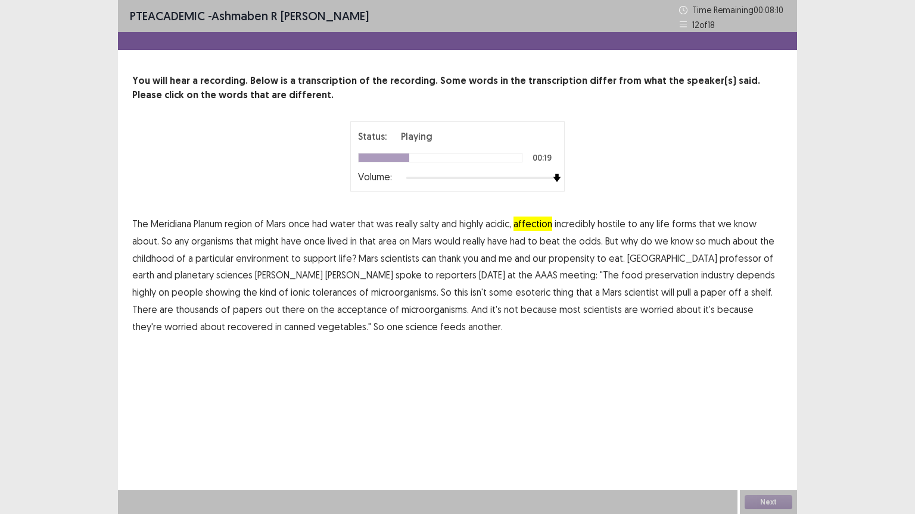
click at [158, 255] on span "childhood" at bounding box center [153, 258] width 42 height 14
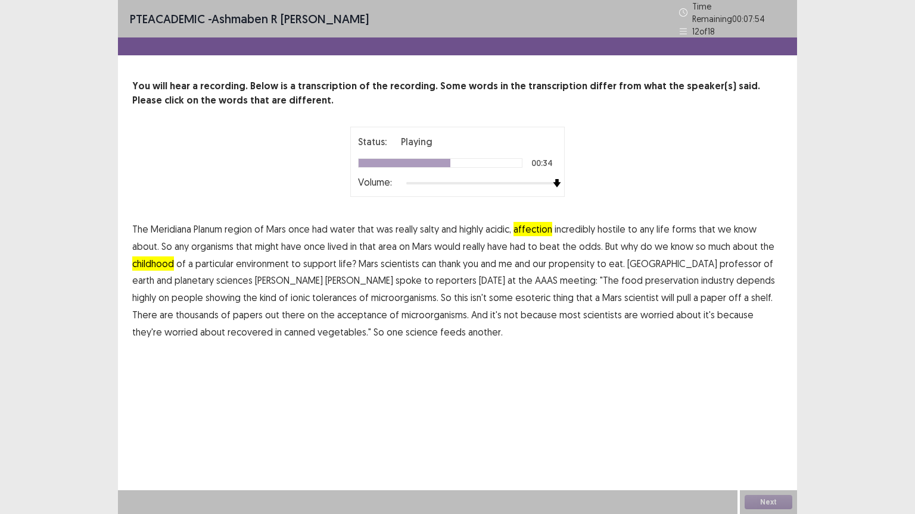
click at [241, 291] on span "showing" at bounding box center [222, 298] width 35 height 14
click at [337, 314] on span "acceptance" at bounding box center [362, 315] width 50 height 14
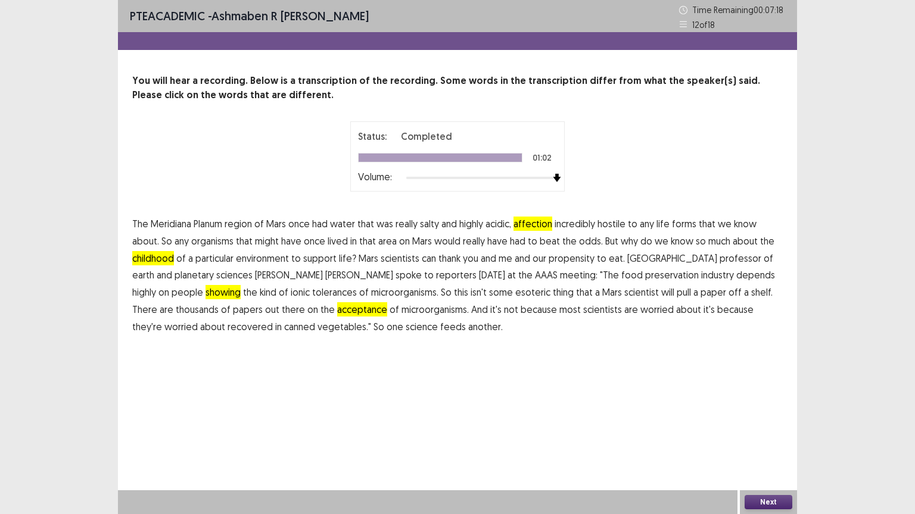
click at [750, 444] on button "Next" at bounding box center [768, 502] width 48 height 14
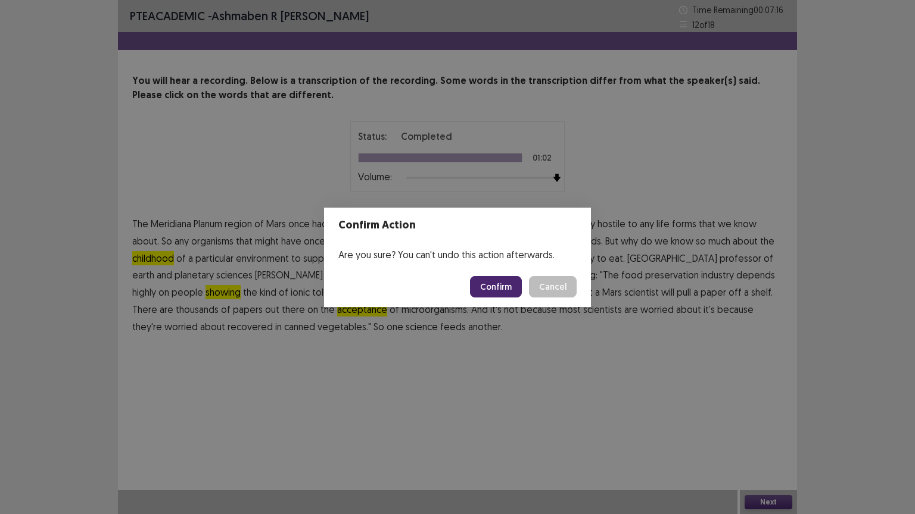
click at [494, 286] on button "Confirm" at bounding box center [496, 286] width 52 height 21
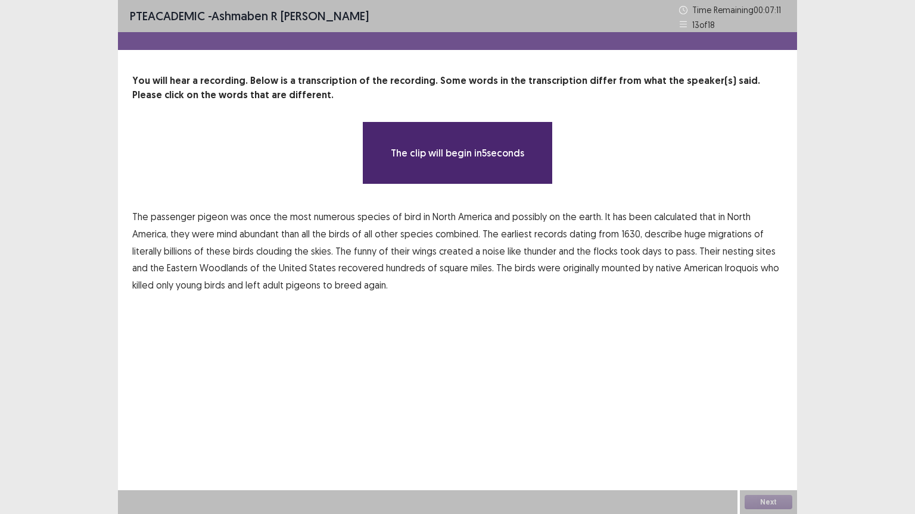
drag, startPoint x: 494, startPoint y: 286, endPoint x: 548, endPoint y: 160, distance: 136.6
click at [548, 160] on div "You will hear a recording. Below is a transcription of the recording. Some word…" at bounding box center [457, 184] width 679 height 220
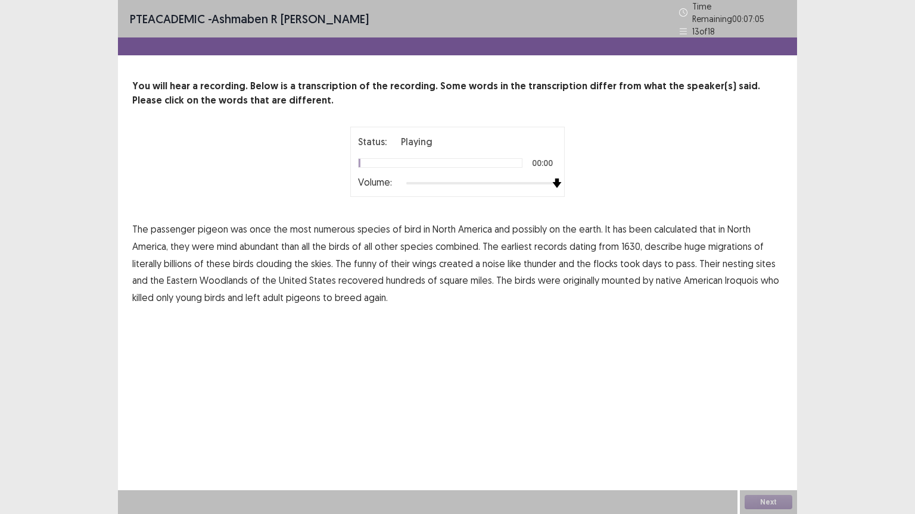
click at [550, 179] on div at bounding box center [481, 184] width 151 height 10
click at [229, 242] on span "mind" at bounding box center [227, 246] width 20 height 14
click at [360, 257] on span "funny" at bounding box center [365, 264] width 23 height 14
click at [651, 260] on span "days" at bounding box center [652, 264] width 20 height 14
click at [607, 273] on span "mounted" at bounding box center [620, 280] width 39 height 14
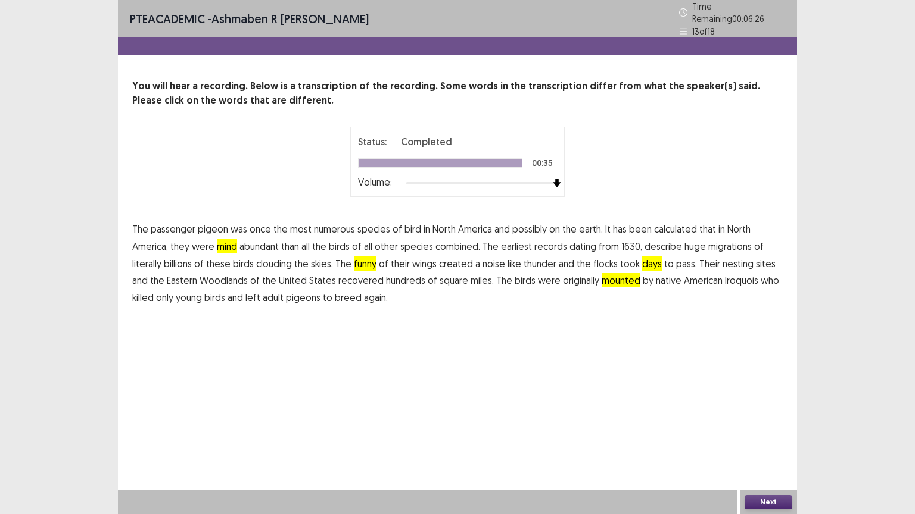
click at [757, 444] on button "Next" at bounding box center [768, 502] width 48 height 14
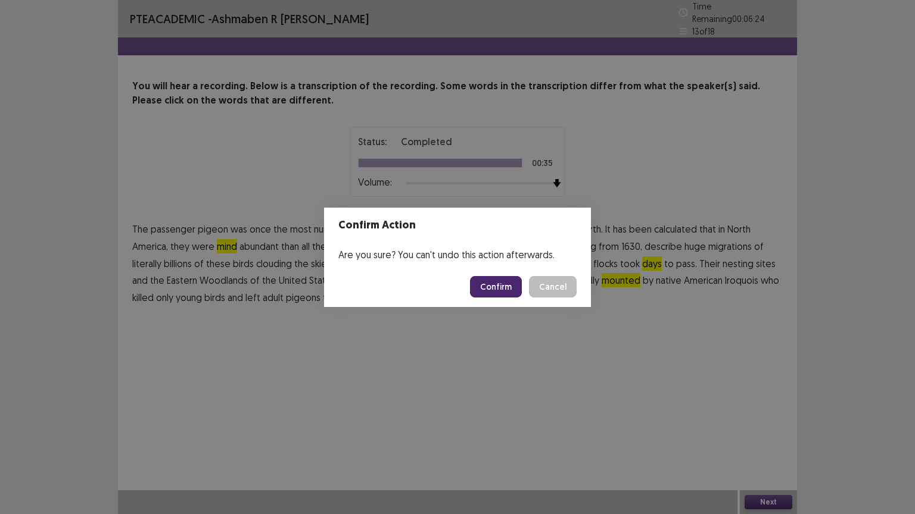
click at [488, 288] on button "Confirm" at bounding box center [496, 286] width 52 height 21
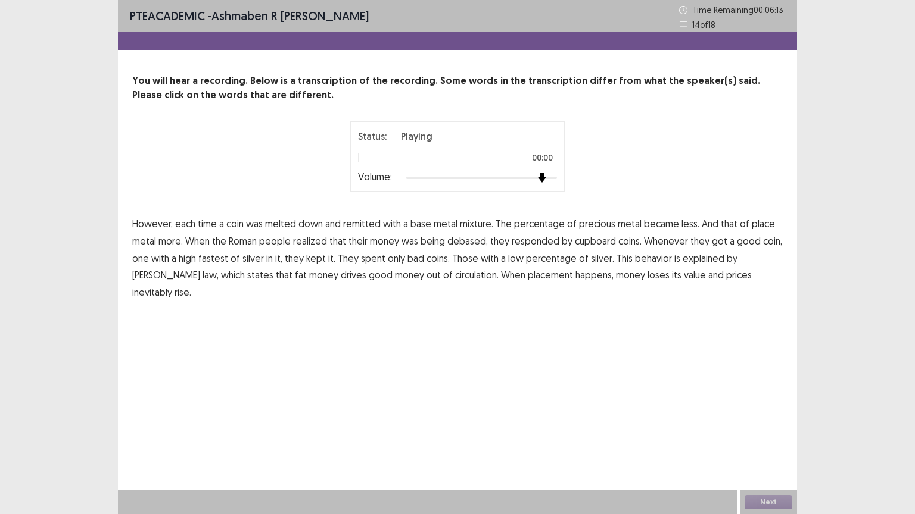
click at [548, 177] on div at bounding box center [481, 178] width 151 height 2
click at [753, 223] on span "place" at bounding box center [762, 224] width 23 height 14
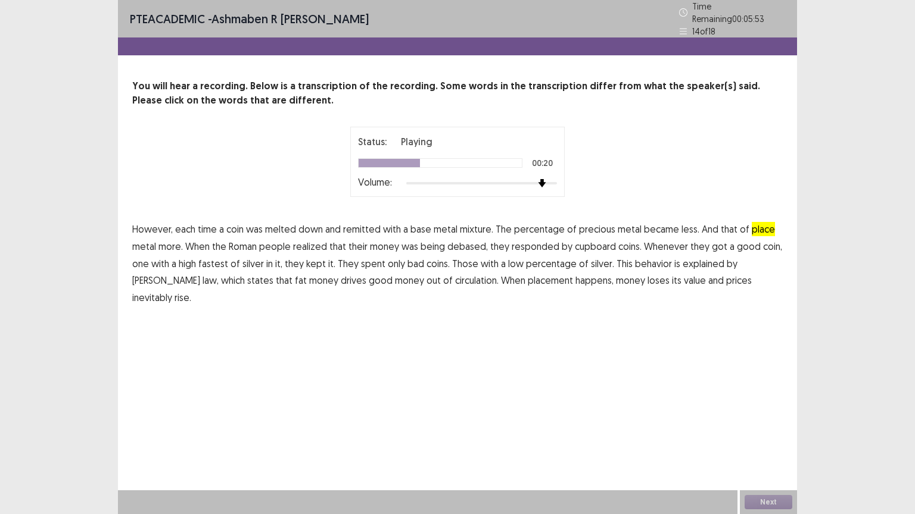
click at [589, 244] on span "cupboard" at bounding box center [595, 246] width 41 height 14
click at [210, 261] on span "fastest" at bounding box center [213, 264] width 30 height 14
click at [295, 276] on span "fat" at bounding box center [301, 280] width 12 height 14
click at [528, 273] on span "placement" at bounding box center [550, 280] width 45 height 14
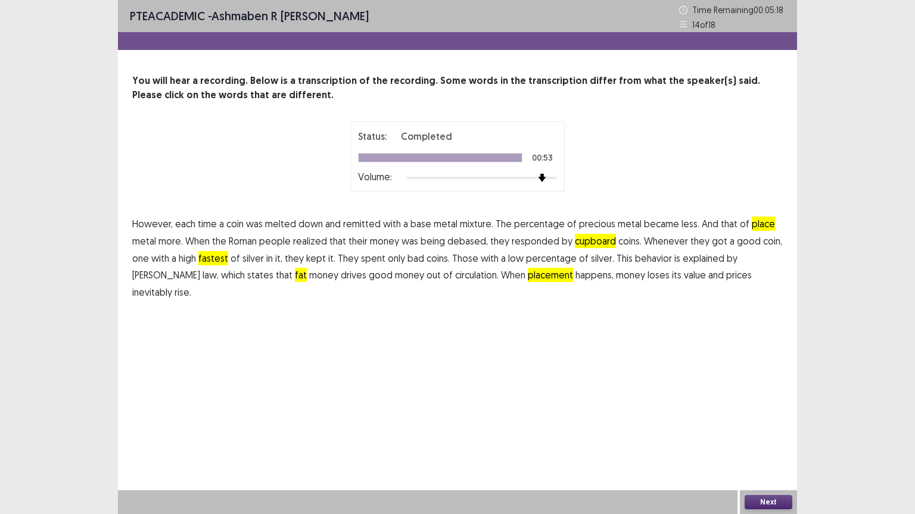
click at [759, 444] on button "Next" at bounding box center [768, 502] width 48 height 14
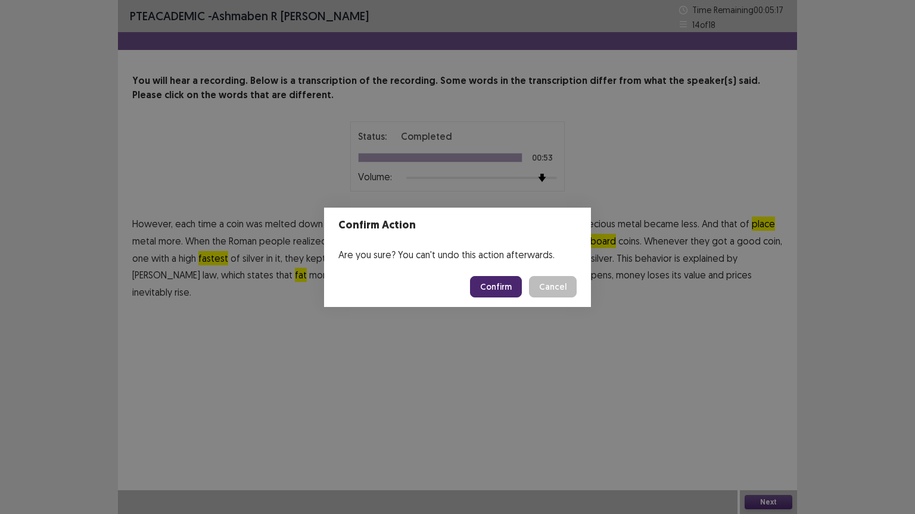
click at [482, 281] on button "Confirm" at bounding box center [496, 286] width 52 height 21
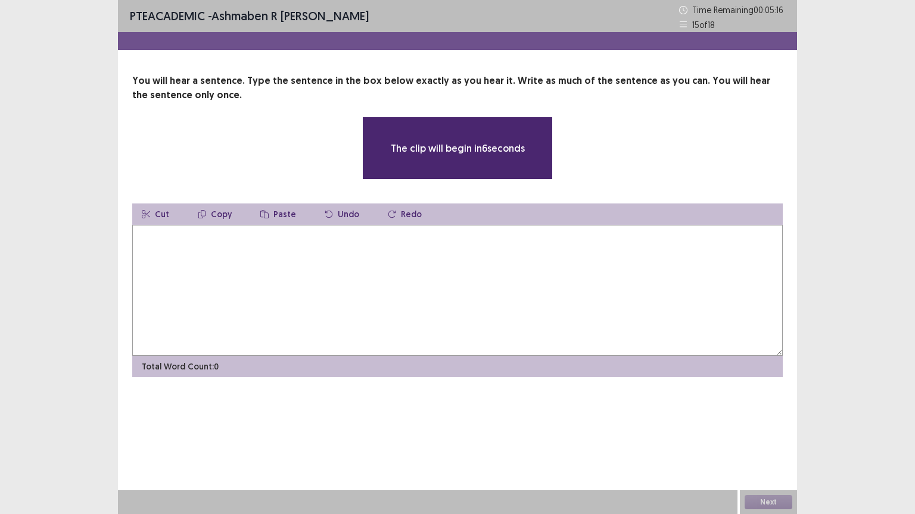
click at [426, 314] on textarea at bounding box center [457, 290] width 650 height 131
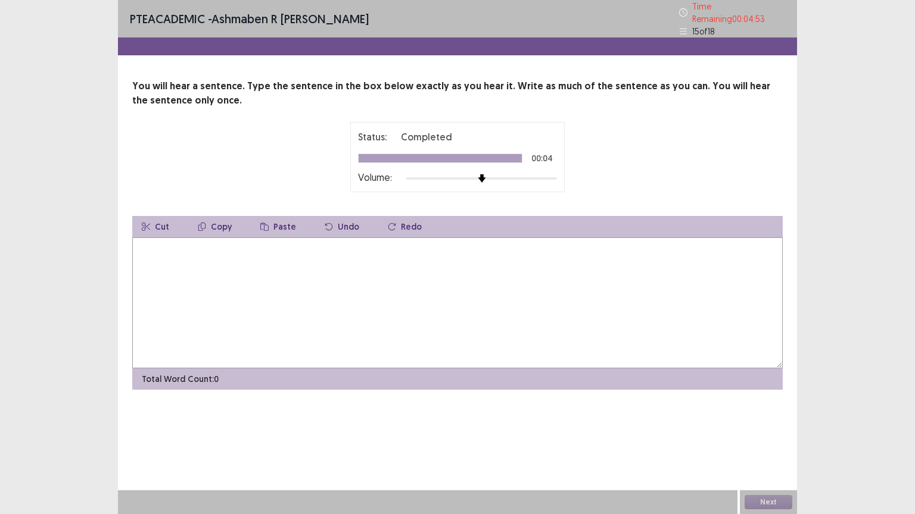
click at [378, 301] on textarea at bounding box center [457, 303] width 650 height 131
click at [241, 245] on textarea "**********" at bounding box center [457, 303] width 650 height 131
click at [332, 245] on textarea "**********" at bounding box center [457, 303] width 650 height 131
click at [193, 244] on textarea "**********" at bounding box center [457, 303] width 650 height 131
type textarea "**********"
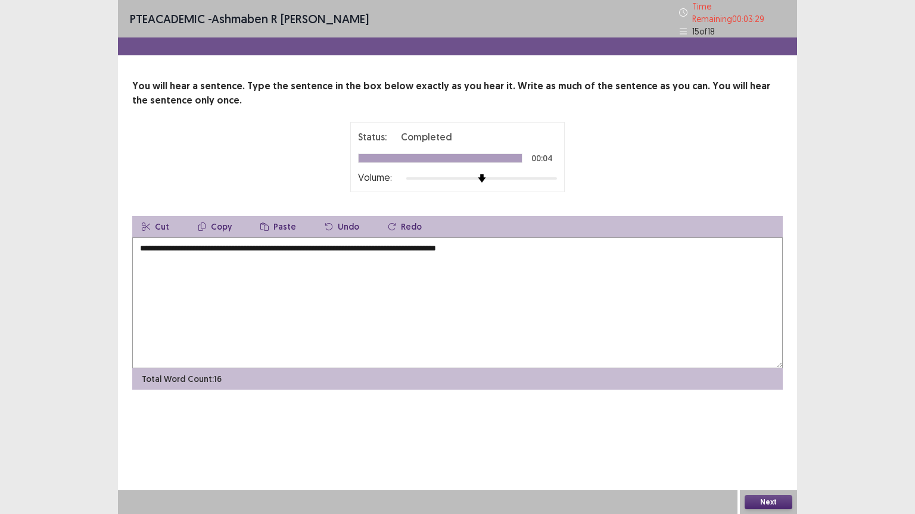
click at [757, 444] on button "Next" at bounding box center [768, 502] width 48 height 14
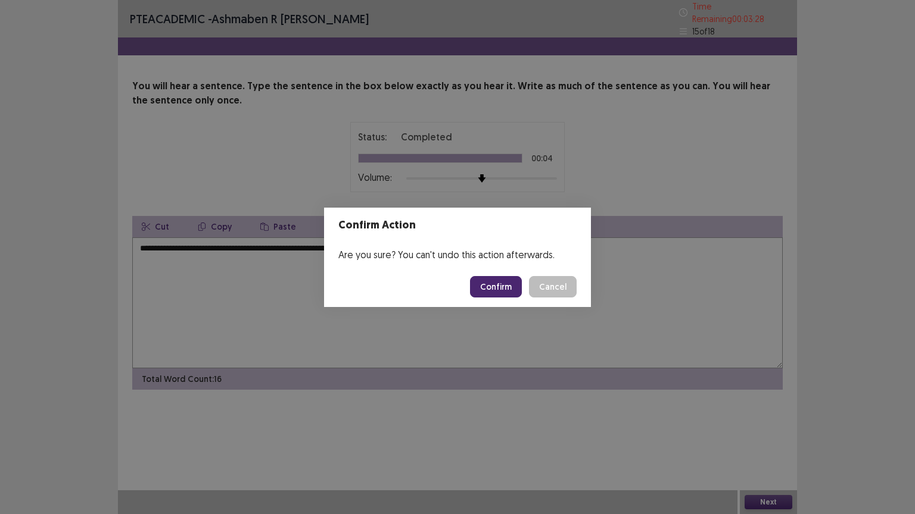
click at [494, 288] on button "Confirm" at bounding box center [496, 286] width 52 height 21
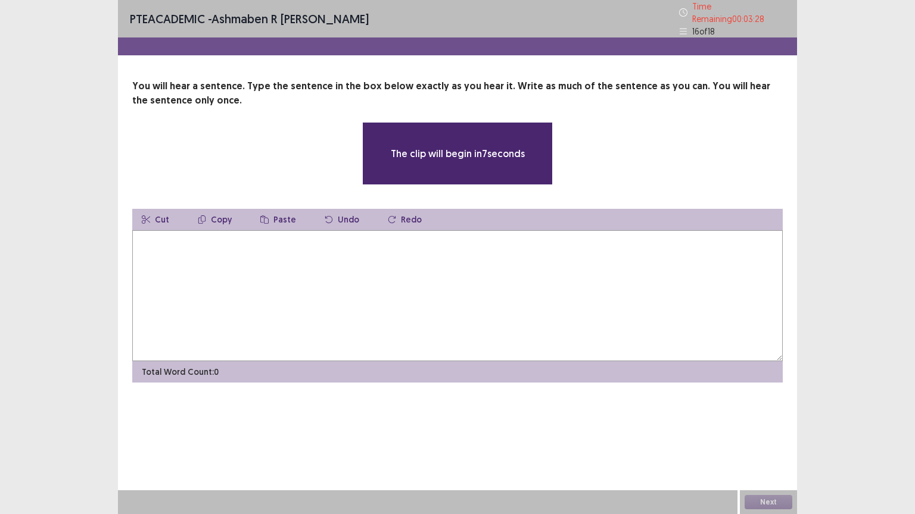
click at [494, 288] on textarea at bounding box center [457, 295] width 650 height 131
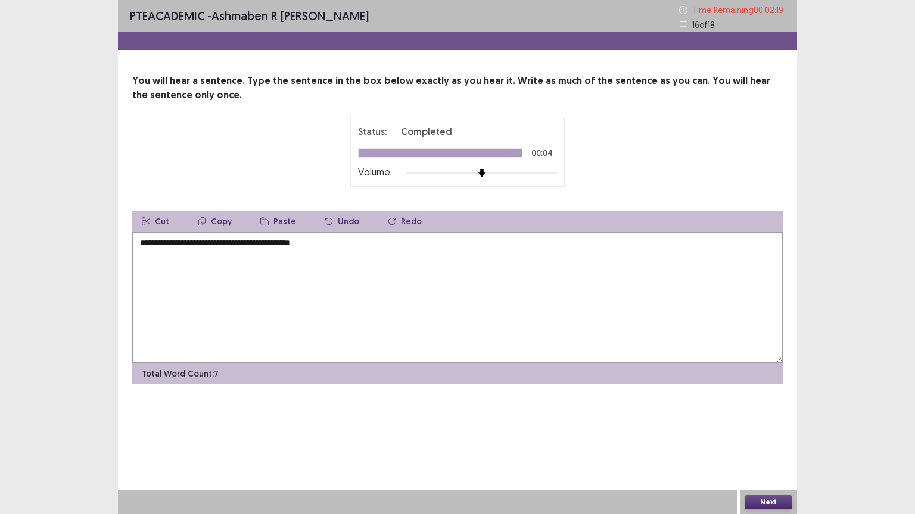
click at [270, 246] on textarea "**********" at bounding box center [457, 297] width 650 height 131
click at [356, 250] on textarea "**********" at bounding box center [457, 297] width 650 height 131
click at [471, 248] on textarea "**********" at bounding box center [457, 297] width 650 height 131
type textarea "**********"
click at [760, 444] on button "Next" at bounding box center [768, 502] width 48 height 14
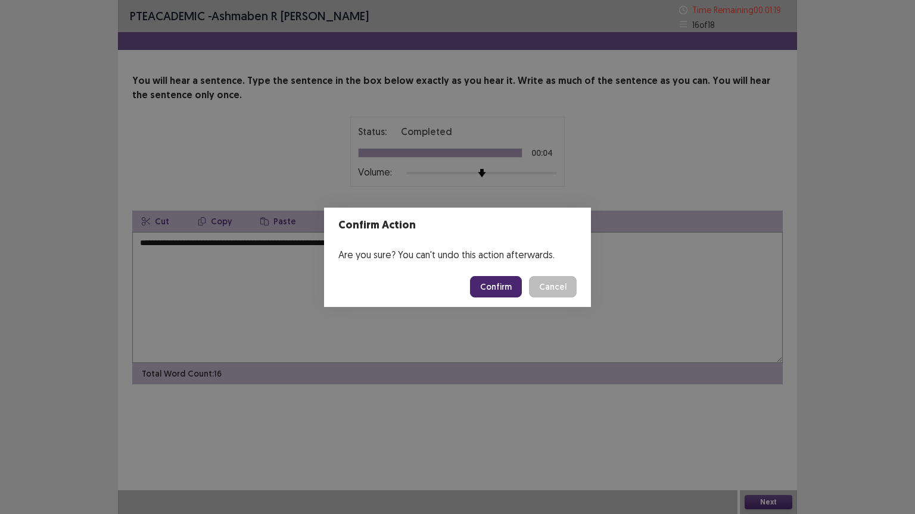
click at [492, 289] on button "Confirm" at bounding box center [496, 286] width 52 height 21
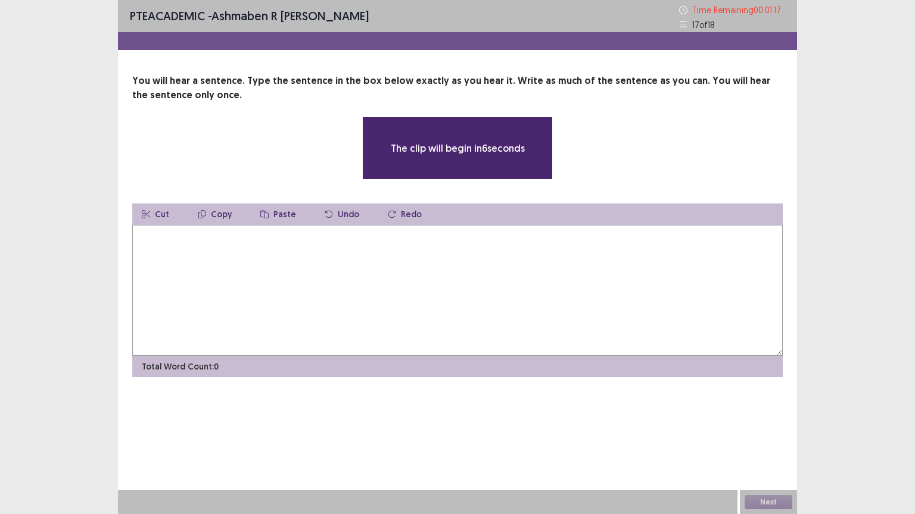
click at [492, 289] on textarea at bounding box center [457, 290] width 650 height 131
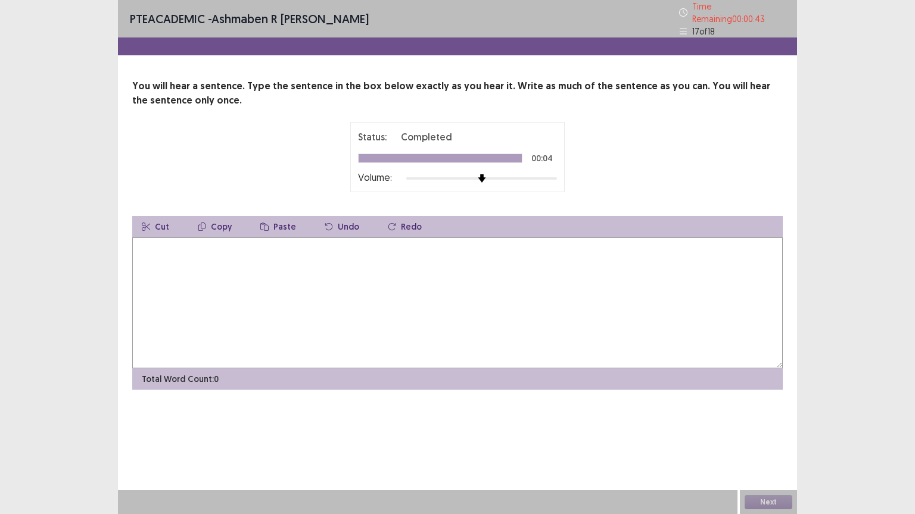
click at [401, 274] on textarea at bounding box center [457, 303] width 650 height 131
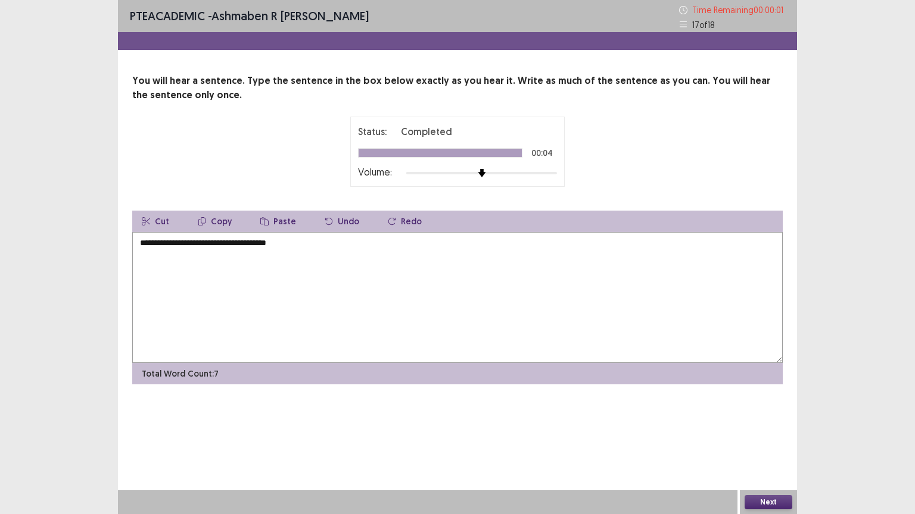
type textarea "**********"
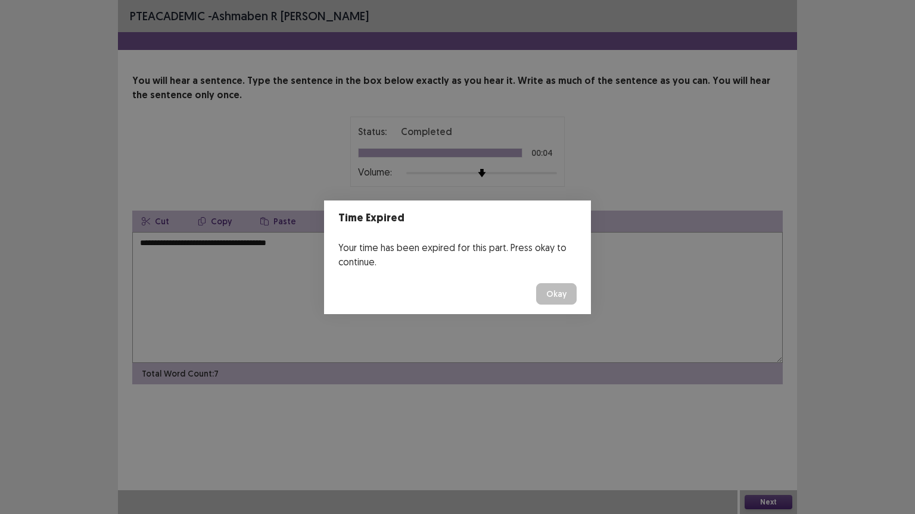
click at [561, 291] on button "Okay" at bounding box center [556, 293] width 40 height 21
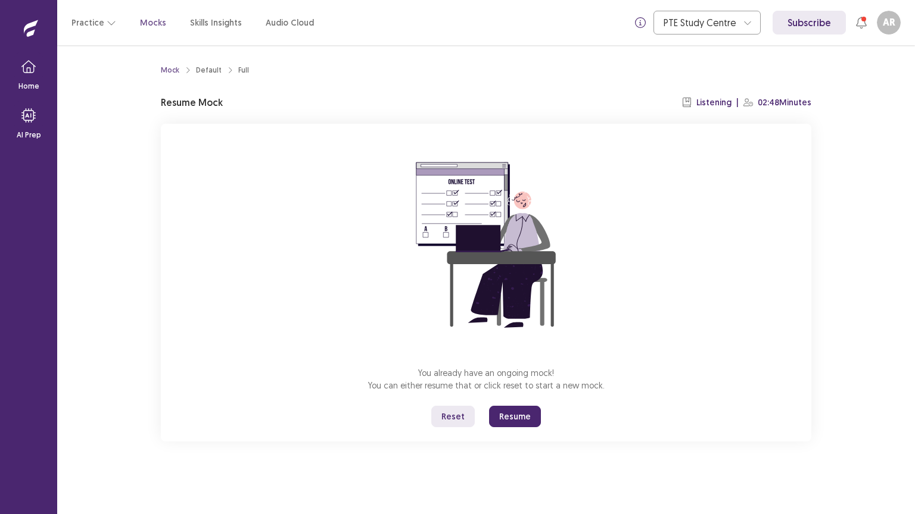
click at [506, 406] on button "Resume" at bounding box center [515, 416] width 52 height 21
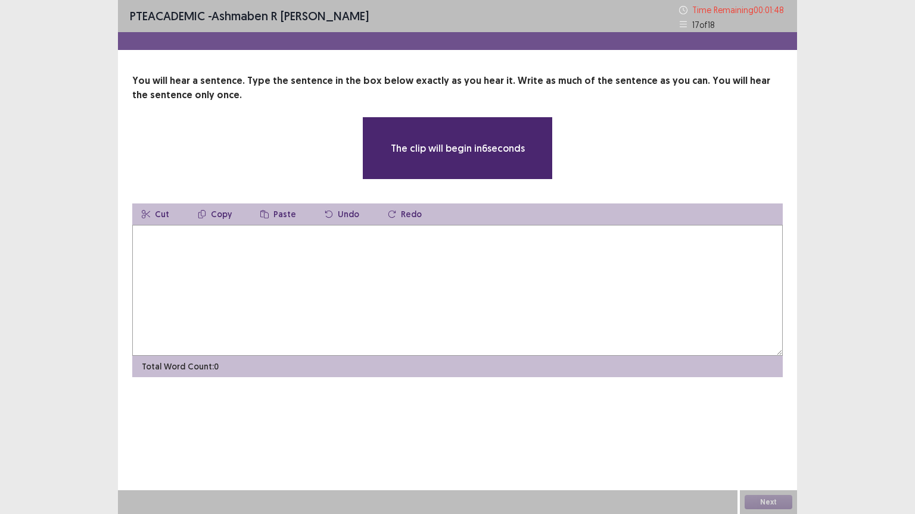
click at [500, 317] on textarea at bounding box center [457, 290] width 650 height 131
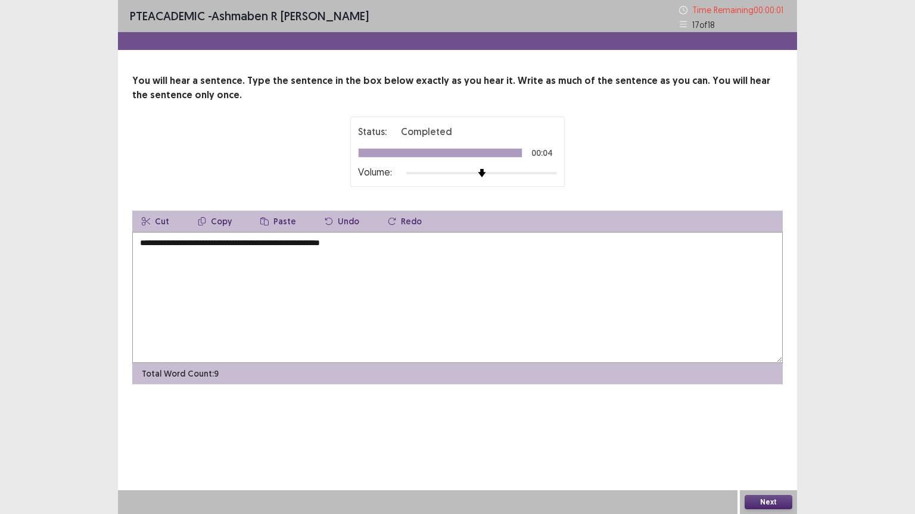
type textarea "**********"
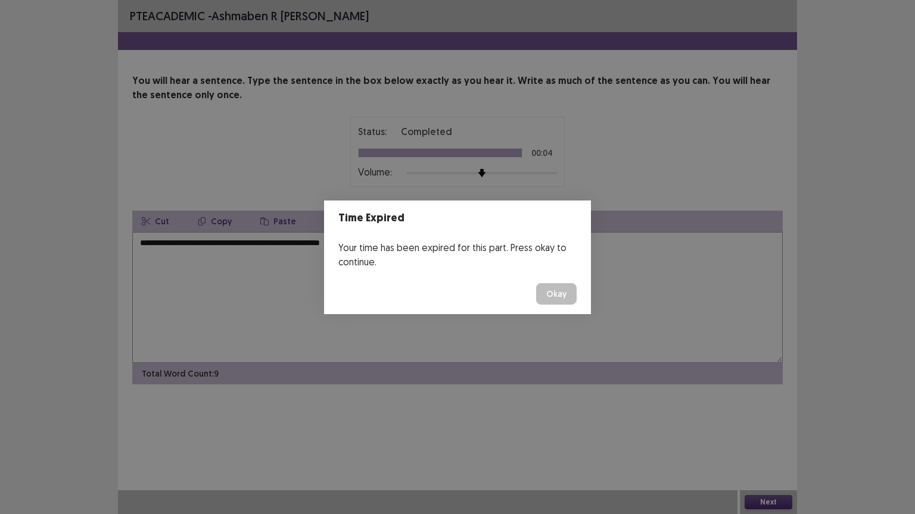
click at [558, 294] on button "Okay" at bounding box center [556, 293] width 40 height 21
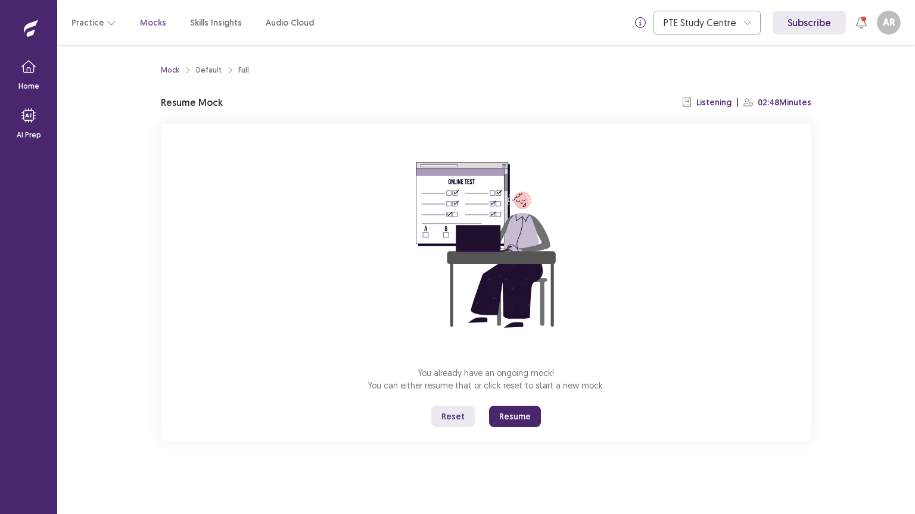
click at [507, 415] on button "Resume" at bounding box center [515, 416] width 52 height 21
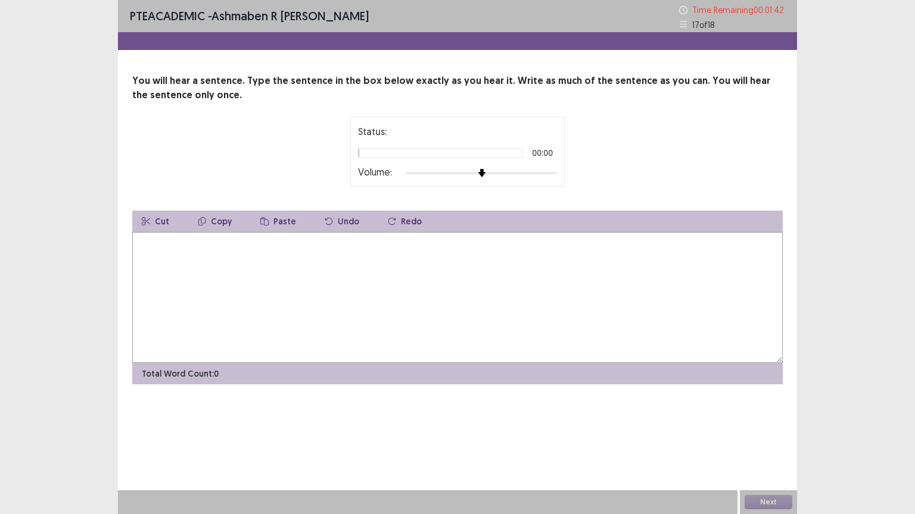
click at [464, 288] on textarea at bounding box center [457, 297] width 650 height 131
click at [551, 172] on div at bounding box center [481, 174] width 151 height 10
click at [475, 266] on textarea at bounding box center [457, 297] width 650 height 131
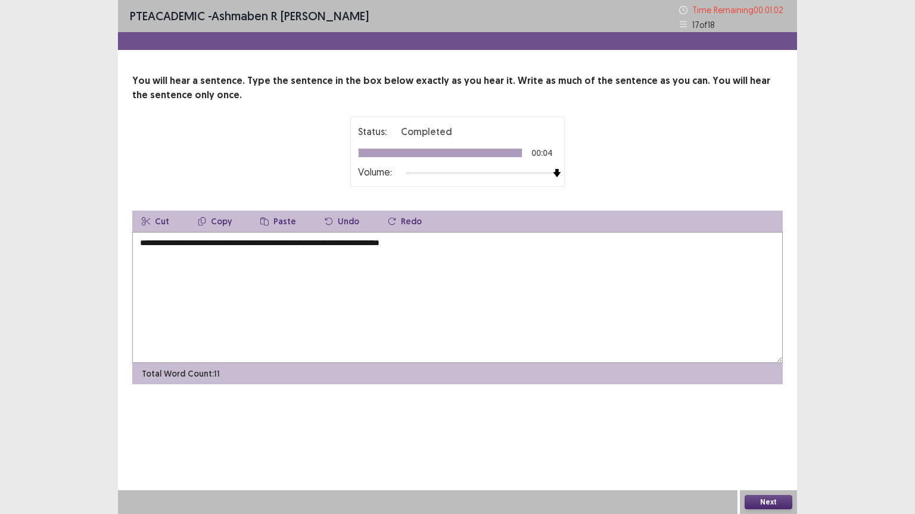
type textarea "**********"
click at [762, 444] on button "Next" at bounding box center [768, 502] width 48 height 14
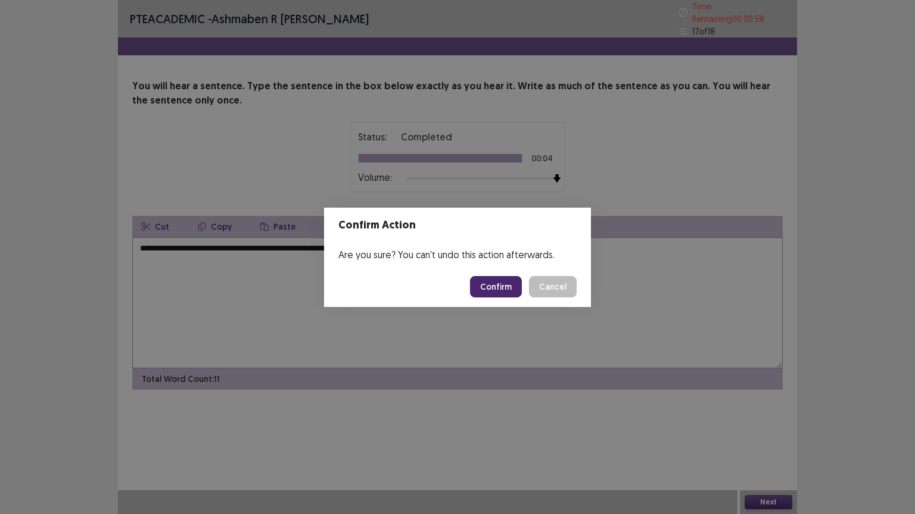
click at [496, 287] on button "Confirm" at bounding box center [496, 286] width 52 height 21
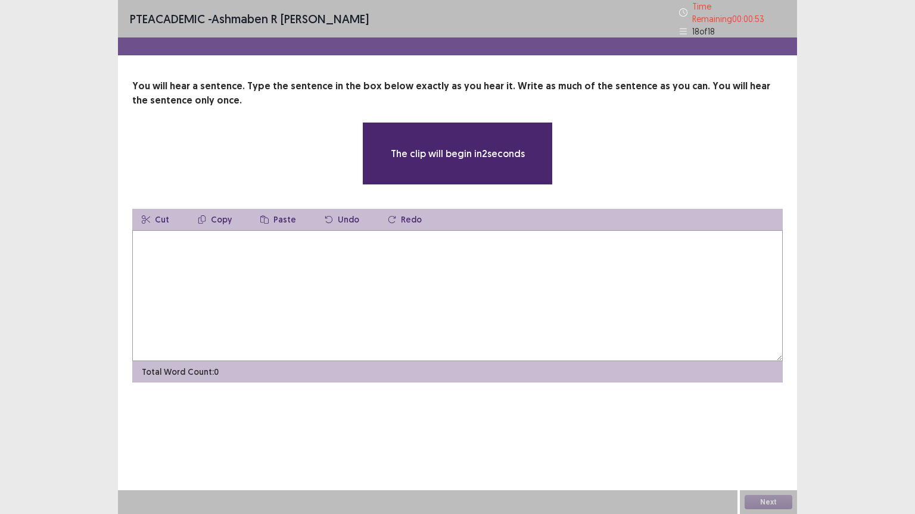
click at [496, 287] on textarea at bounding box center [457, 295] width 650 height 131
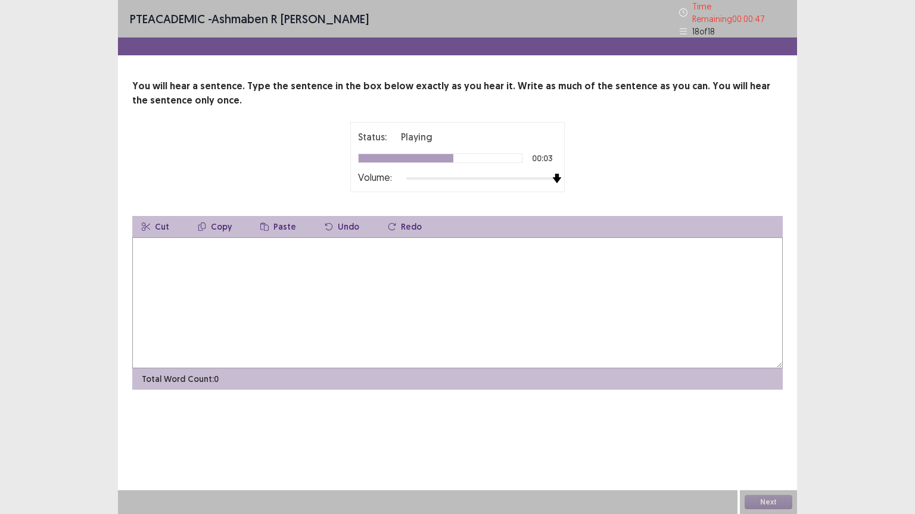
click at [555, 174] on div at bounding box center [481, 179] width 151 height 10
click at [486, 280] on textarea at bounding box center [457, 303] width 650 height 131
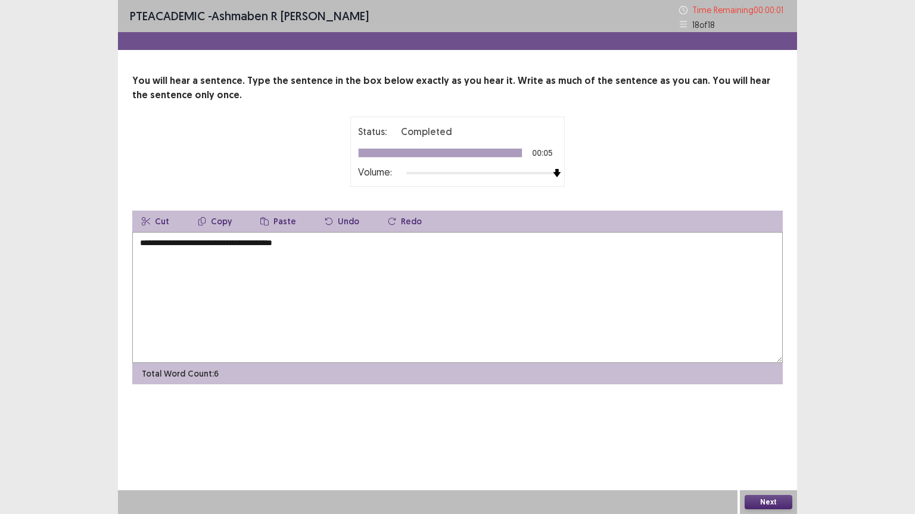
type textarea "**********"
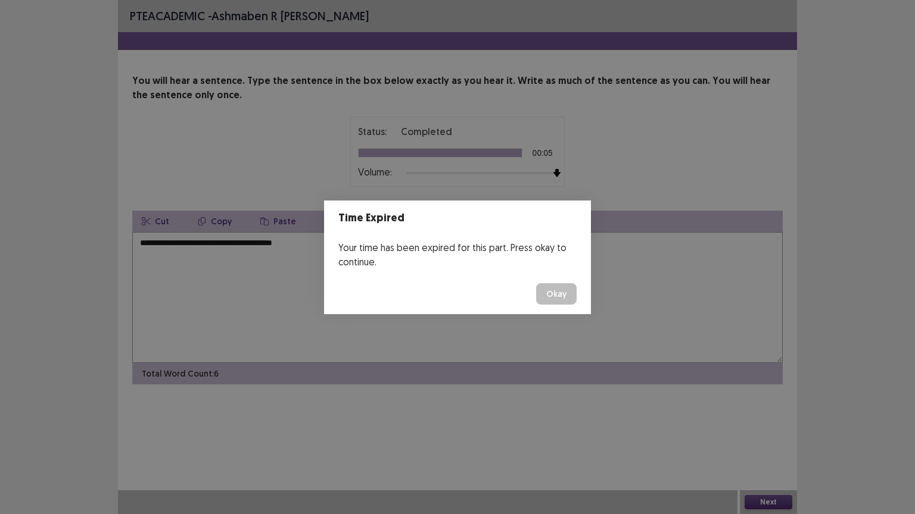
click at [553, 302] on button "Okay" at bounding box center [556, 293] width 40 height 21
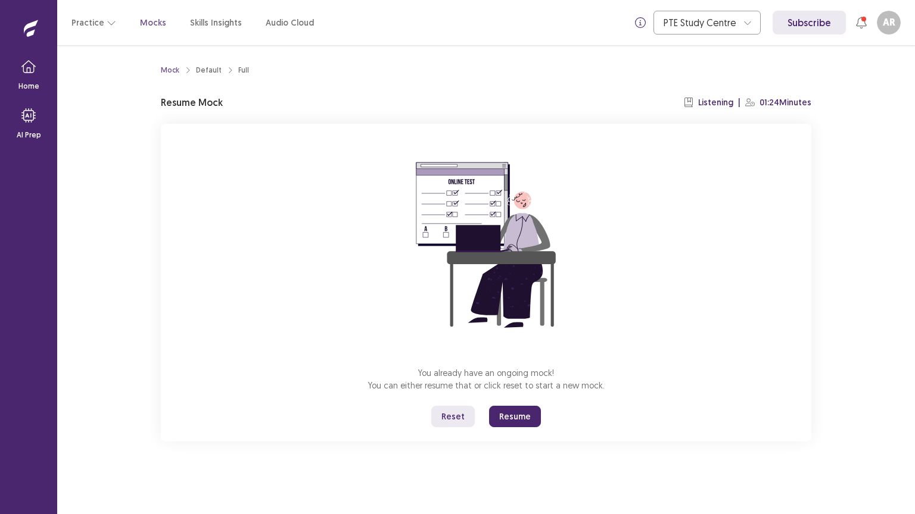
click at [519, 413] on button "Resume" at bounding box center [515, 416] width 52 height 21
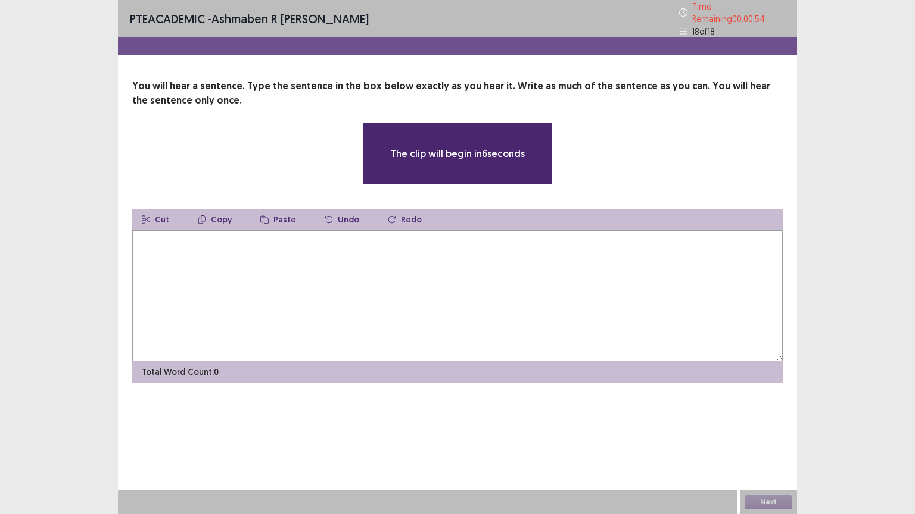
click at [495, 308] on textarea at bounding box center [457, 295] width 650 height 131
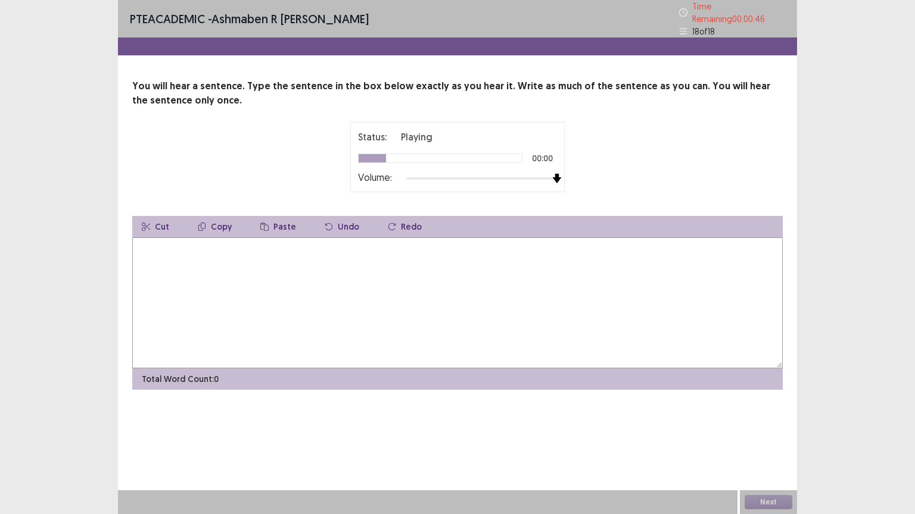
click at [552, 174] on div at bounding box center [481, 179] width 151 height 10
click at [319, 267] on textarea at bounding box center [457, 303] width 650 height 131
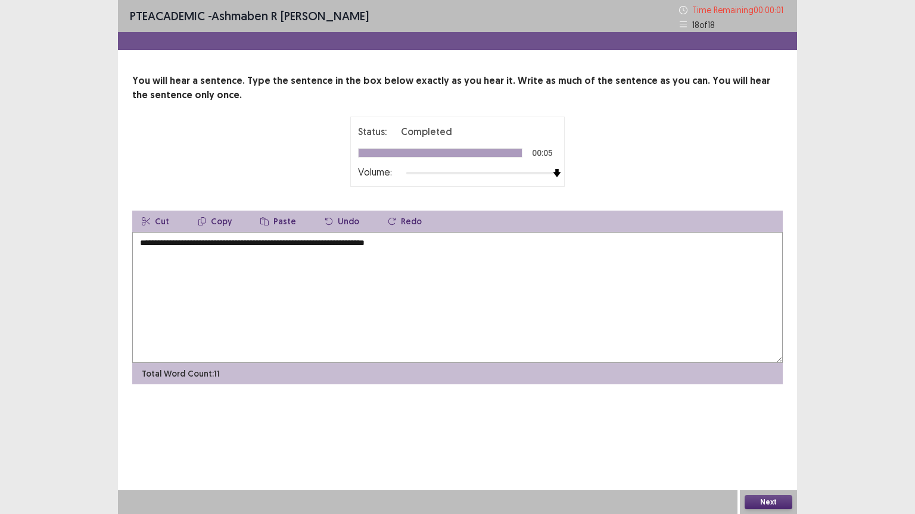
type textarea "**********"
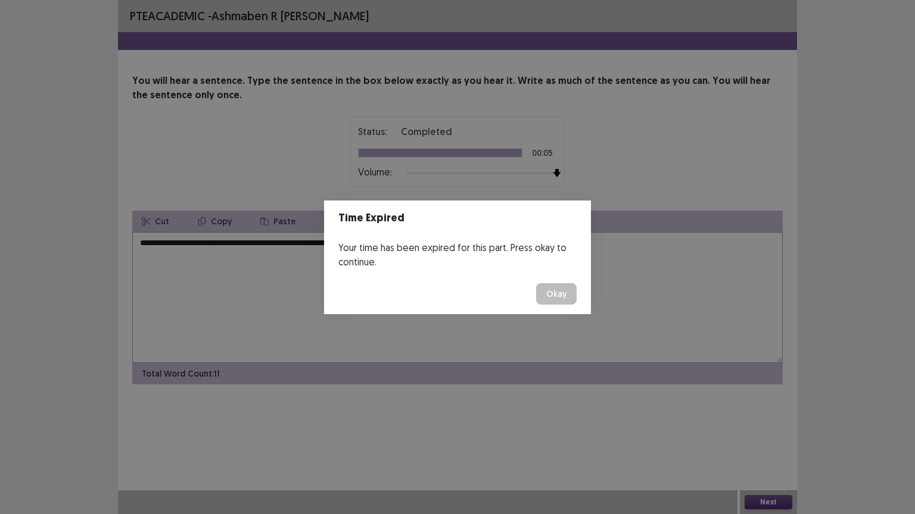
click at [551, 286] on button "Okay" at bounding box center [556, 293] width 40 height 21
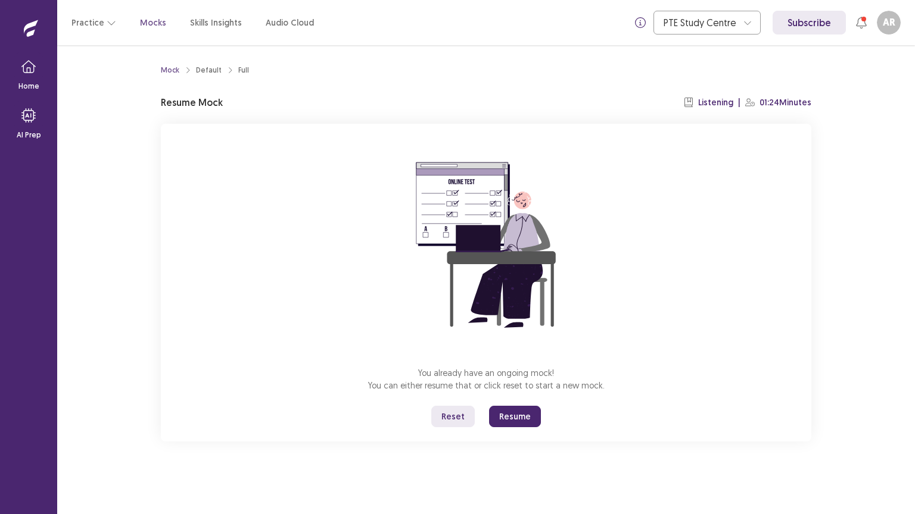
click at [509, 420] on button "Resume" at bounding box center [515, 416] width 52 height 21
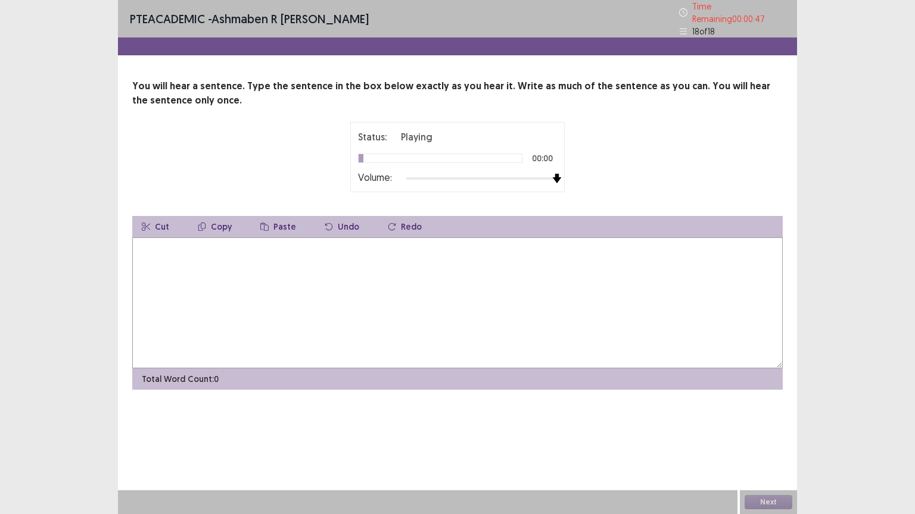
click at [553, 174] on div at bounding box center [481, 179] width 151 height 10
click at [398, 295] on textarea at bounding box center [457, 303] width 650 height 131
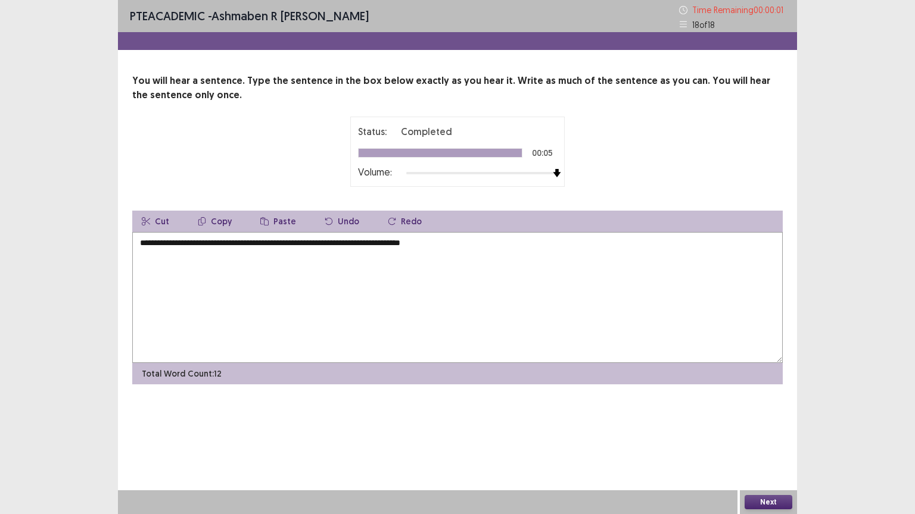
type textarea "**********"
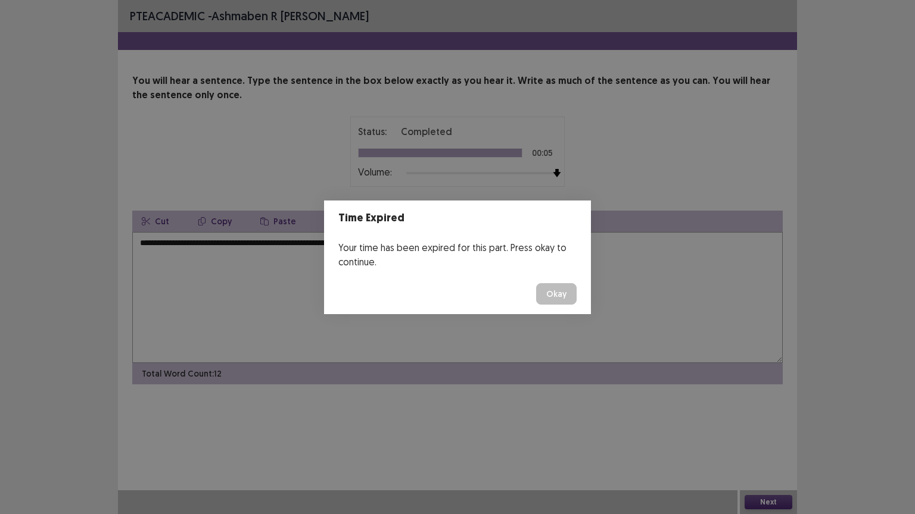
click at [554, 291] on button "Okay" at bounding box center [556, 293] width 40 height 21
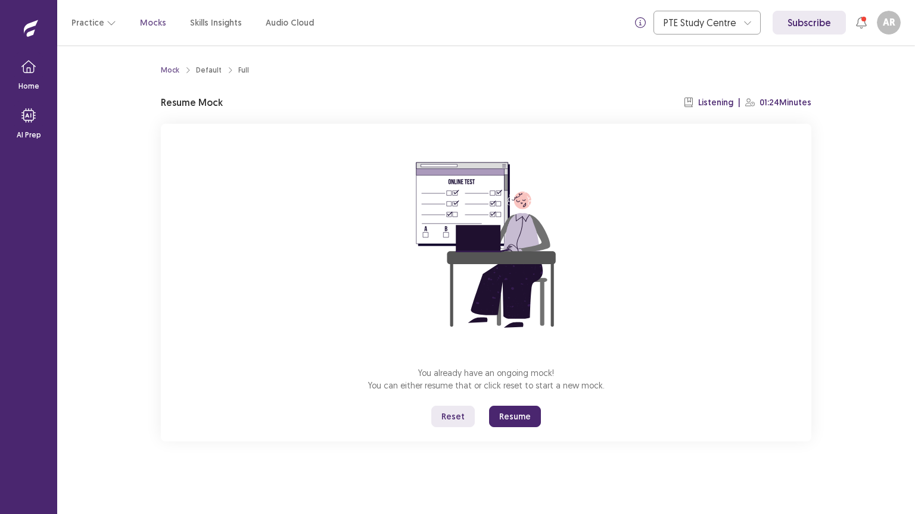
click at [504, 417] on button "Resume" at bounding box center [515, 416] width 52 height 21
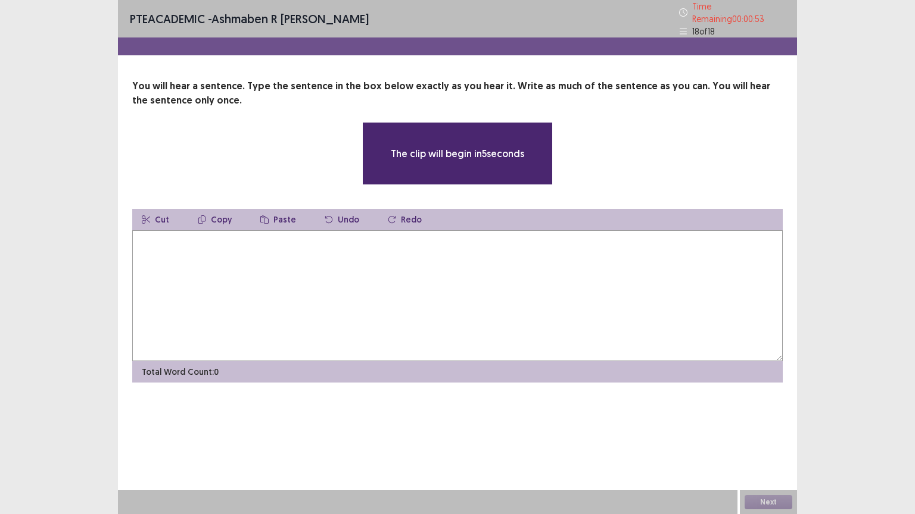
click at [472, 297] on textarea at bounding box center [457, 295] width 650 height 131
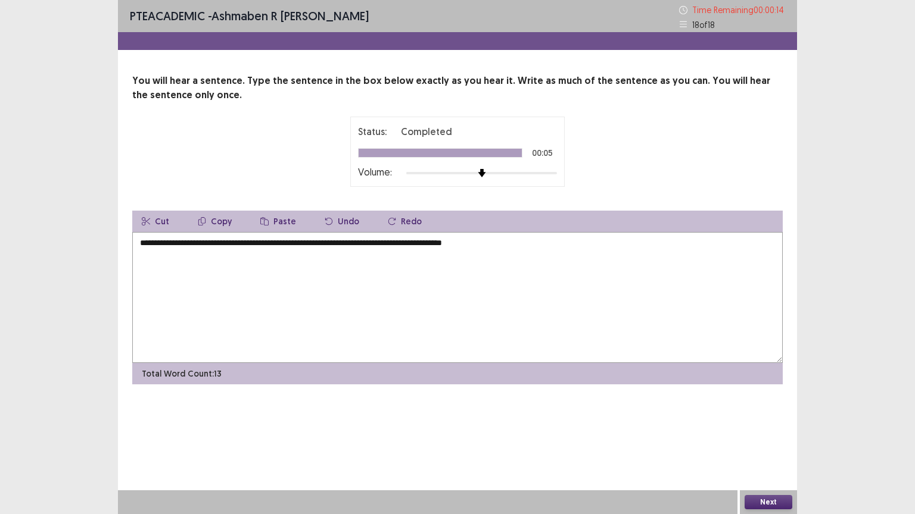
type textarea "**********"
click at [760, 444] on button "Next" at bounding box center [768, 502] width 48 height 14
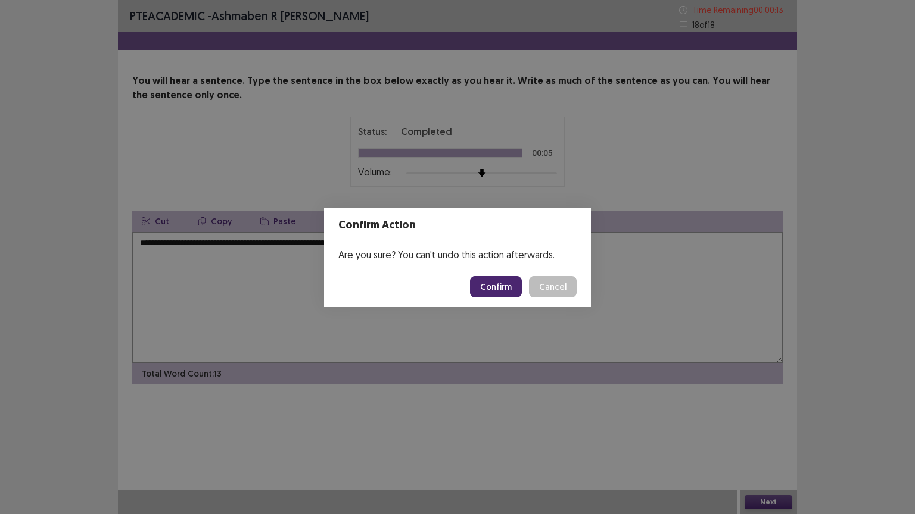
click at [511, 288] on button "Confirm" at bounding box center [496, 286] width 52 height 21
